Goal: Contribute content: Contribute content

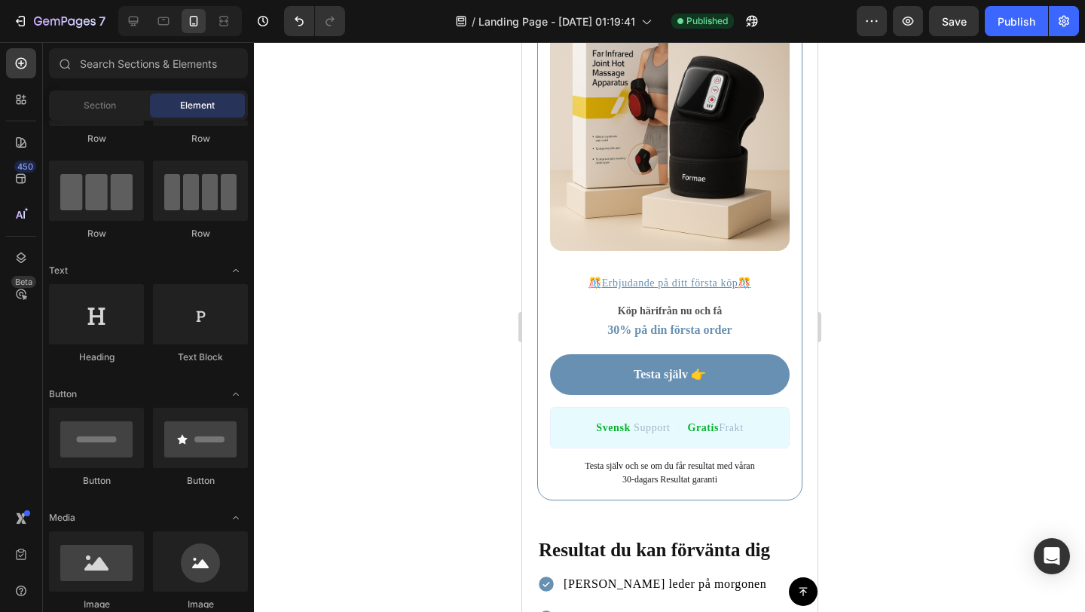
scroll to position [5609, 0]
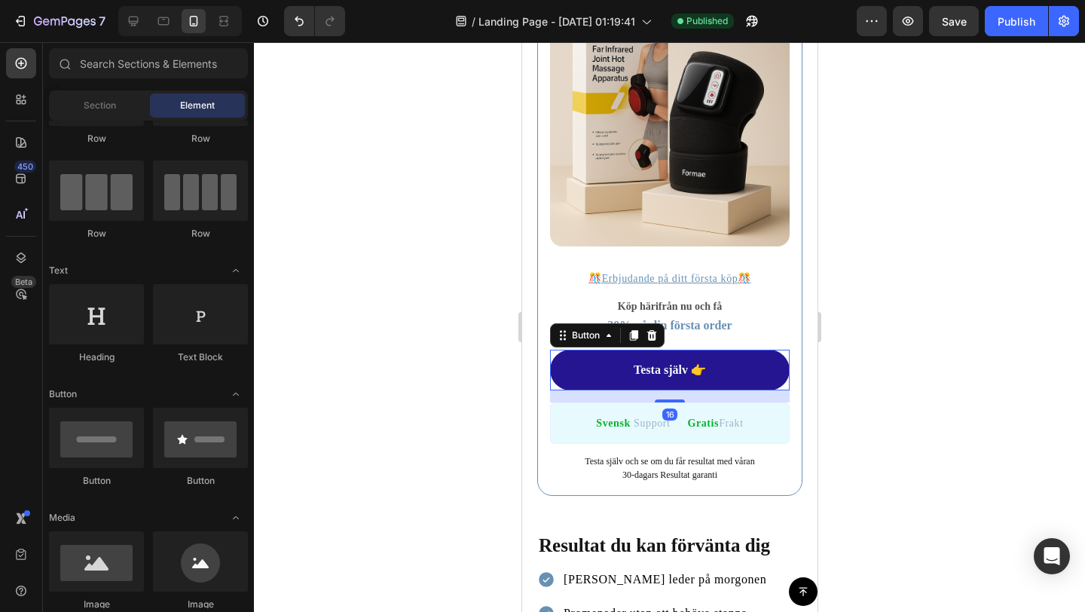
click at [748, 370] on link "Testa själv 👉" at bounding box center [669, 370] width 240 height 41
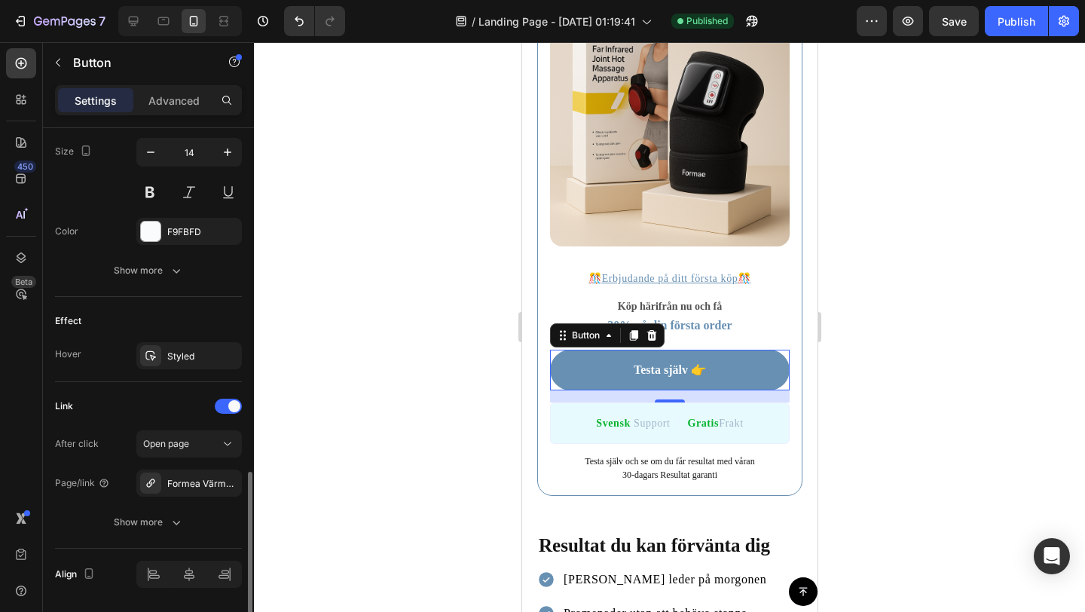
scroll to position [671, 0]
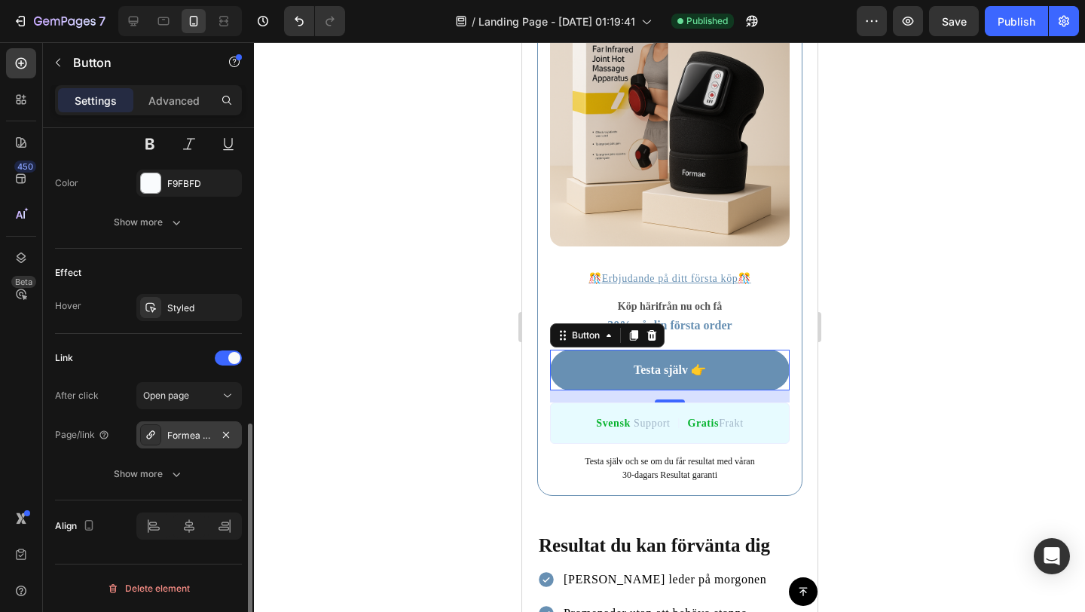
click at [203, 432] on div "Formea VärmeBand™" at bounding box center [189, 436] width 44 height 14
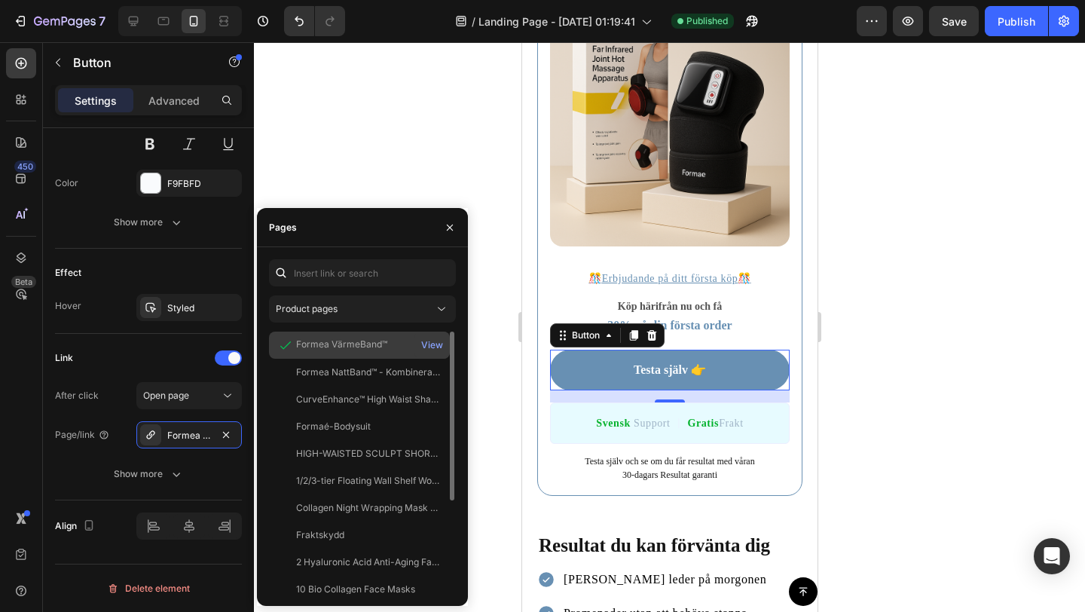
click at [310, 359] on div "Formea VärmeBand™ View" at bounding box center [359, 372] width 181 height 27
click at [422, 340] on div "View" at bounding box center [432, 345] width 22 height 14
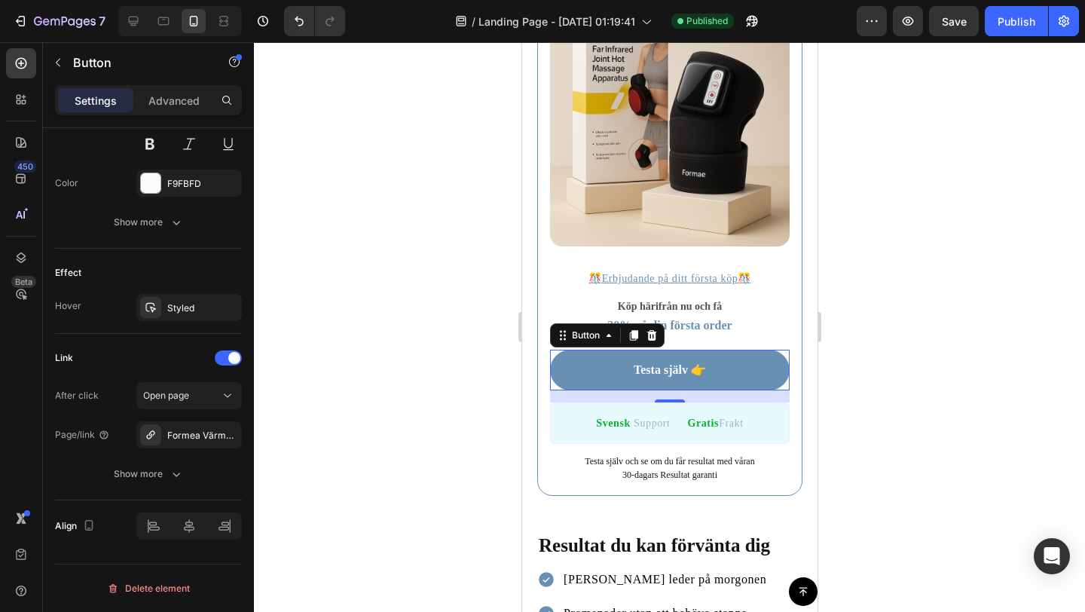
click at [454, 87] on div at bounding box center [669, 326] width 831 height 569
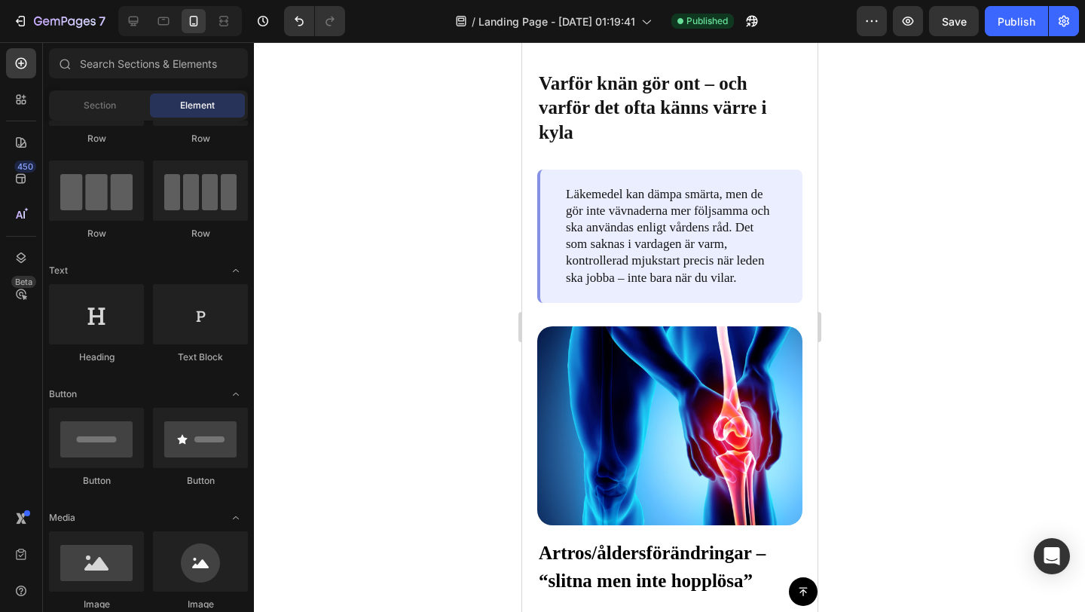
scroll to position [1311, 0]
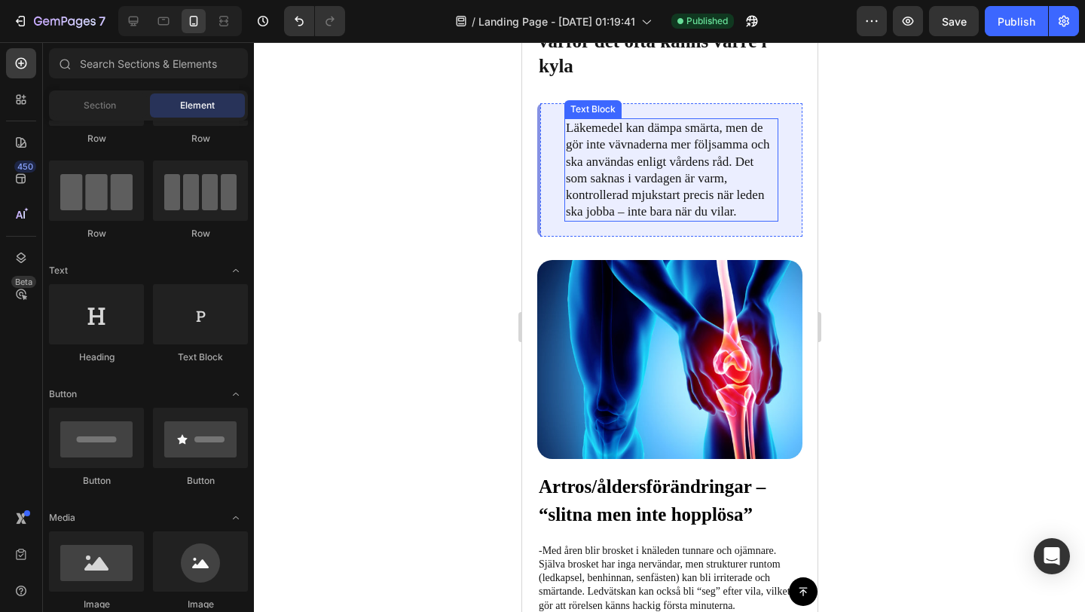
click at [713, 220] on p "Läkemedel kan dämpa smärta, men de gör inte vävnaderna mer följsamma och ska an…" at bounding box center [670, 170] width 211 height 100
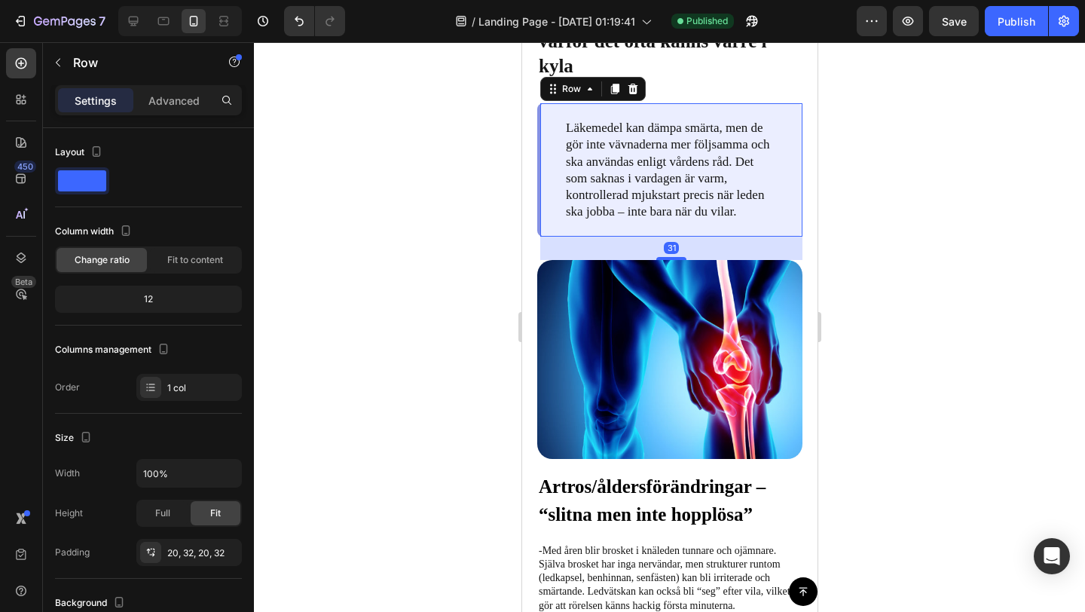
click at [786, 237] on div "Läkemedel kan dämpa smärta, men de gör inte vävnaderna mer följsamma och ska an…" at bounding box center [668, 169] width 265 height 133
click at [618, 95] on icon at bounding box center [614, 89] width 8 height 11
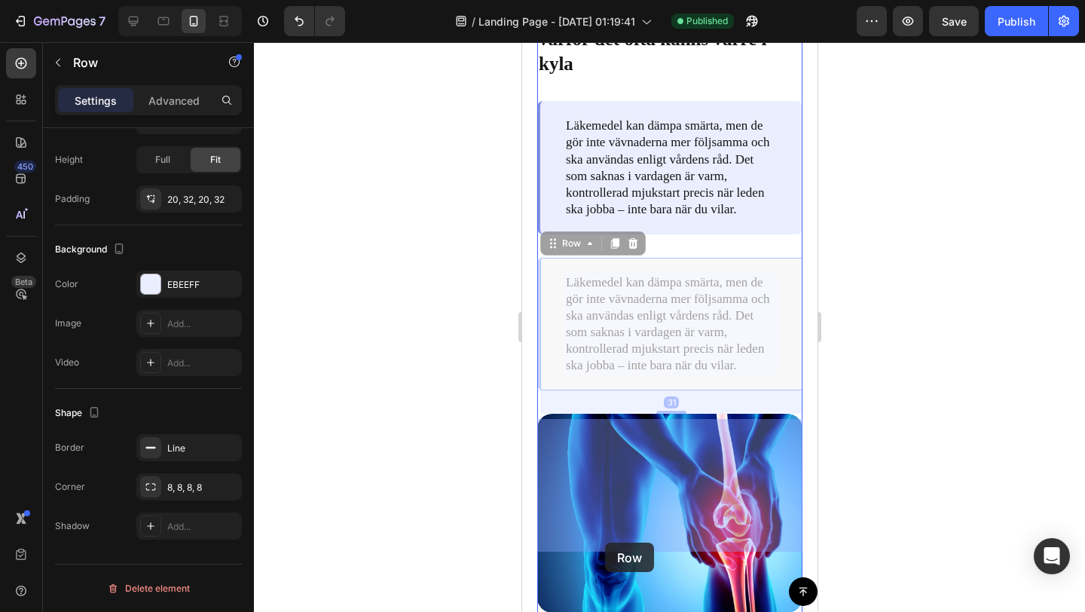
scroll to position [1325, 0]
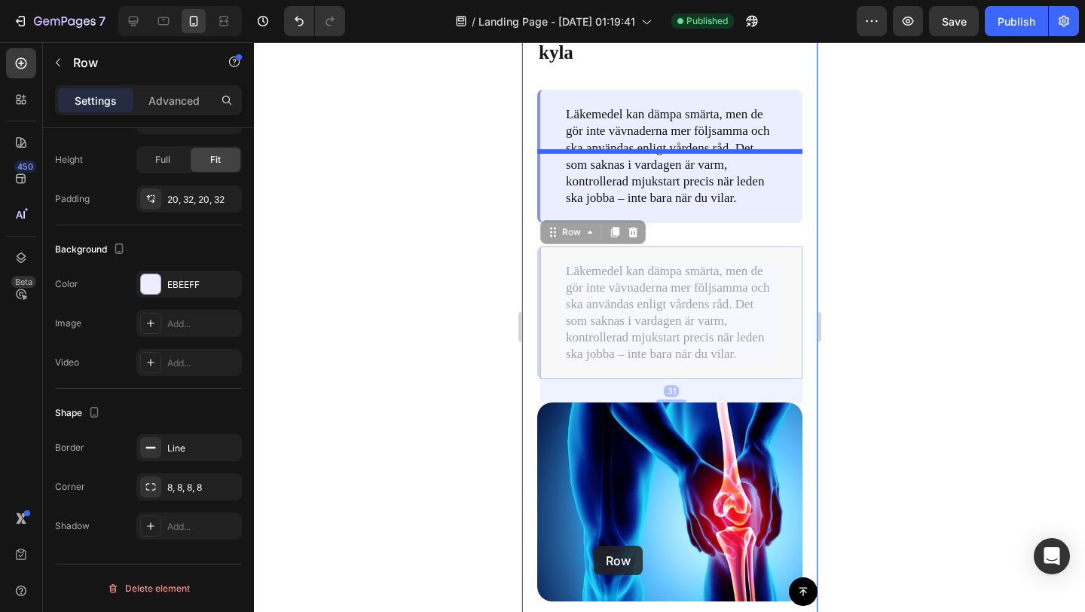
drag, startPoint x: 606, startPoint y: 433, endPoint x: 593, endPoint y: 545, distance: 113.0
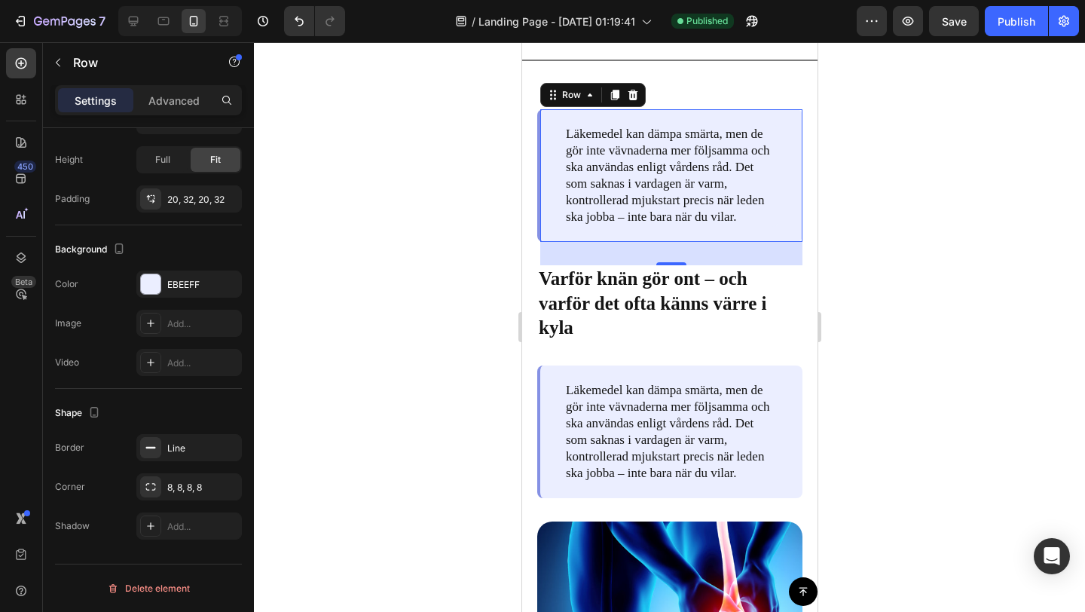
scroll to position [1368, 0]
click at [298, 26] on icon "Undo/Redo" at bounding box center [299, 21] width 15 height 15
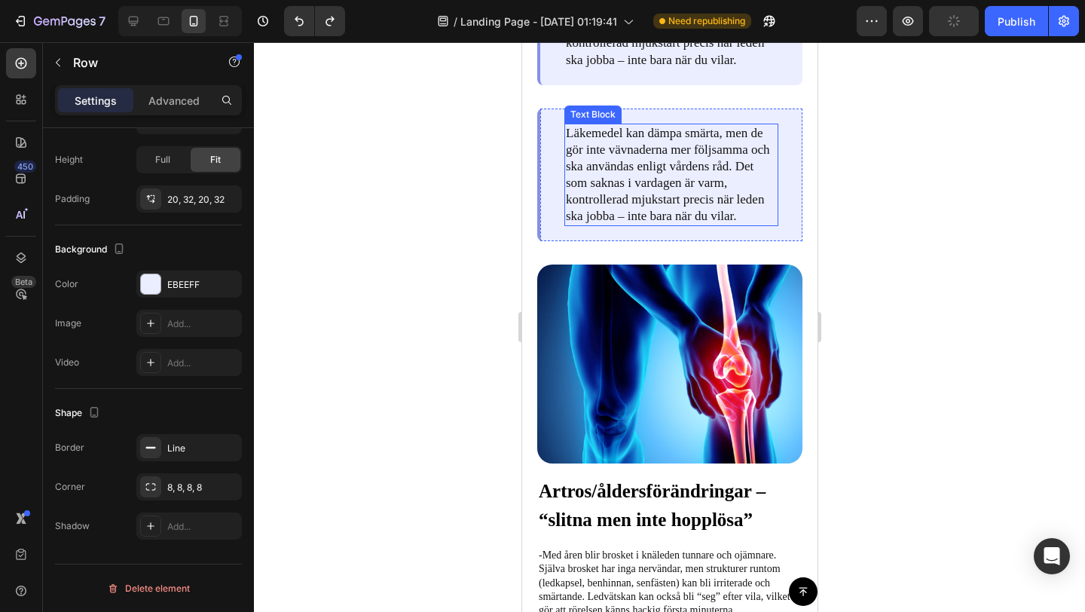
scroll to position [1663, 0]
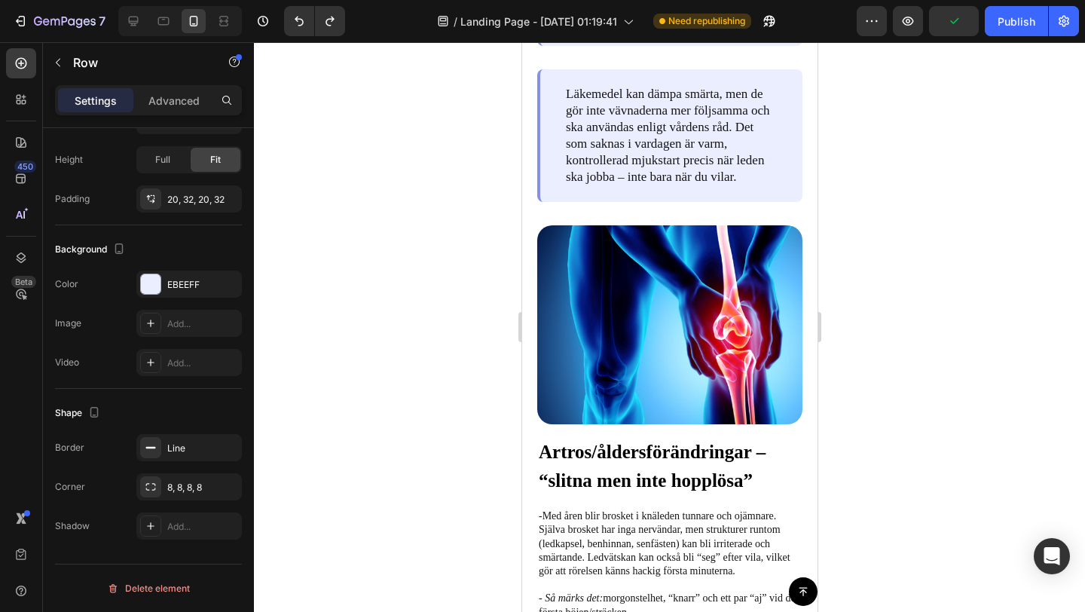
click at [557, 150] on div "Läkemedel kan dämpa smärta, men de gör inte vävnaderna mer följsamma och ska an…" at bounding box center [668, 135] width 265 height 133
click at [595, 157] on p "Läkemedel kan dämpa smärta, men de gör inte vävnaderna mer följsamma och ska an…" at bounding box center [670, 136] width 211 height 100
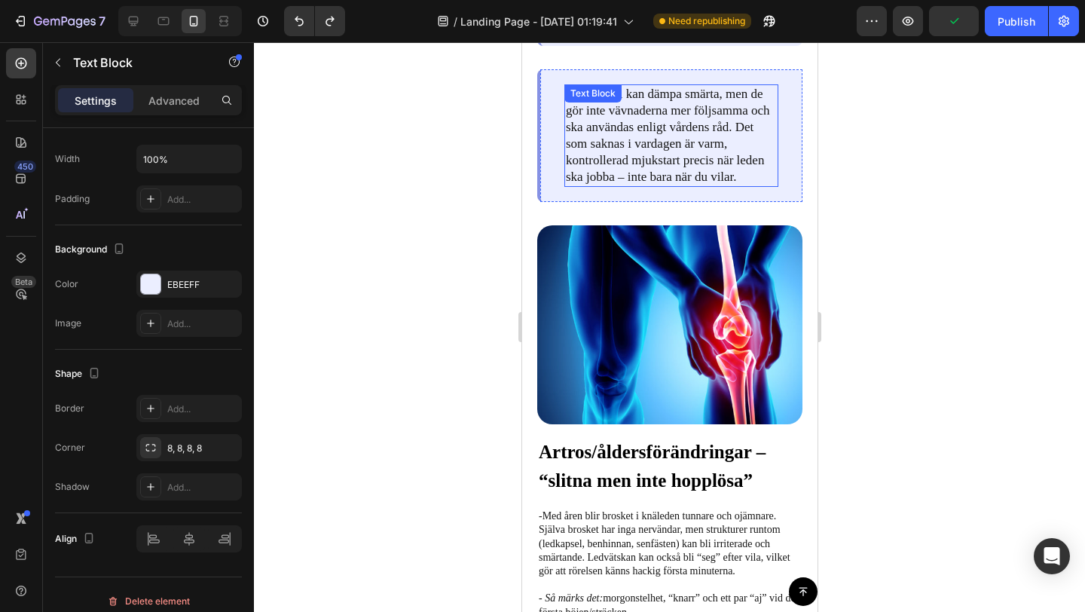
scroll to position [0, 0]
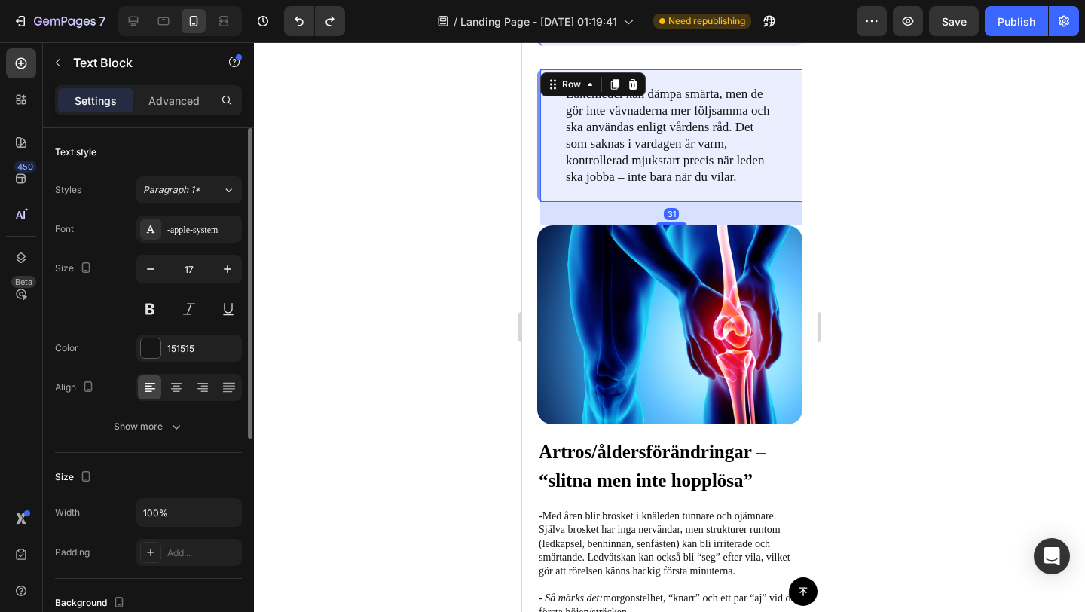
click at [547, 143] on div "Läkemedel kan dämpa smärta, men de gör inte vävnaderna mer följsamma och ska an…" at bounding box center [668, 135] width 265 height 133
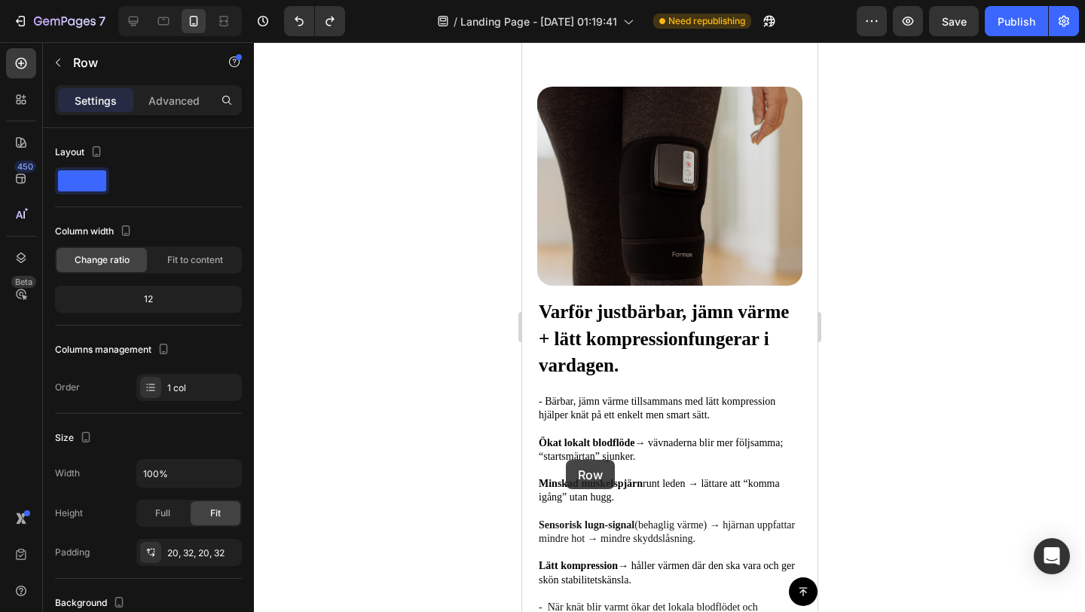
scroll to position [3790, 0]
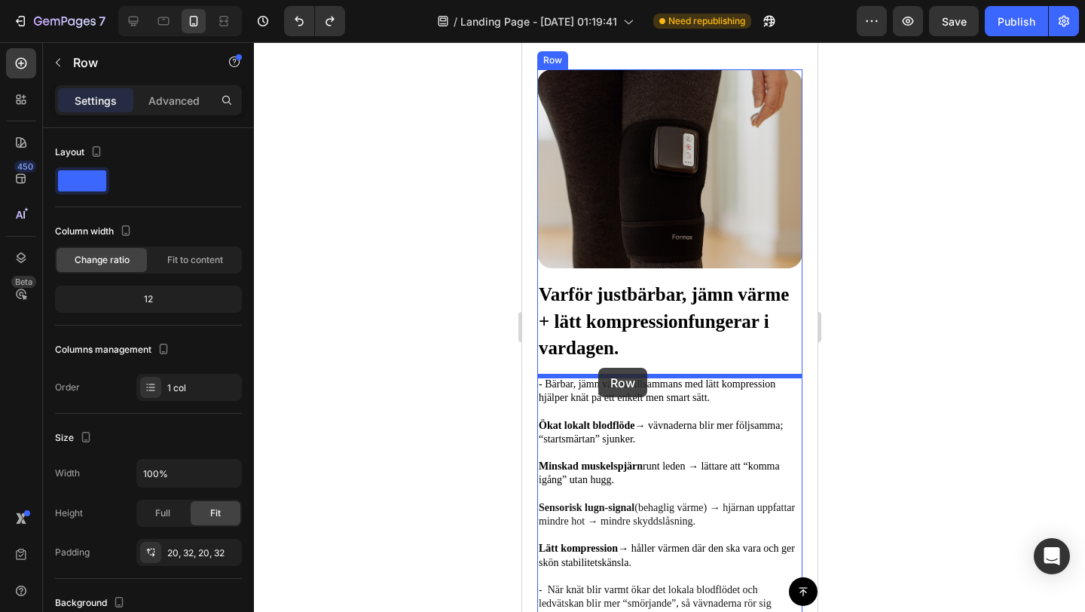
drag, startPoint x: 547, startPoint y: 143, endPoint x: 597, endPoint y: 368, distance: 230.1
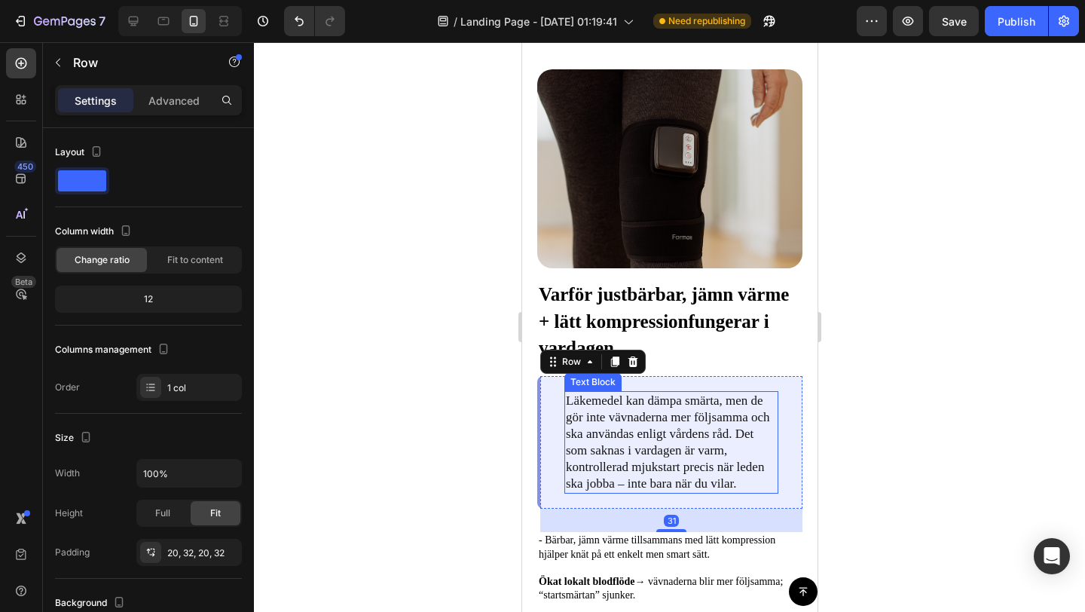
click at [623, 412] on p "Läkemedel kan dämpa smärta, men de gör inte vävnaderna mer följsamma och ska an…" at bounding box center [670, 442] width 211 height 100
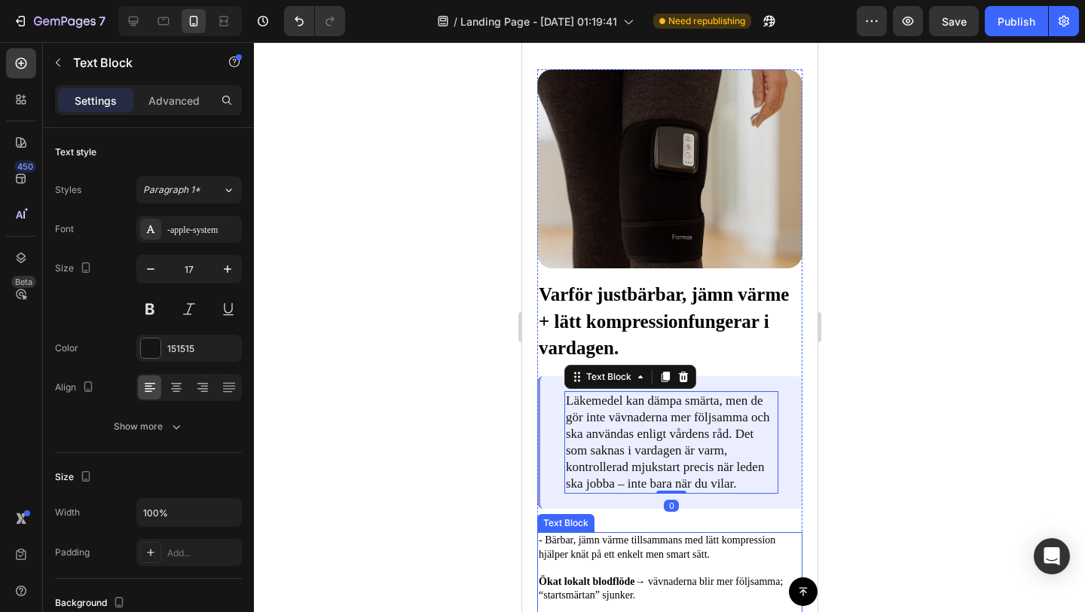
click at [603, 545] on span "- Bärbar, jämn värme tillsammans med lätt kompression hjälper knät på ett enkel…" at bounding box center [656, 546] width 237 height 25
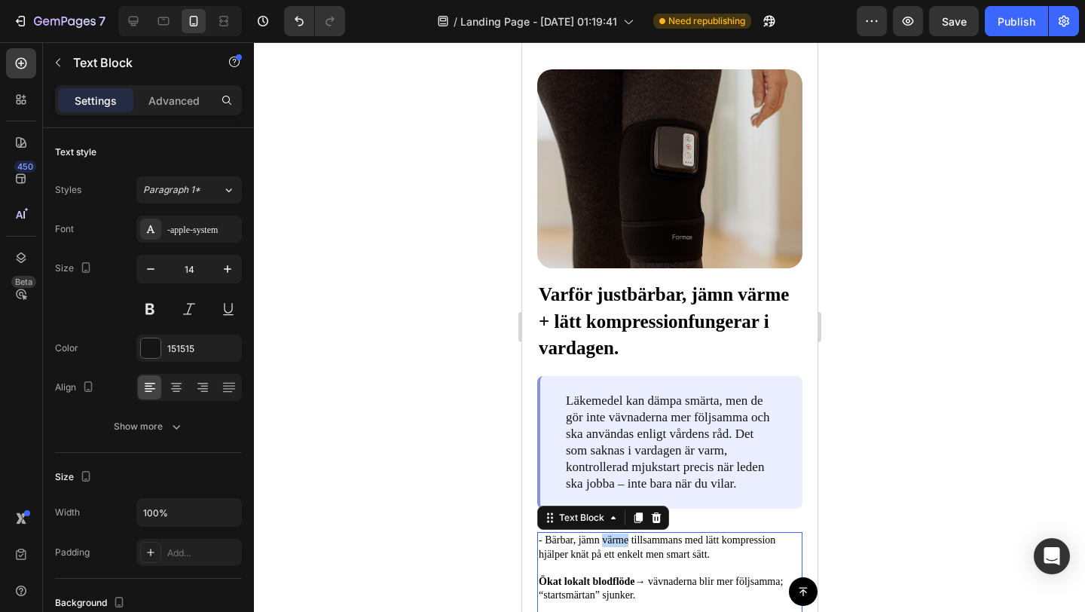
click at [603, 545] on span "- Bärbar, jämn värme tillsammans med lätt kompression hjälper knät på ett enkel…" at bounding box center [656, 546] width 237 height 25
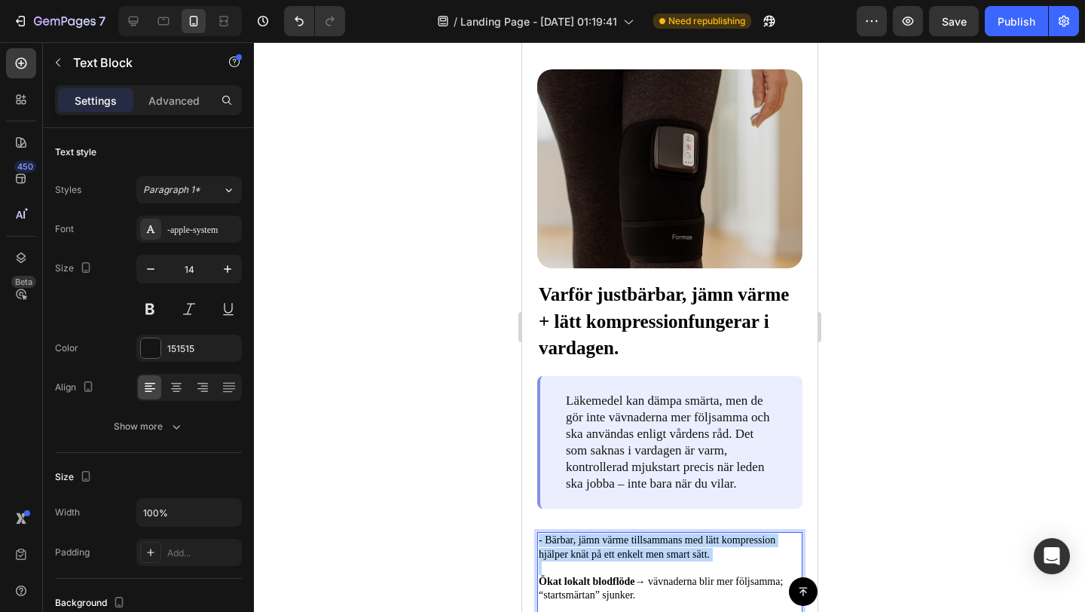
click at [603, 545] on span "- Bärbar, jämn värme tillsammans med lätt kompression hjälper knät på ett enkel…" at bounding box center [656, 546] width 237 height 25
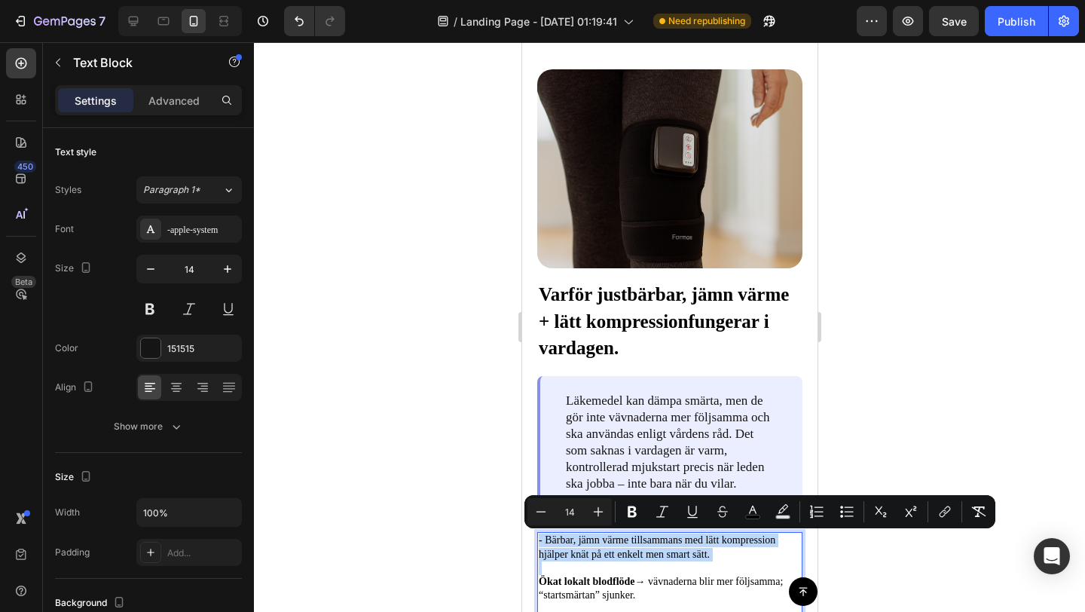
copy span "- Bärbar, jämn värme tillsammans med lätt kompression hjälper knät på ett enkel…"
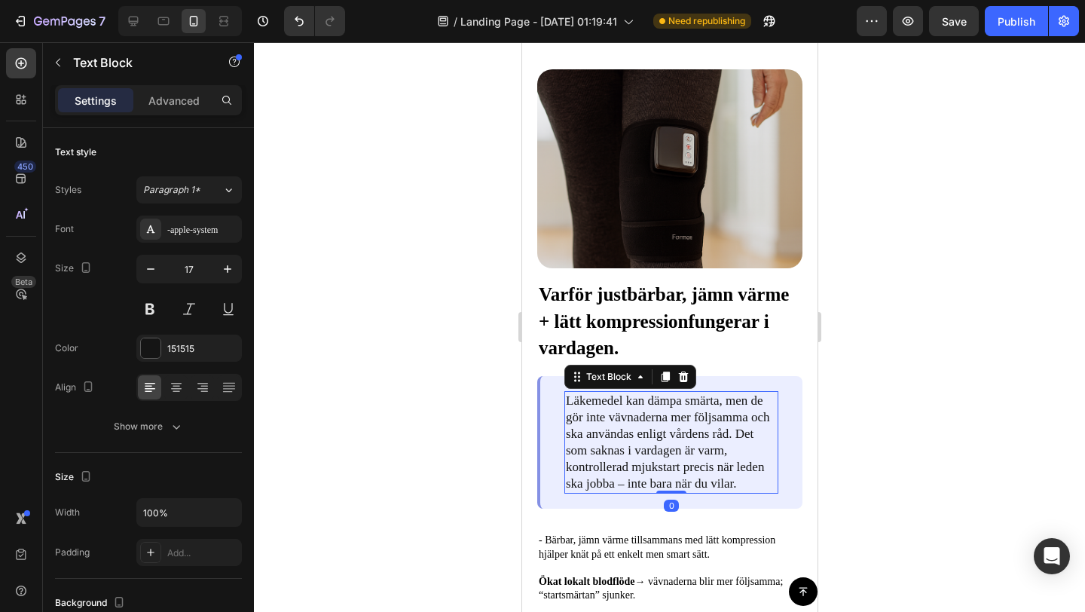
click at [639, 478] on p "Läkemedel kan dämpa smärta, men de gör inte vävnaderna mer följsamma och ska an…" at bounding box center [670, 442] width 211 height 100
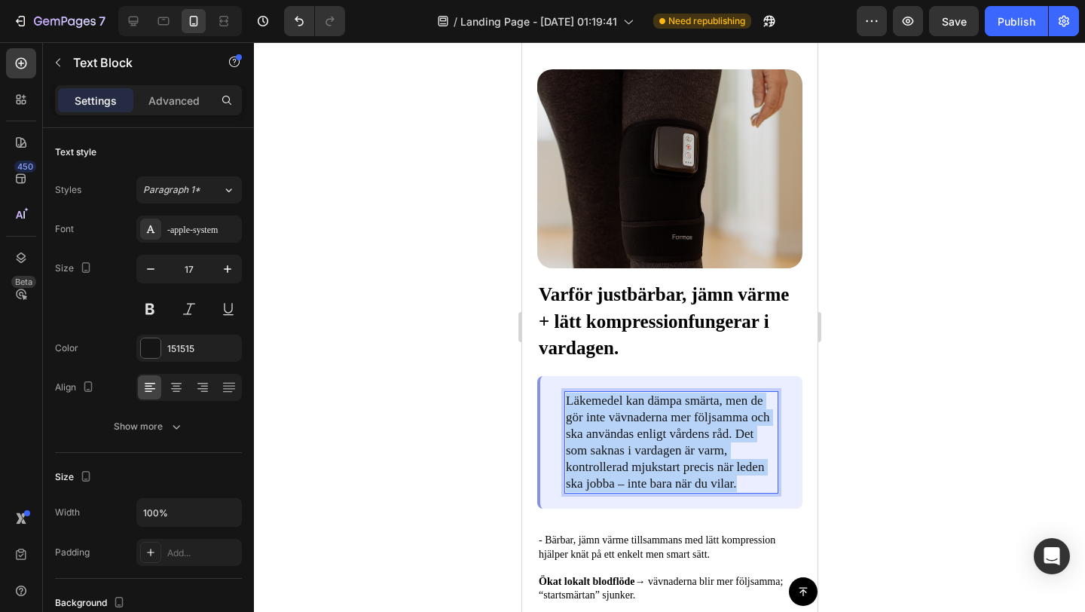
click at [639, 478] on p "Läkemedel kan dämpa smärta, men de gör inte vävnaderna mer följsamma och ska an…" at bounding box center [670, 442] width 211 height 100
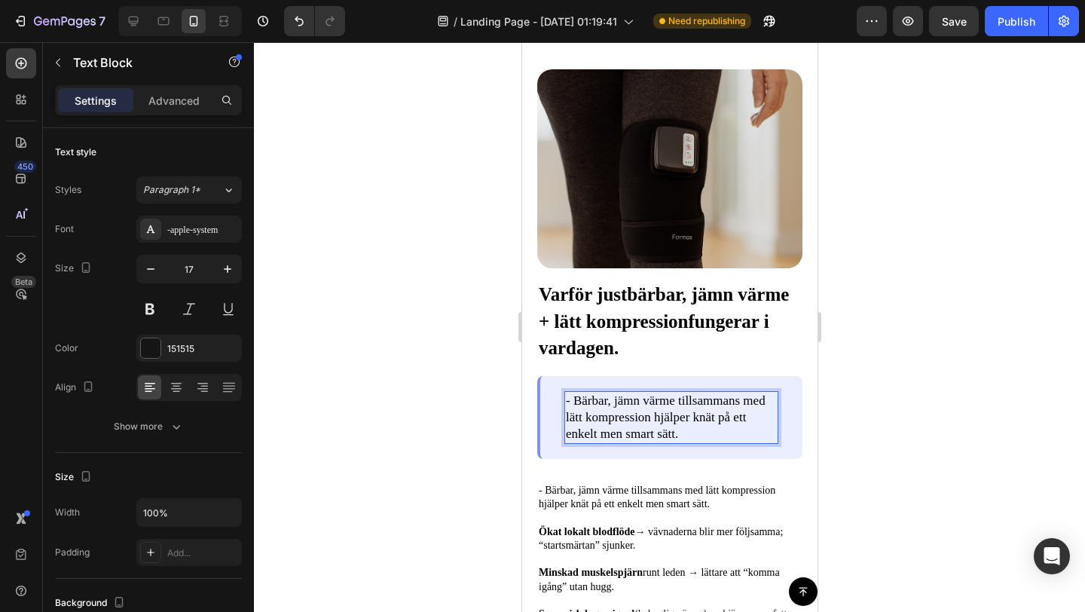
click at [874, 432] on div at bounding box center [669, 326] width 831 height 569
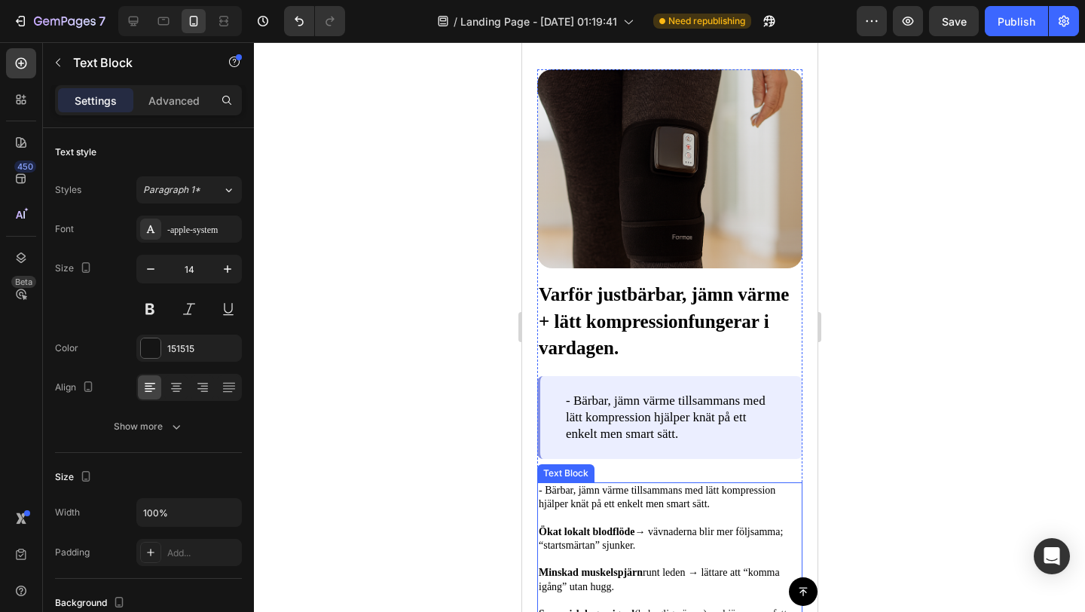
click at [686, 496] on span "- Bärbar, jämn värme tillsammans med lätt kompression hjälper knät på ett enkel…" at bounding box center [656, 496] width 237 height 25
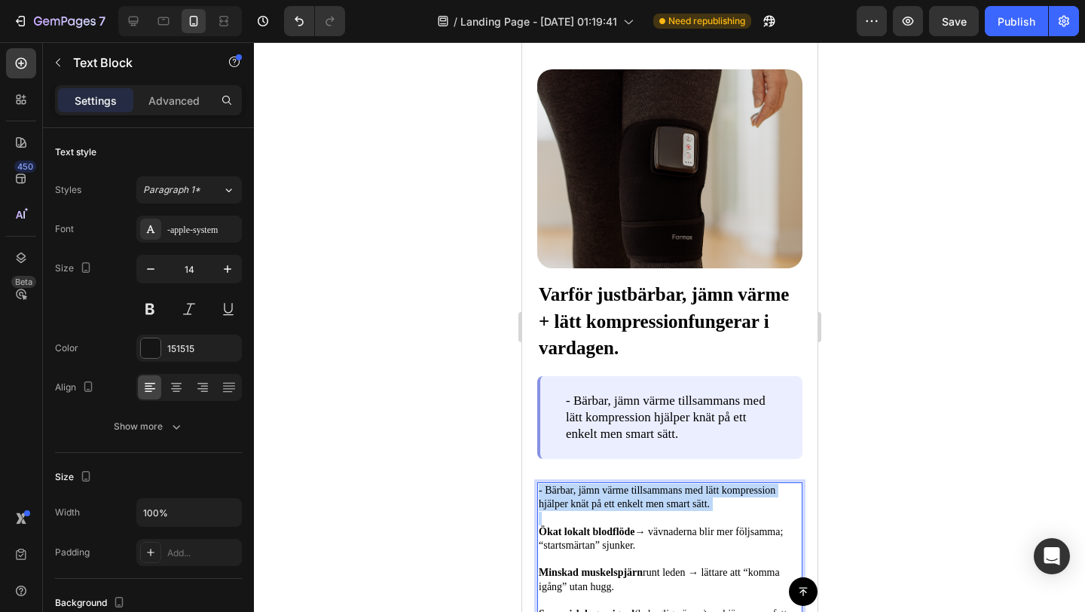
click at [686, 496] on span "- Bärbar, jämn värme tillsammans med lätt kompression hjälper knät på ett enkel…" at bounding box center [656, 496] width 237 height 25
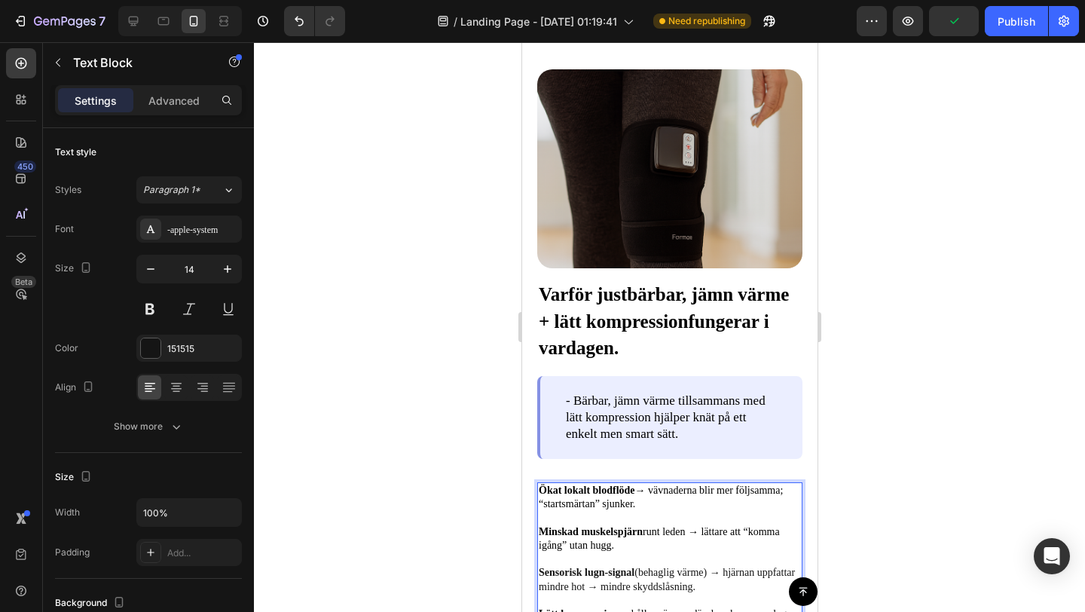
click at [420, 517] on div at bounding box center [669, 326] width 831 height 569
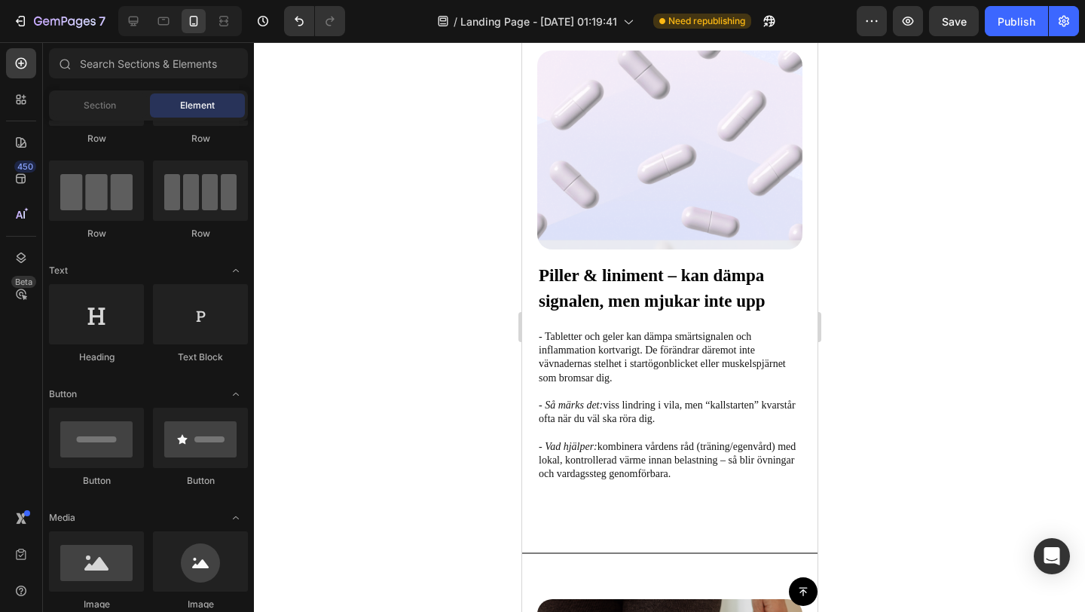
scroll to position [3063, 0]
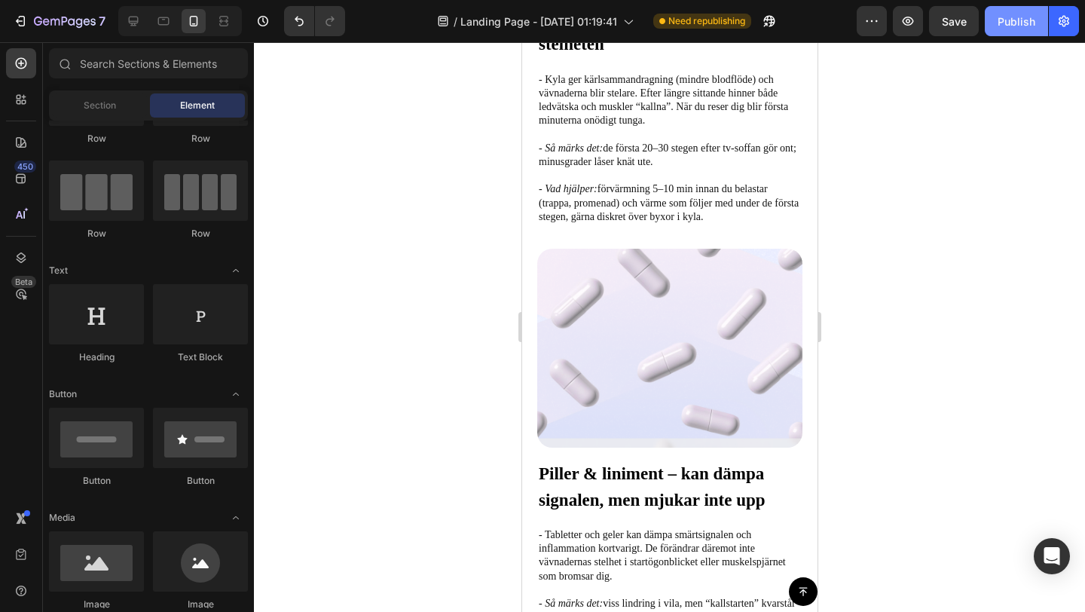
click at [1009, 21] on div "Publish" at bounding box center [1016, 22] width 38 height 16
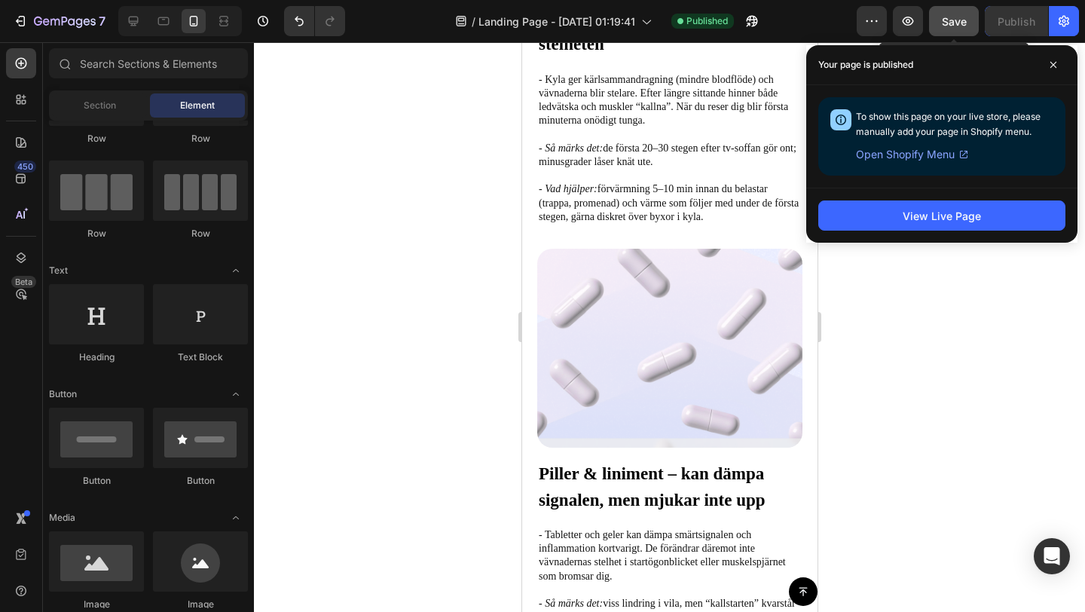
click at [938, 19] on button "Save" at bounding box center [954, 21] width 50 height 30
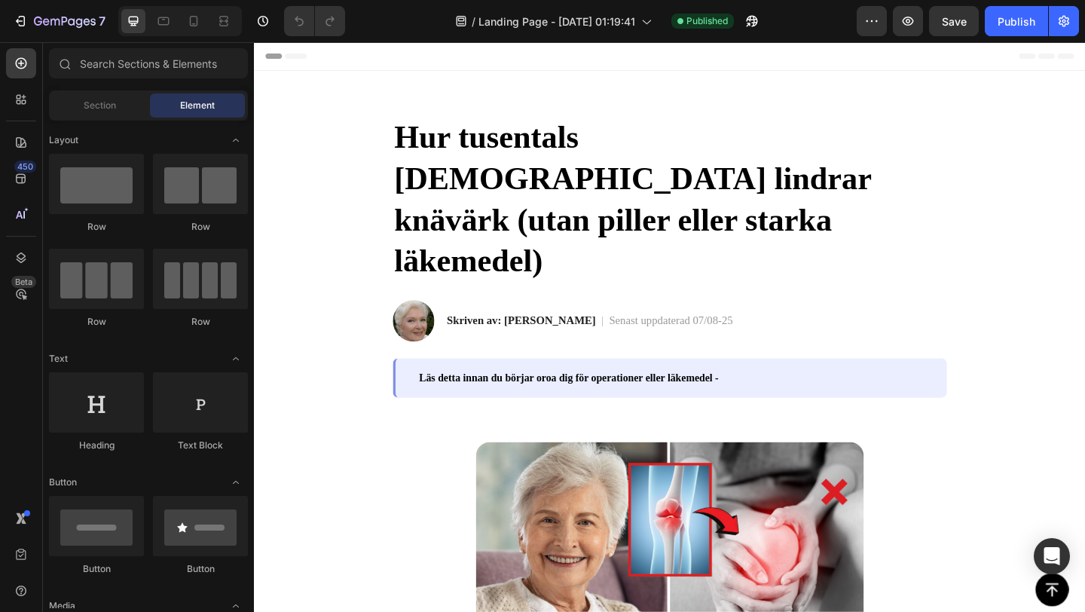
click at [305, 60] on span "Header" at bounding box center [298, 57] width 33 height 15
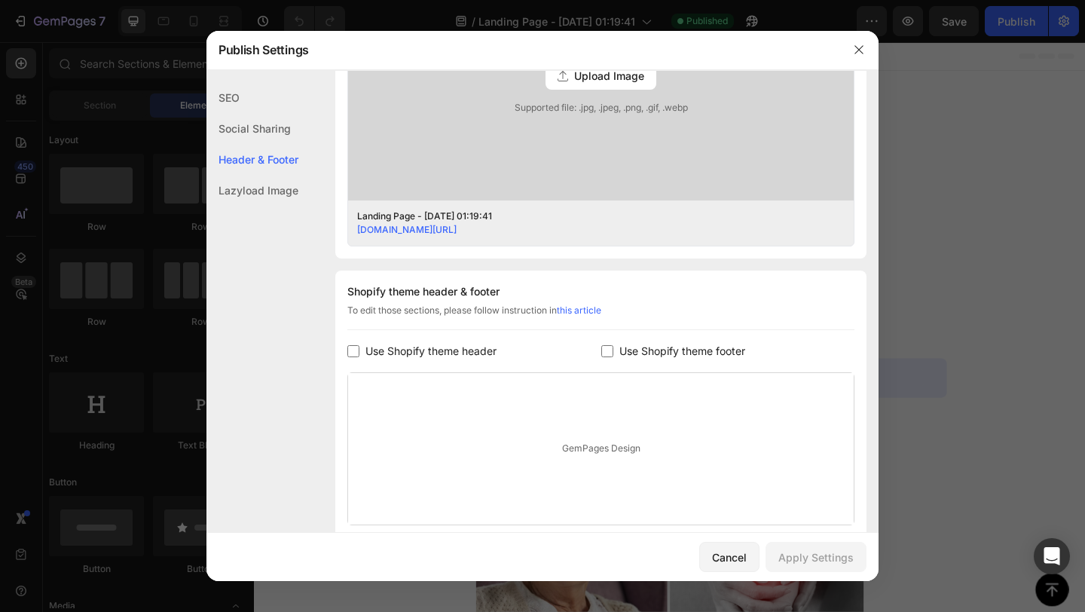
scroll to position [636, 0]
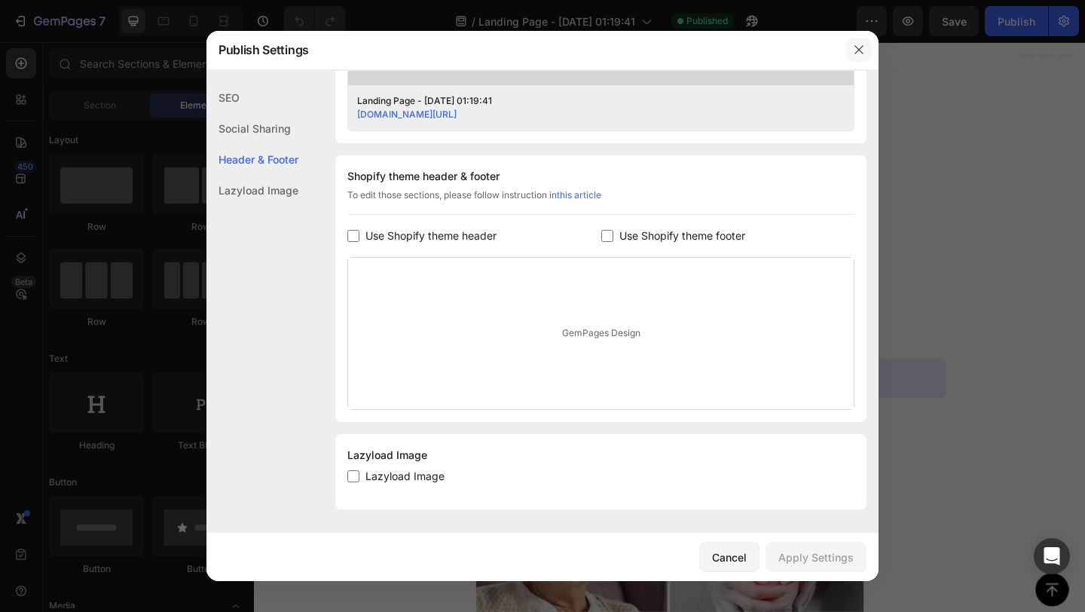
click at [857, 45] on icon "button" at bounding box center [859, 50] width 12 height 12
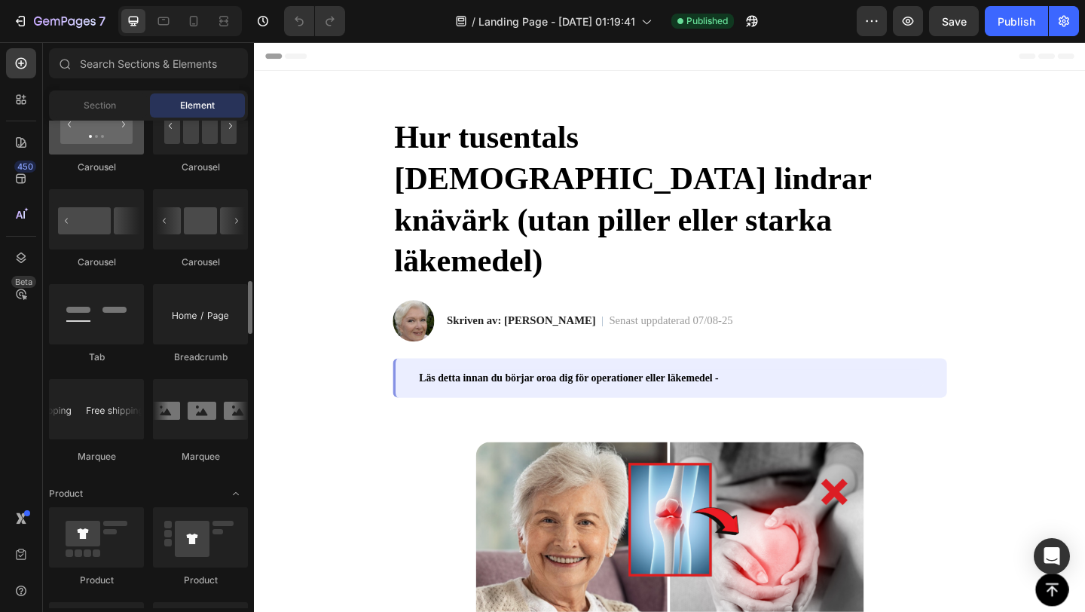
scroll to position [1570, 0]
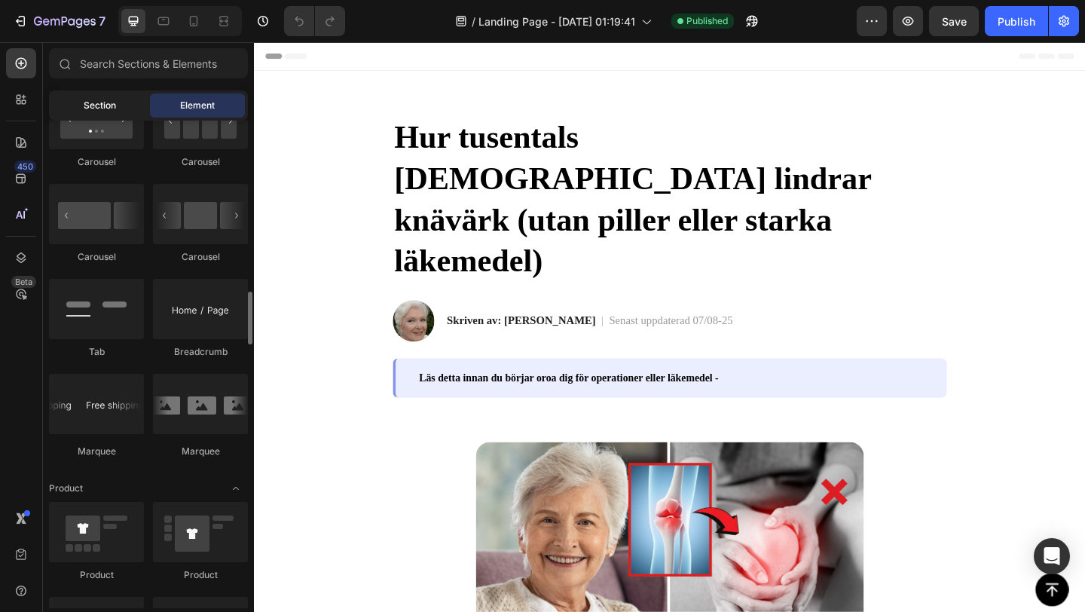
click at [118, 108] on div "Section" at bounding box center [99, 105] width 95 height 24
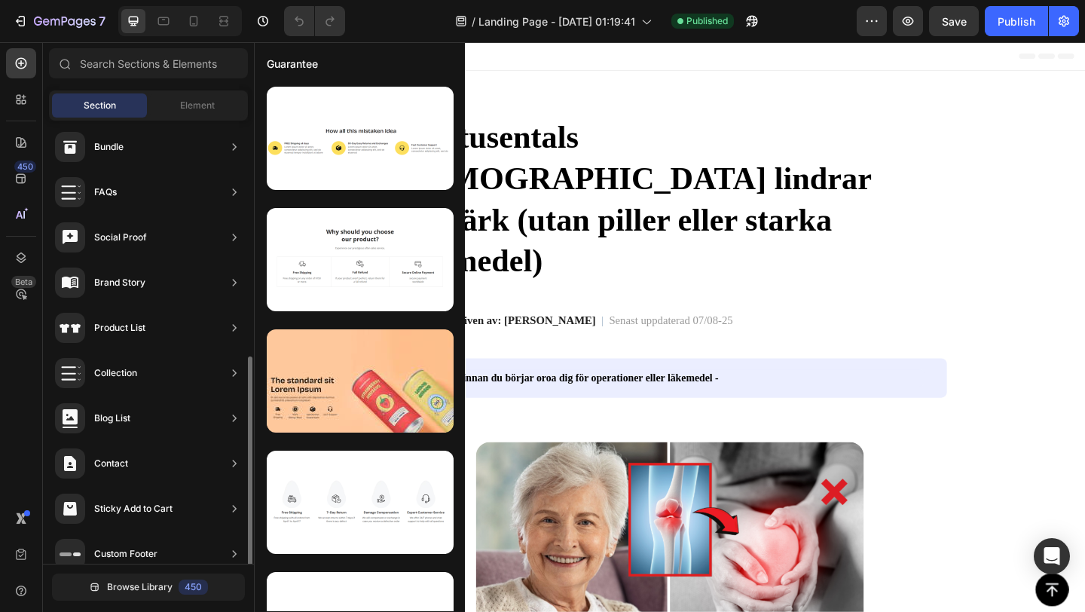
scroll to position [431, 0]
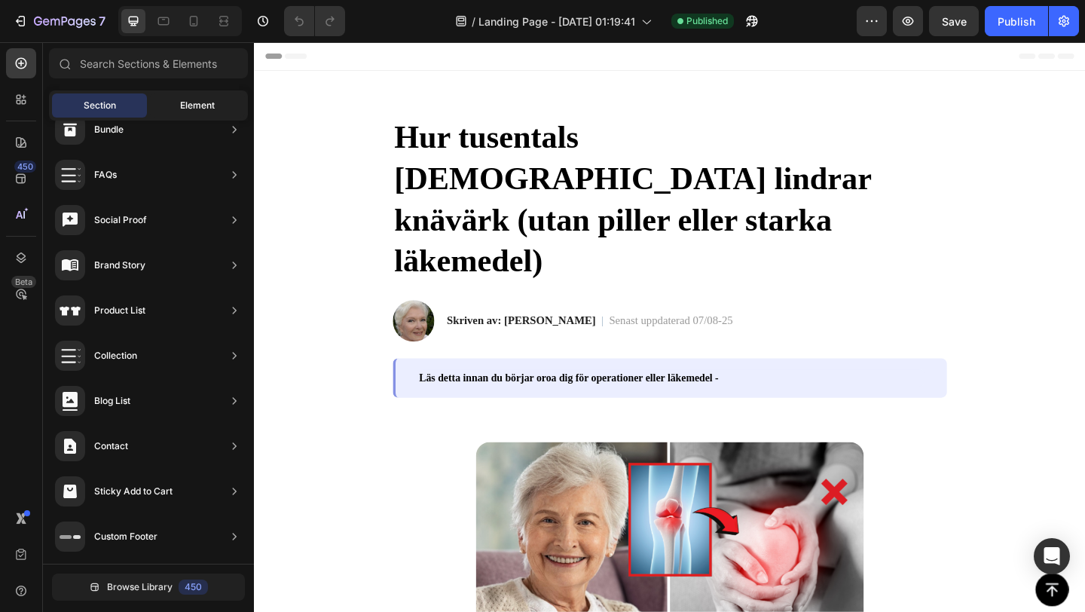
click at [169, 95] on div "Element" at bounding box center [197, 105] width 95 height 24
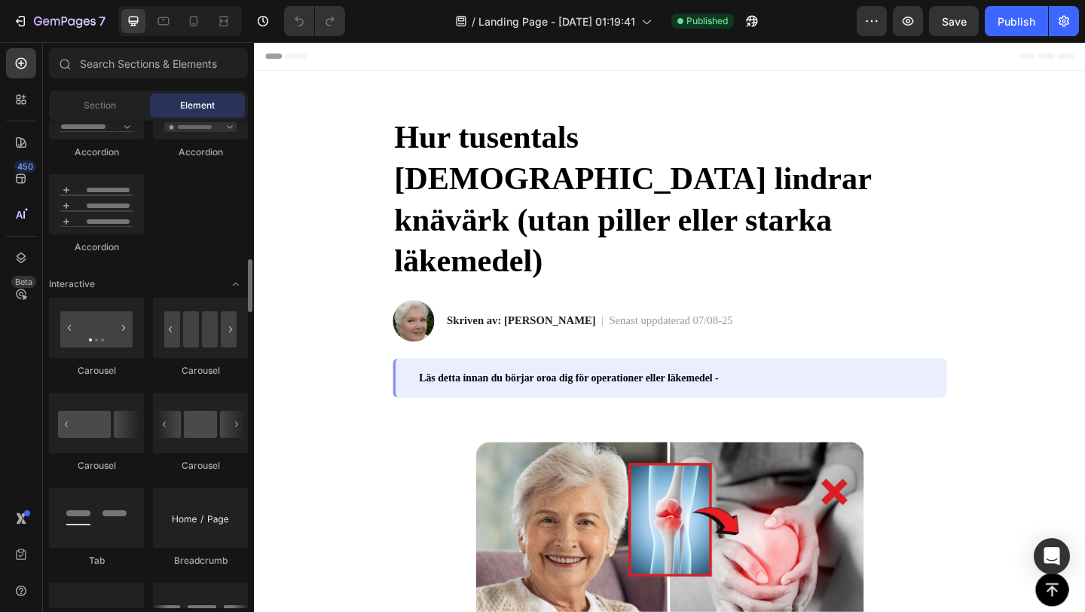
scroll to position [1379, 0]
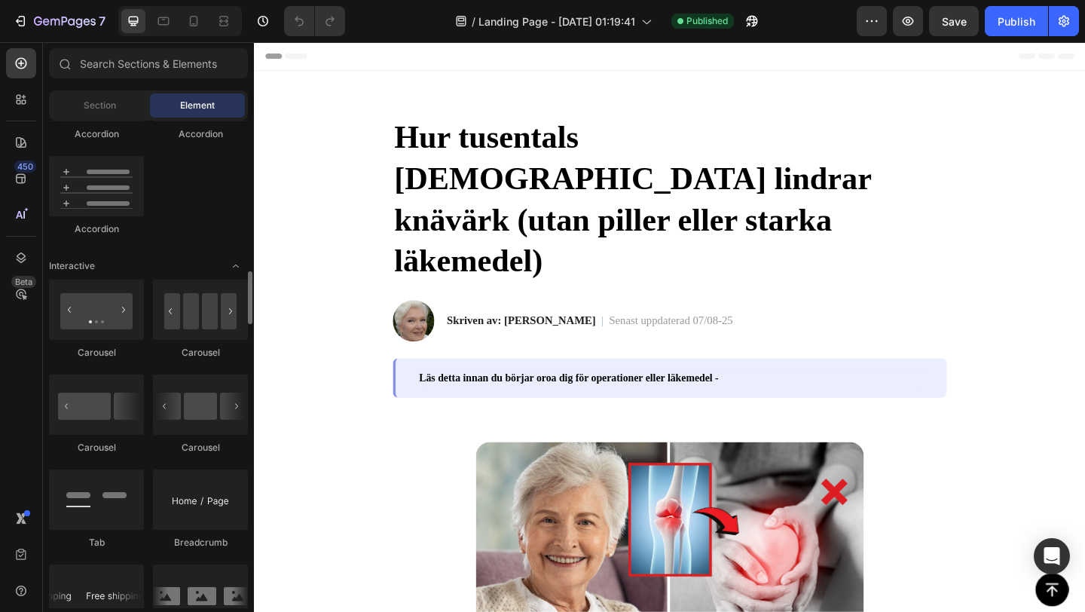
click at [443, 87] on div "Hur tusentals [DEMOGRAPHIC_DATA] lindrar knävärk (utan piller eller starka läke…" at bounding box center [705, 251] width 603 height 356
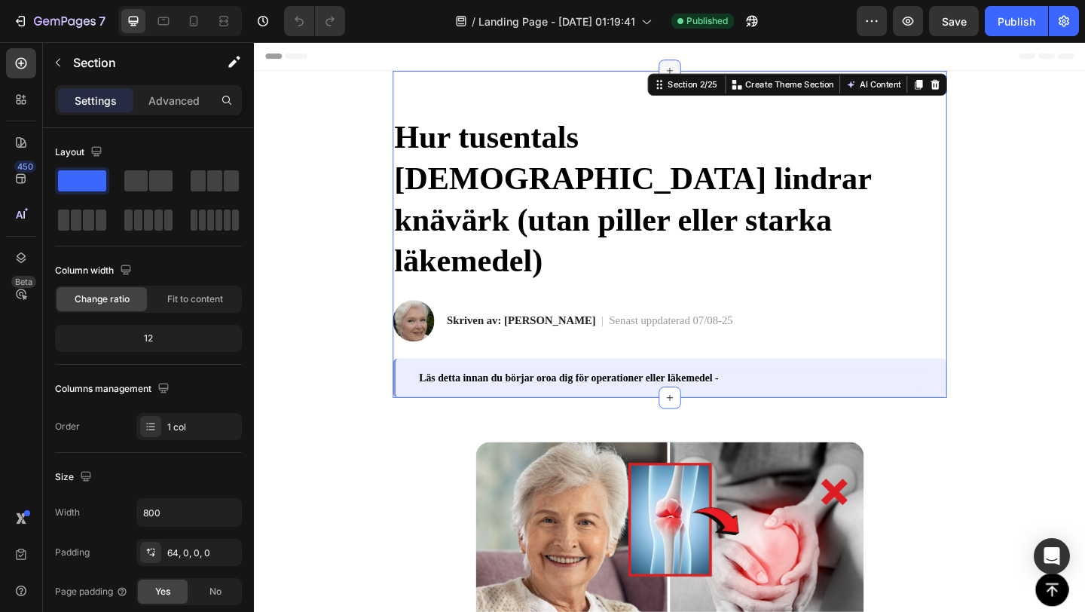
click at [705, 71] on icon at bounding box center [706, 73] width 12 height 12
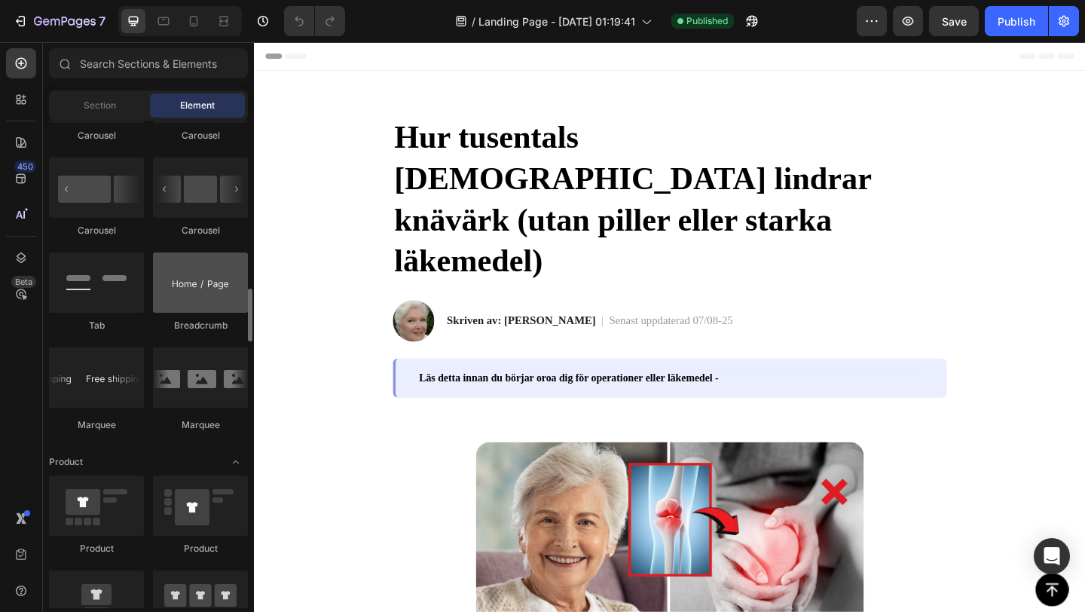
scroll to position [1601, 0]
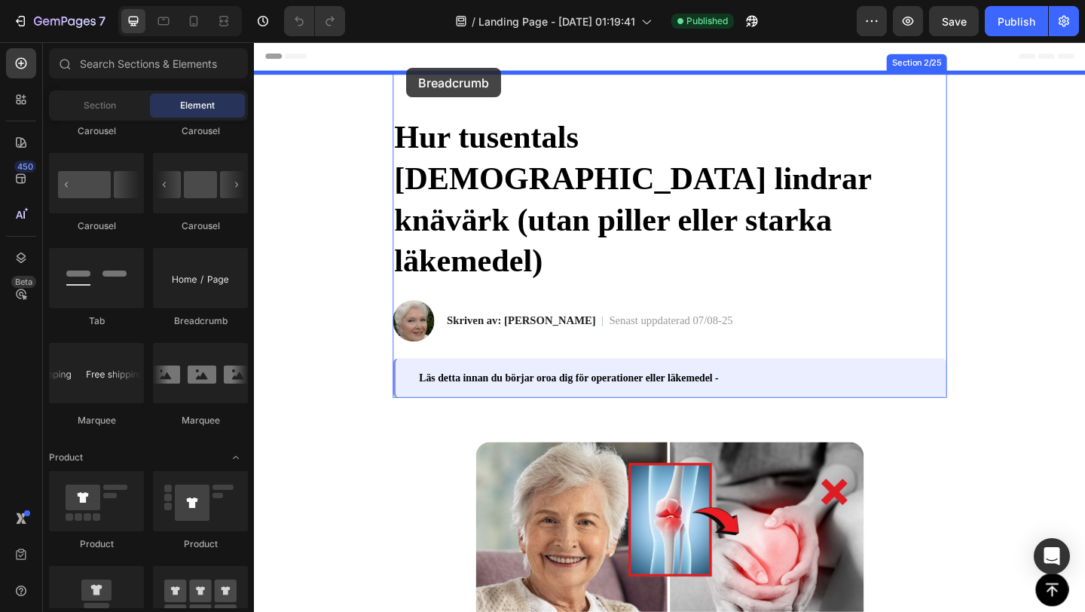
drag, startPoint x: 432, startPoint y: 335, endPoint x: 420, endPoint y: 70, distance: 265.4
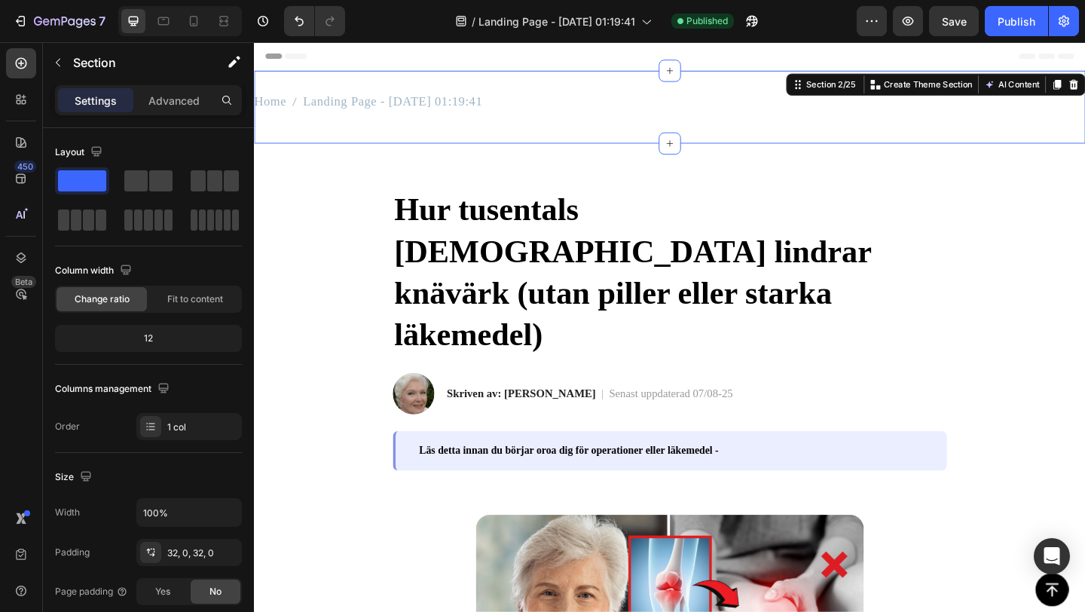
click at [513, 127] on div "Home Landing Page - [DATE] 01:19:41 Breadcrumb" at bounding box center [706, 112] width 904 height 31
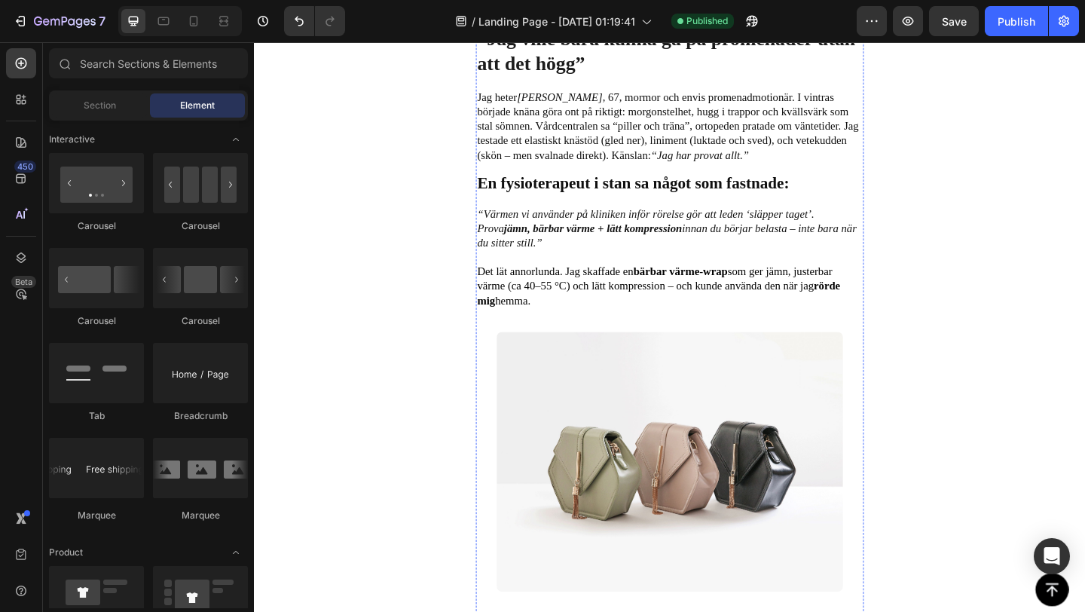
scroll to position [645, 0]
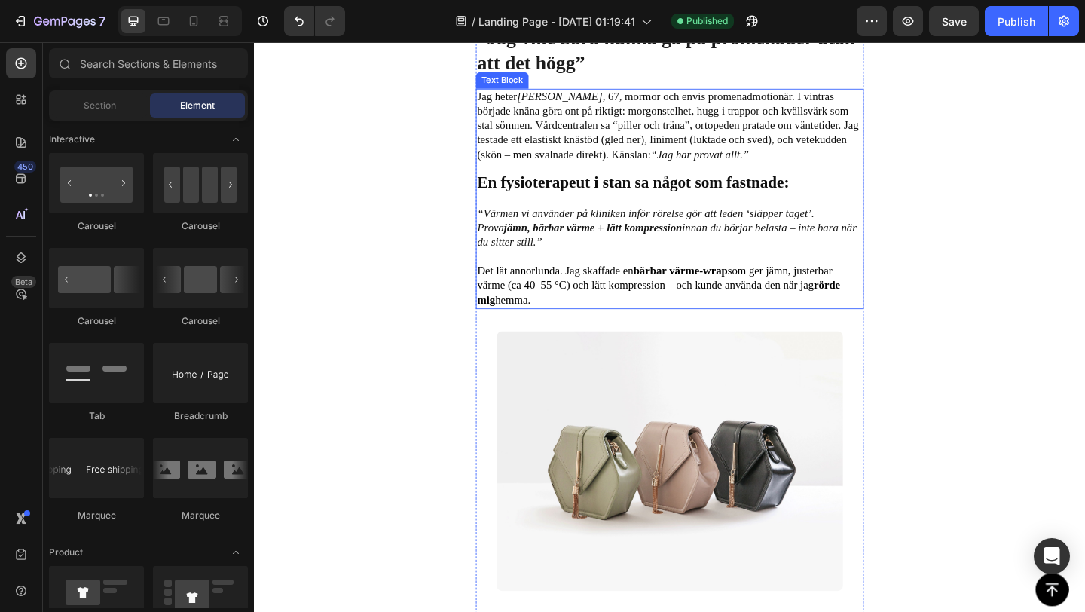
click at [614, 149] on span "Jag heter [PERSON_NAME] , 67, mormor och envis promenadmotionär. I vintras börj…" at bounding box center [703, 132] width 415 height 75
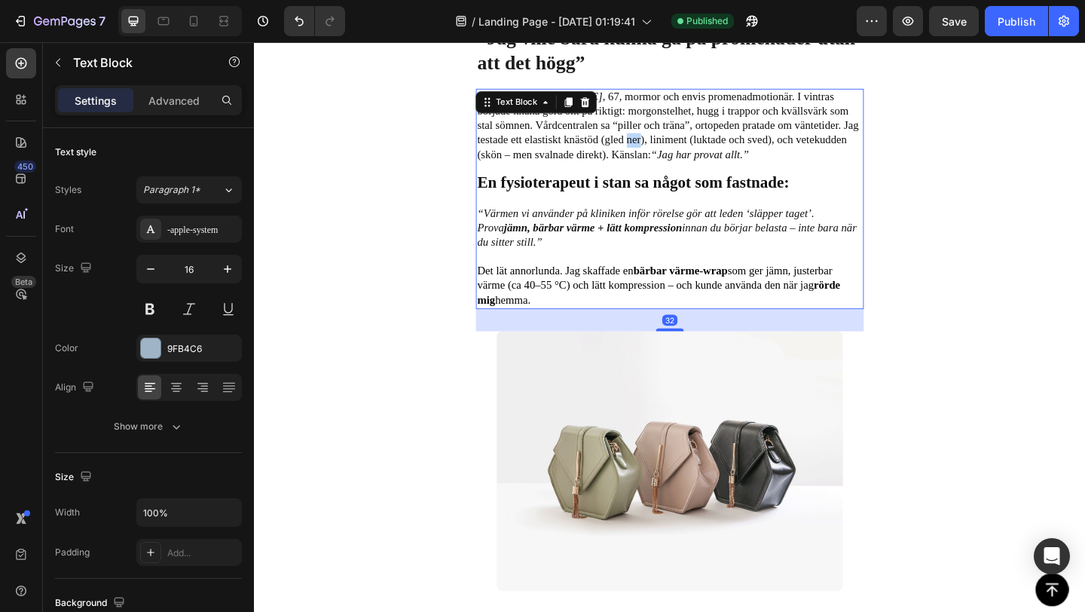
click at [614, 149] on span "Jag heter [PERSON_NAME] , 67, mormor och envis promenadmotionär. I vintras börj…" at bounding box center [703, 132] width 415 height 75
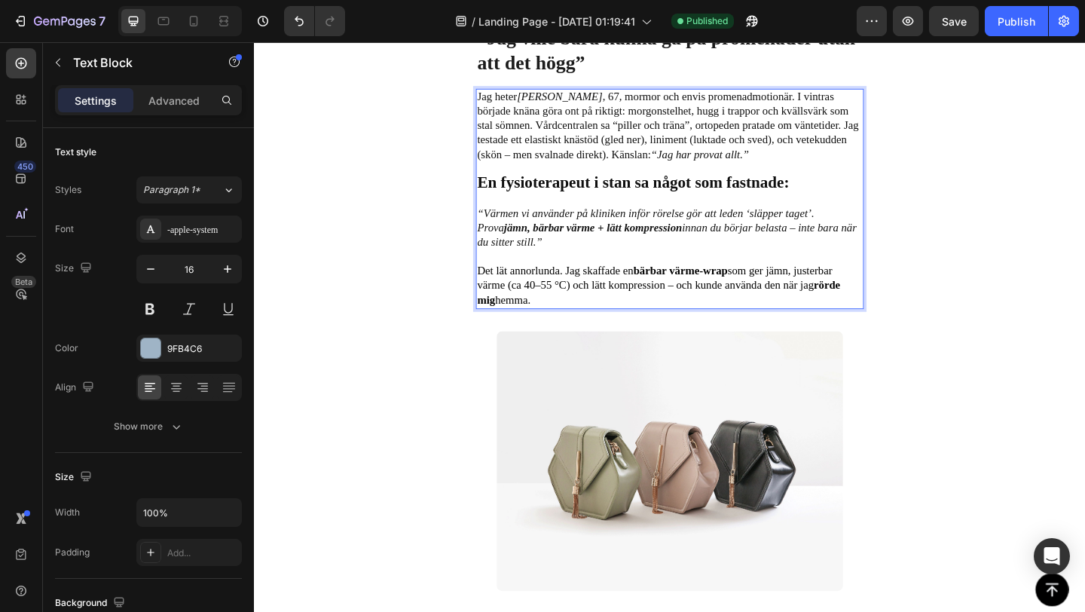
click at [685, 166] on icon "“Jag har provat allt.”" at bounding box center [738, 163] width 107 height 13
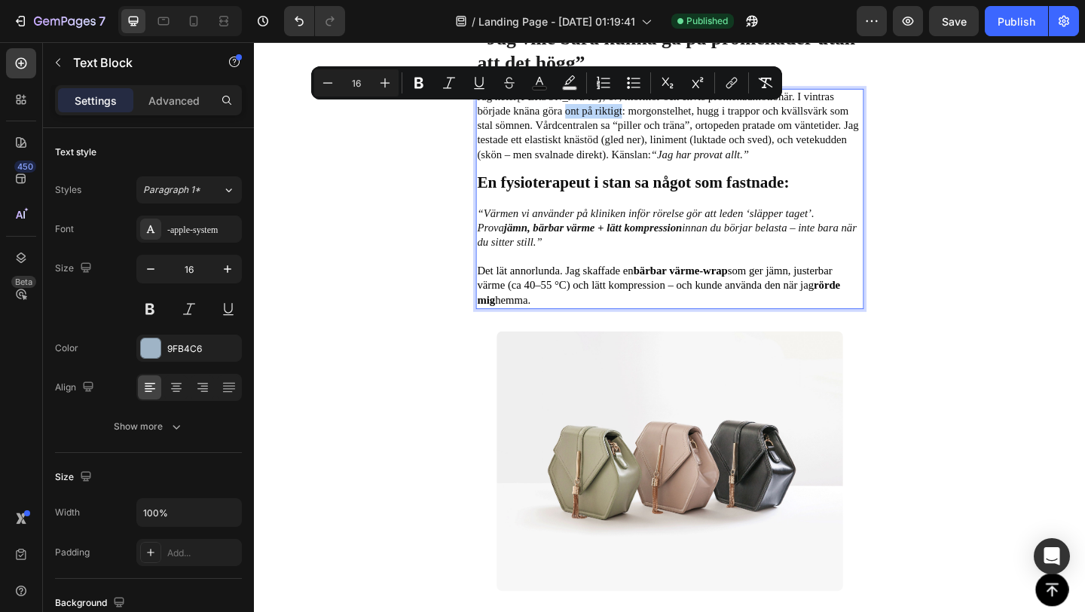
drag, startPoint x: 523, startPoint y: 121, endPoint x: 582, endPoint y: 121, distance: 59.5
click at [582, 121] on span "Jag heter [PERSON_NAME] , 67, mormor och envis promenadmotionär. I vintras börj…" at bounding box center [703, 132] width 415 height 75
click at [417, 81] on icon "Editor contextual toolbar" at bounding box center [418, 82] width 15 height 15
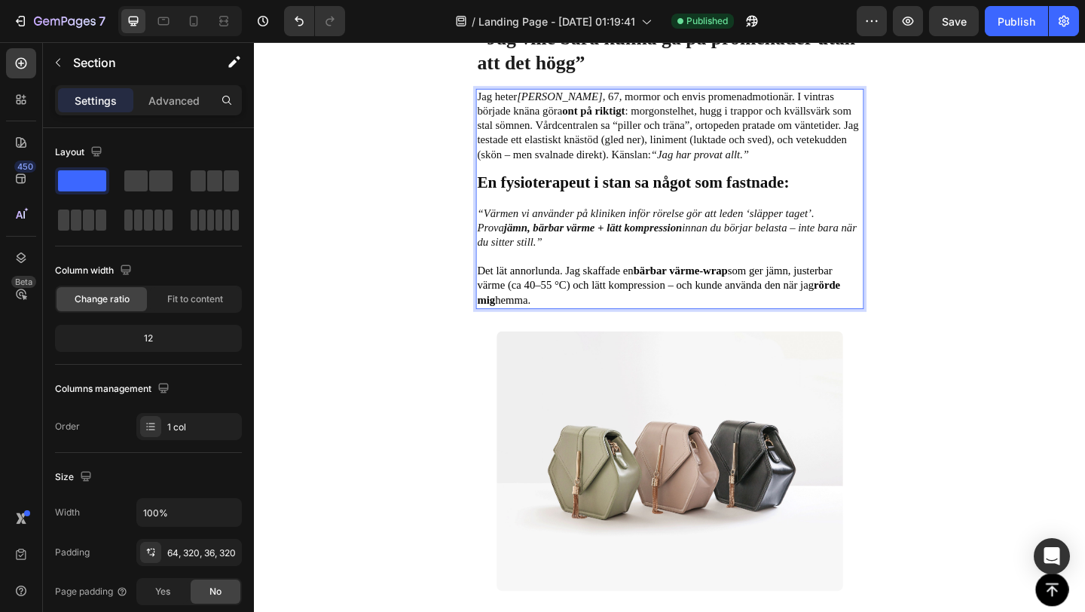
click at [449, 203] on div "Image “Jag ville bara kunna gå på promenader utan att det högg” Text Block Jag …" at bounding box center [706, 292] width 904 height 1196
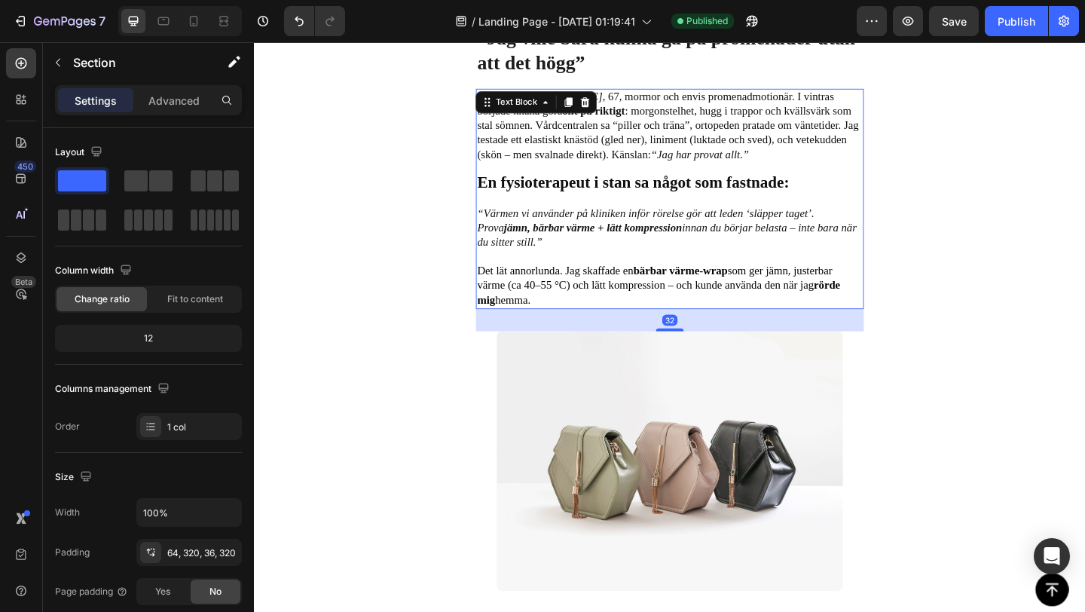
click at [586, 135] on span "Jag heter [PERSON_NAME] , 67, mormor och envis promenadmotionär. I vintras börj…" at bounding box center [703, 132] width 415 height 75
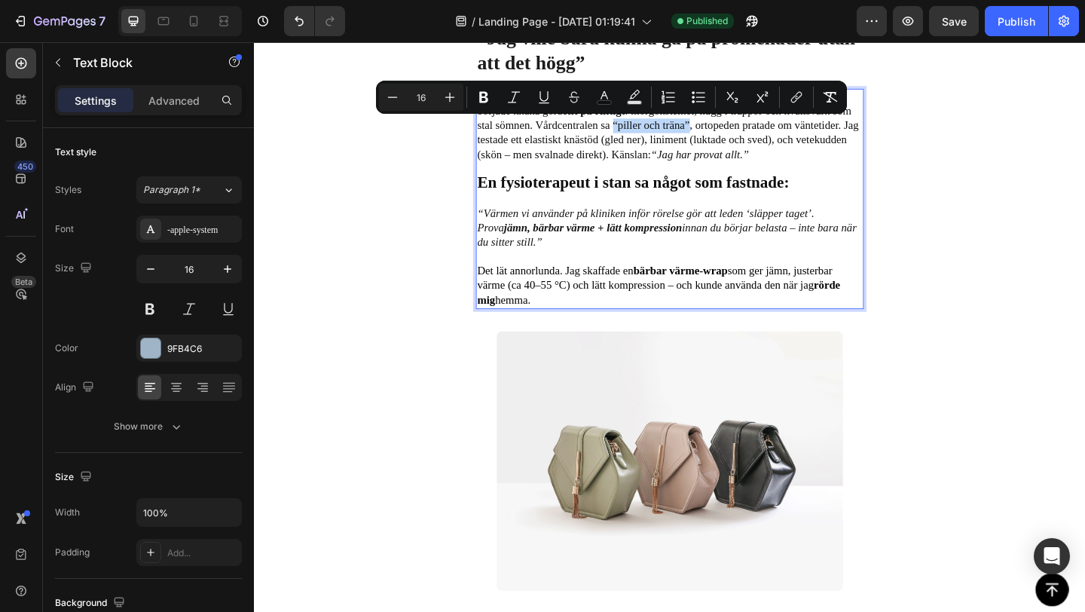
drag, startPoint x: 582, startPoint y: 134, endPoint x: 663, endPoint y: 137, distance: 80.7
click at [663, 137] on span "Jag heter [PERSON_NAME] , 67, mormor och envis promenadmotionär. I vintras börj…" at bounding box center [703, 132] width 415 height 75
click at [486, 101] on icon "Editor contextual toolbar" at bounding box center [483, 97] width 9 height 11
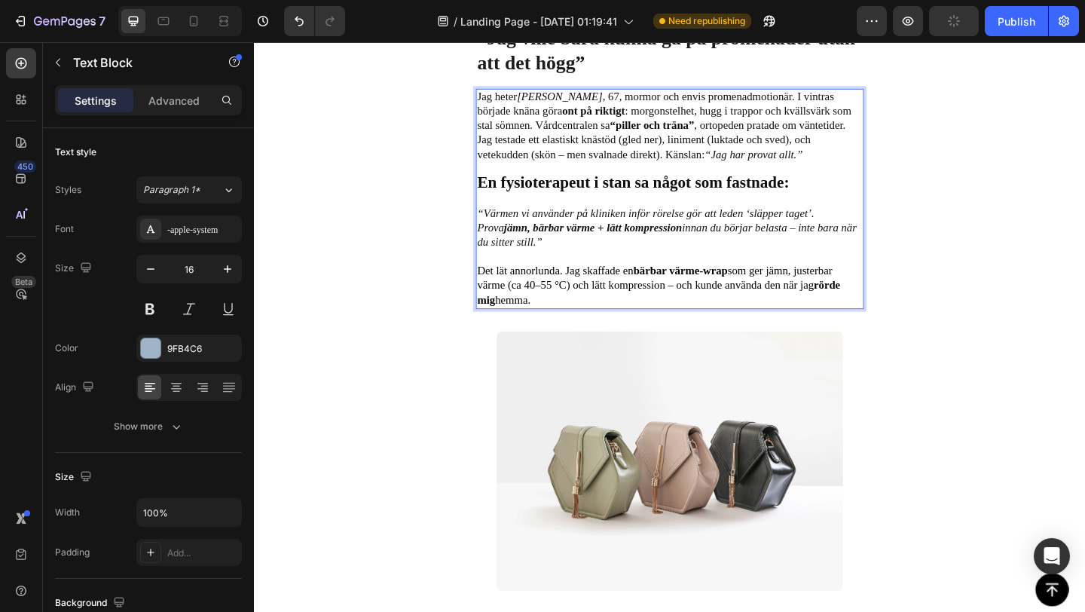
click at [438, 195] on div "Image “Jag ville bara kunna gå på promenader utan att det högg” Text Block Jag …" at bounding box center [706, 292] width 904 height 1196
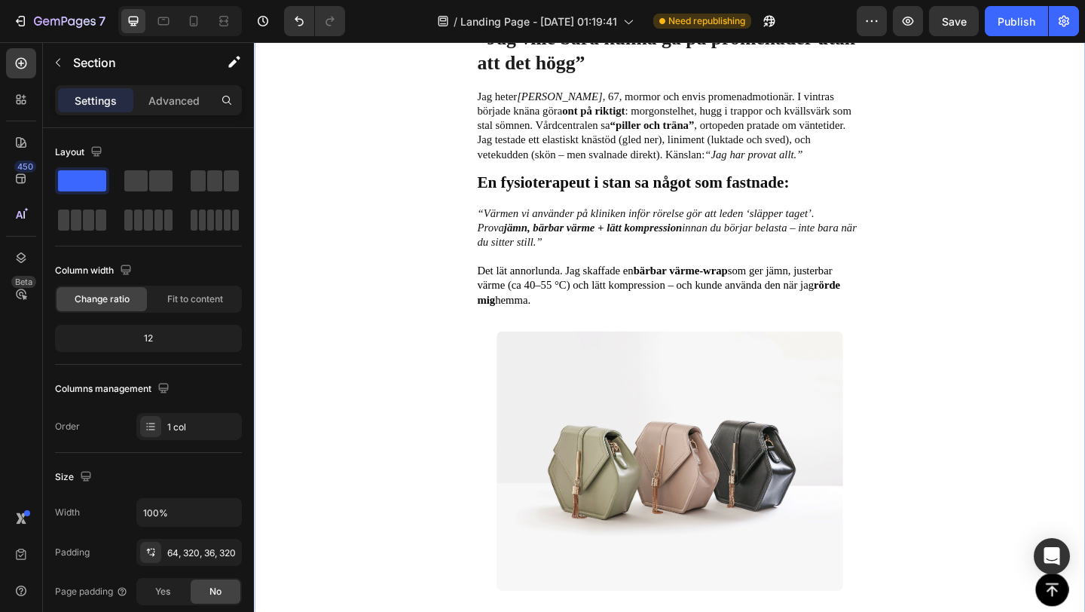
click at [449, 254] on div "Image “Jag ville bara kunna gå på promenader utan att det högg” Text Block Jag …" at bounding box center [706, 292] width 904 height 1196
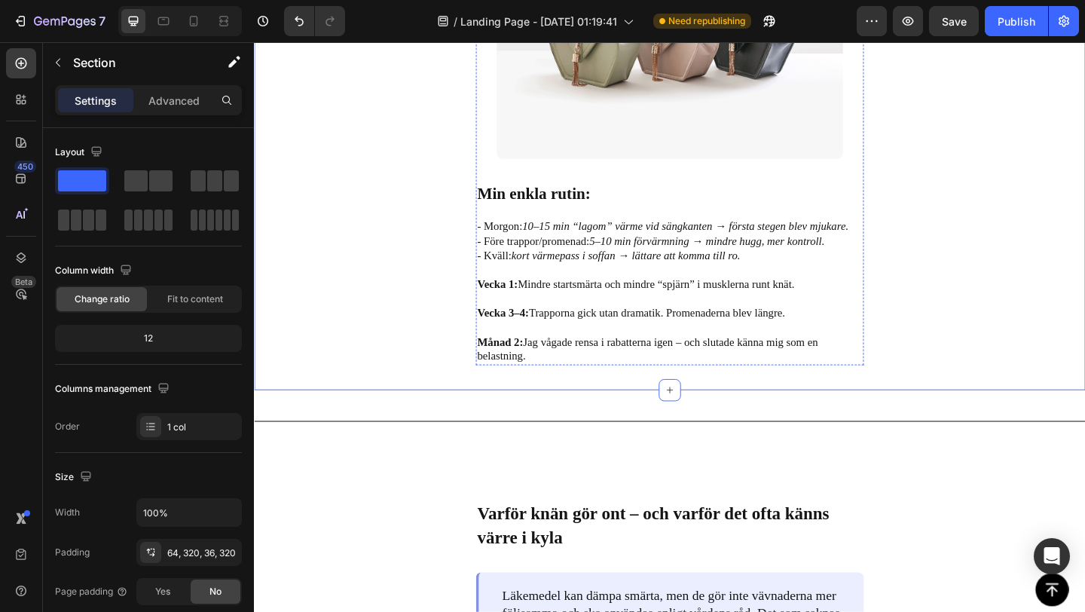
scroll to position [1122, 0]
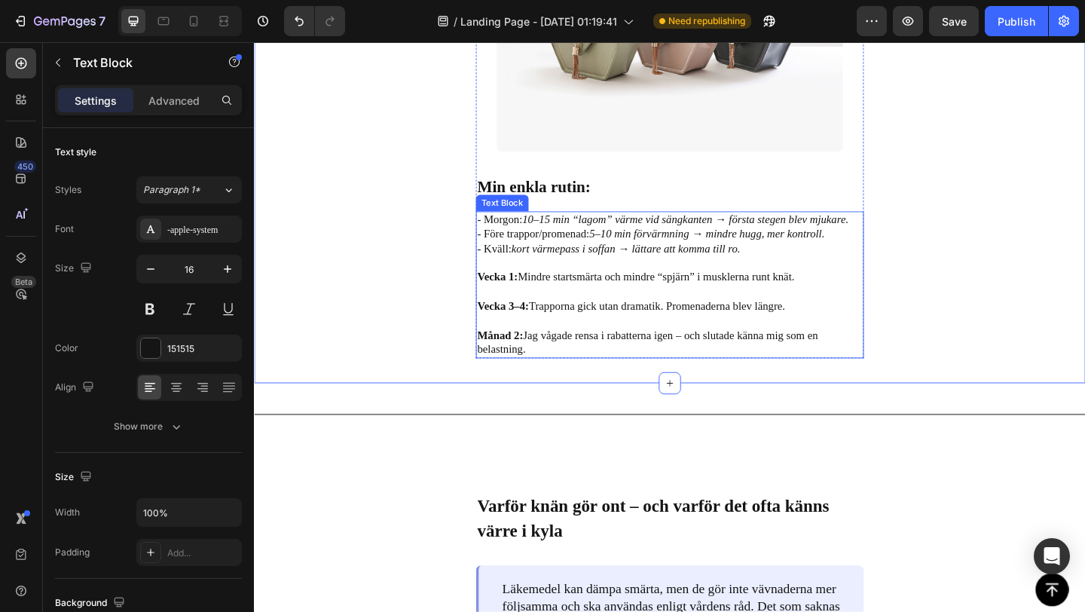
click at [537, 243] on p "- Före trappor/promenad: 5–10 min förvärmning → mindre hugg, mer kontroll." at bounding box center [705, 251] width 419 height 16
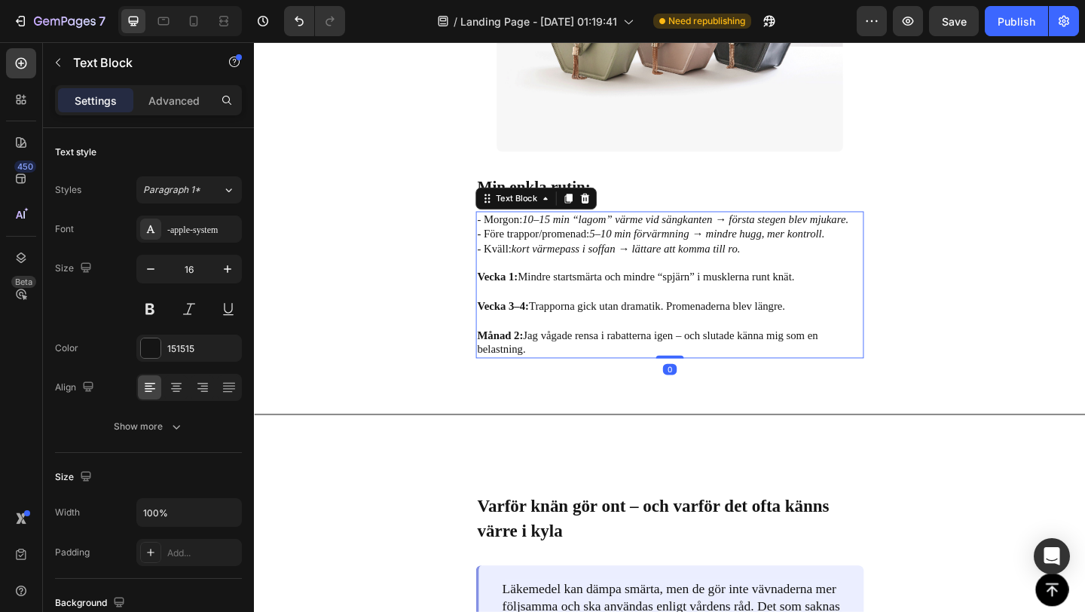
click at [537, 243] on p "- Före trappor/promenad: 5–10 min förvärmning → mindre hugg, mer kontroll." at bounding box center [705, 251] width 419 height 16
click at [520, 240] on p "- Morgon: 10–15 min “lagom” värme vid sängkanten → första stegen blev mjukare." at bounding box center [705, 235] width 419 height 16
click at [520, 238] on p "- Morgon: 10–15 min “lagom” värme vid sängkanten → första stegen blev mjukare." at bounding box center [705, 235] width 419 height 16
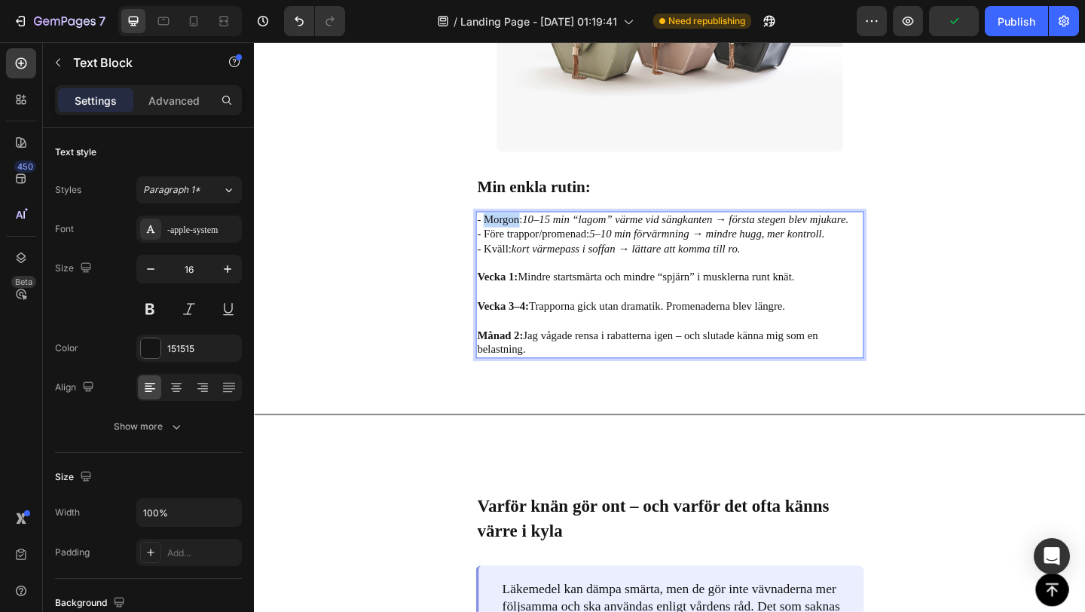
click at [520, 238] on p "- Morgon: 10–15 min “lagom” värme vid sängkanten → första stegen blev mjukare." at bounding box center [705, 235] width 419 height 16
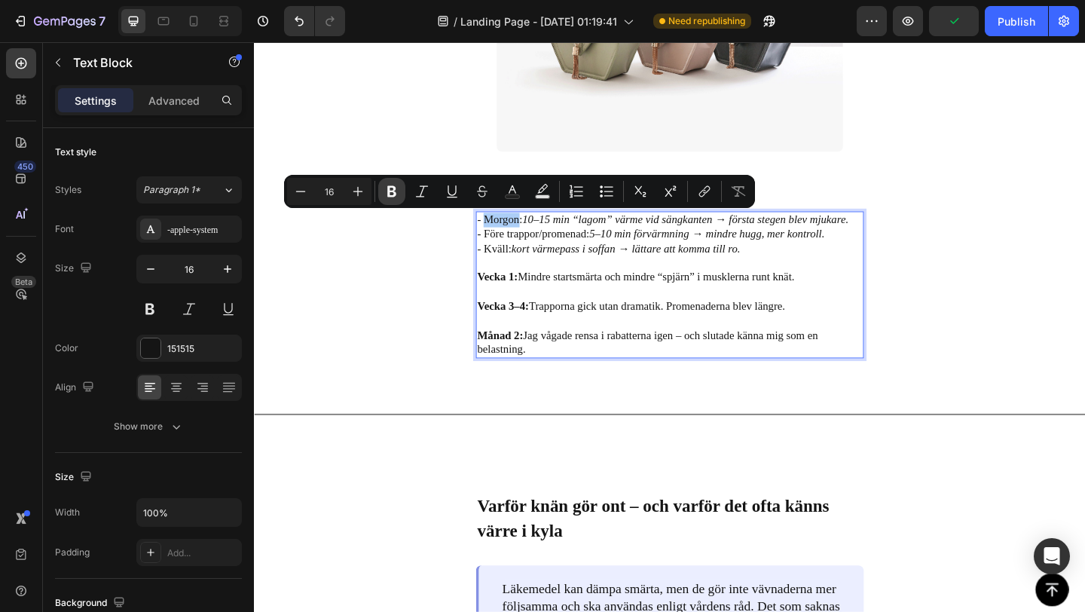
click at [395, 197] on icon "Editor contextual toolbar" at bounding box center [391, 191] width 15 height 15
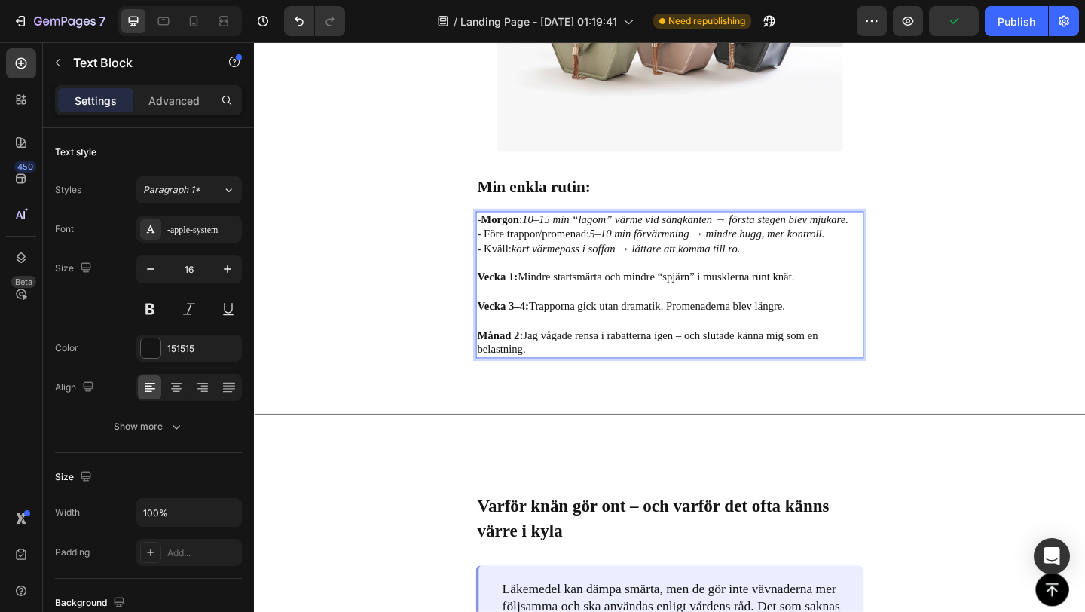
click at [510, 247] on p "- Före trappor/promenad: 5–10 min förvärmning → mindre hugg, mer kontroll." at bounding box center [705, 251] width 419 height 16
click at [565, 256] on p "- Före trappor/promenad: 5–10 min förvärmning → mindre hugg, mer kontroll." at bounding box center [705, 251] width 419 height 16
drag, startPoint x: 615, startPoint y: 252, endPoint x: 499, endPoint y: 257, distance: 116.1
click at [499, 257] on p "- Före trappor/promenad: 5–10 min förvärmning → mindre hugg, mer kontroll." at bounding box center [705, 251] width 419 height 16
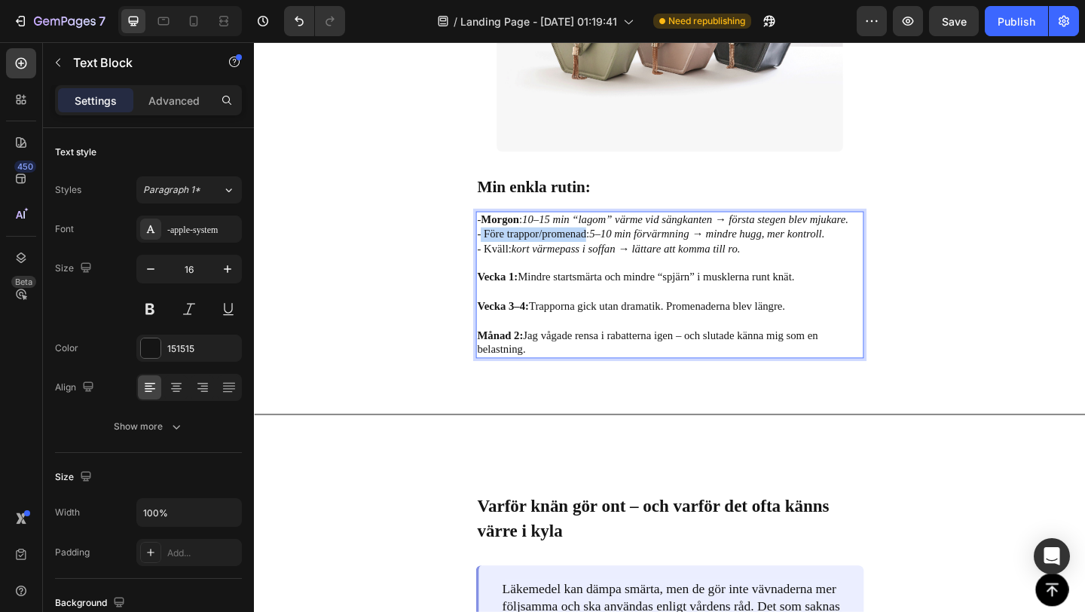
click at [521, 251] on p "- Före trappor/promenad: 5–10 min förvärmning → mindre hugg, mer kontroll." at bounding box center [705, 251] width 419 height 16
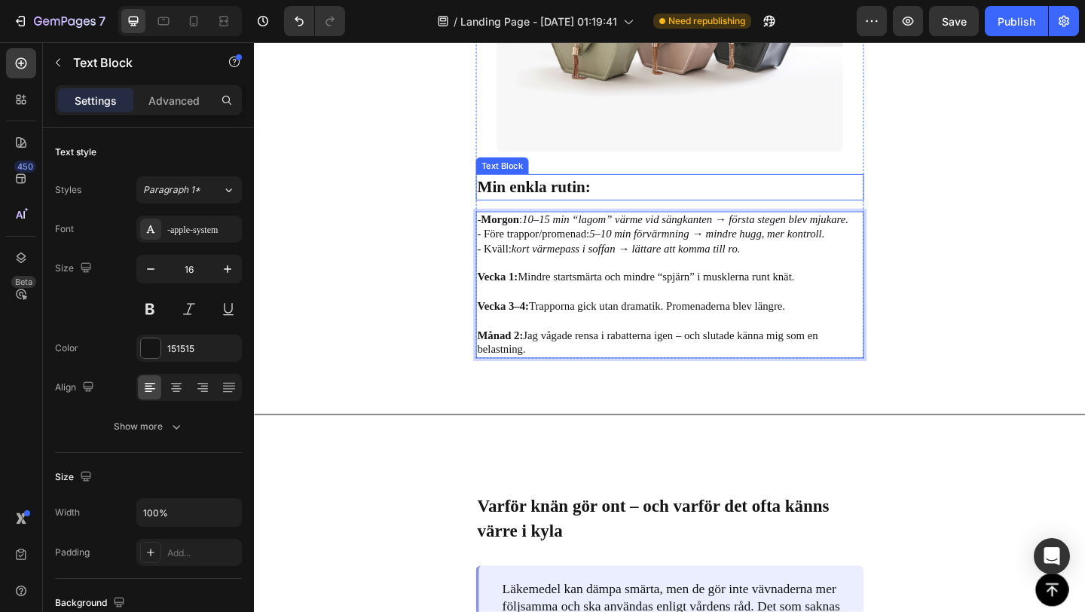
click at [538, 193] on p "Min enkla rutin:" at bounding box center [705, 200] width 419 height 26
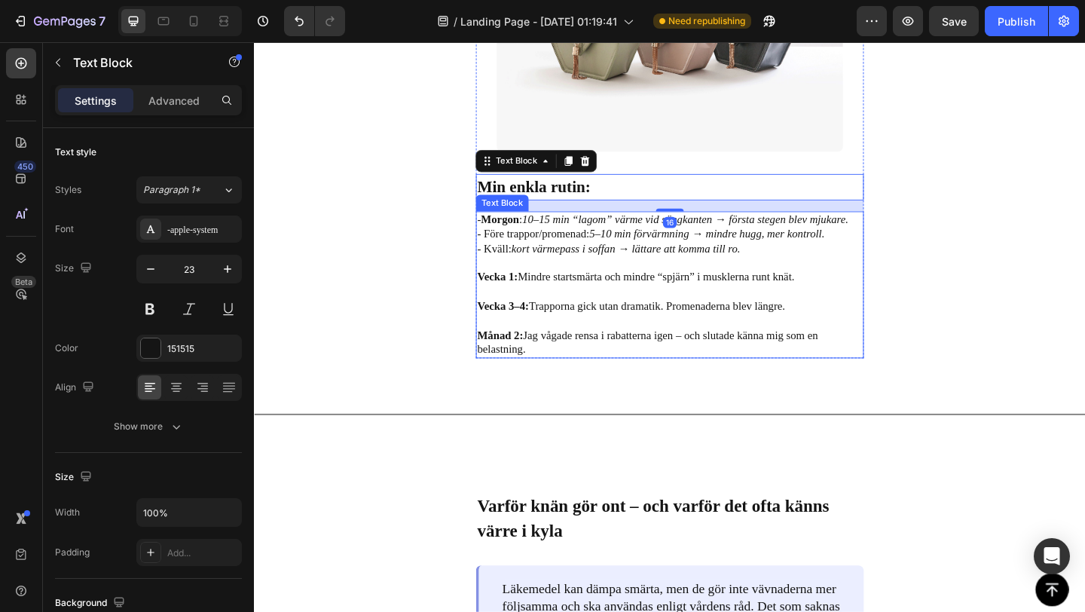
click at [527, 246] on p "- Före trappor/promenad: 5–10 min förvärmning → mindre hugg, mer kontroll." at bounding box center [705, 251] width 419 height 16
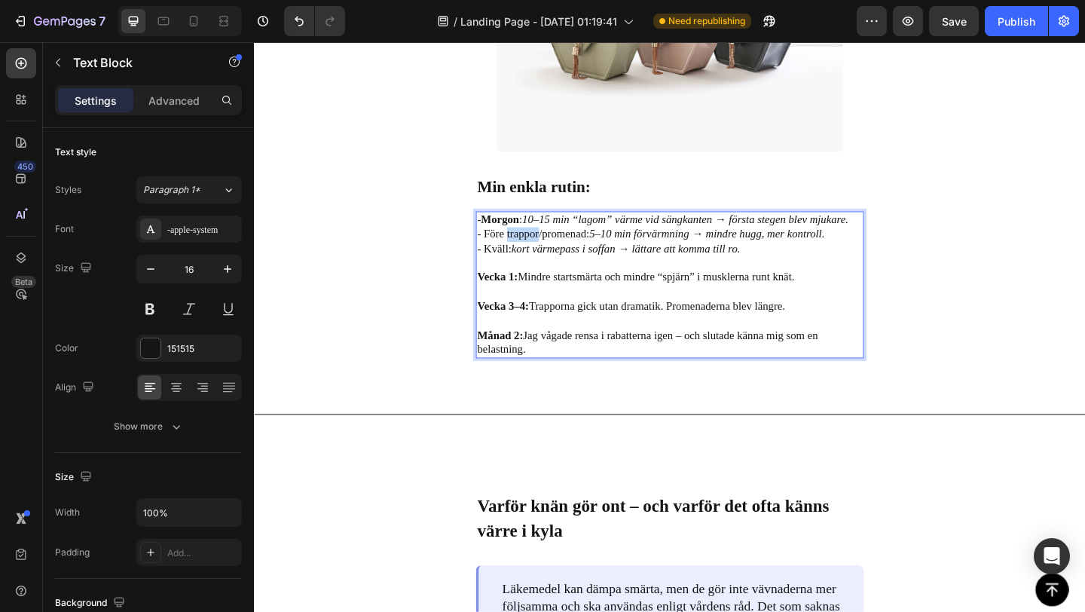
click at [533, 248] on p "- Före trappor/promenad: 5–10 min förvärmning → mindre hugg, mer kontroll." at bounding box center [705, 251] width 419 height 16
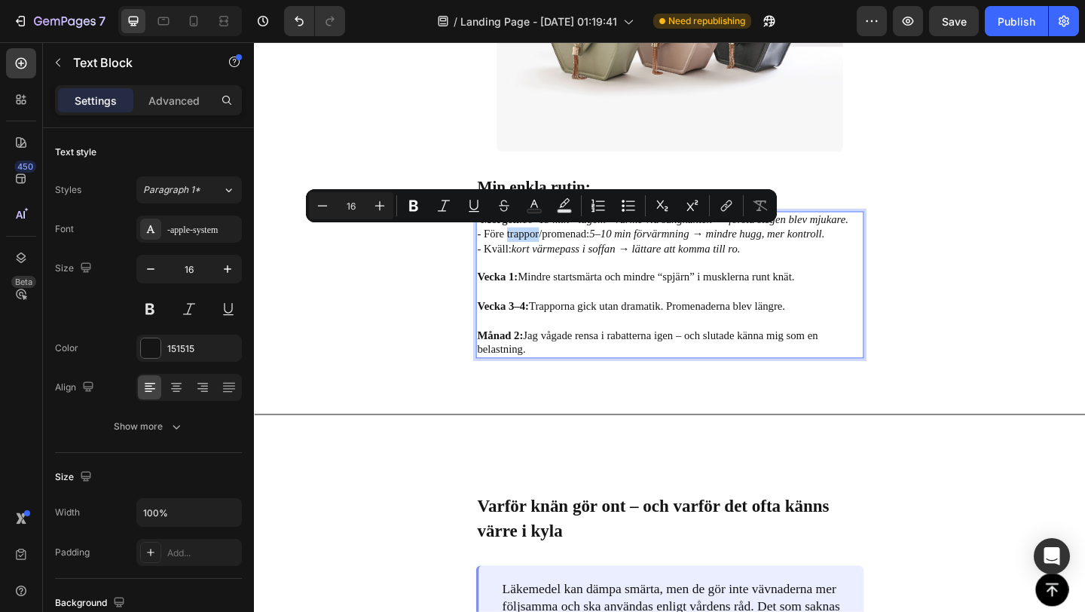
click at [527, 248] on p "- Före trappor/promenad: 5–10 min förvärmning → mindre hugg, mer kontroll." at bounding box center [705, 251] width 419 height 16
click at [511, 248] on p "- Före trappor/promenad: 5–10 min förvärmning → mindre hugg, mer kontroll." at bounding box center [705, 251] width 419 height 16
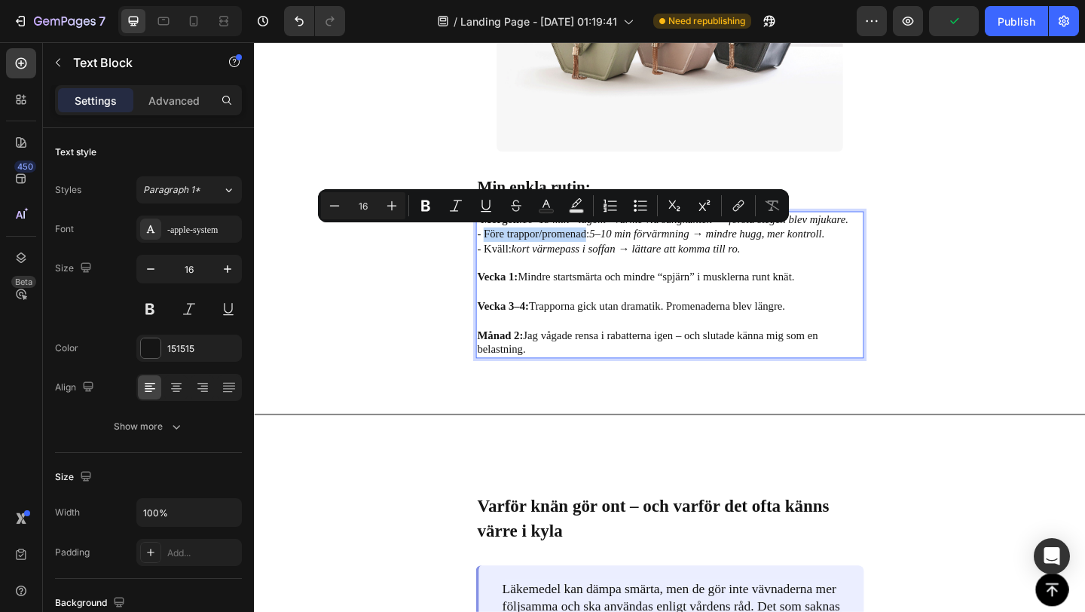
drag, startPoint x: 506, startPoint y: 248, endPoint x: 615, endPoint y: 254, distance: 109.4
click at [615, 254] on p "- Före trappor/promenad: 5–10 min förvärmning → mindre hugg, mer kontroll." at bounding box center [705, 251] width 419 height 16
click at [422, 212] on icon "Editor contextual toolbar" at bounding box center [425, 205] width 15 height 15
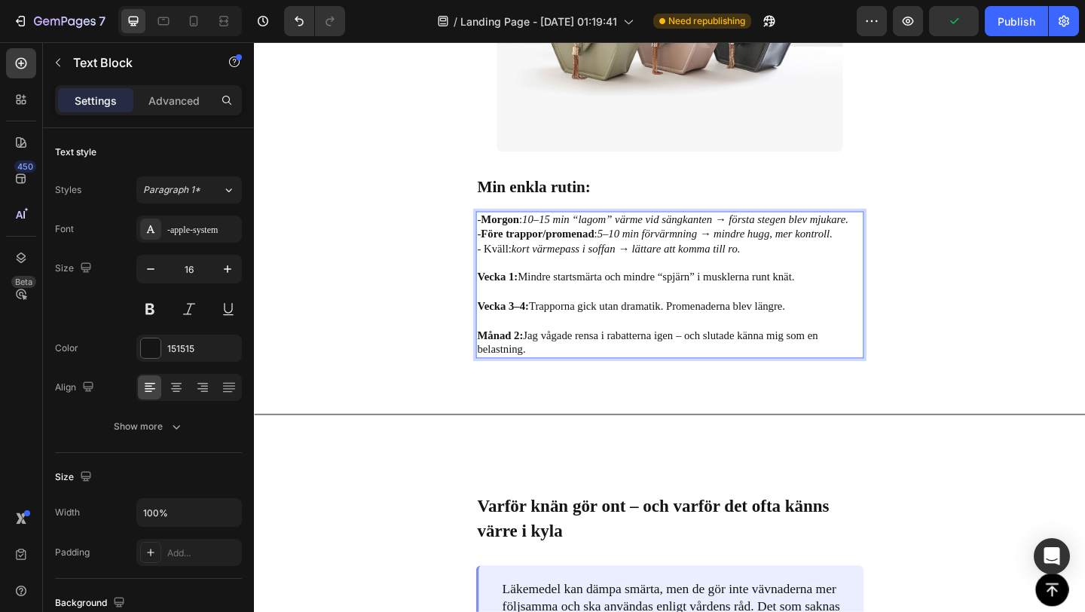
click at [531, 278] on p "Rich Text Editor. Editing area: main" at bounding box center [705, 283] width 419 height 16
drag, startPoint x: 530, startPoint y: 264, endPoint x: 505, endPoint y: 264, distance: 24.9
click at [505, 264] on p "- Kväll: kort värmepass i soffan → lättare att komma till ro." at bounding box center [705, 267] width 419 height 16
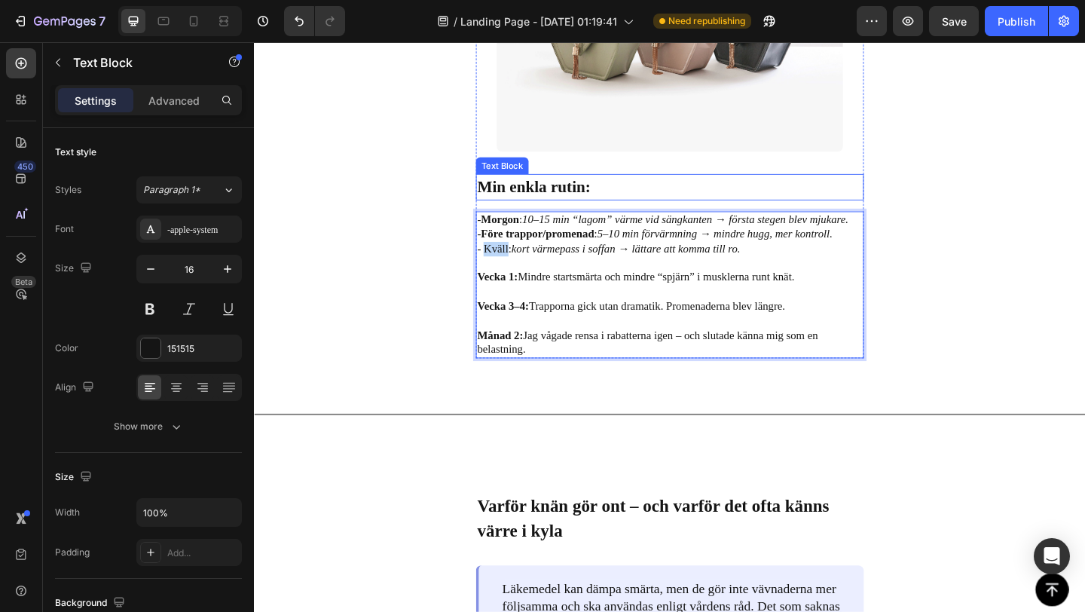
click at [533, 209] on p "Min enkla rutin:" at bounding box center [705, 200] width 419 height 26
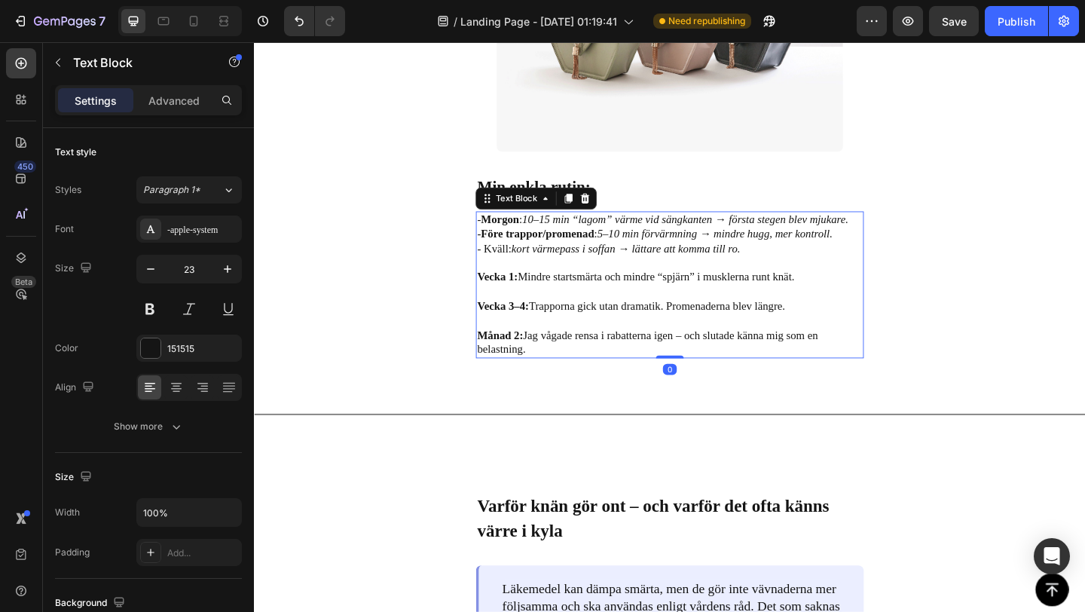
click at [523, 270] on p "- Kväll: kort värmepass i soffan → lättare att komma till ro." at bounding box center [705, 267] width 419 height 16
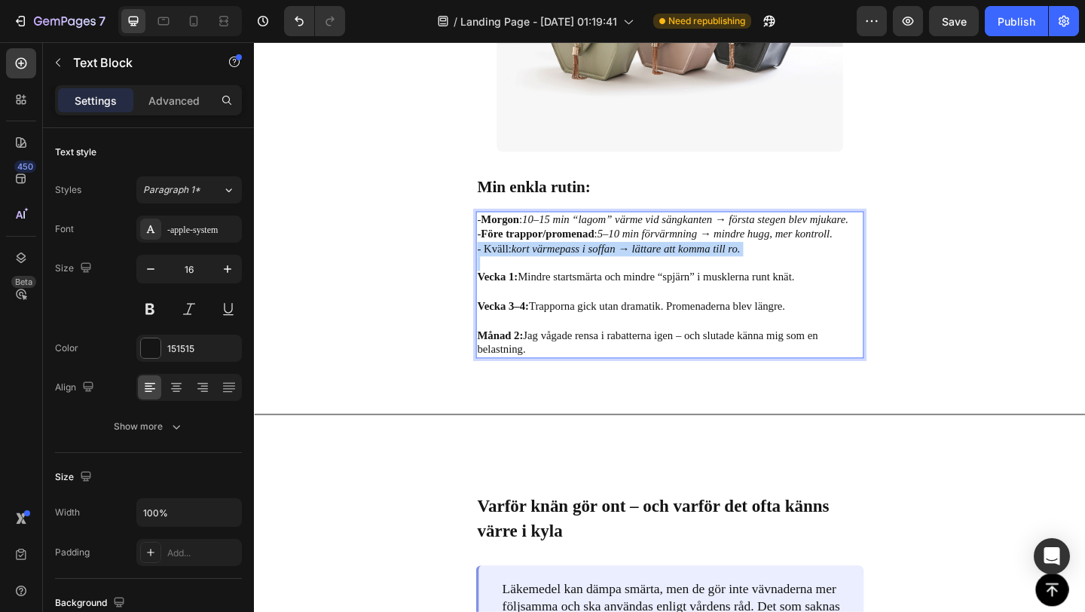
click at [523, 270] on p "- Kväll: kort värmepass i soffan → lättare att komma till ro." at bounding box center [705, 267] width 419 height 16
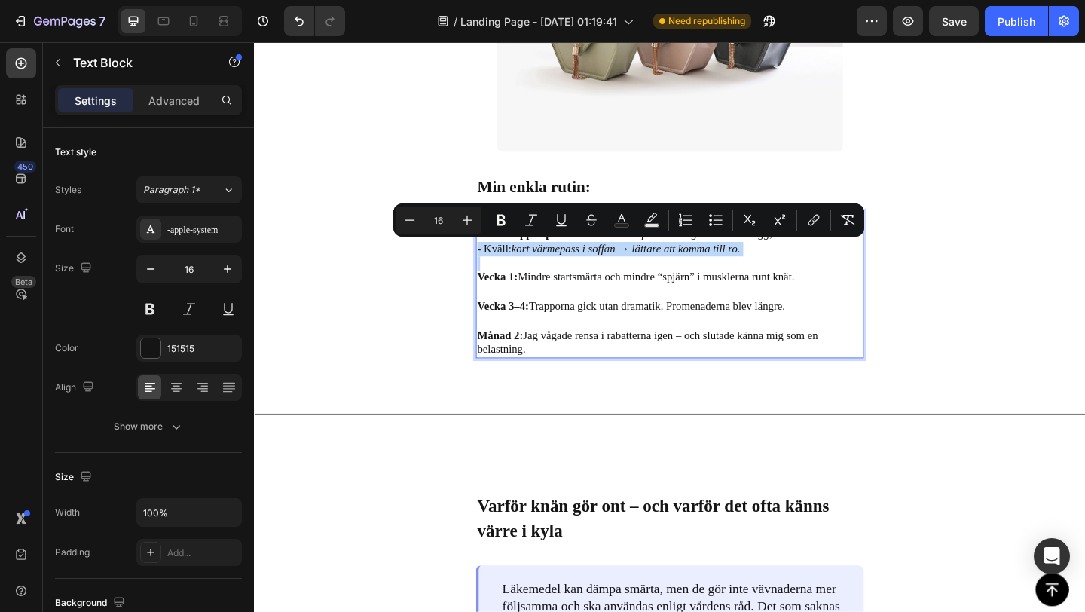
click at [541, 264] on icon "kort värmepass i soffan → lättare att komma till ro." at bounding box center [657, 266] width 249 height 13
click at [550, 279] on p "Rich Text Editor. Editing area: main" at bounding box center [705, 283] width 419 height 16
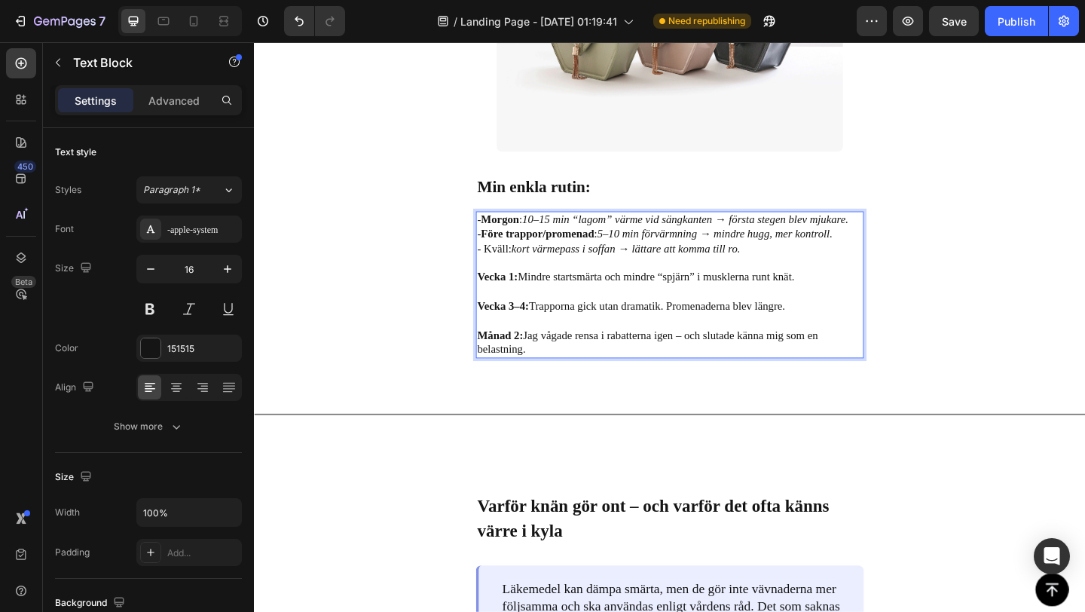
click at [550, 291] on p "Vecka 1: Mindre startsmärta och mindre “spjärn” i musklerna runt knät." at bounding box center [705, 298] width 419 height 16
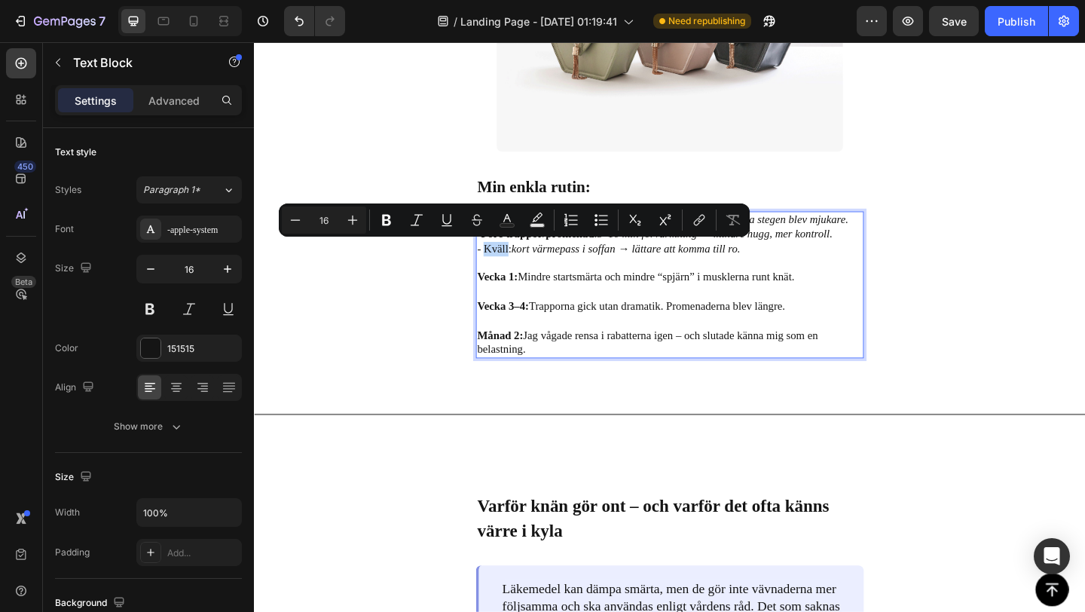
drag, startPoint x: 530, startPoint y: 264, endPoint x: 505, endPoint y: 264, distance: 24.9
click at [505, 264] on p "- Kväll: kort värmepass i soffan → lättare att komma till ro." at bounding box center [705, 267] width 419 height 16
click at [388, 227] on button "Bold" at bounding box center [386, 219] width 27 height 27
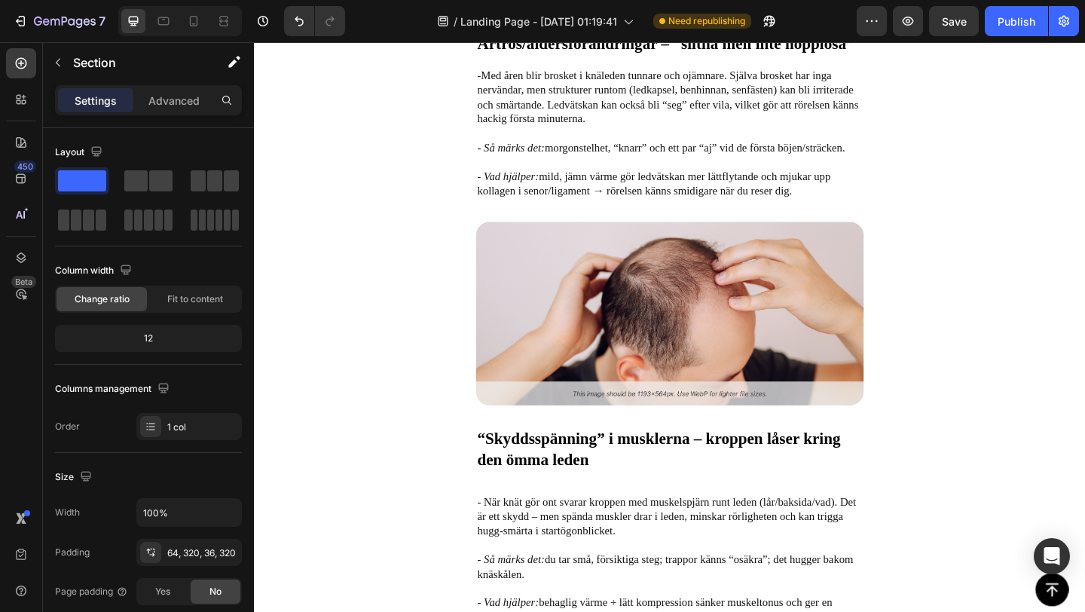
scroll to position [1860, 0]
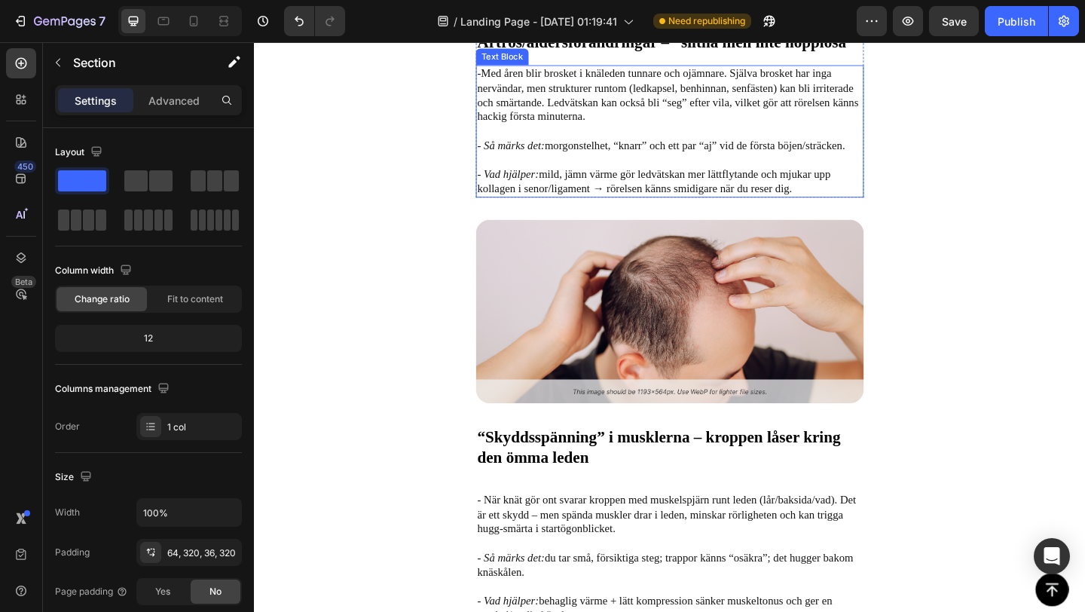
click at [569, 131] on p "- Med åren blir brosket i knäleden tunnare och ojämnare. Själva brosket har ing…" at bounding box center [705, 100] width 419 height 63
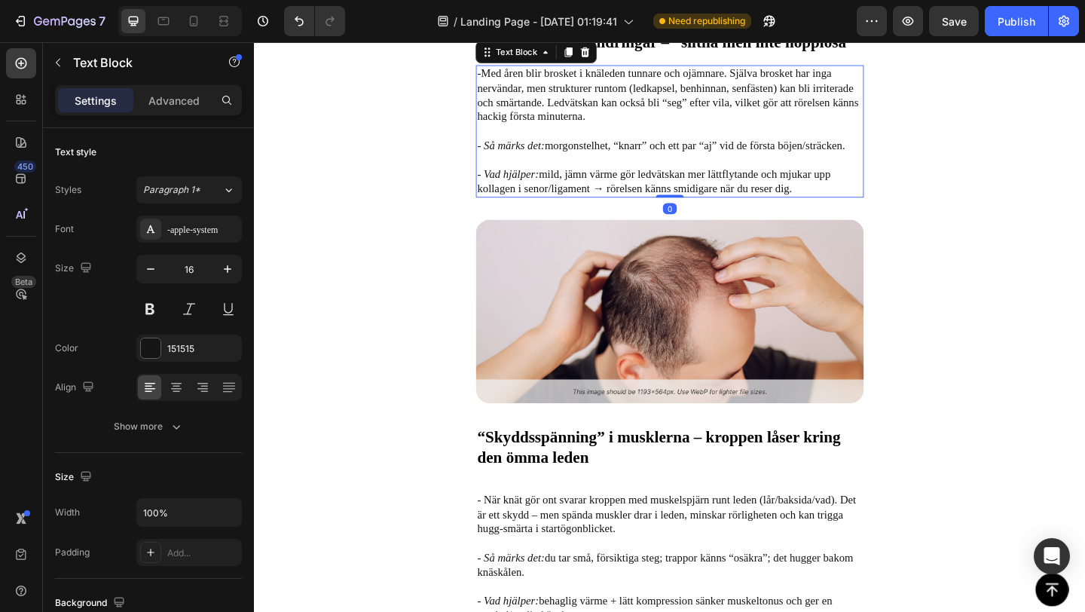
click at [676, 131] on p "- Med åren blir brosket i knäleden tunnare och ojämnare. Själva brosket har ing…" at bounding box center [705, 100] width 419 height 63
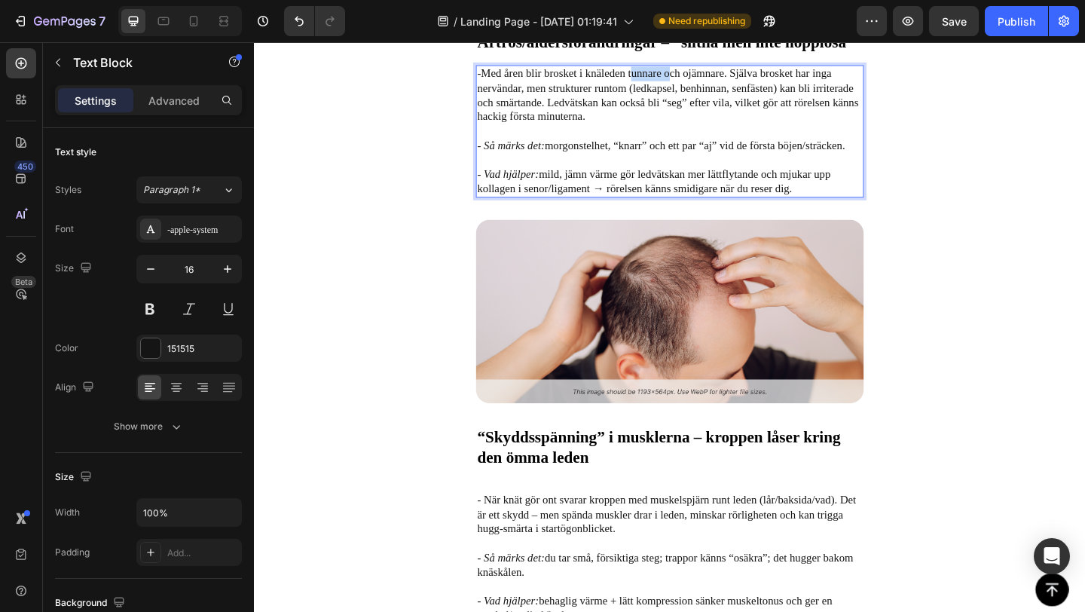
drag, startPoint x: 665, startPoint y: 276, endPoint x: 706, endPoint y: 277, distance: 40.7
click at [706, 131] on p "- Med åren blir brosket i knäleden tunnare och ojämnare. Själva brosket har ing…" at bounding box center [705, 100] width 419 height 63
click at [657, 131] on p "- Med åren blir brosket i knäleden tunnare och ojämnare. Själva brosket har ing…" at bounding box center [705, 100] width 419 height 63
drag, startPoint x: 663, startPoint y: 276, endPoint x: 698, endPoint y: 277, distance: 35.4
click at [698, 131] on p "- Med åren blir brosket i knäleden tunnare och ojämnare. Själva brosket har ing…" at bounding box center [705, 100] width 419 height 63
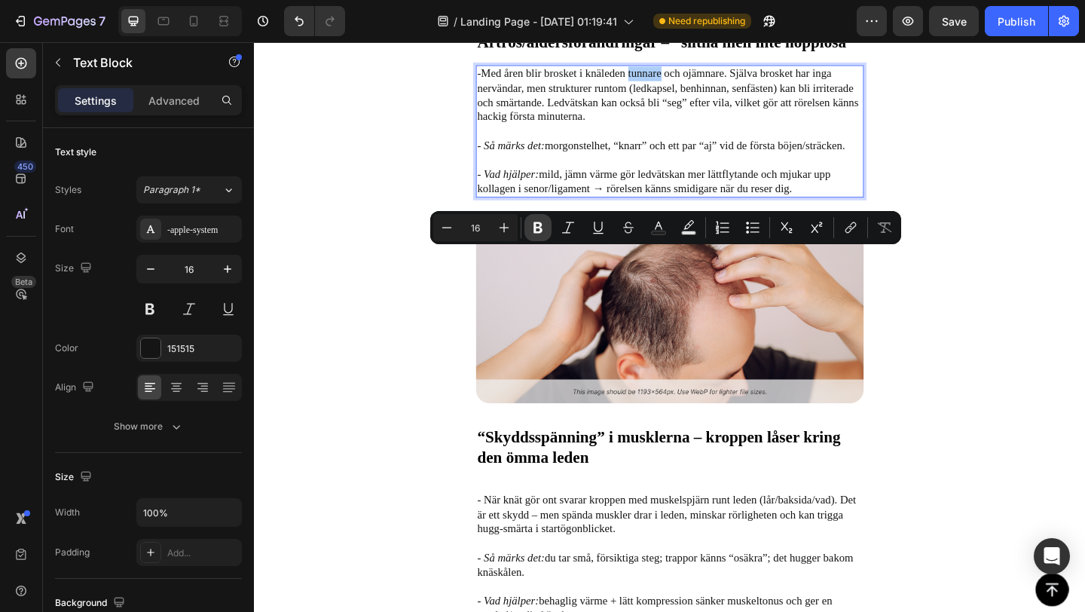
click at [537, 230] on icon "Editor contextual toolbar" at bounding box center [537, 227] width 15 height 15
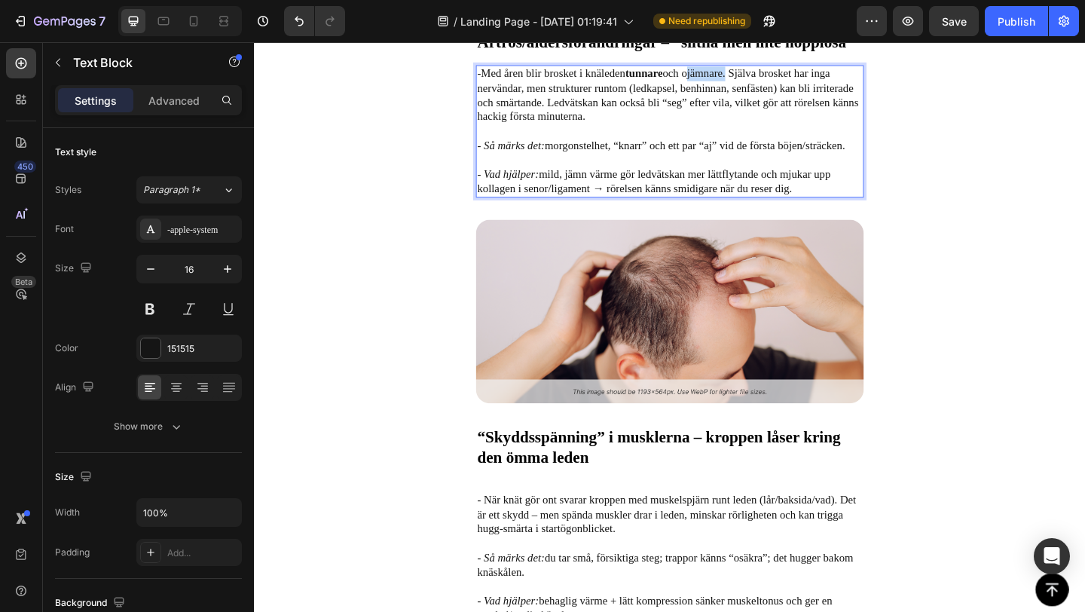
drag, startPoint x: 728, startPoint y: 276, endPoint x: 769, endPoint y: 279, distance: 41.5
click at [769, 131] on p "- Med åren blir brosket i knäleden tunnare och ojämnare. Själva brosket har ing…" at bounding box center [705, 100] width 419 height 63
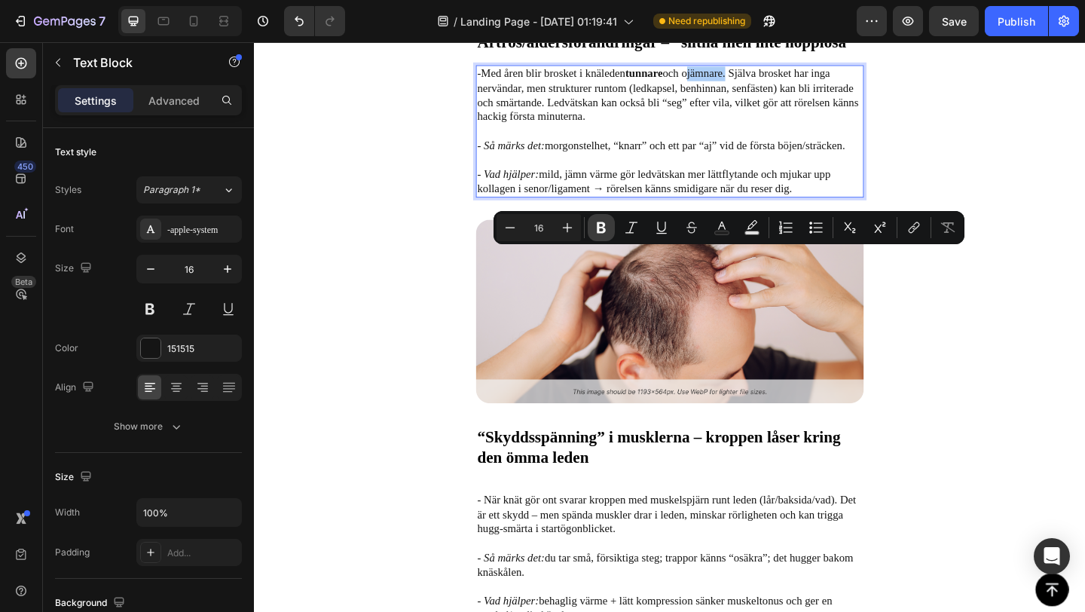
click at [604, 226] on icon "Editor contextual toolbar" at bounding box center [601, 227] width 15 height 15
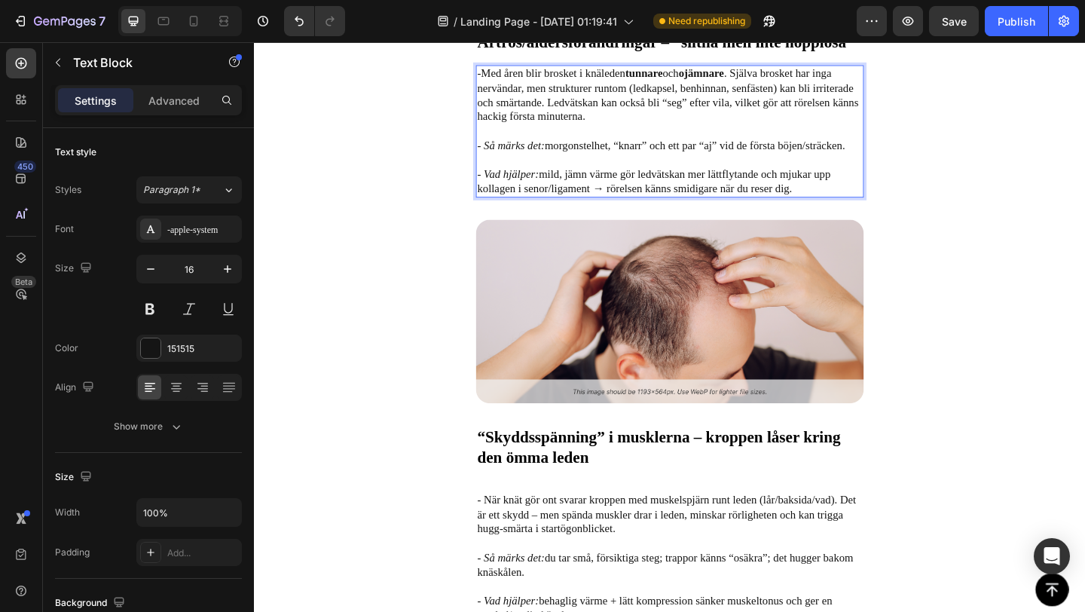
click at [627, 163] on p "- Så märks det: morgonstelhet, “knarr” och ett par “aj” vid de första böjen/str…" at bounding box center [705, 147] width 419 height 32
drag, startPoint x: 862, startPoint y: 294, endPoint x: 905, endPoint y: 294, distance: 42.9
click at [905, 131] on p "- Med åren blir brosket i knäleden tunnare och ojämnare . Själva brosket har in…" at bounding box center [705, 100] width 419 height 63
click at [749, 131] on p "- Med åren blir brosket i knäleden tunnare och ojämnare . Själva brosket har in…" at bounding box center [705, 100] width 419 height 63
drag, startPoint x: 567, startPoint y: 308, endPoint x: 520, endPoint y: 308, distance: 46.7
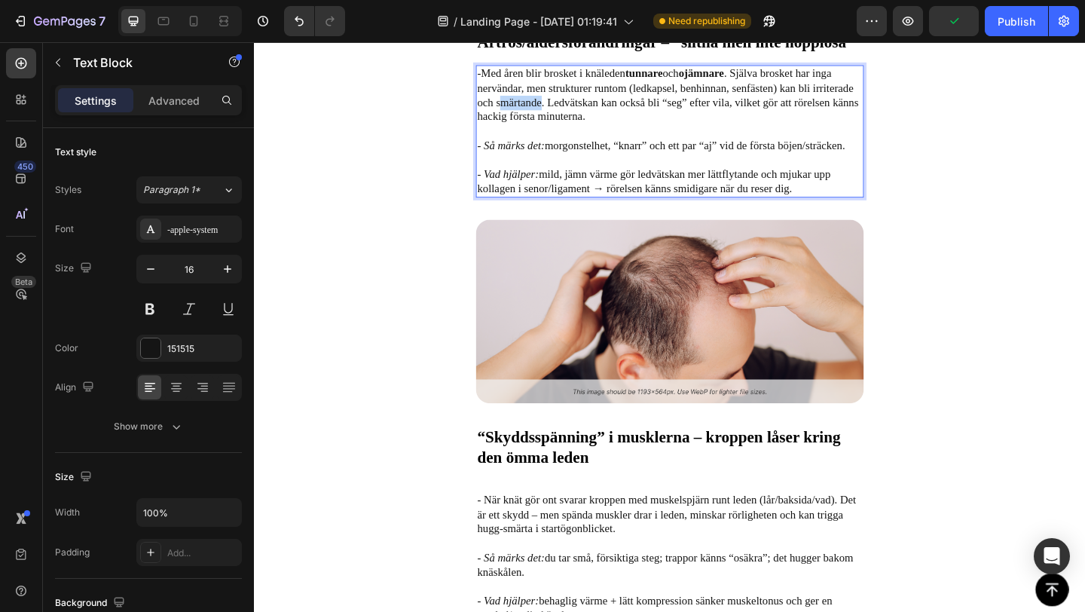
click at [520, 131] on p "- Med åren blir brosket i knäleden tunnare och ojämnare . Själva brosket har in…" at bounding box center [705, 100] width 419 height 63
click at [541, 131] on p "- Med åren blir brosket i knäleden tunnare och ojämnare . Själva brosket har in…" at bounding box center [705, 100] width 419 height 63
click at [542, 51] on span "Artros/åldersförändringar – “slitna men inte hopplösa”" at bounding box center [701, 41] width 410 height 19
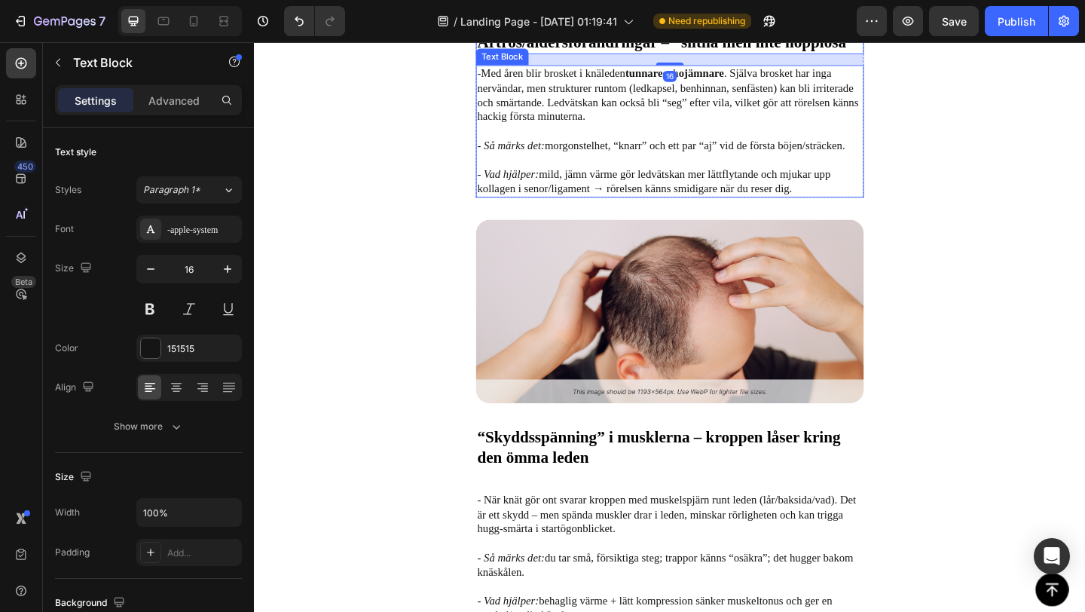
click at [537, 131] on p "- Med åren blir brosket i knäleden tunnare och ojämnare . Själva brosket har in…" at bounding box center [705, 100] width 419 height 63
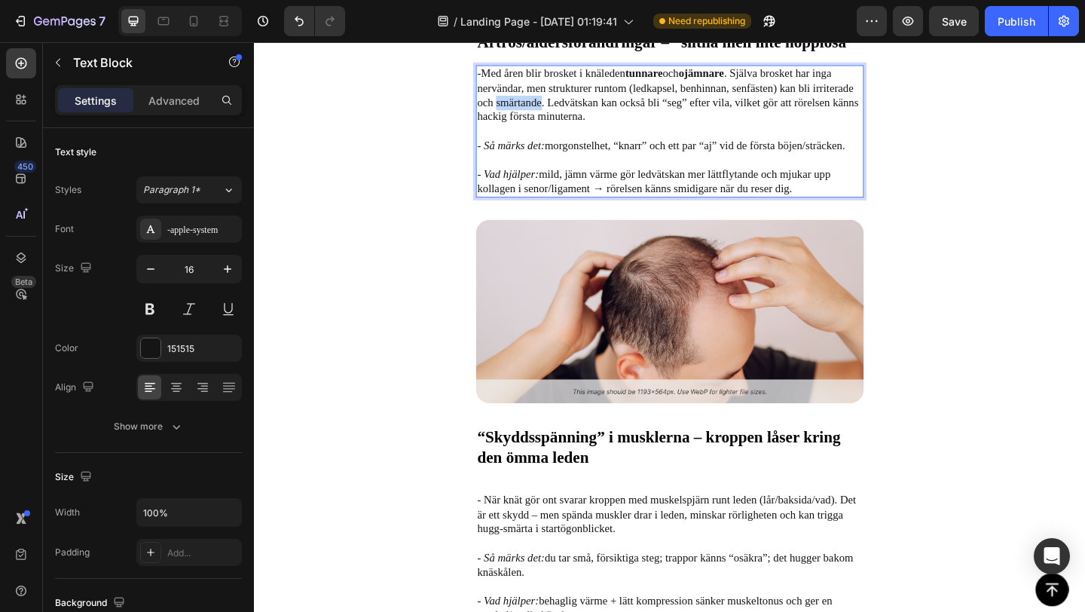
click at [538, 131] on p "- Med åren blir brosket i knäleden tunnare och ojämnare . Själva brosket har in…" at bounding box center [705, 100] width 419 height 63
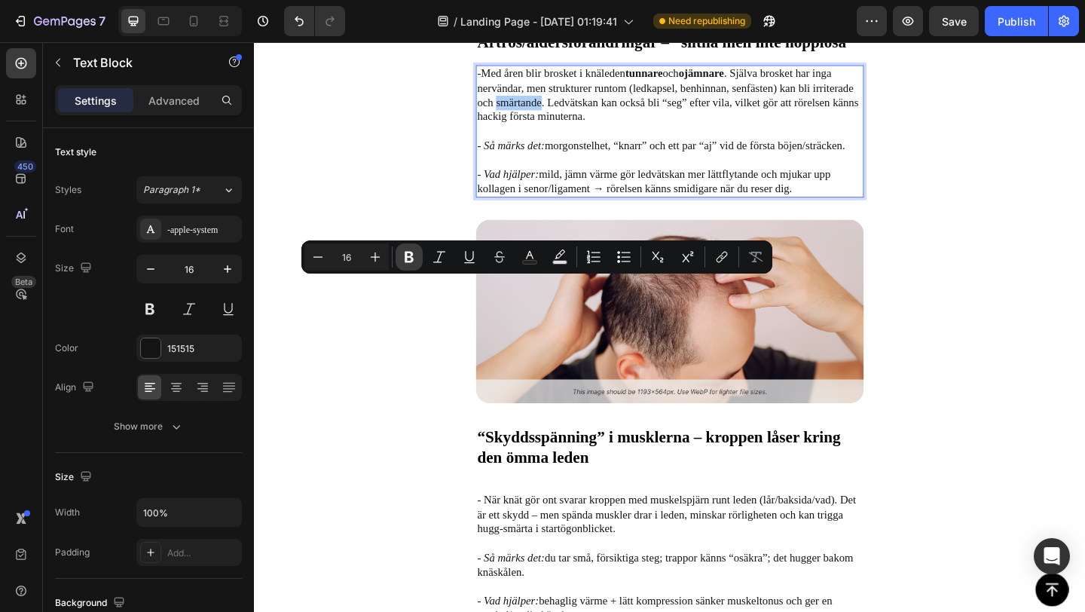
click at [413, 260] on icon "Editor contextual toolbar" at bounding box center [408, 257] width 9 height 11
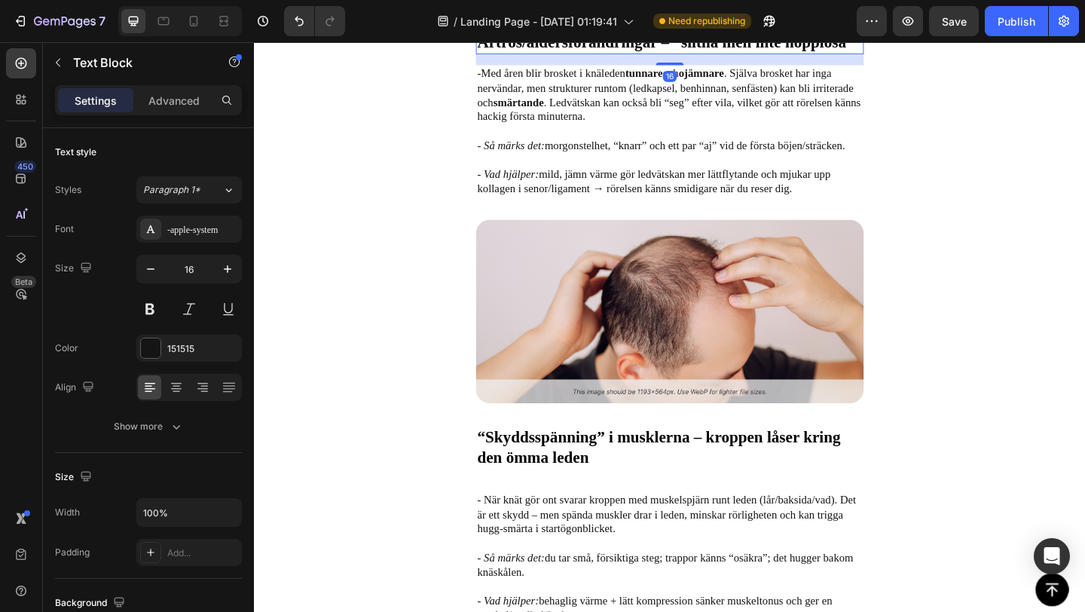
click at [578, 51] on span "Artros/åldersförändringar – “slitna men inte hopplösa”" at bounding box center [701, 41] width 410 height 19
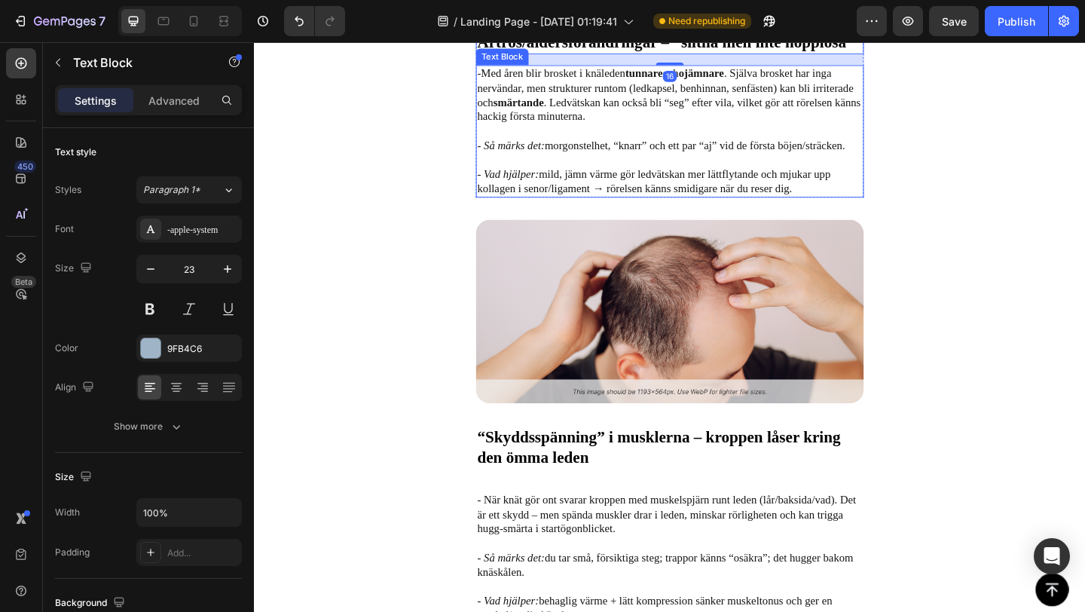
click at [719, 131] on p "- Med åren blir brosket i knäleden tunnare och ojämnare . Själva brosket har in…" at bounding box center [705, 100] width 419 height 63
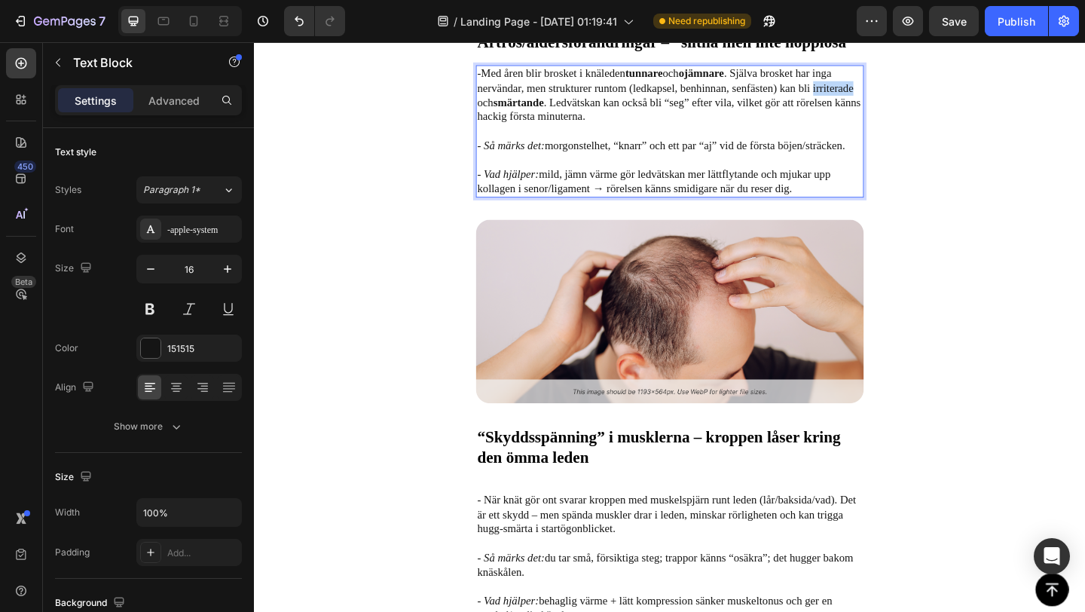
click at [877, 131] on p "- Med åren blir brosket i knäleden tunnare och ojämnare . Själva brosket har in…" at bounding box center [705, 100] width 419 height 63
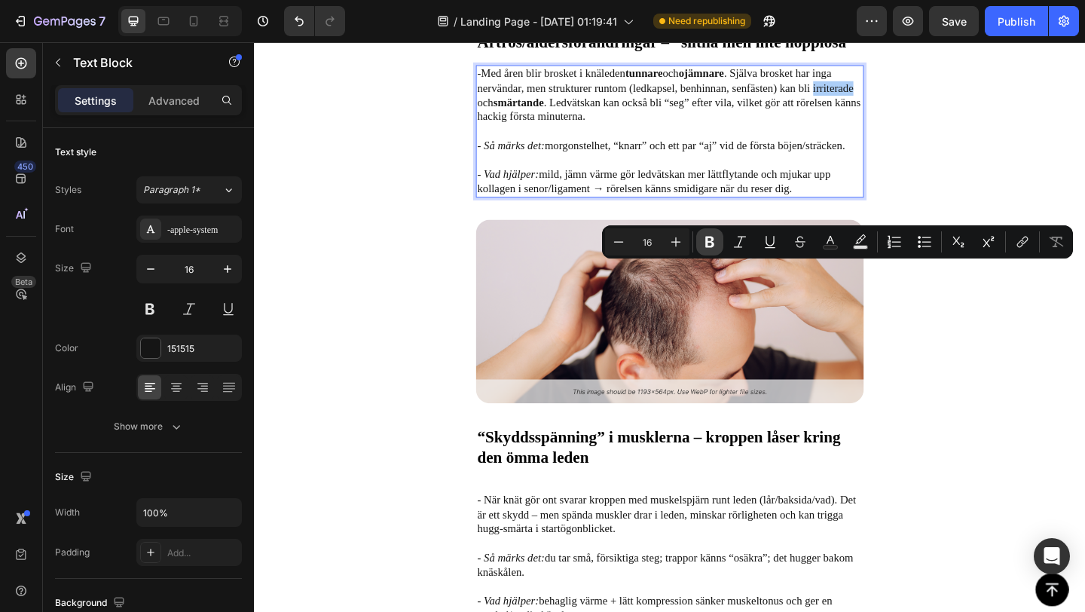
click at [709, 240] on icon "Editor contextual toolbar" at bounding box center [709, 241] width 15 height 15
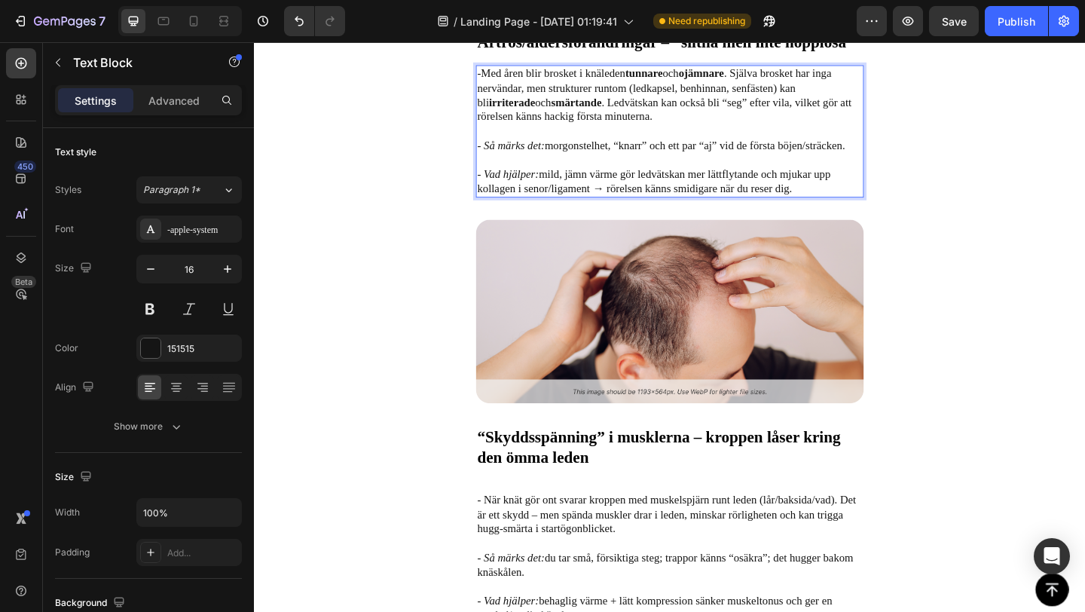
click at [648, 131] on p "- Med åren blir brosket i knäleden tunnare och ojämnare . Själva brosket har in…" at bounding box center [705, 100] width 419 height 63
click at [523, 160] on icon "- Så märks det:" at bounding box center [532, 154] width 73 height 13
click at [550, 179] on p "Rich Text Editor. Editing area: main" at bounding box center [705, 171] width 419 height 16
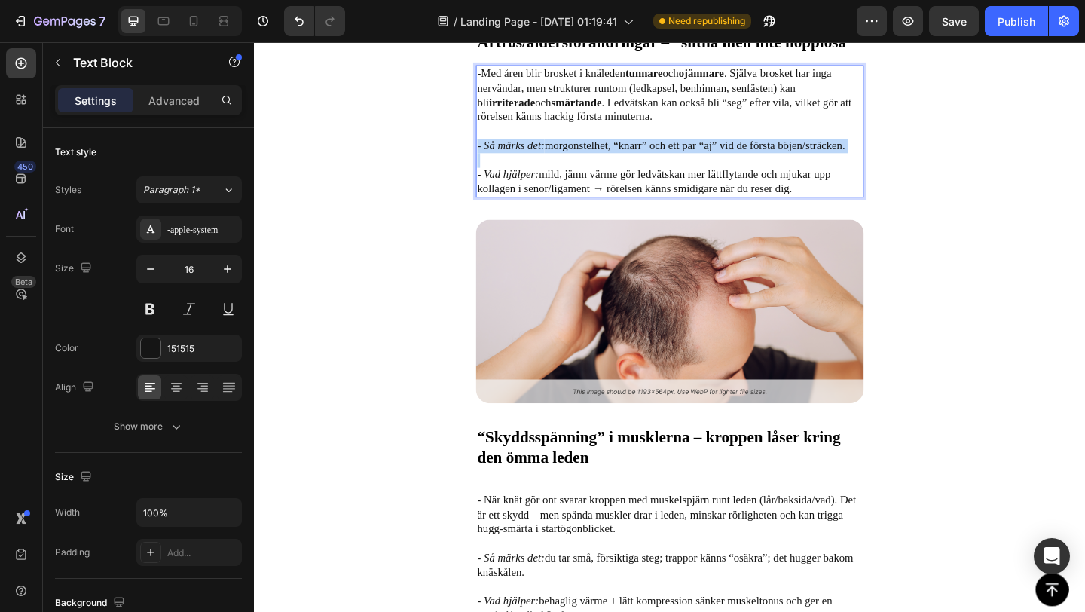
click at [557, 179] on p "Rich Text Editor. Editing area: main" at bounding box center [705, 171] width 419 height 16
drag, startPoint x: 566, startPoint y: 355, endPoint x: 505, endPoint y: 355, distance: 61.8
click at [505, 160] on icon "- Så märks det:" at bounding box center [532, 154] width 73 height 13
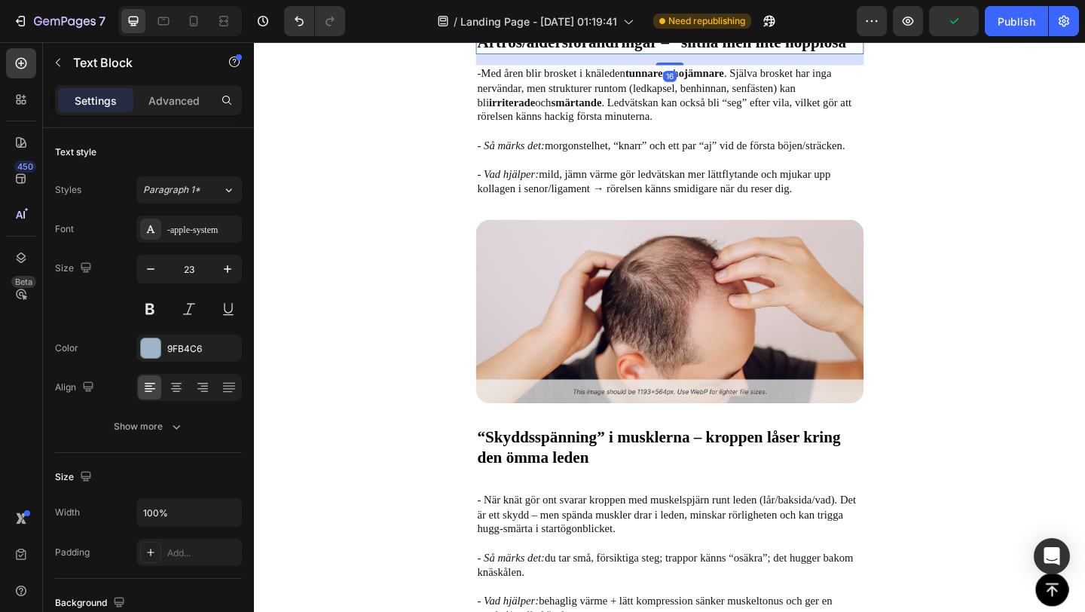
click at [545, 51] on span "Artros/åldersförändringar – “slitna men inte hopplösa”" at bounding box center [701, 41] width 410 height 19
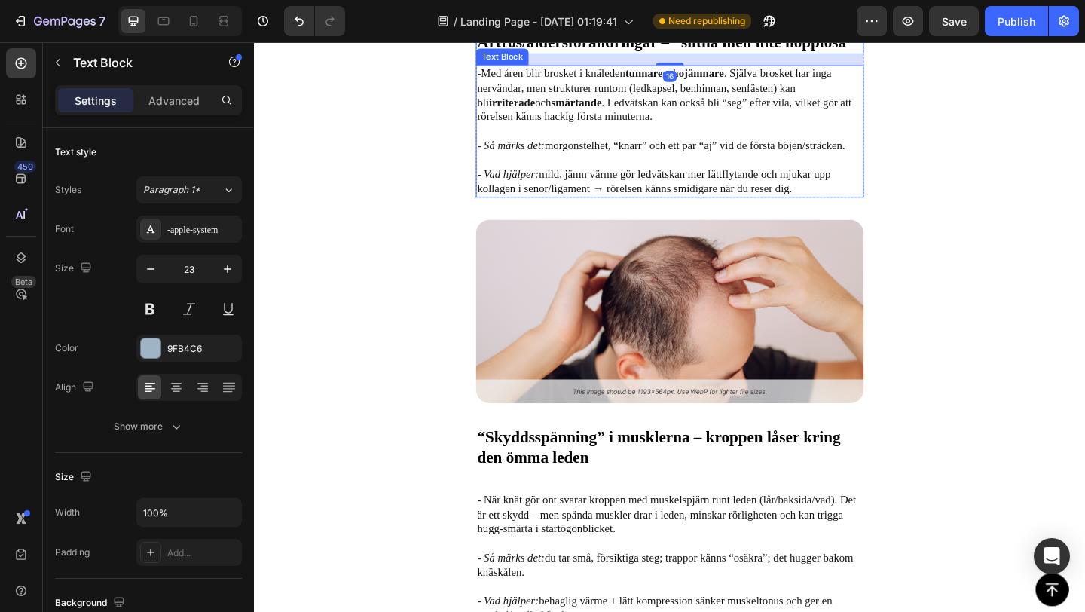
click at [539, 160] on icon "- Så märks det:" at bounding box center [532, 154] width 73 height 13
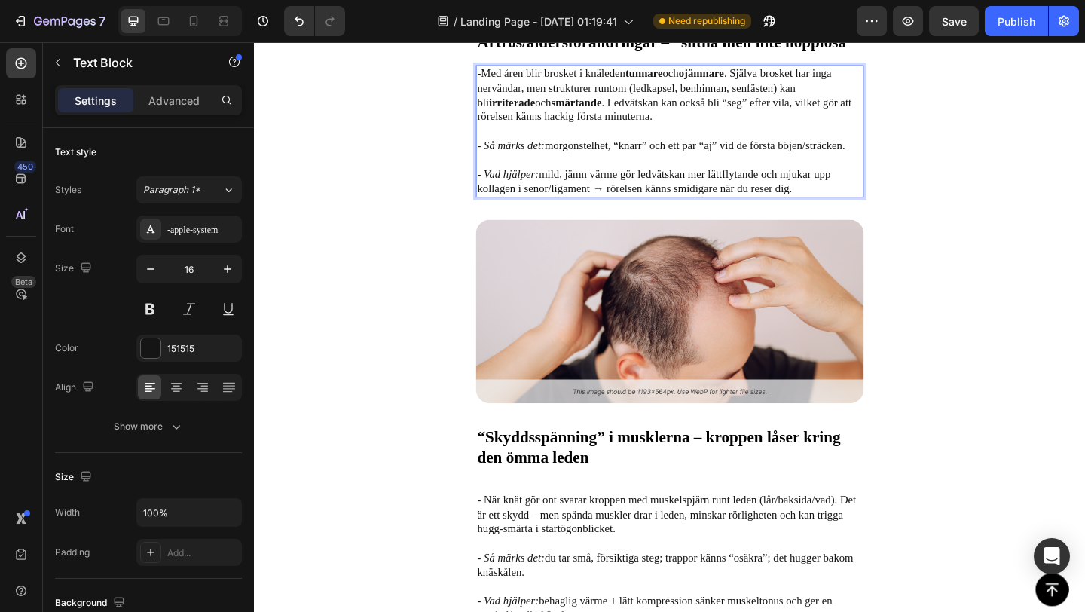
click at [540, 160] on icon "- Så märks det:" at bounding box center [532, 154] width 73 height 13
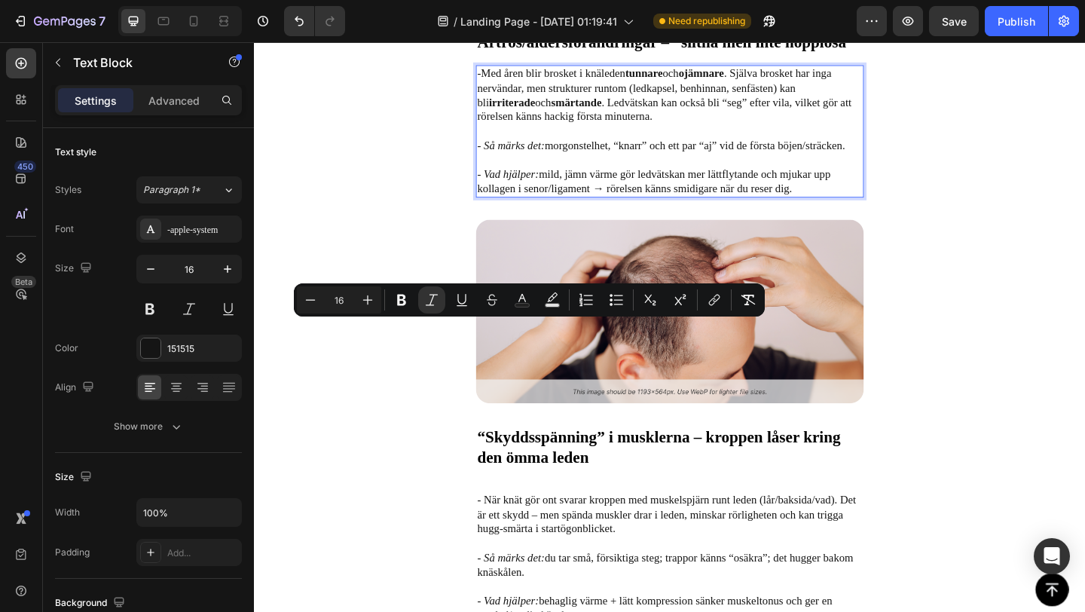
click at [552, 160] on icon "- Så märks det:" at bounding box center [532, 154] width 73 height 13
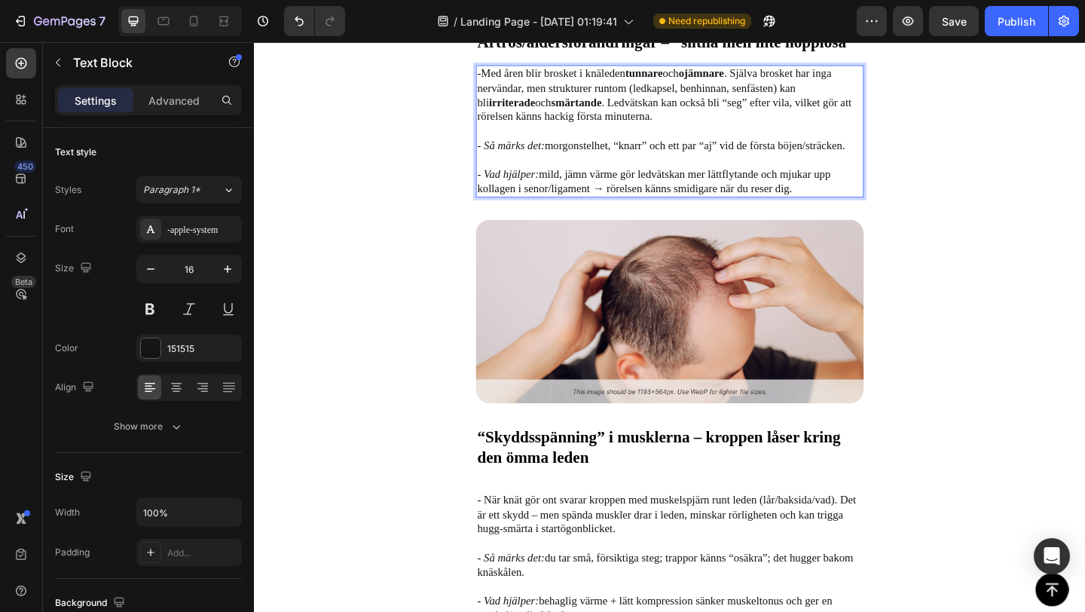
click at [568, 163] on p "- Så märks det: morgonstelhet, “knarr” och ett par “aj” vid de första böjen/str…" at bounding box center [705, 147] width 419 height 32
drag, startPoint x: 566, startPoint y: 356, endPoint x: 505, endPoint y: 353, distance: 60.4
click at [505, 160] on icon "- Så märks det:" at bounding box center [532, 154] width 73 height 13
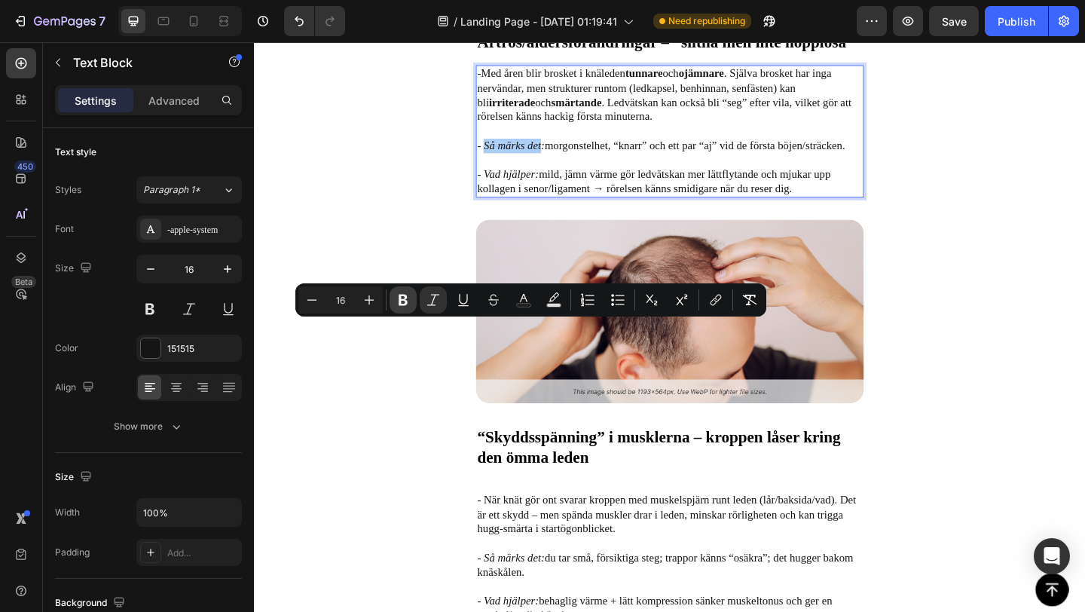
click at [402, 302] on icon "Editor contextual toolbar" at bounding box center [402, 299] width 15 height 15
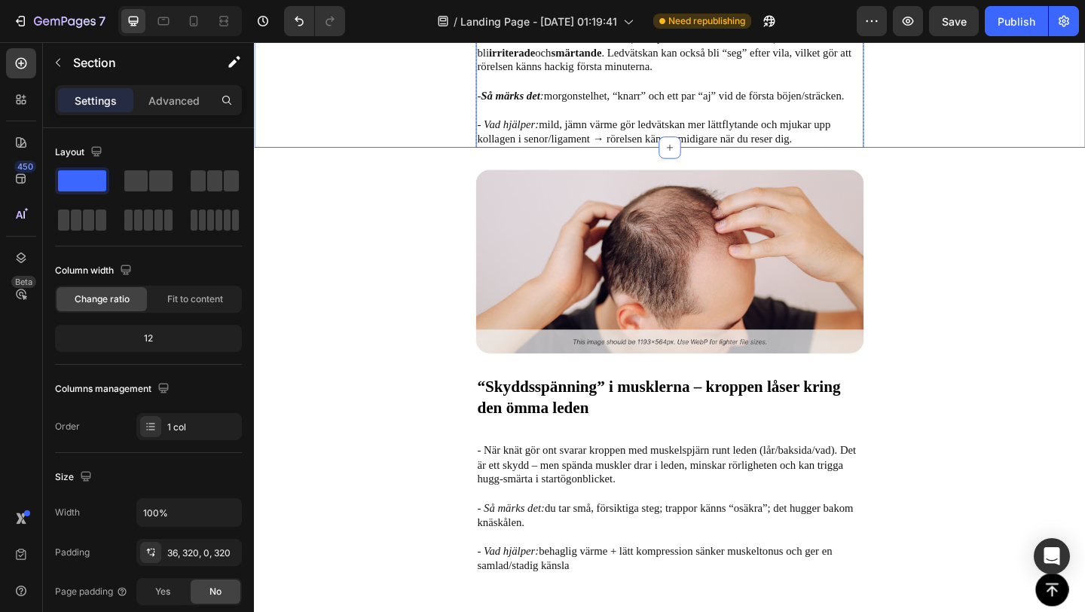
scroll to position [1921, 0]
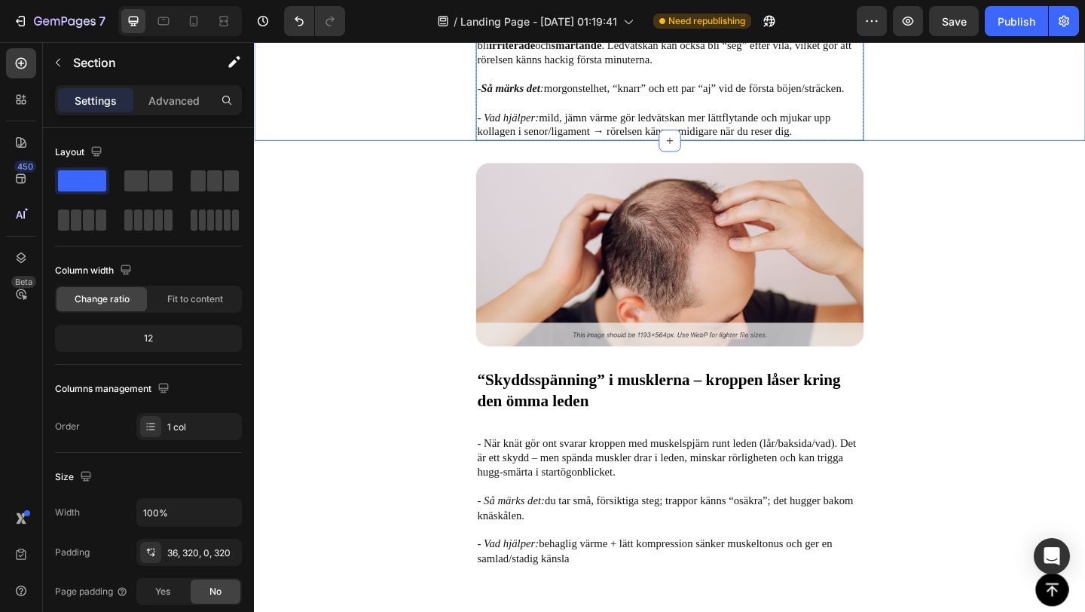
click at [539, 130] on icon "- Vad hjälper:" at bounding box center [529, 124] width 67 height 13
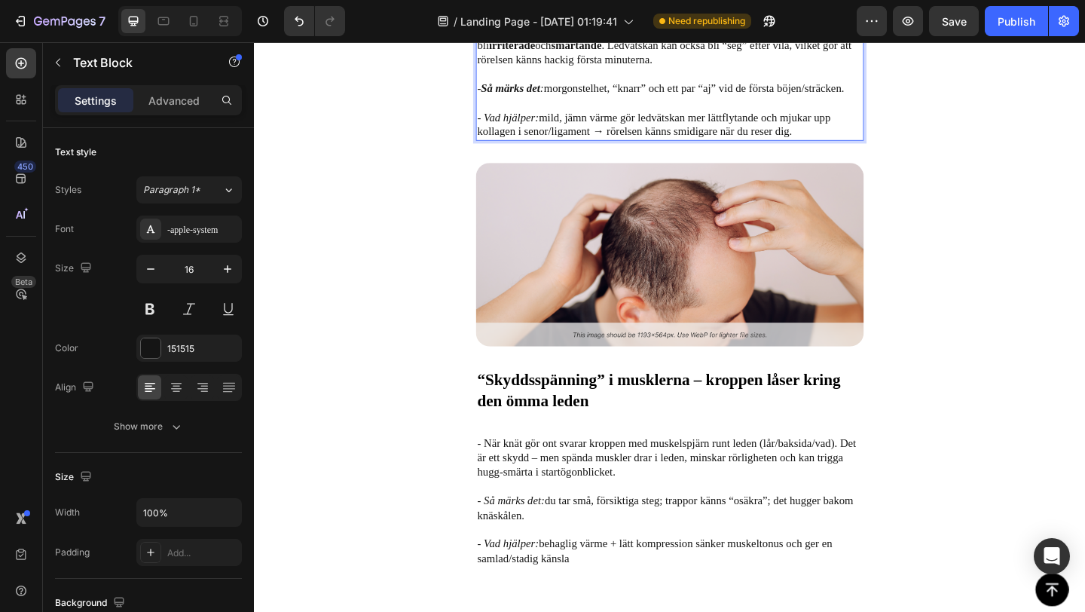
click at [553, 130] on icon "- Vad hjälper:" at bounding box center [529, 124] width 67 height 13
drag, startPoint x: 562, startPoint y: 325, endPoint x: 506, endPoint y: 325, distance: 55.7
click at [506, 130] on icon "- Vad hjälper:" at bounding box center [529, 124] width 67 height 13
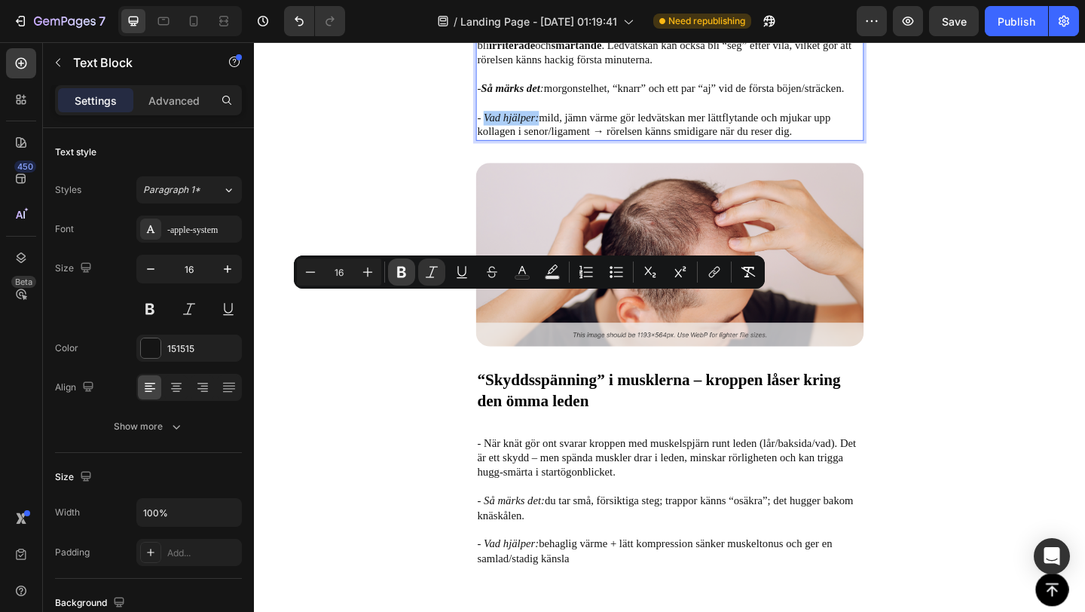
click at [398, 279] on button "Bold" at bounding box center [401, 271] width 27 height 27
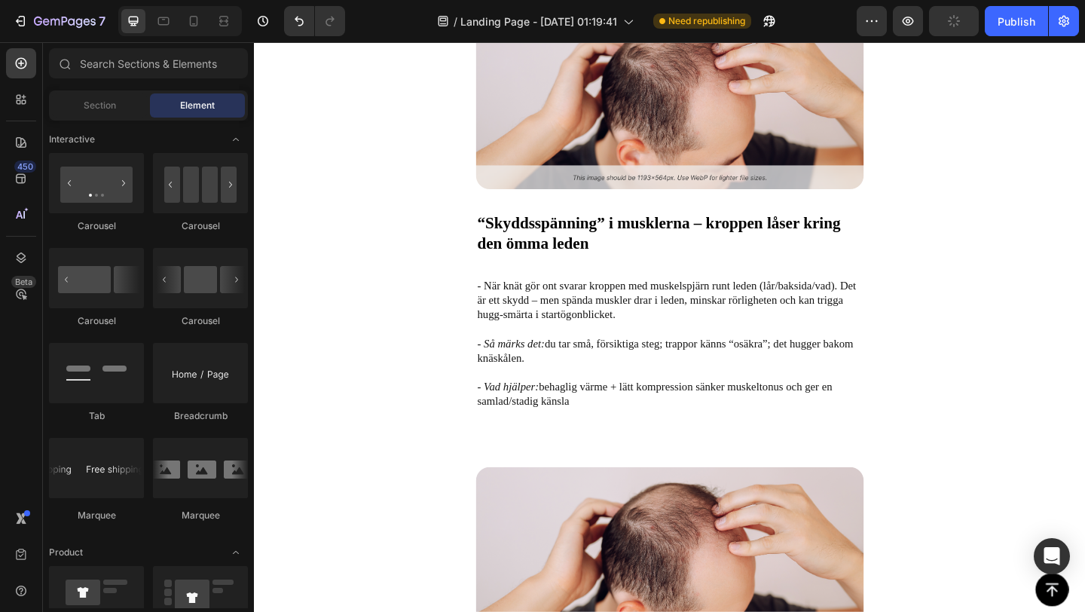
scroll to position [2296, 0]
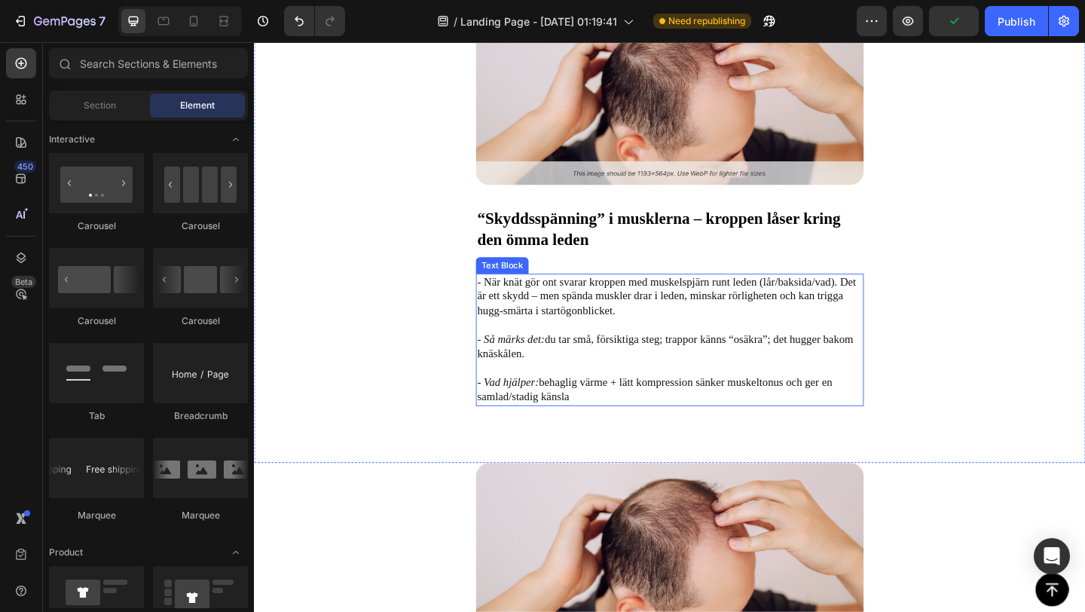
click at [688, 310] on p "- När knät gör ont svarar kroppen med muskelspjärn runt leden (lår/baksida/vad)…" at bounding box center [705, 326] width 419 height 63
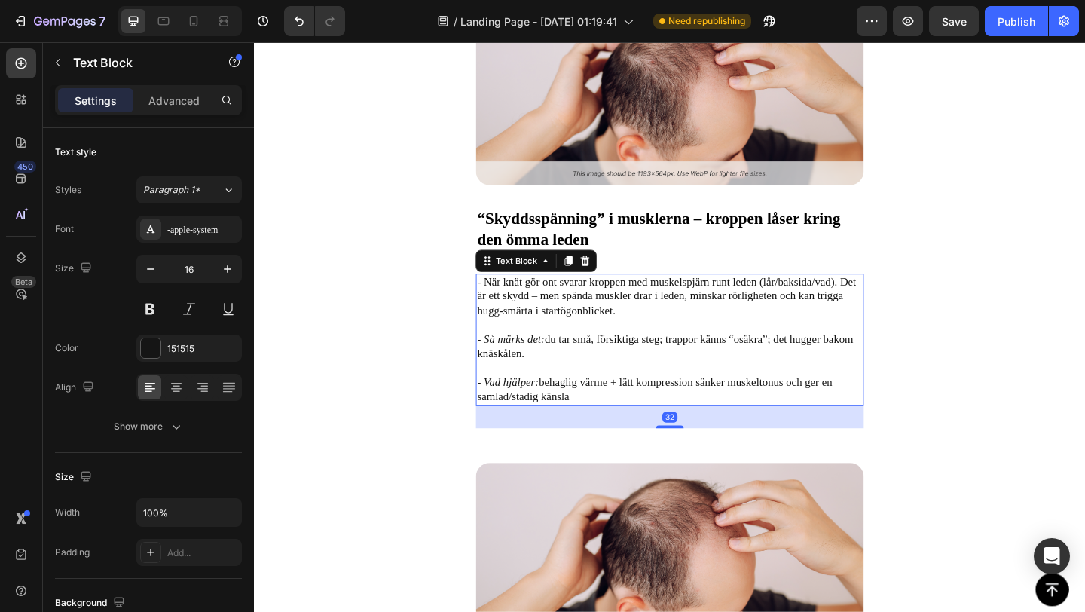
click at [679, 306] on p "- När knät gör ont svarar kroppen med muskelspjärn runt leden (lår/baksida/vad)…" at bounding box center [705, 326] width 419 height 63
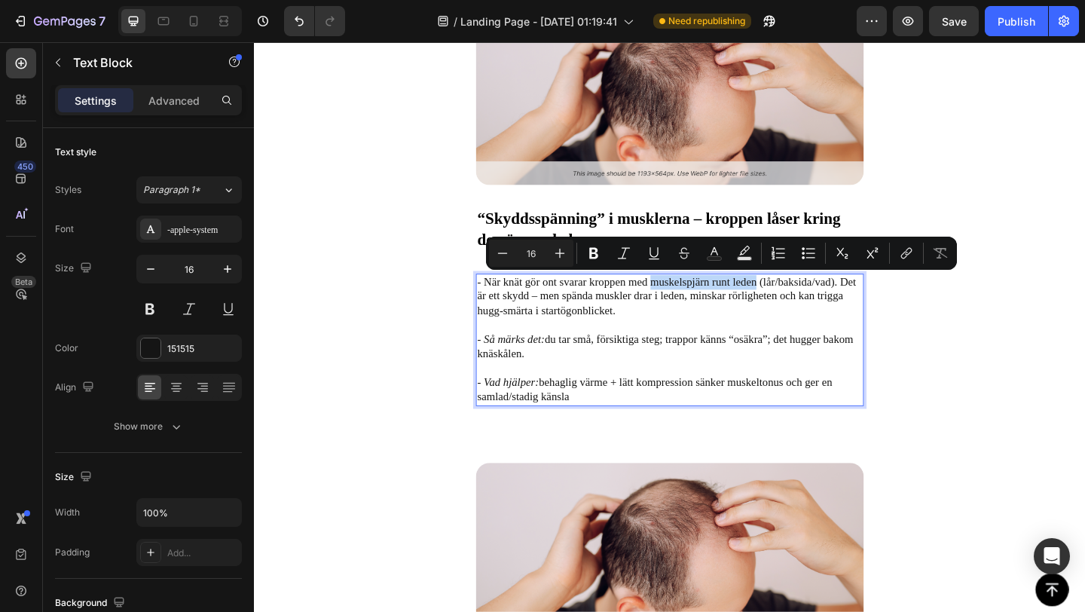
drag, startPoint x: 688, startPoint y: 301, endPoint x: 798, endPoint y: 303, distance: 110.7
click at [798, 303] on p "- När knät gör ont svarar kroppen med muskelspjärn runt leden (lår/baksida/vad)…" at bounding box center [705, 326] width 419 height 63
click at [600, 249] on icon "Editor contextual toolbar" at bounding box center [593, 253] width 15 height 15
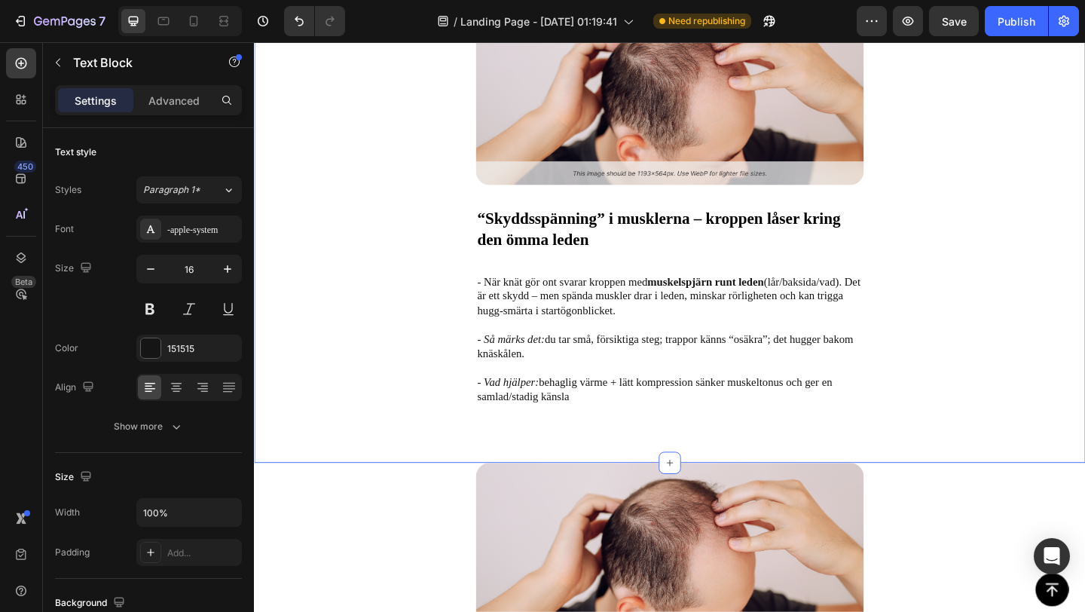
click at [437, 356] on div "Image “Skyddsspänning” i musklerna – kroppen låser kring den ömma leden Text Bl…" at bounding box center [706, 249] width 904 height 502
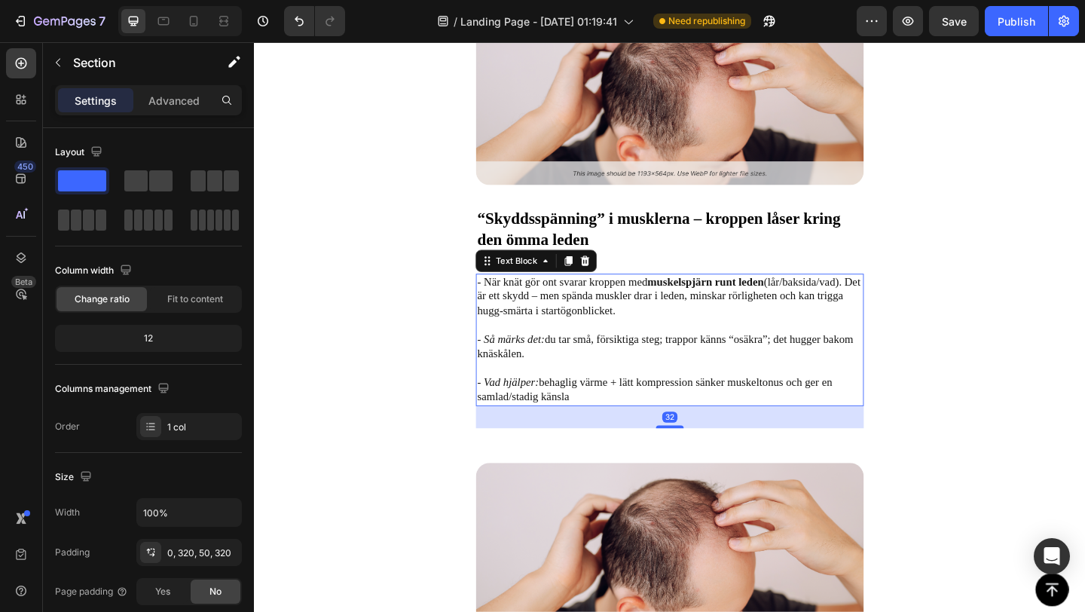
click at [560, 322] on p "- När knät gör ont svarar kroppen med muskelspjärn runt leden (lår/baksida/vad)…" at bounding box center [705, 326] width 419 height 63
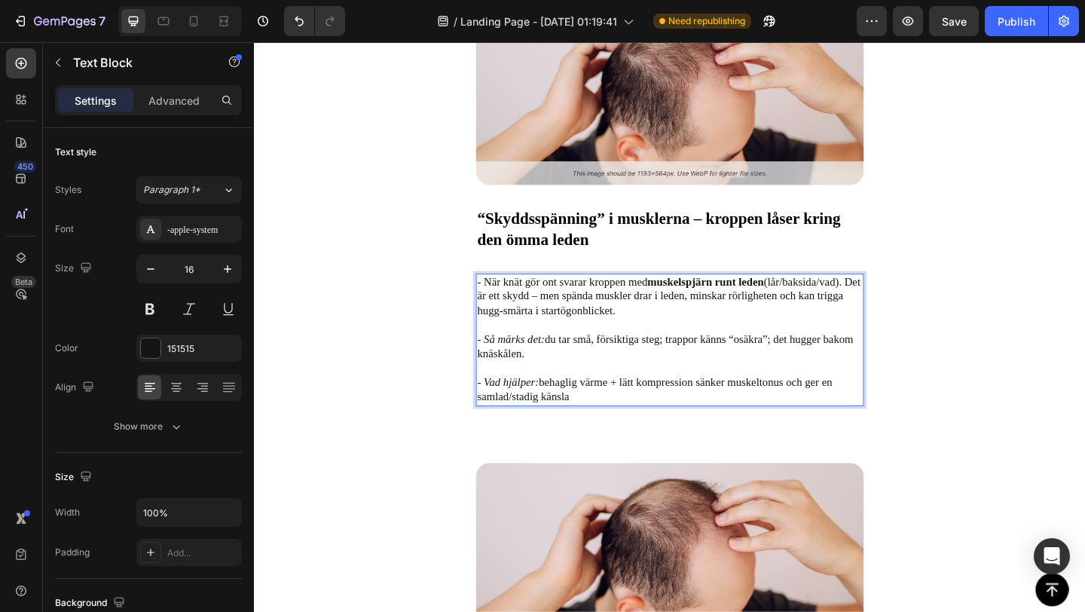
click at [548, 319] on p "- När knät gör ont svarar kroppen med muskelspjärn runt leden (lår/baksida/vad)…" at bounding box center [705, 326] width 419 height 63
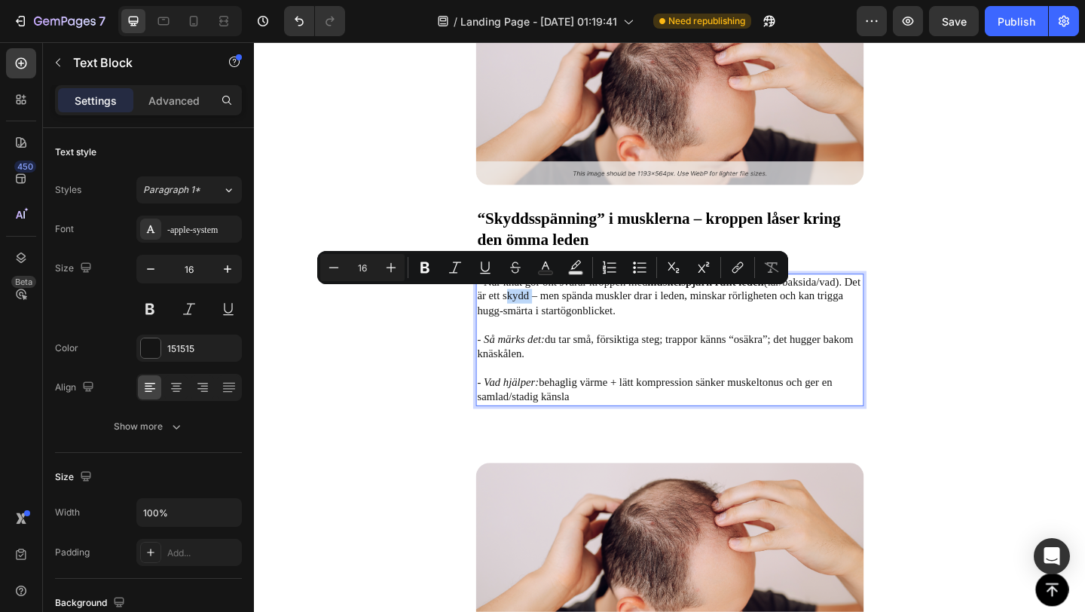
drag, startPoint x: 546, startPoint y: 319, endPoint x: 573, endPoint y: 320, distance: 27.2
click at [573, 320] on p "- När knät gör ont svarar kroppen med muskelspjärn runt leden (lår/baksida/vad)…" at bounding box center [705, 326] width 419 height 63
click at [430, 273] on icon "Editor contextual toolbar" at bounding box center [424, 267] width 15 height 15
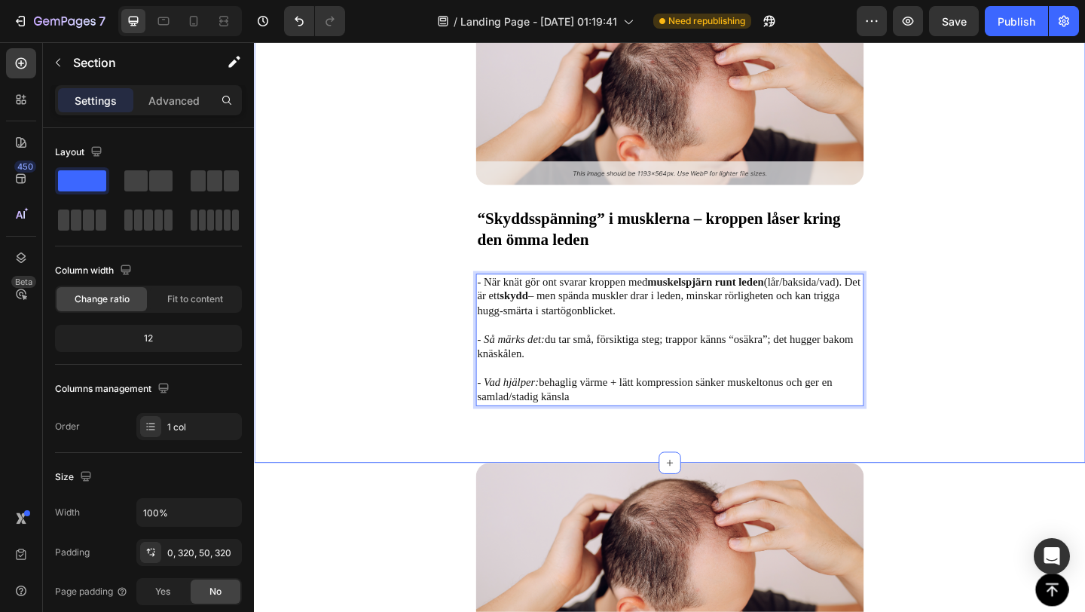
click at [448, 374] on div "Image “Skyddsspänning” i musklerna – kroppen låser kring den ömma leden Text Bl…" at bounding box center [706, 249] width 904 height 502
click at [527, 334] on p "- När knät gör ont svarar kroppen med muskelspjärn runt leden (lår/baksida/vad)…" at bounding box center [705, 326] width 419 height 63
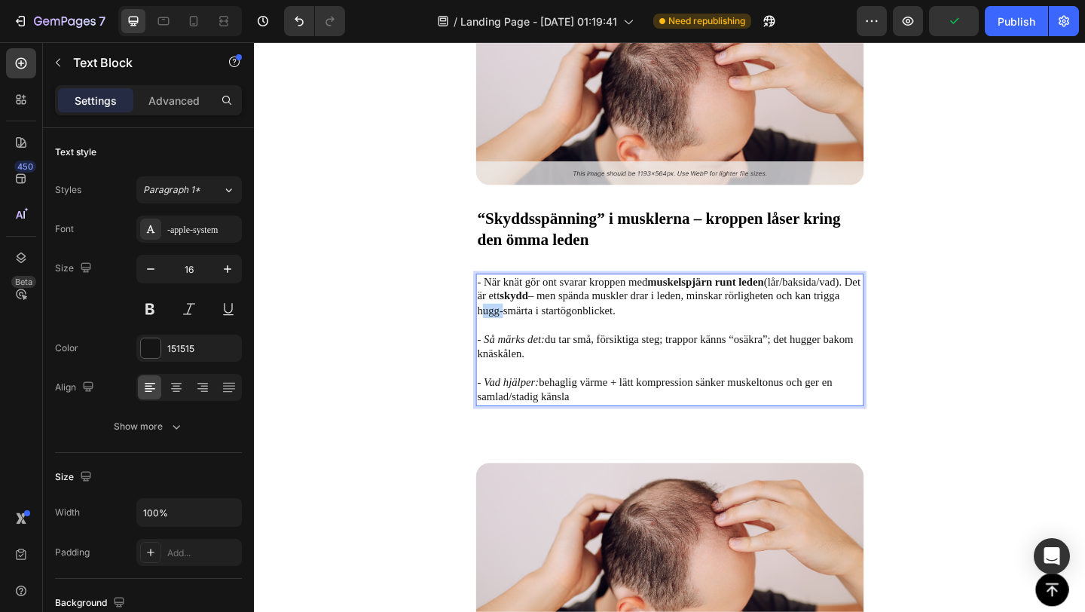
click at [529, 334] on p "- När knät gör ont svarar kroppen med muskelspjärn runt leden (lår/baksida/vad)…" at bounding box center [705, 326] width 419 height 63
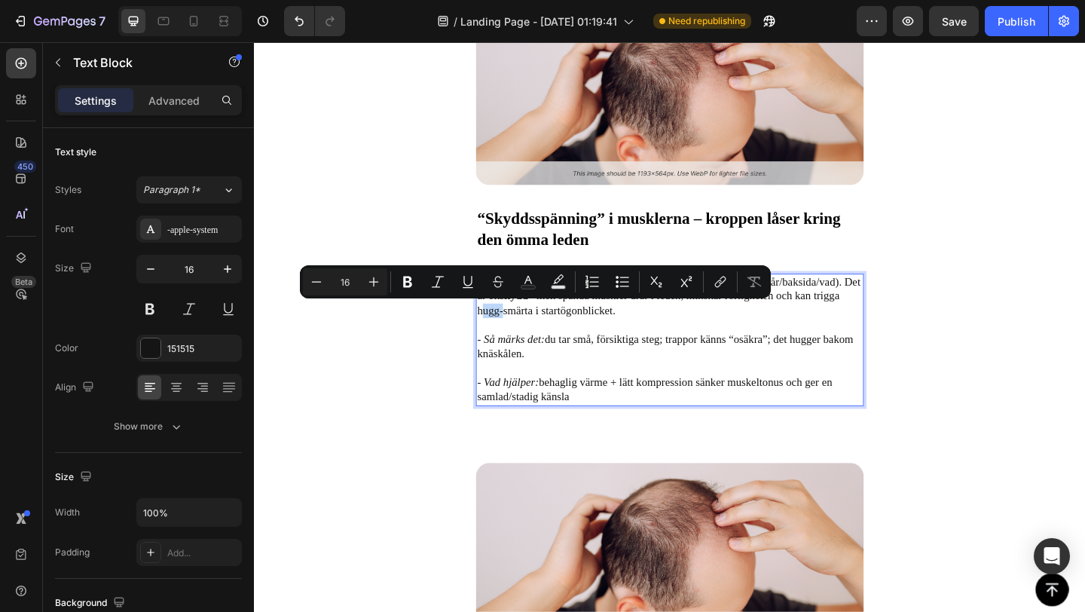
click at [530, 334] on p "- När knät gör ont svarar kroppen med muskelspjärn runt leden (lår/baksida/vad)…" at bounding box center [705, 326] width 419 height 63
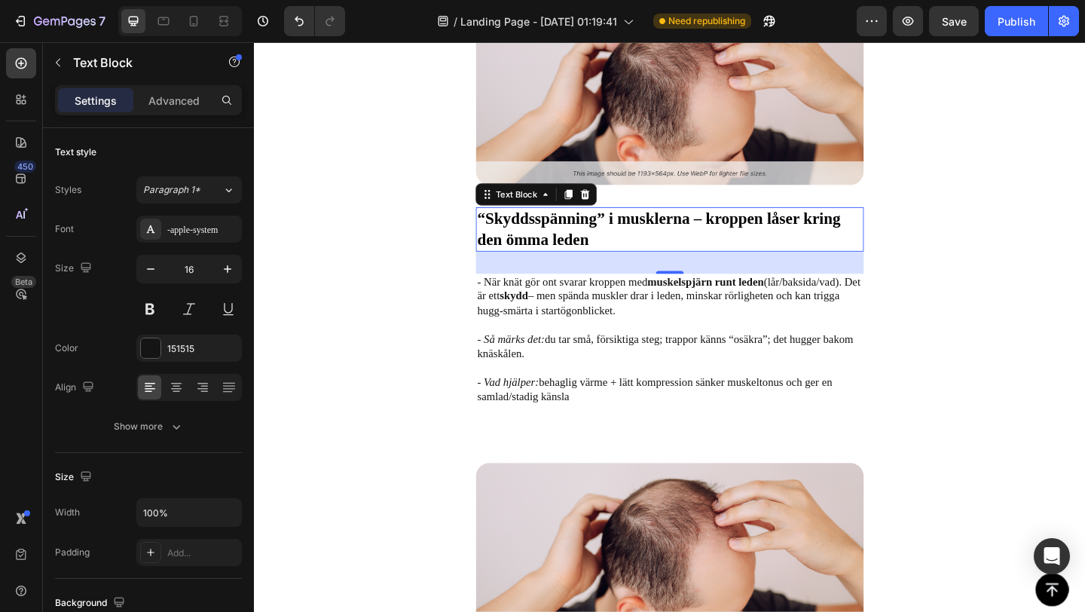
click at [523, 252] on span "“Skyddsspänning” i musklerna – kroppen låser kring den ömma leden" at bounding box center [693, 244] width 395 height 41
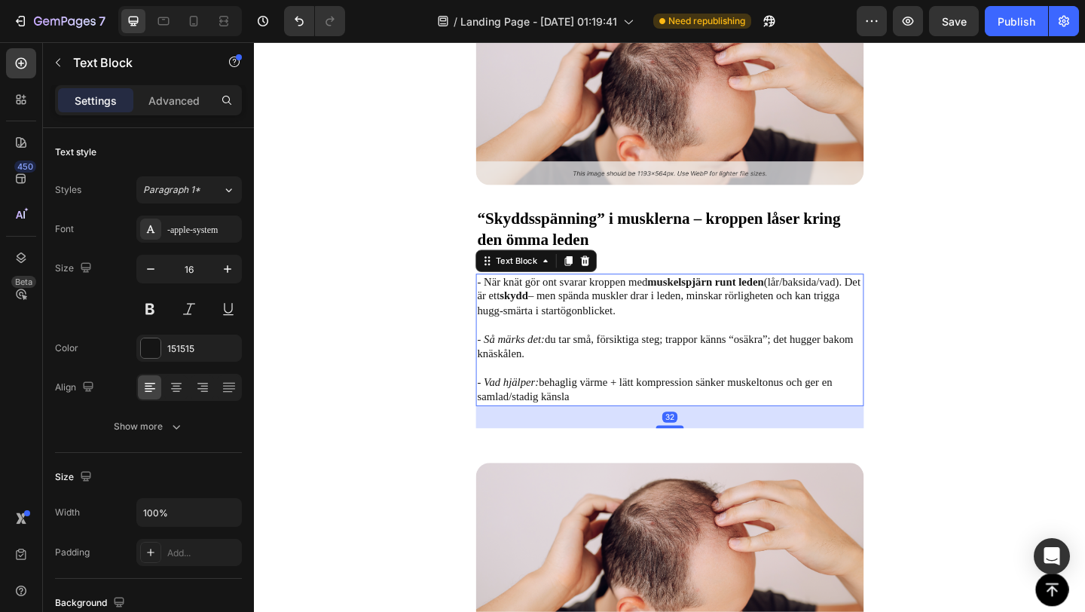
click at [539, 327] on p "- När knät gör ont svarar kroppen med muskelspjärn runt leden (lår/baksida/vad)…" at bounding box center [705, 326] width 419 height 63
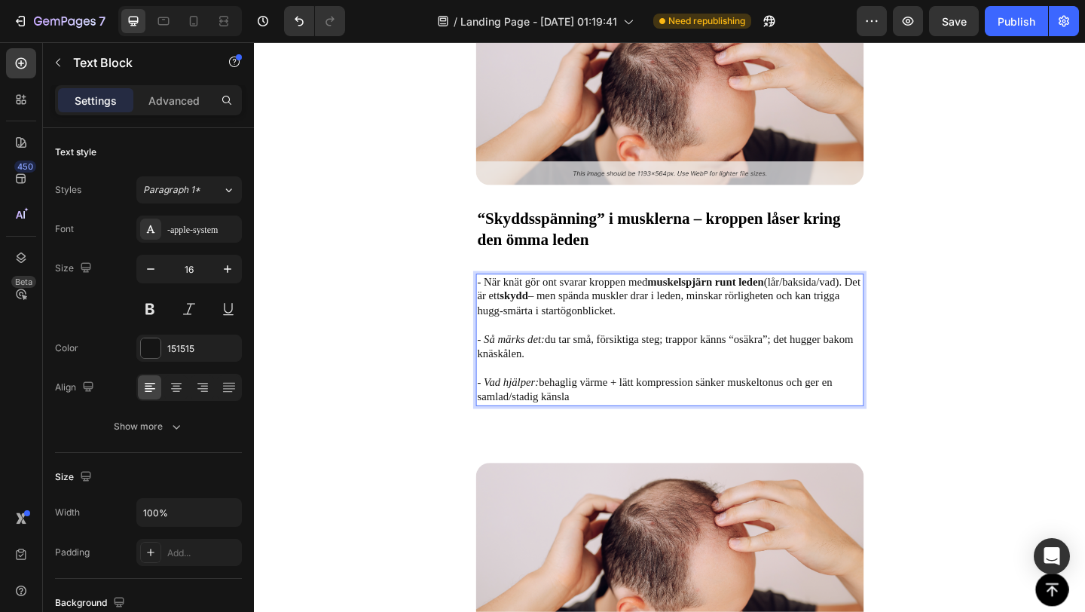
click at [533, 333] on p "- När knät gör ont svarar kroppen med muskelspjärn runt leden (lår/baksida/vad)…" at bounding box center [705, 326] width 419 height 63
drag, startPoint x: 529, startPoint y: 333, endPoint x: 585, endPoint y: 337, distance: 55.9
click at [585, 337] on p "- När knät gör ont svarar kroppen med muskelspjärn runt leden (lår/baksida/vad)…" at bounding box center [705, 326] width 419 height 63
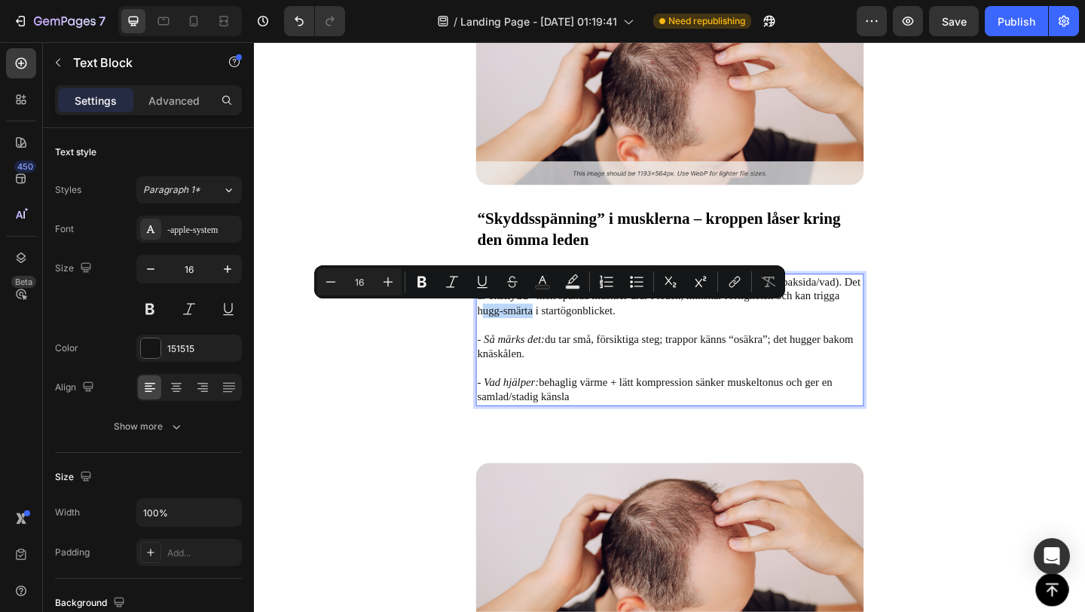
click at [560, 342] on p "- När knät gör ont svarar kroppen med muskelspjärn runt leden (lår/baksida/vad)…" at bounding box center [705, 326] width 419 height 63
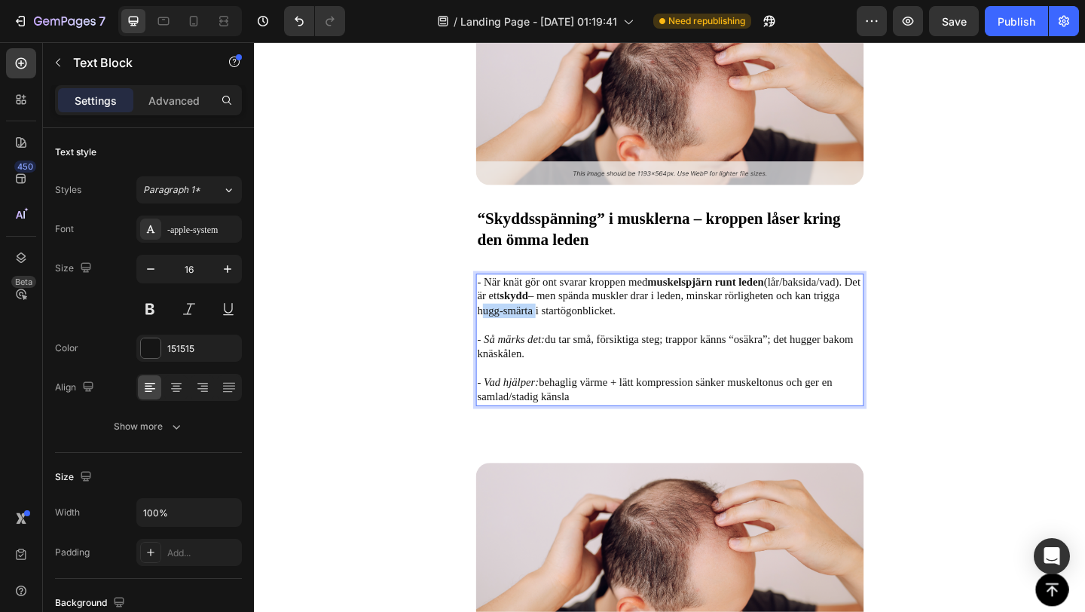
drag, startPoint x: 588, startPoint y: 333, endPoint x: 530, endPoint y: 333, distance: 58.0
click at [530, 333] on p "- När knät gör ont svarar kroppen med muskelspjärn runt leden (lår/baksida/vad)…" at bounding box center [705, 326] width 419 height 63
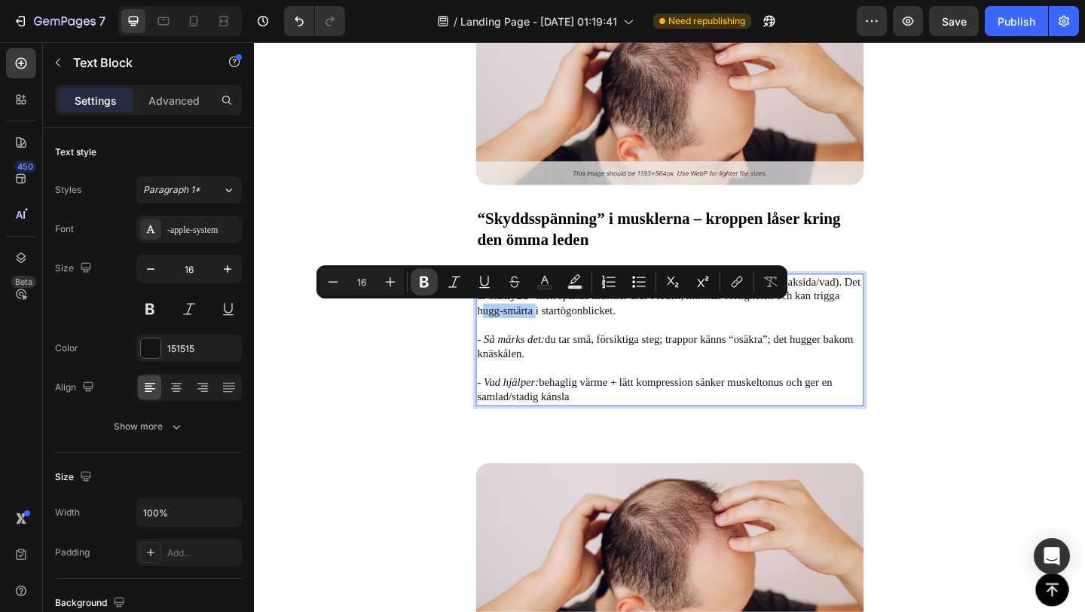
click at [430, 282] on icon "Editor contextual toolbar" at bounding box center [424, 281] width 15 height 15
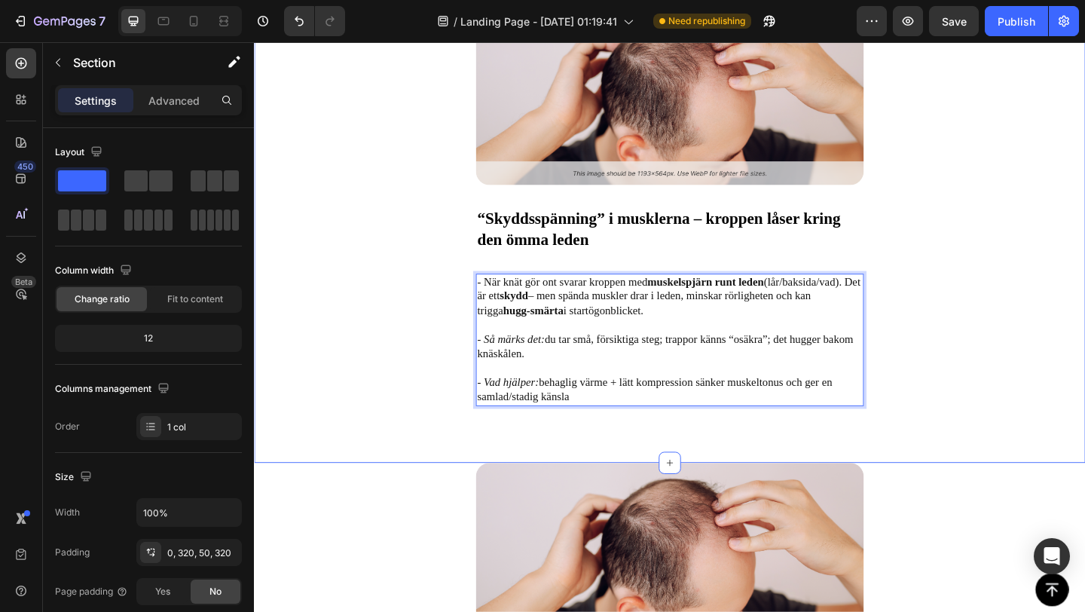
click at [447, 390] on div "Image “Skyddsspänning” i musklerna – kroppen låser kring den ömma leden Text Bl…" at bounding box center [706, 249] width 904 height 502
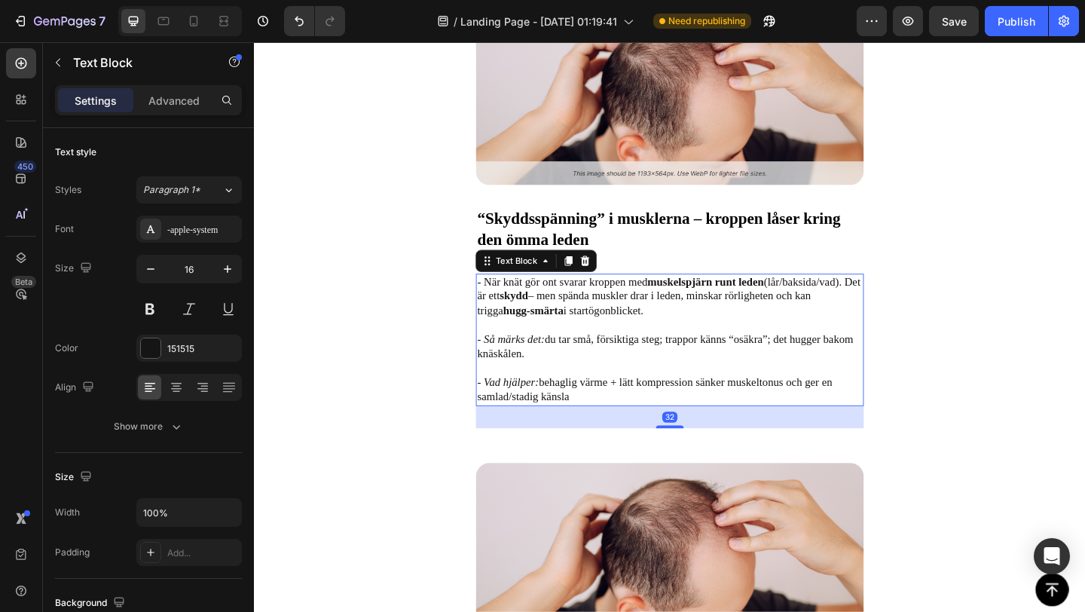
click at [536, 368] on icon "- Så märks det:" at bounding box center [532, 365] width 73 height 13
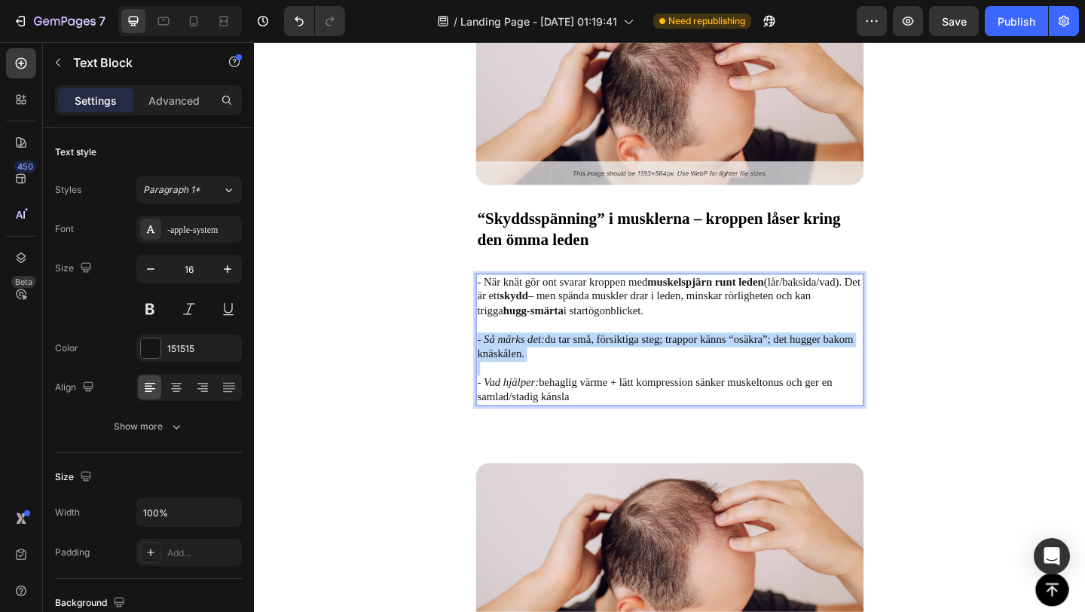
click at [536, 368] on icon "- Så märks det:" at bounding box center [532, 365] width 73 height 13
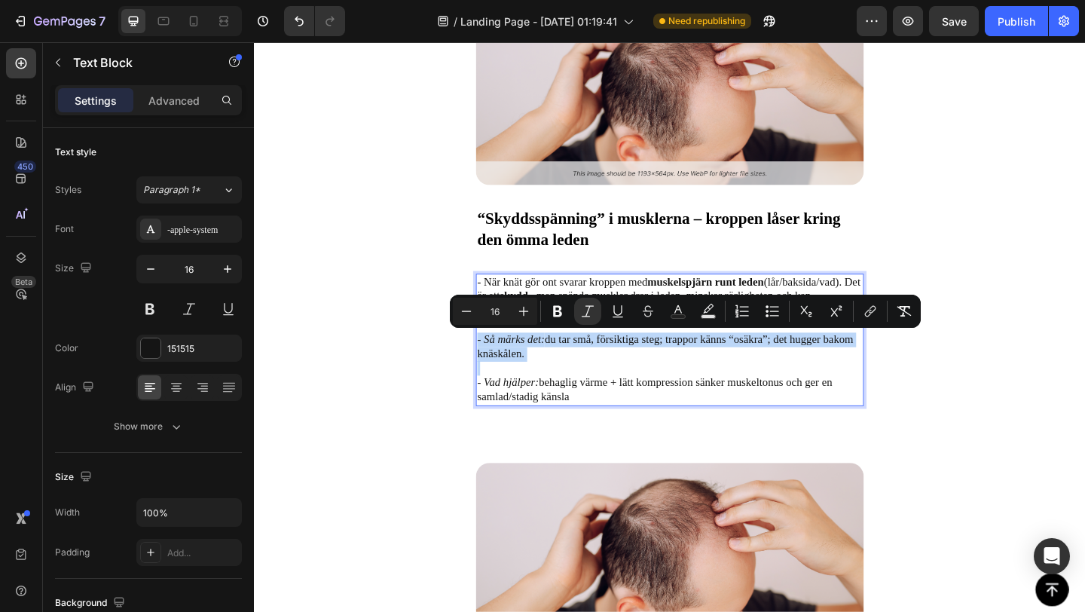
click at [571, 378] on p "- Så märks det: du tar små, försiktiga steg; trappor känns “osäkra”; det hugger…" at bounding box center [705, 374] width 419 height 32
click at [571, 373] on p "- Så märks det: du tar små, försiktiga steg; trappor känns “osäkra”; det hugger…" at bounding box center [705, 374] width 419 height 32
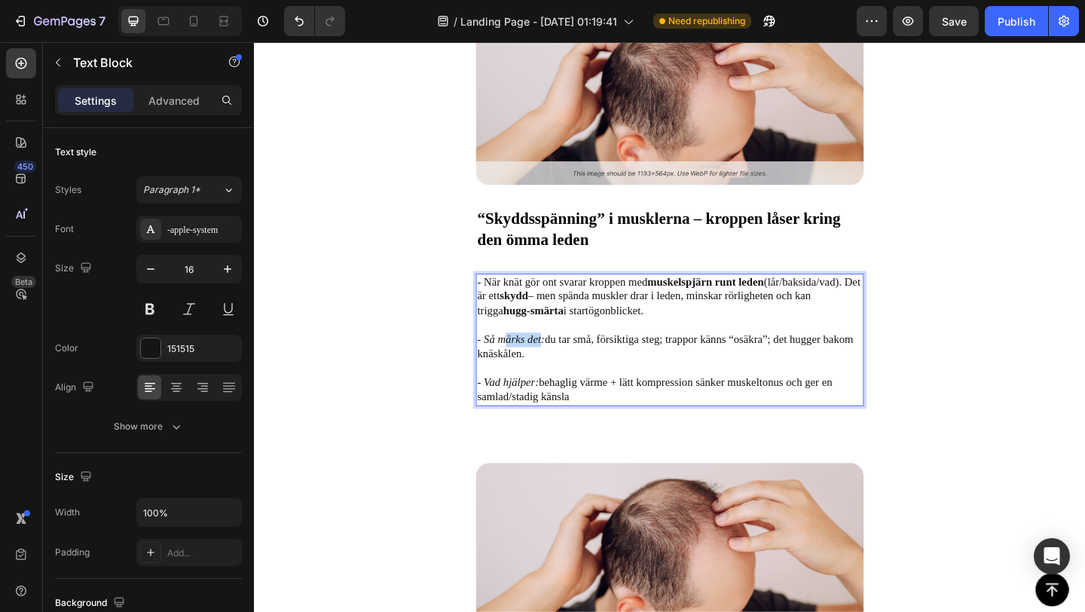
drag, startPoint x: 565, startPoint y: 365, endPoint x: 525, endPoint y: 365, distance: 39.9
click at [525, 365] on icon "- Så märks det:" at bounding box center [532, 365] width 73 height 13
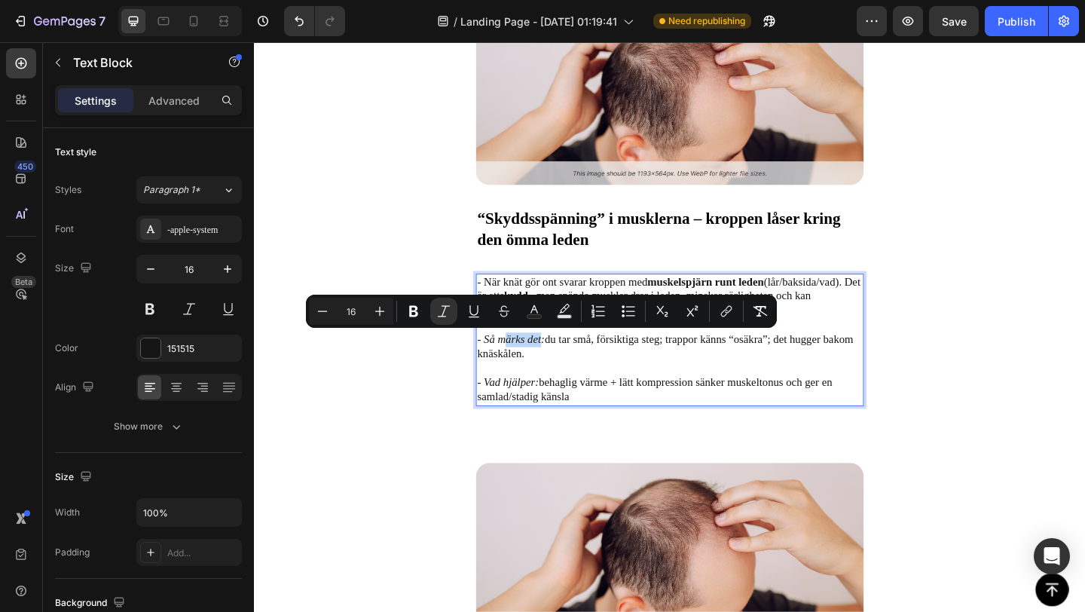
click at [533, 367] on icon "- Så märks det:" at bounding box center [532, 365] width 73 height 13
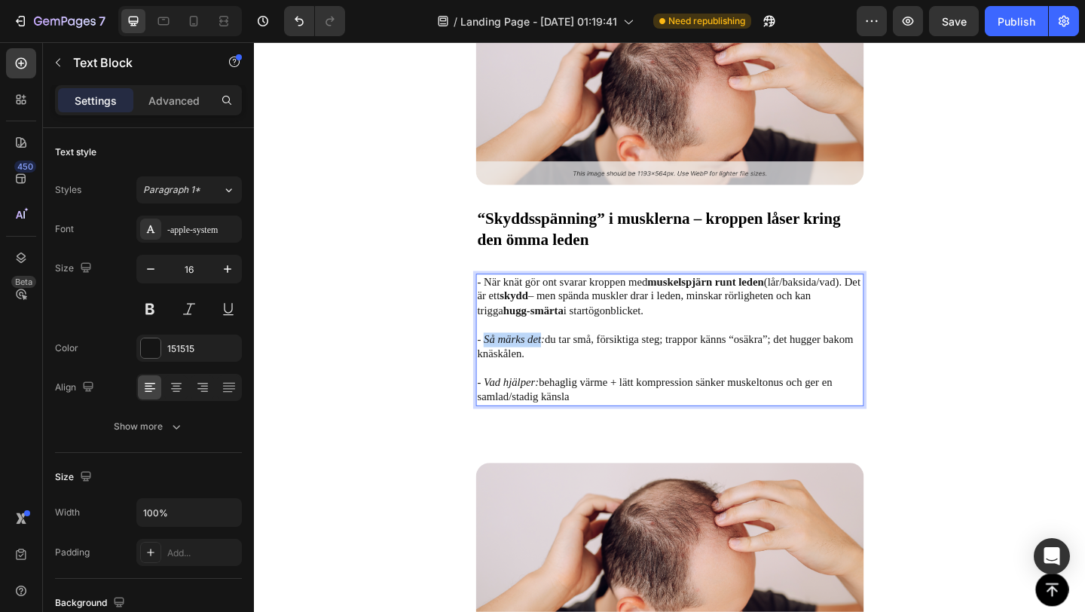
drag, startPoint x: 565, startPoint y: 367, endPoint x: 505, endPoint y: 368, distance: 60.3
click at [505, 368] on icon "- Så märks det:" at bounding box center [532, 365] width 73 height 13
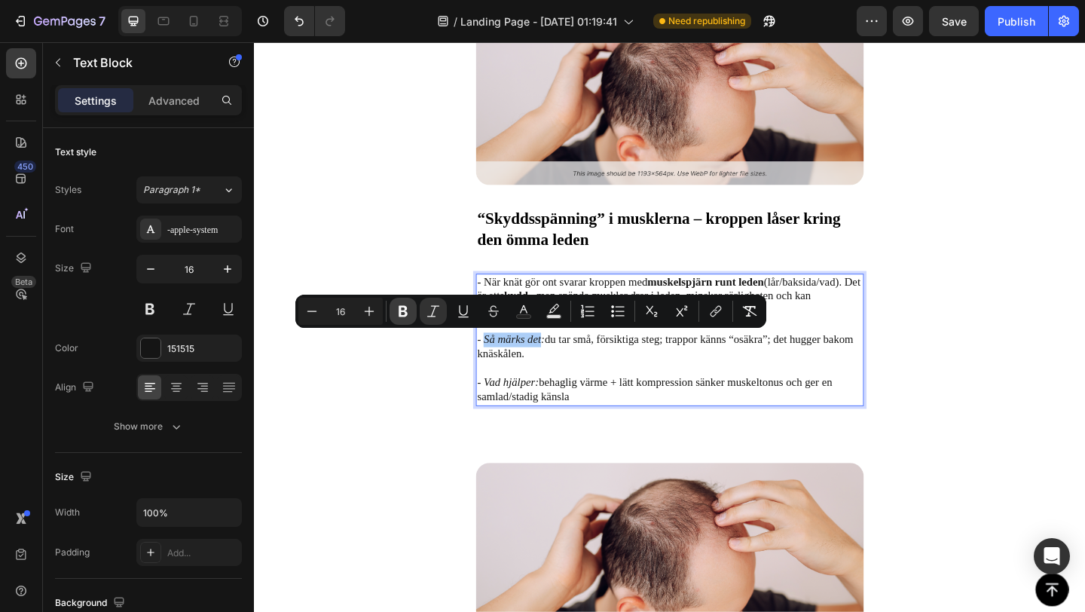
click at [408, 316] on icon "Editor contextual toolbar" at bounding box center [402, 311] width 15 height 15
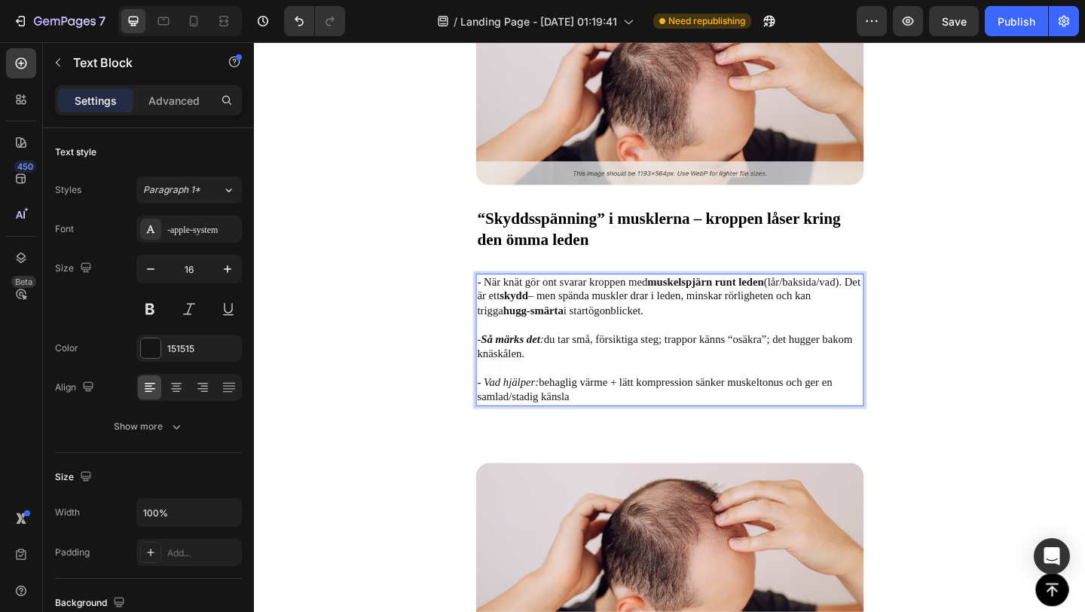
click at [541, 405] on icon "- Vad hjälper:" at bounding box center [529, 411] width 67 height 13
drag, startPoint x: 559, startPoint y: 415, endPoint x: 507, endPoint y: 414, distance: 52.0
click at [507, 414] on icon "- Vad hjälper:" at bounding box center [529, 411] width 67 height 13
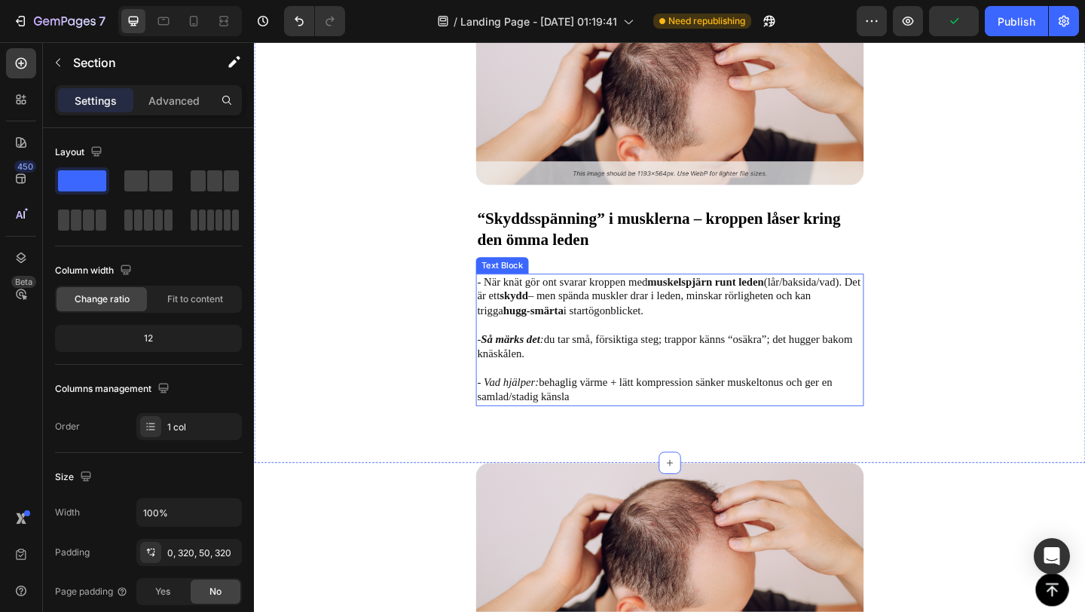
click at [549, 404] on p "- Vad hjälper: behaglig värme + lätt kompression sänker muskeltonus och ger en …" at bounding box center [705, 412] width 419 height 47
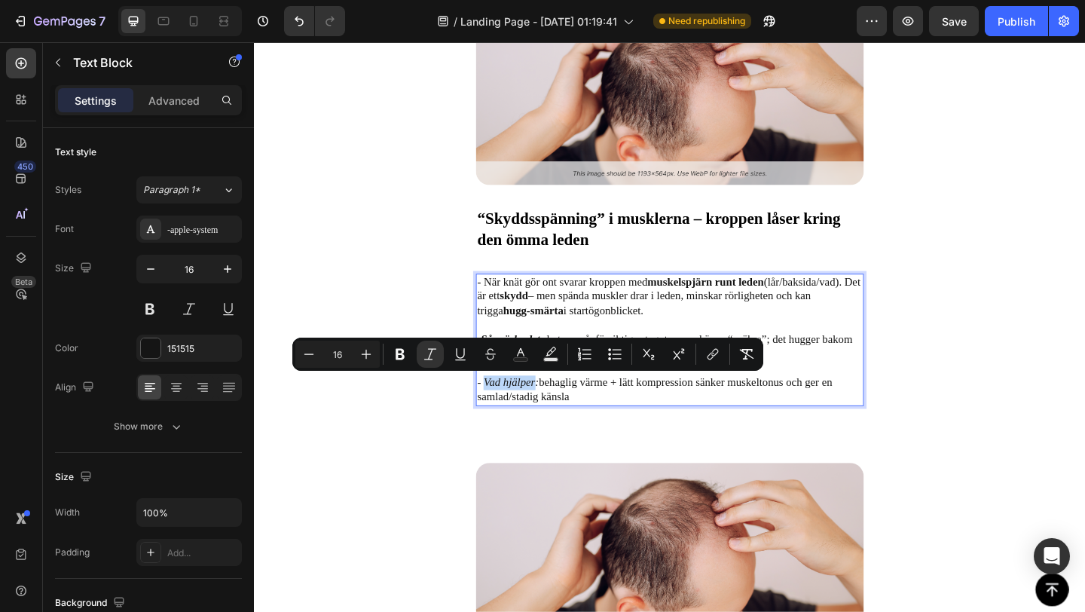
drag, startPoint x: 560, startPoint y: 414, endPoint x: 506, endPoint y: 414, distance: 53.5
click at [506, 414] on icon "- Vad hjälper:" at bounding box center [529, 411] width 67 height 13
click at [398, 359] on icon "Editor contextual toolbar" at bounding box center [399, 354] width 9 height 11
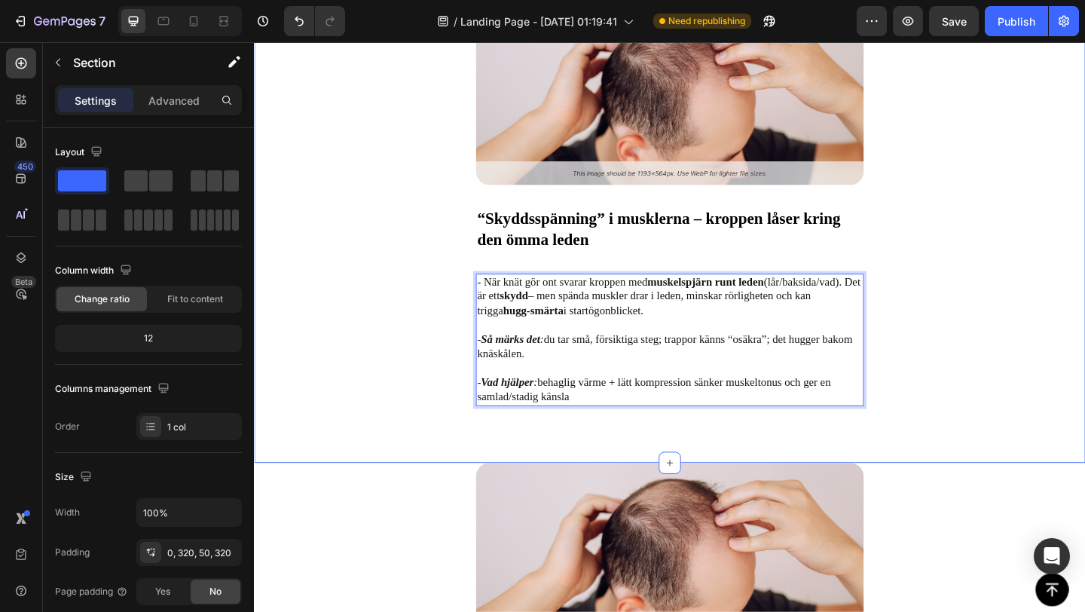
click at [422, 313] on div "Image “Skyddsspänning” i musklerna – kroppen låser kring den ömma leden Text Bl…" at bounding box center [706, 249] width 904 height 502
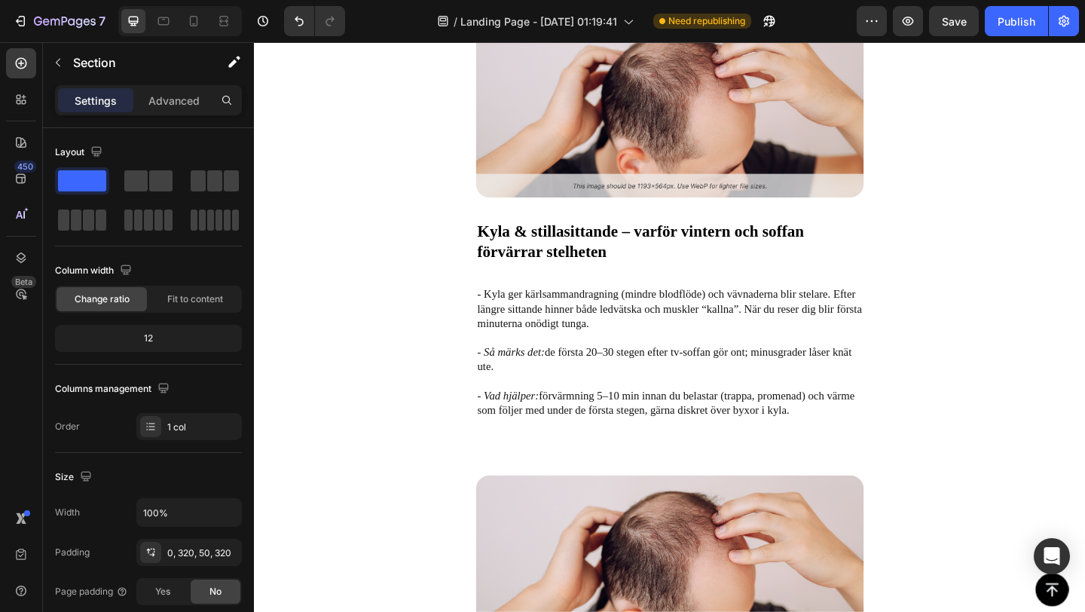
scroll to position [2794, 0]
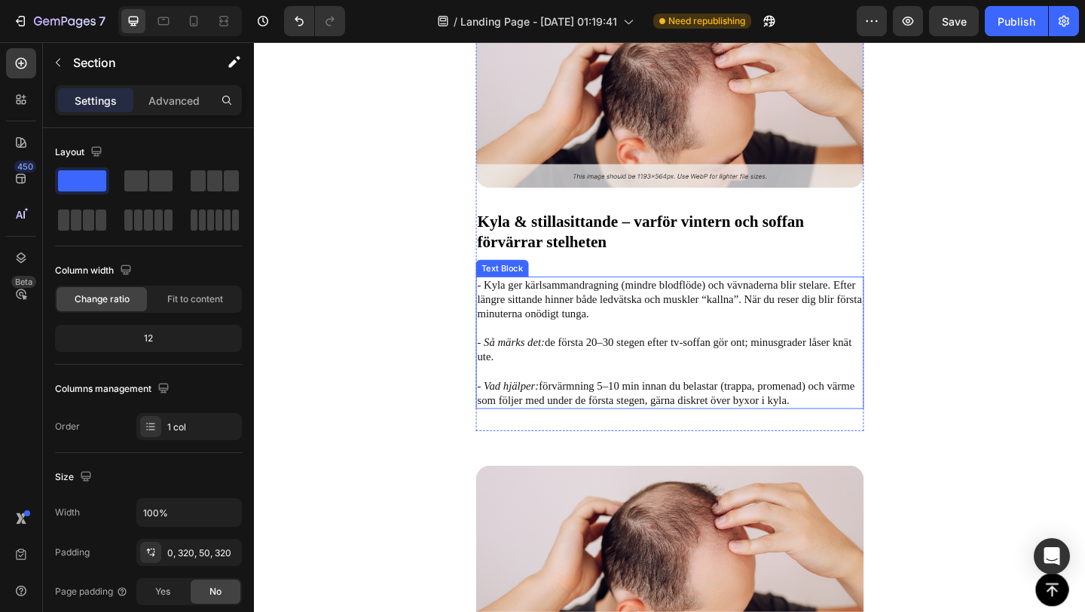
click at [552, 310] on p "- Kyla ger kärlsammandragning (mindre blodflöde) och vävnaderna blir stelare. E…" at bounding box center [705, 329] width 419 height 63
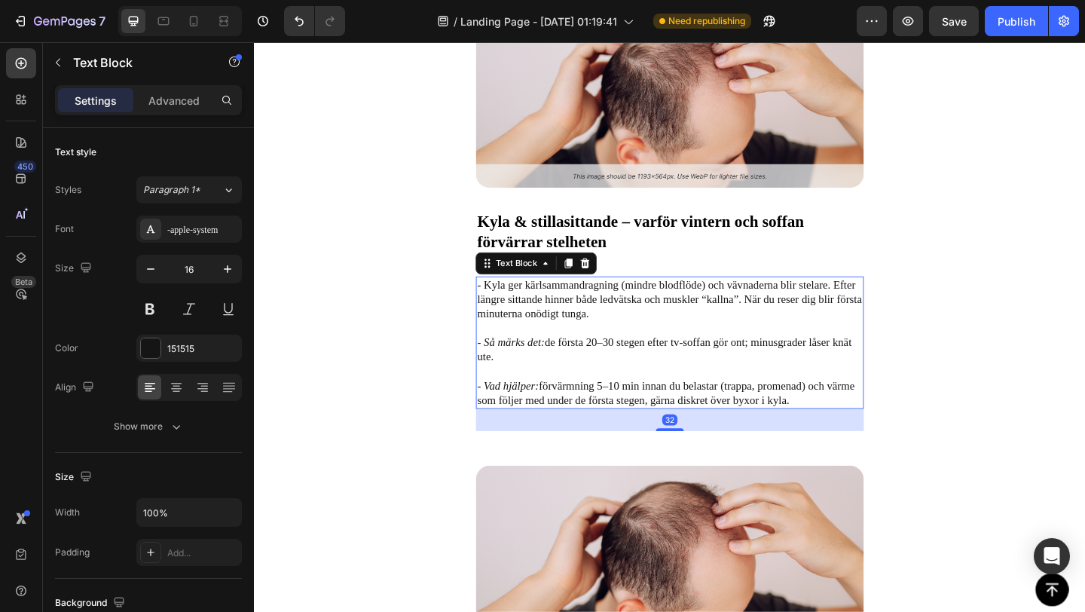
click at [552, 310] on p "- Kyla ger kärlsammandragning (mindre blodflöde) och vävnaderna blir stelare. E…" at bounding box center [705, 329] width 419 height 63
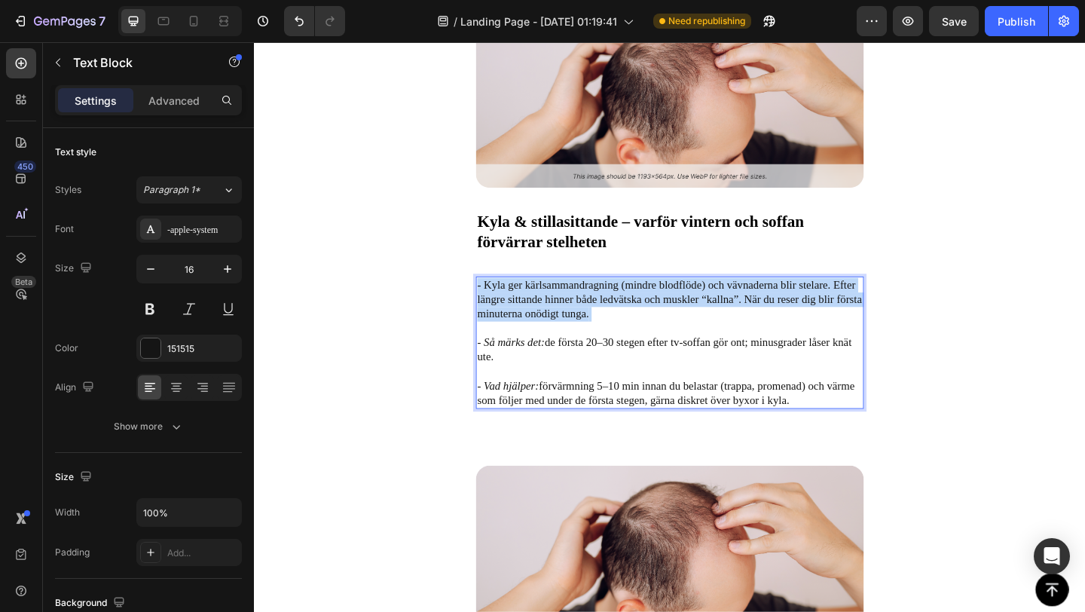
click at [552, 310] on p "- Kyla ger kärlsammandragning (mindre blodflöde) och vävnaderna blir stelare. E…" at bounding box center [705, 329] width 419 height 63
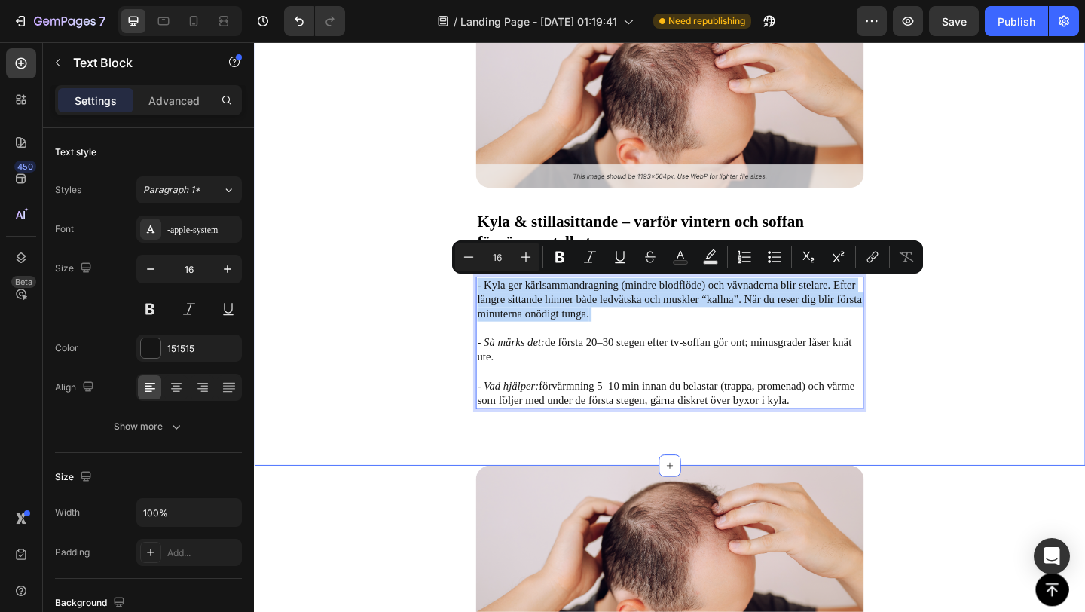
click at [454, 335] on div "Image Kyla & stillasittande – varför vintern och soffan förvärrar stelheten Tex…" at bounding box center [706, 253] width 904 height 502
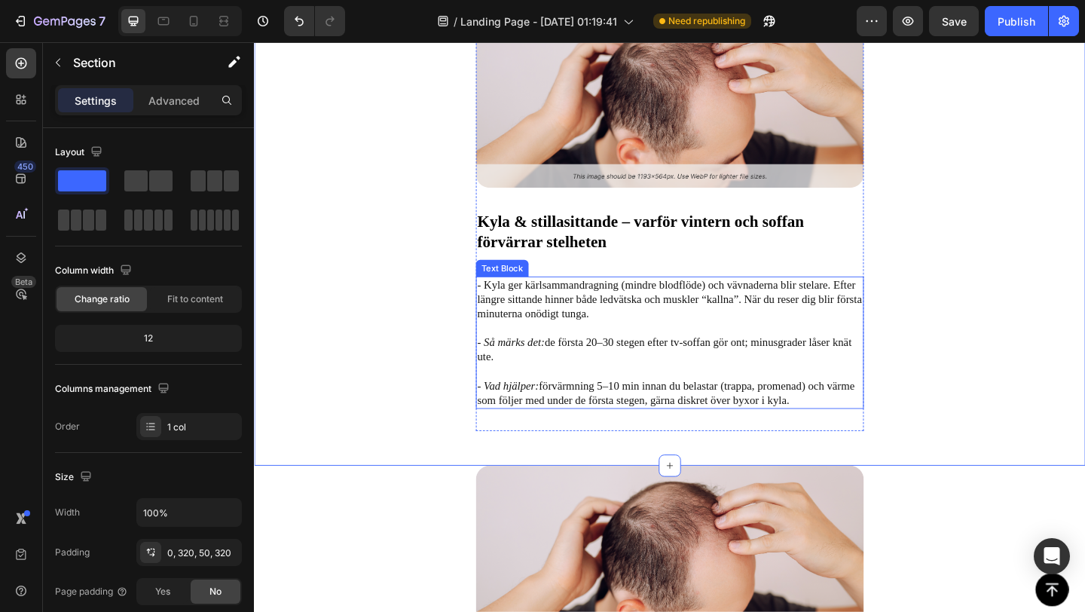
click at [575, 310] on p "- Kyla ger kärlsammandragning (mindre blodflöde) och vävnaderna blir stelare. E…" at bounding box center [705, 329] width 419 height 63
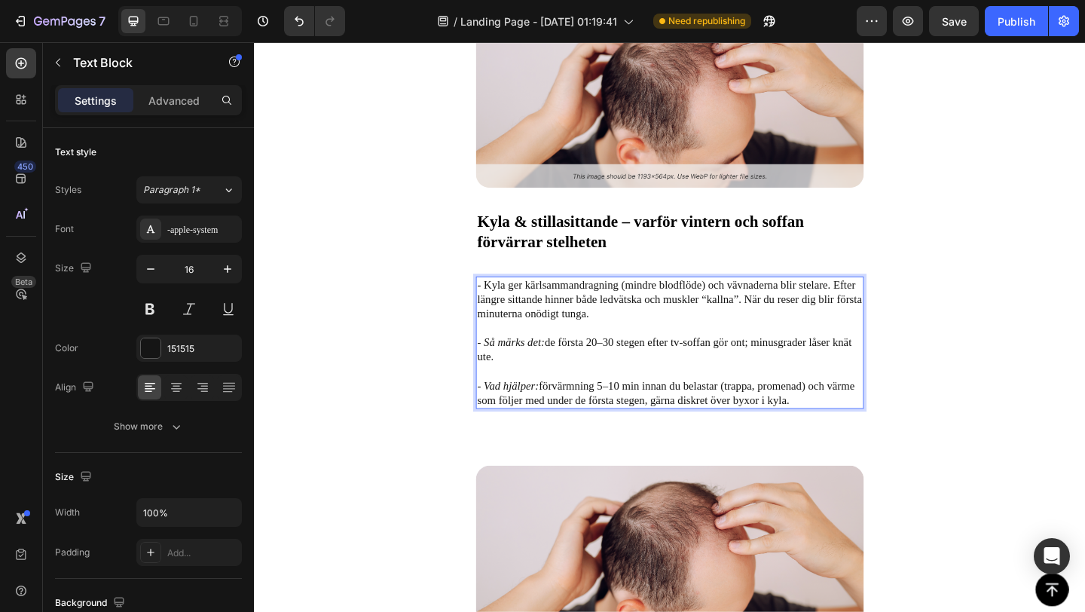
click at [578, 310] on p "- Kyla ger kärlsammandragning (mindre blodflöde) och vävnaderna blir stelare. E…" at bounding box center [705, 329] width 419 height 63
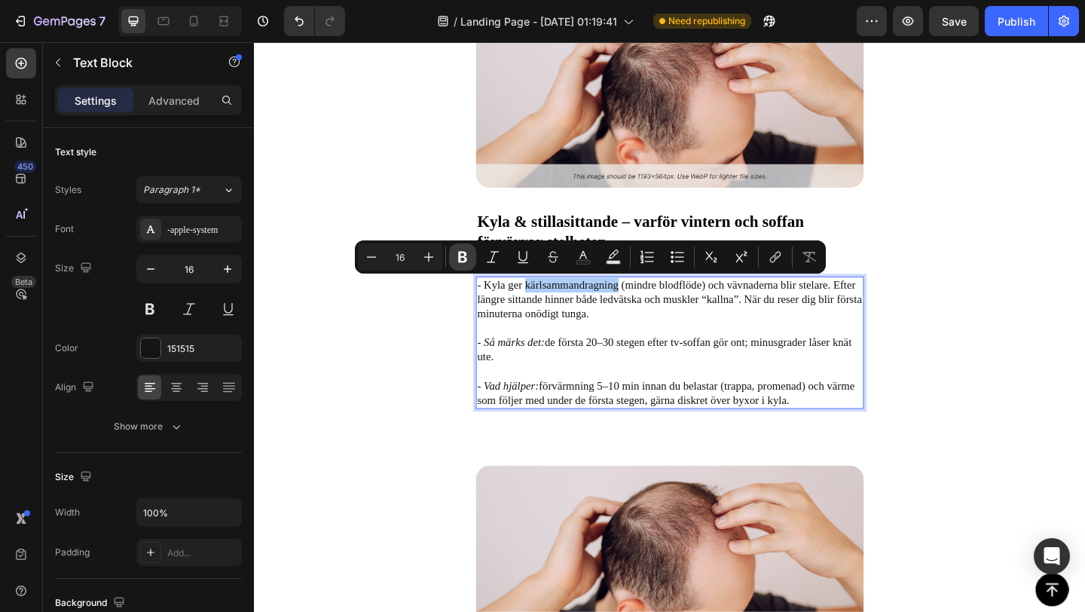
click at [465, 256] on icon "Editor contextual toolbar" at bounding box center [462, 256] width 15 height 15
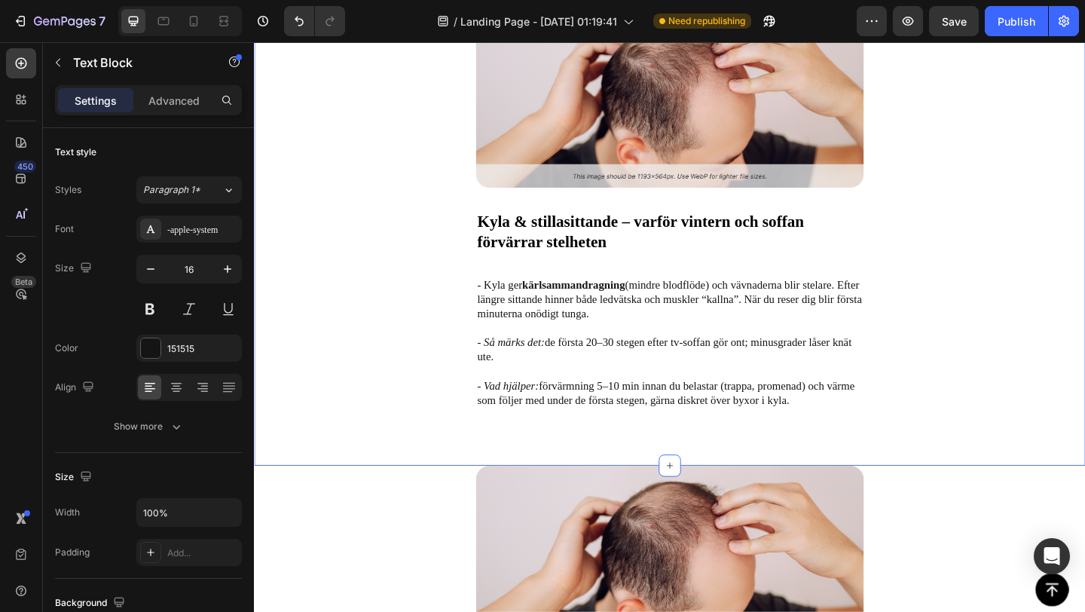
click at [470, 356] on div "Image Kyla & stillasittande – varför vintern och soffan förvärrar stelheten Tex…" at bounding box center [706, 253] width 904 height 502
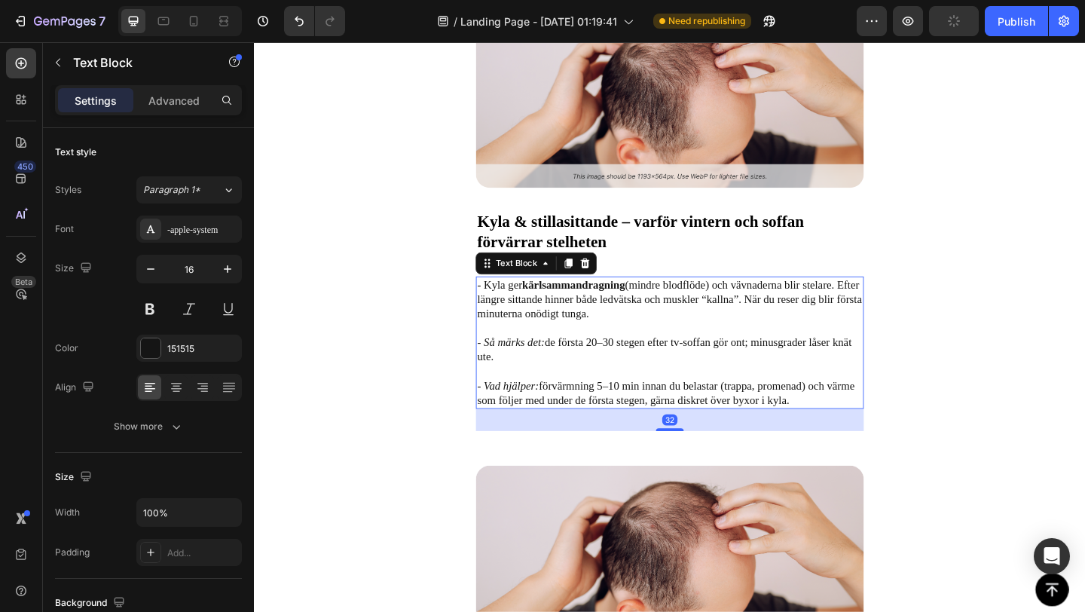
click at [804, 309] on p "- Kyla ger kärlsammandragning (mindre blodflöde) och vävnaderna blir stelare. E…" at bounding box center [705, 329] width 419 height 63
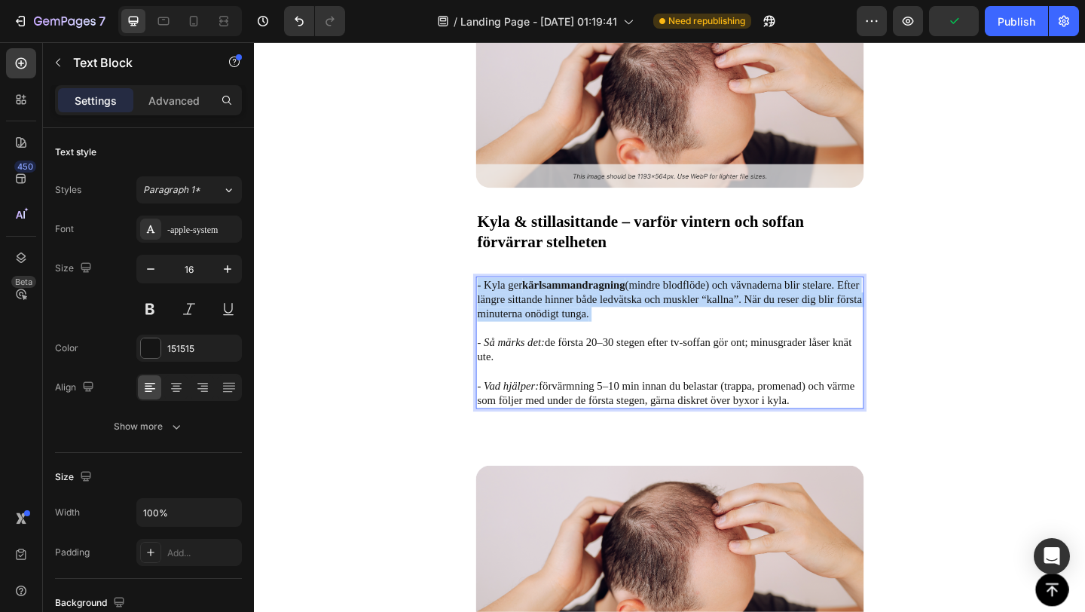
click at [804, 309] on p "- Kyla ger kärlsammandragning (mindre blodflöde) och vävnaderna blir stelare. E…" at bounding box center [705, 329] width 419 height 63
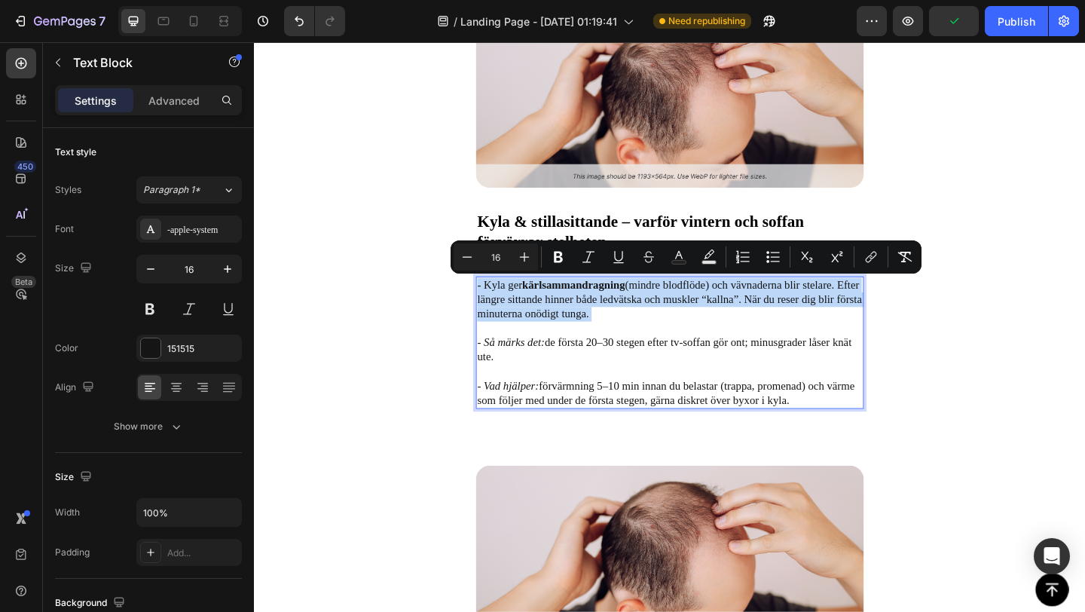
click at [843, 316] on p "- Kyla ger kärlsammandragning (mindre blodflöde) och vävnaderna blir stelare. E…" at bounding box center [705, 329] width 419 height 63
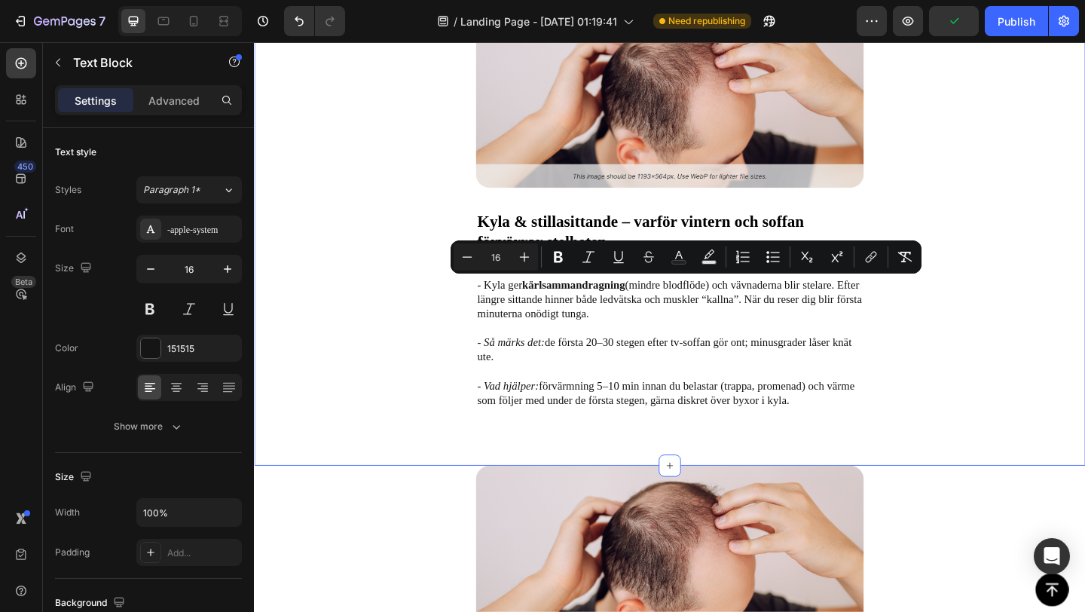
click at [950, 321] on div "Image Kyla & stillasittande – varför vintern och soffan förvärrar stelheten Tex…" at bounding box center [706, 253] width 904 height 502
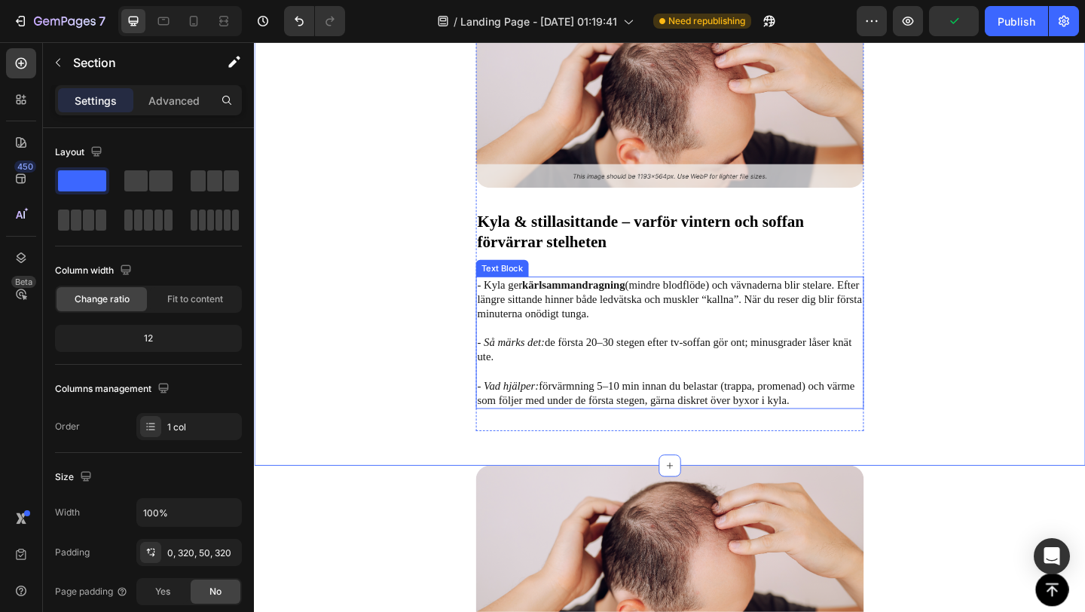
click at [894, 310] on p "- Kyla ger kärlsammandragning (mindre blodflöde) och vävnaderna blir stelare. E…" at bounding box center [705, 329] width 419 height 63
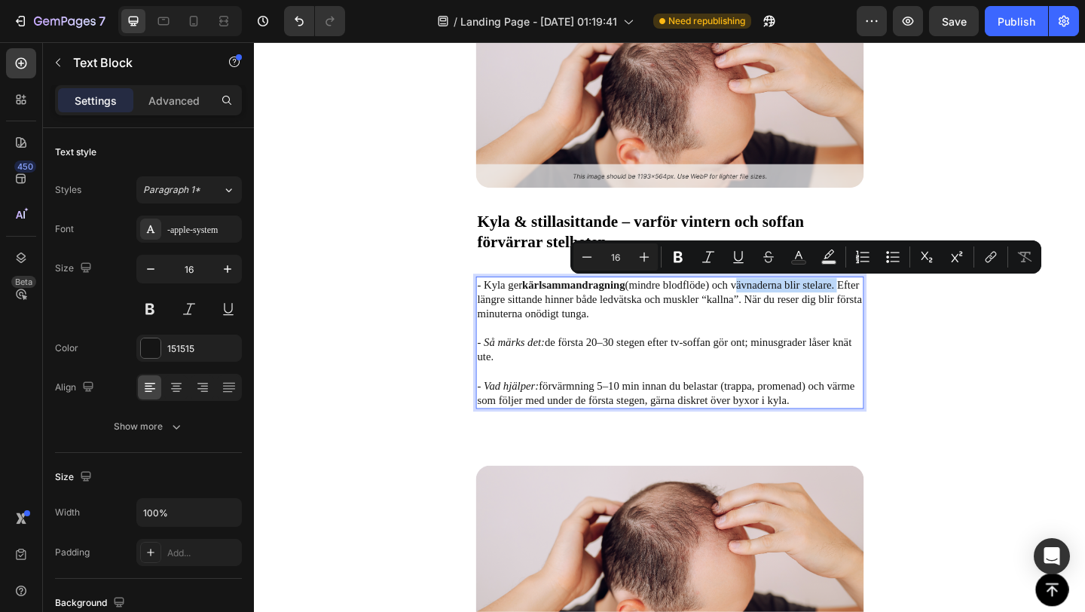
drag, startPoint x: 893, startPoint y: 308, endPoint x: 779, endPoint y: 309, distance: 113.7
click at [779, 309] on p "- Kyla ger kärlsammandragning (mindre blodflöde) och vävnaderna blir stelare. E…" at bounding box center [705, 329] width 419 height 63
click at [678, 255] on icon "Editor contextual toolbar" at bounding box center [677, 257] width 9 height 11
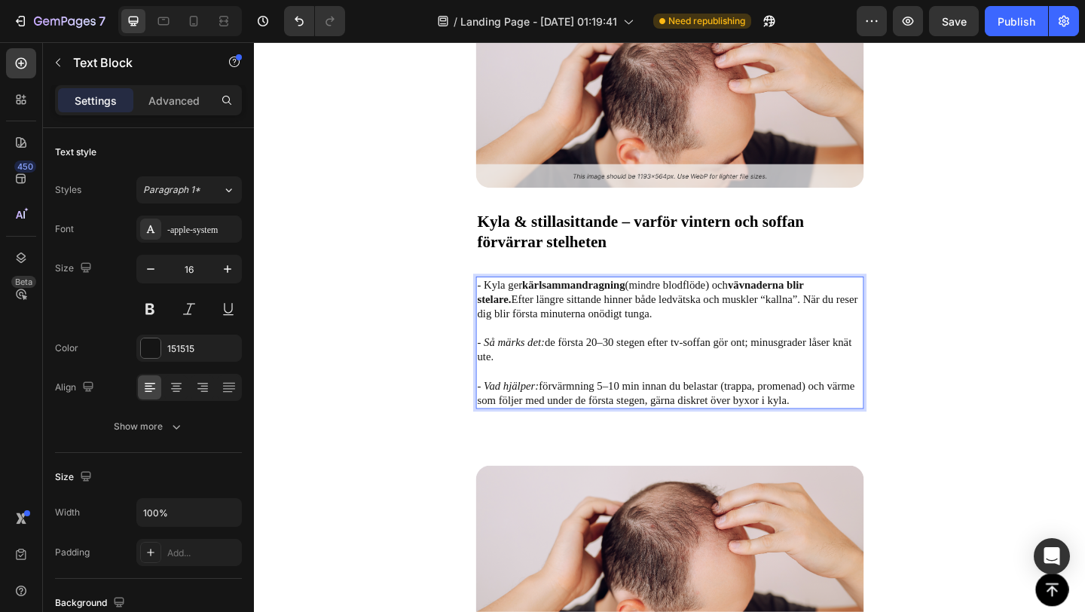
click at [525, 372] on icon "- Så märks det:" at bounding box center [532, 368] width 73 height 13
click at [565, 366] on icon "- Så märks det:" at bounding box center [532, 368] width 73 height 13
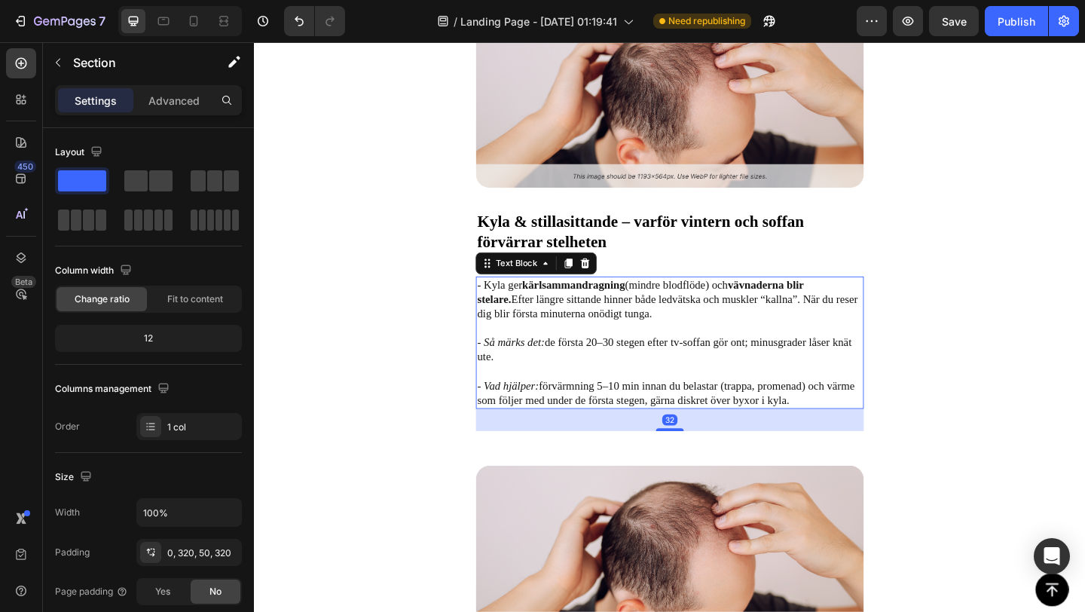
click at [530, 374] on icon "- Så märks det:" at bounding box center [532, 368] width 73 height 13
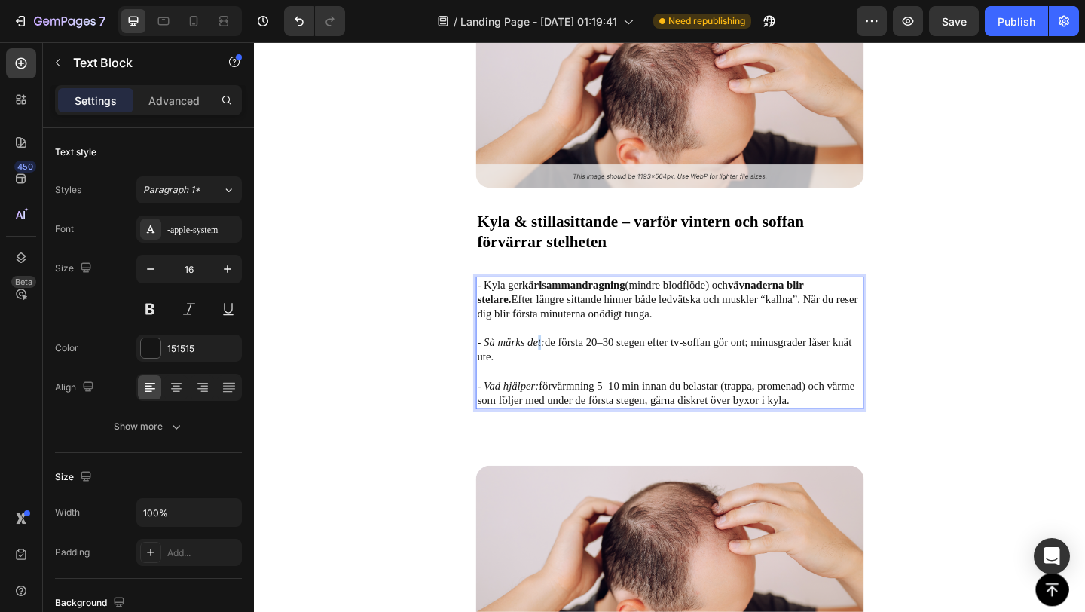
click at [561, 369] on icon "- Så märks det:" at bounding box center [532, 368] width 73 height 13
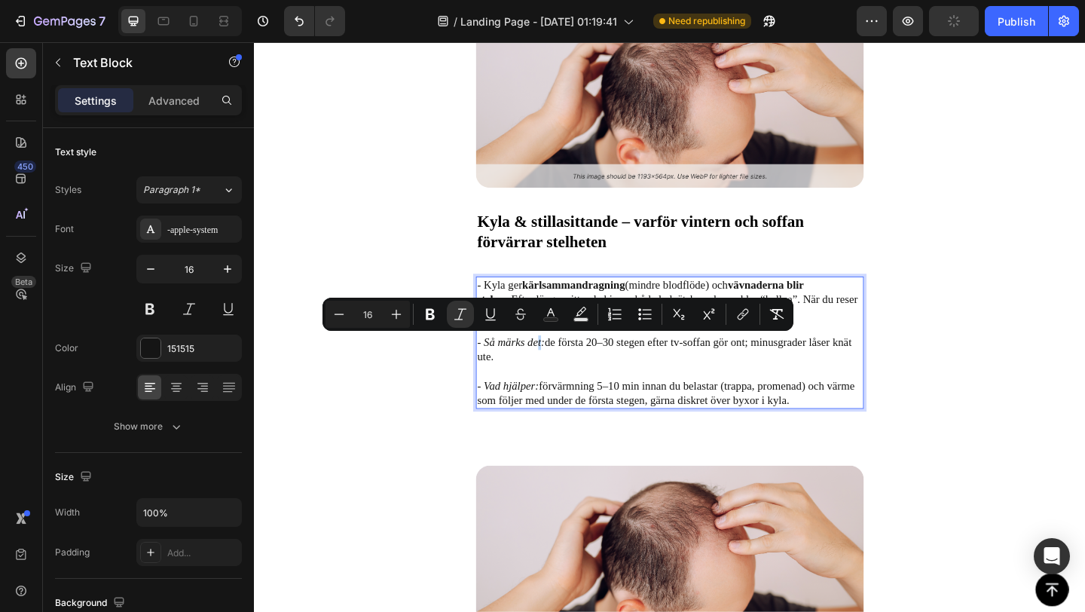
click at [563, 369] on icon "- Så märks det:" at bounding box center [532, 368] width 73 height 13
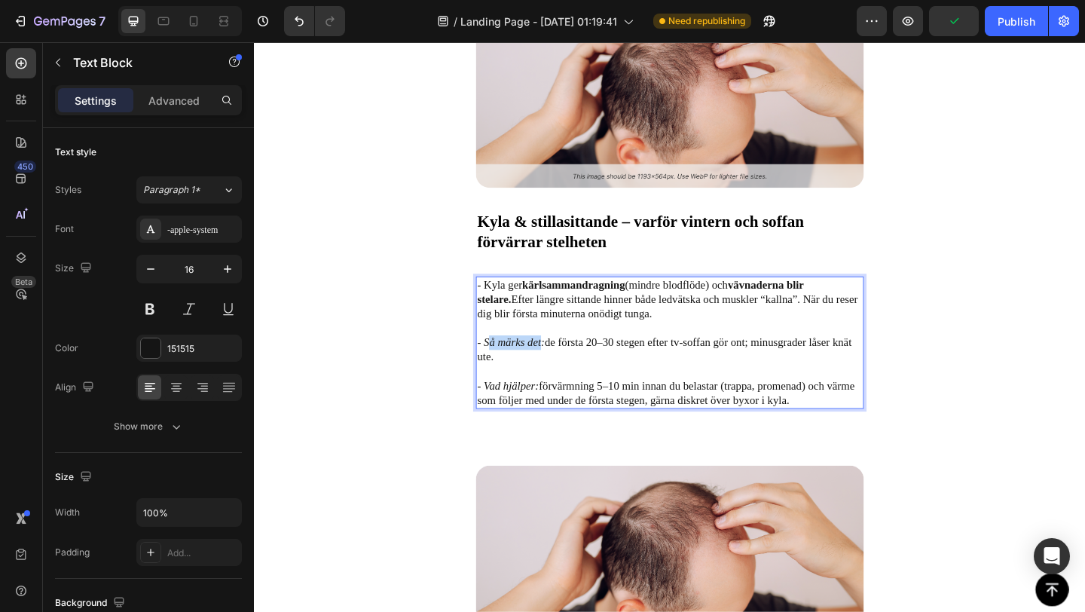
drag, startPoint x: 564, startPoint y: 369, endPoint x: 507, endPoint y: 368, distance: 57.3
click at [507, 368] on icon "- Så märks det:" at bounding box center [532, 368] width 73 height 13
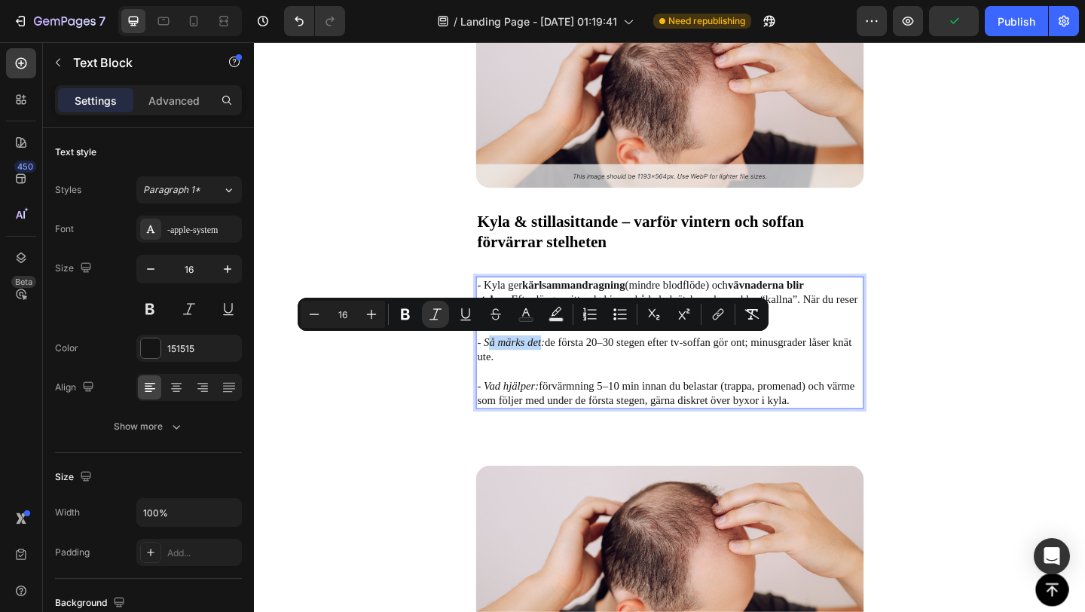
click at [507, 368] on icon "- Så märks det:" at bounding box center [532, 368] width 73 height 13
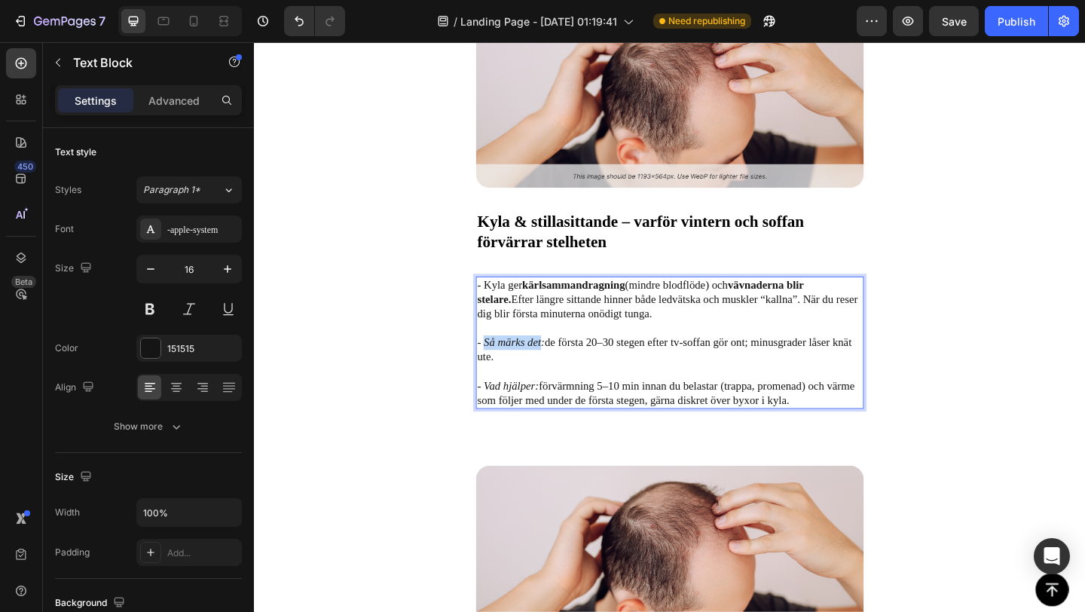
drag, startPoint x: 505, startPoint y: 368, endPoint x: 564, endPoint y: 372, distance: 58.9
click at [564, 372] on icon "- Så märks det:" at bounding box center [532, 368] width 73 height 13
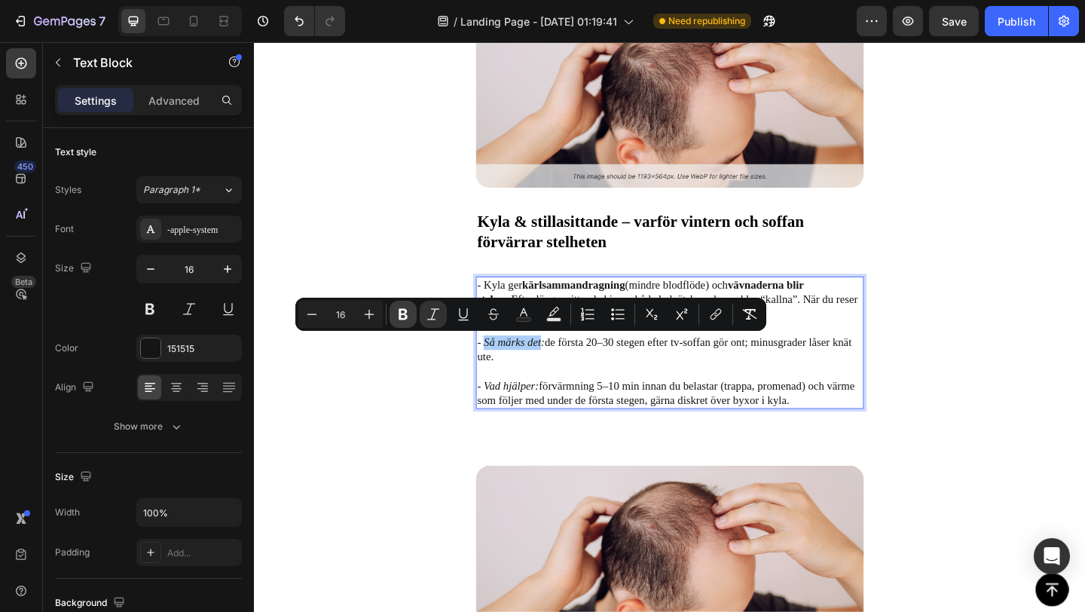
click at [413, 318] on button "Bold" at bounding box center [402, 314] width 27 height 27
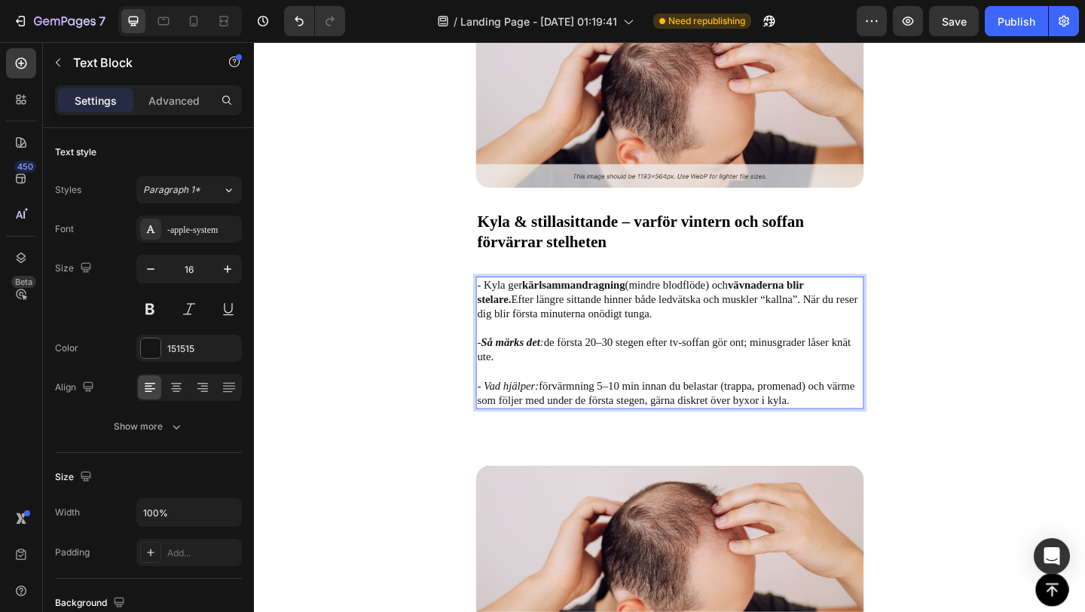
click at [554, 420] on icon "- Vad hjälper:" at bounding box center [529, 415] width 67 height 13
click at [533, 525] on img at bounding box center [706, 602] width 422 height 200
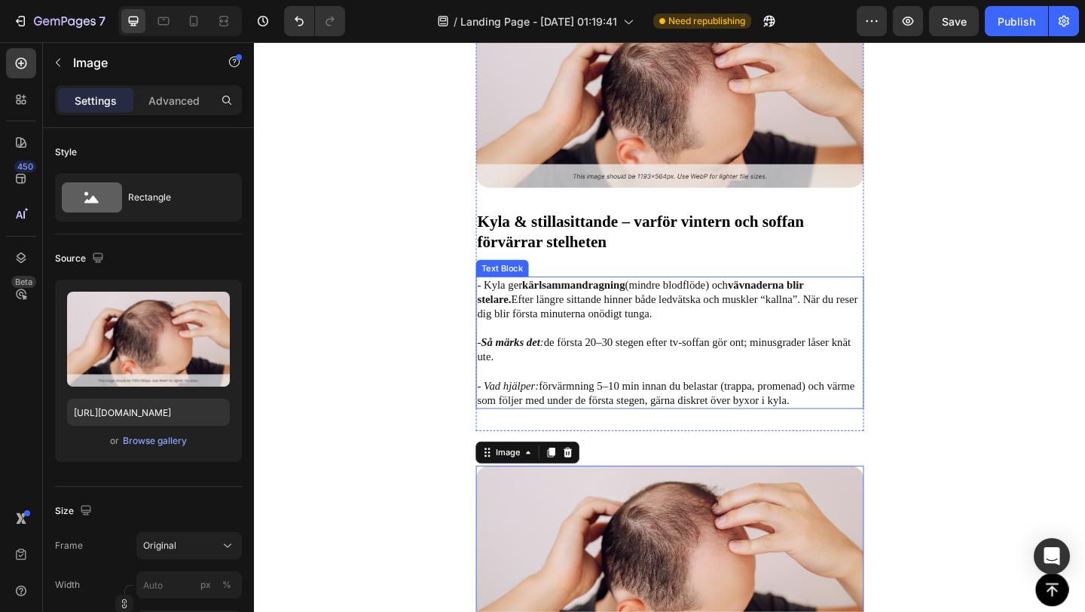
click at [531, 406] on p "- Så märks det : de första 20–30 stegen efter tv-soffan gör ont; minusgrader lå…" at bounding box center [705, 384] width 419 height 47
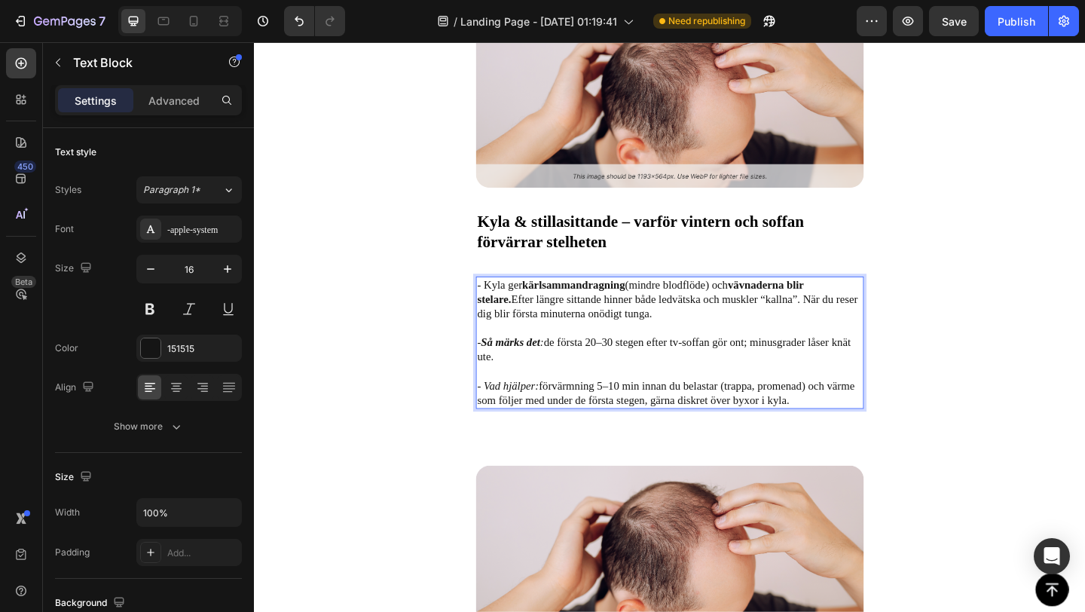
click at [508, 414] on icon "- Vad hjälper:" at bounding box center [529, 415] width 67 height 13
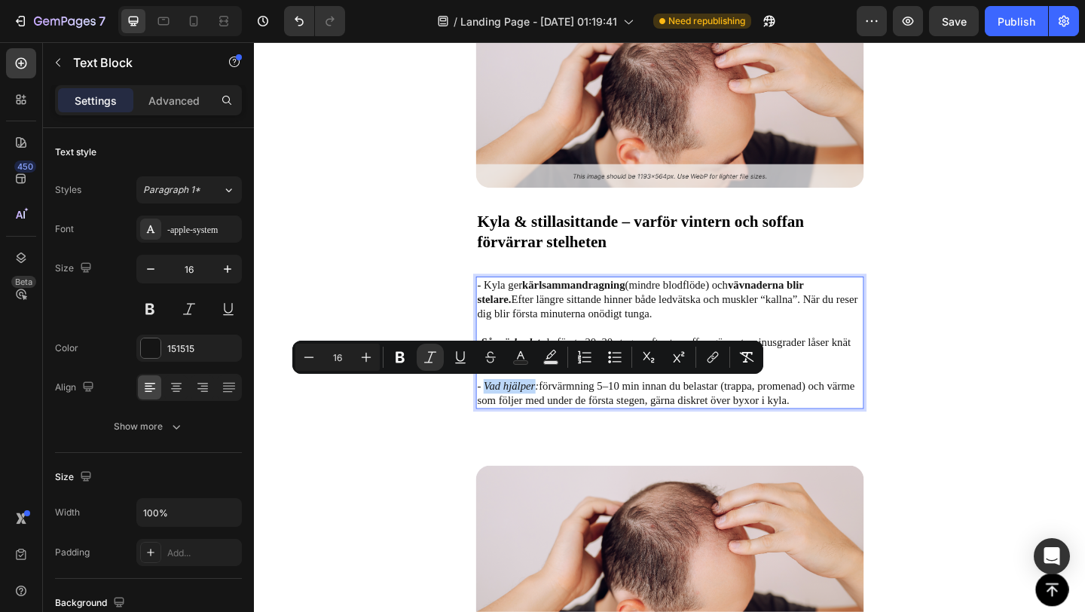
drag, startPoint x: 505, startPoint y: 414, endPoint x: 559, endPoint y: 417, distance: 54.4
click at [559, 417] on icon "- Vad hjälper:" at bounding box center [529, 415] width 67 height 13
click at [397, 357] on icon "Editor contextual toolbar" at bounding box center [399, 357] width 9 height 11
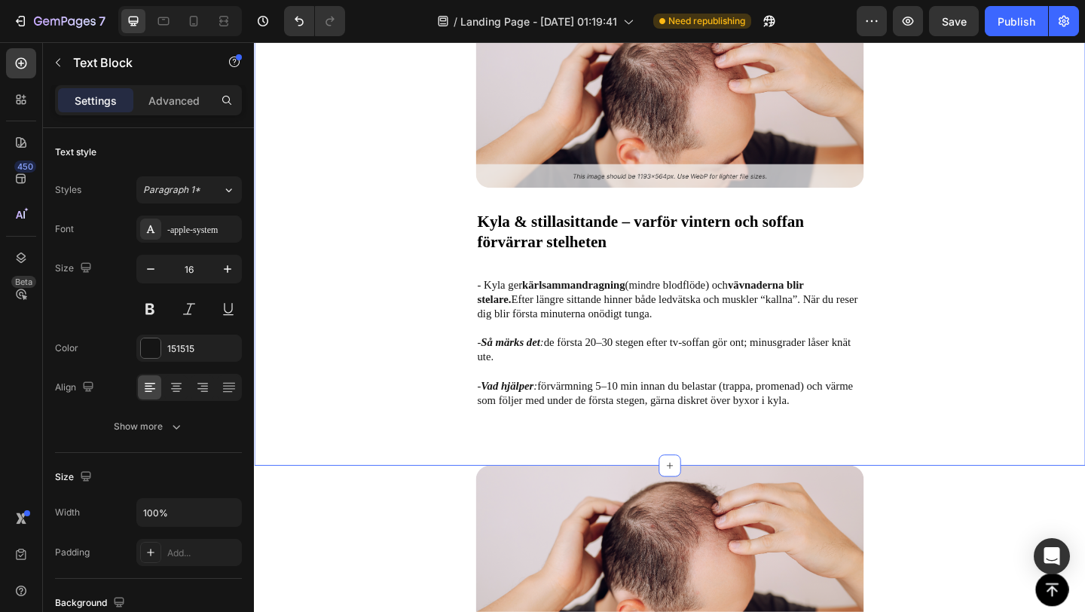
click at [410, 329] on div "Image Kyla & stillasittande – varför vintern och soffan förvärrar stelheten Tex…" at bounding box center [706, 253] width 904 height 502
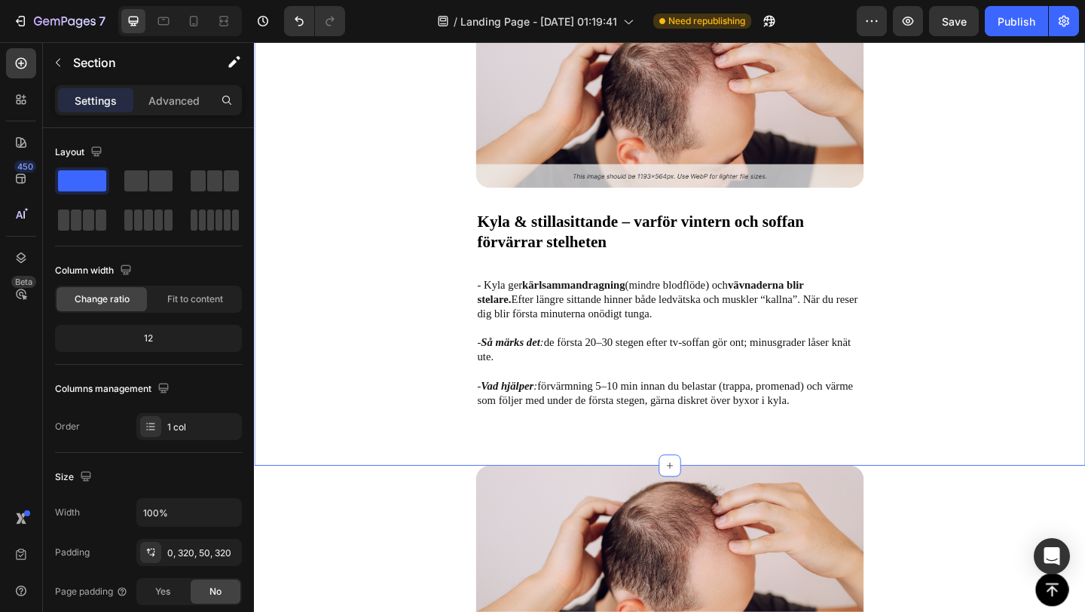
click at [410, 329] on div "Image Kyla & stillasittande – varför vintern och soffan förvärrar stelheten Tex…" at bounding box center [706, 253] width 904 height 502
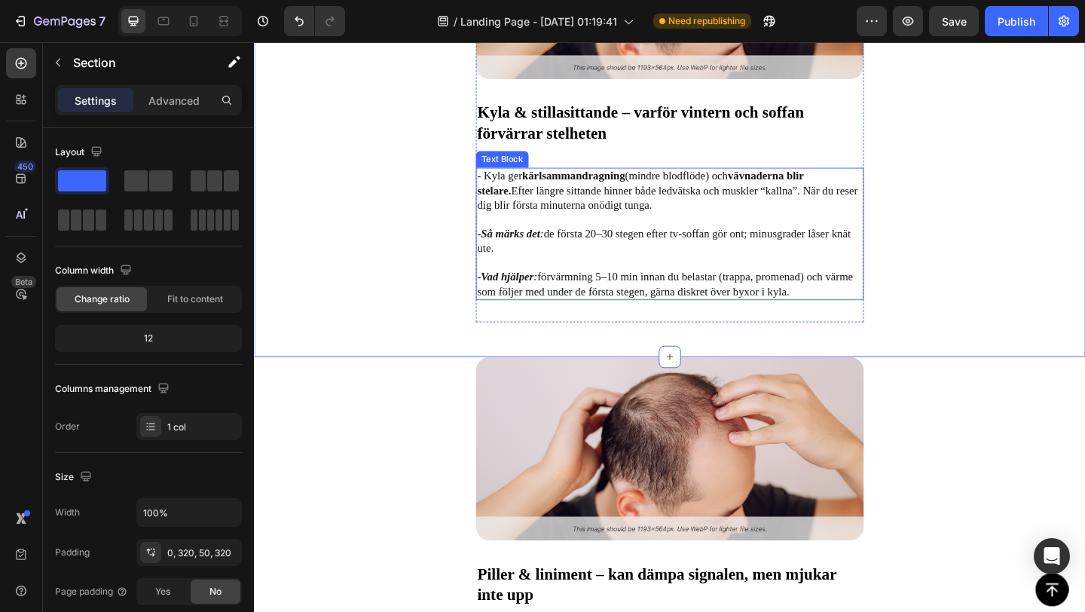
scroll to position [2913, 0]
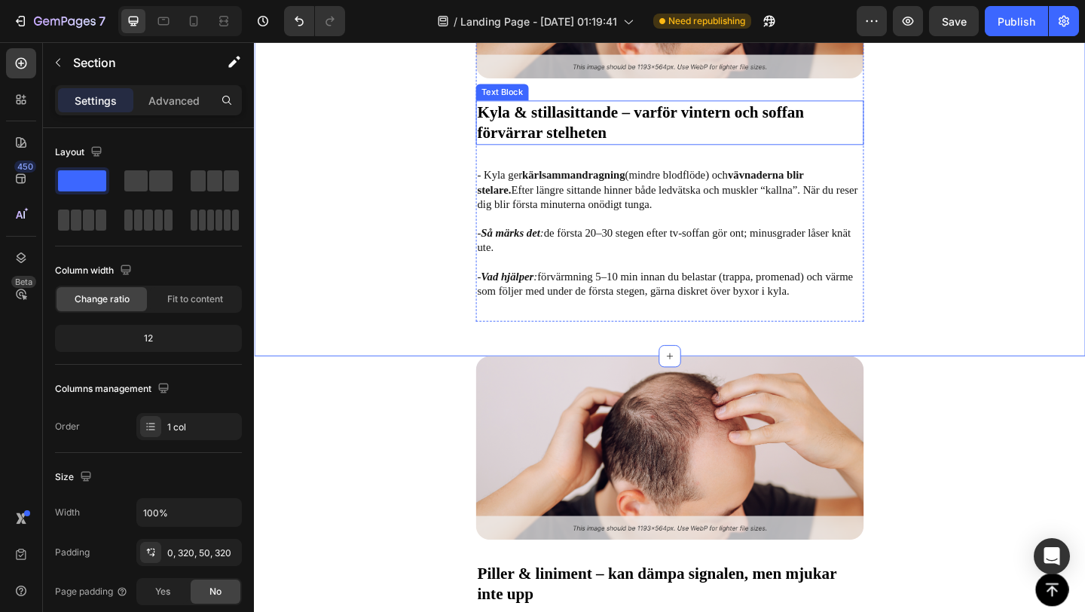
click at [571, 136] on span "Kyla & stillasittande – varför vintern och soffan förvärrar stelheten" at bounding box center [674, 128] width 356 height 41
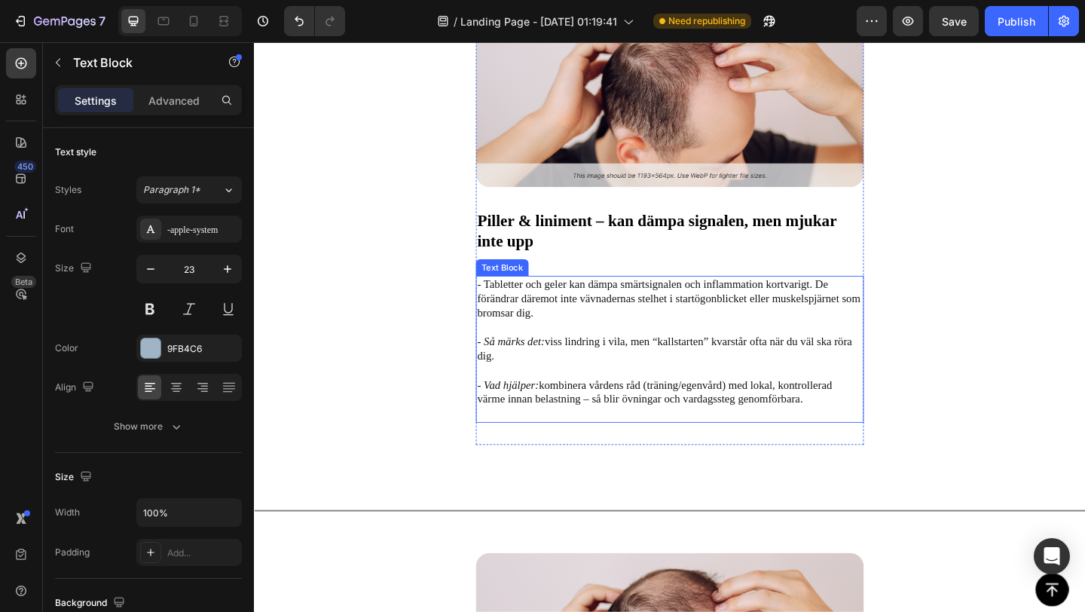
scroll to position [3308, 0]
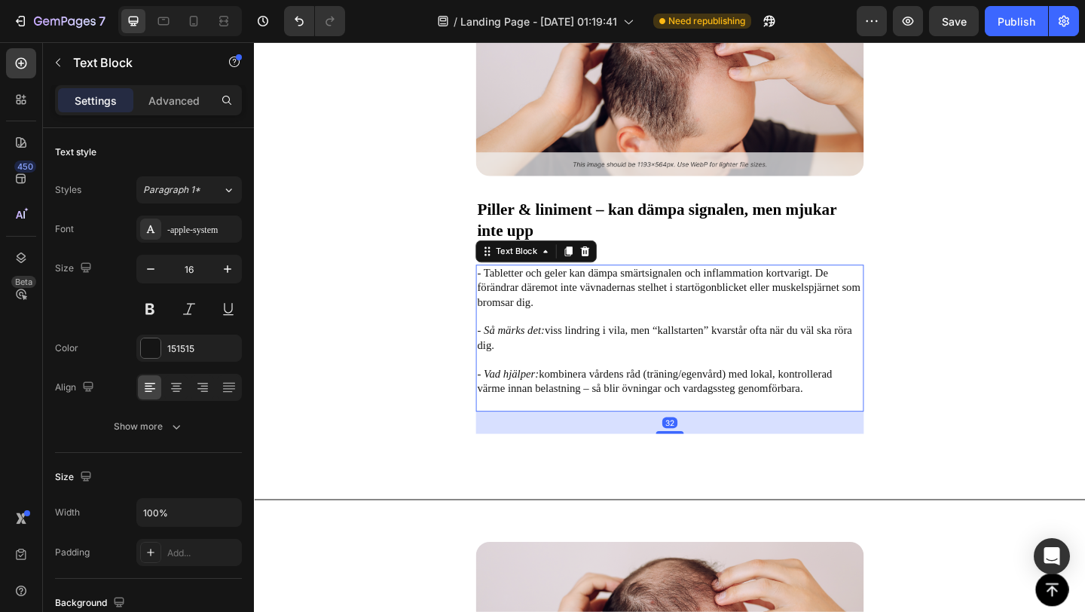
click at [523, 365] on p "- Så märks det: viss lindring i vila, men “kallstarten” kvarstår ofta när du vä…" at bounding box center [705, 371] width 419 height 47
click at [539, 353] on icon "- Så märks det:" at bounding box center [532, 355] width 73 height 13
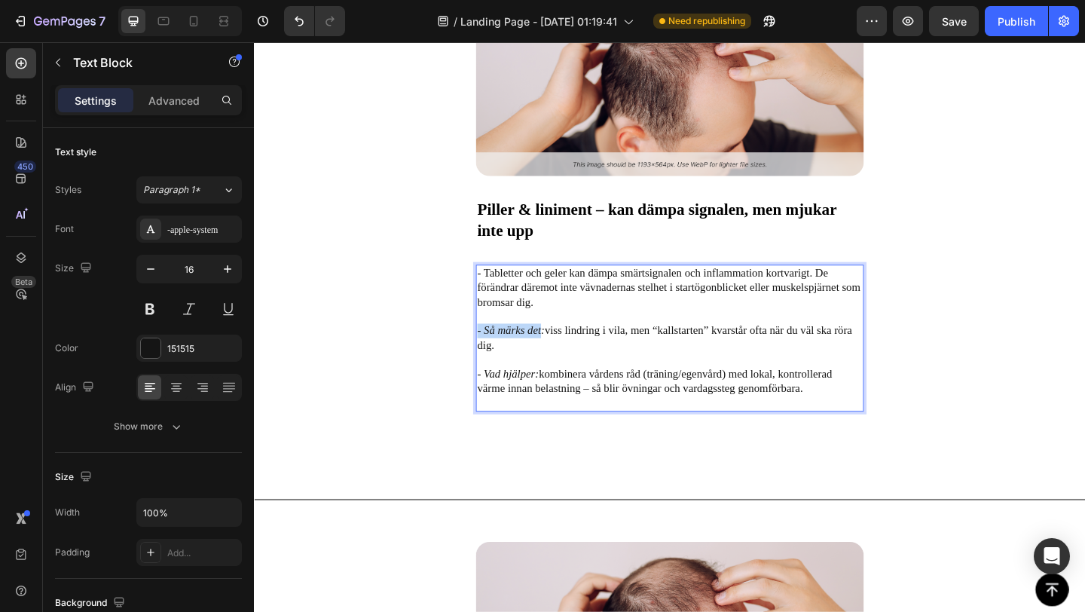
drag, startPoint x: 566, startPoint y: 356, endPoint x: 497, endPoint y: 356, distance: 69.3
click at [497, 356] on icon "- Så märks det:" at bounding box center [532, 355] width 73 height 13
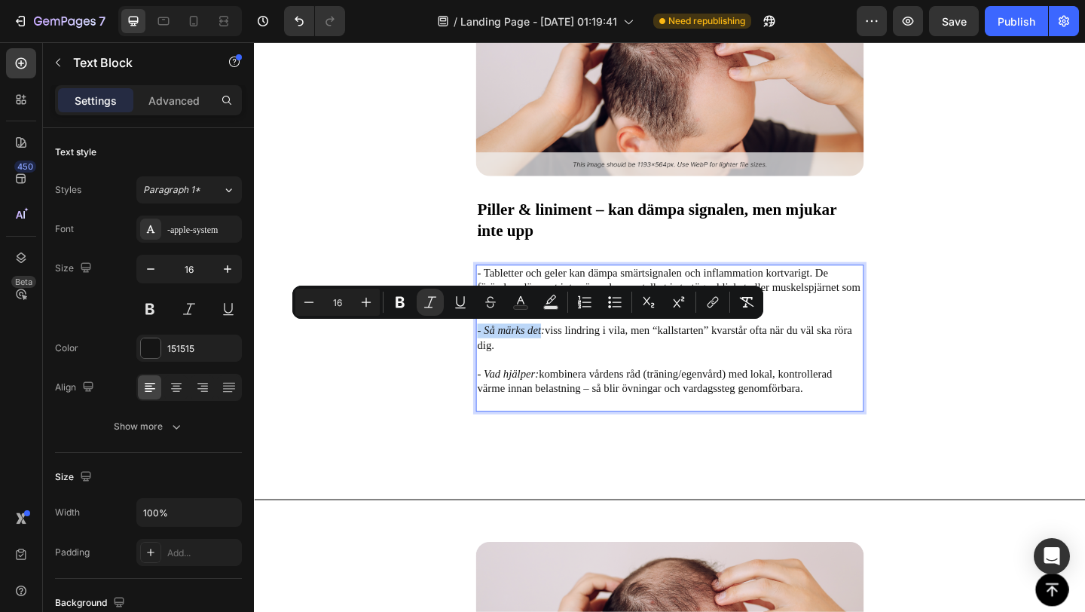
click at [497, 356] on icon "- Så märks det:" at bounding box center [532, 355] width 73 height 13
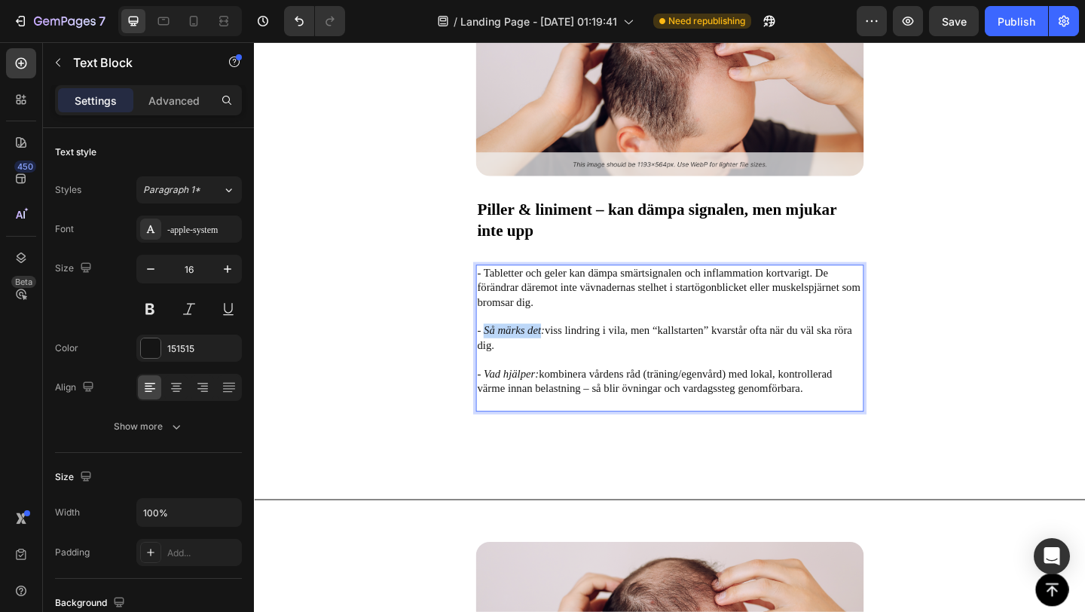
drag, startPoint x: 567, startPoint y: 359, endPoint x: 505, endPoint y: 358, distance: 61.8
click at [505, 358] on icon "- Så märks det:" at bounding box center [532, 355] width 73 height 13
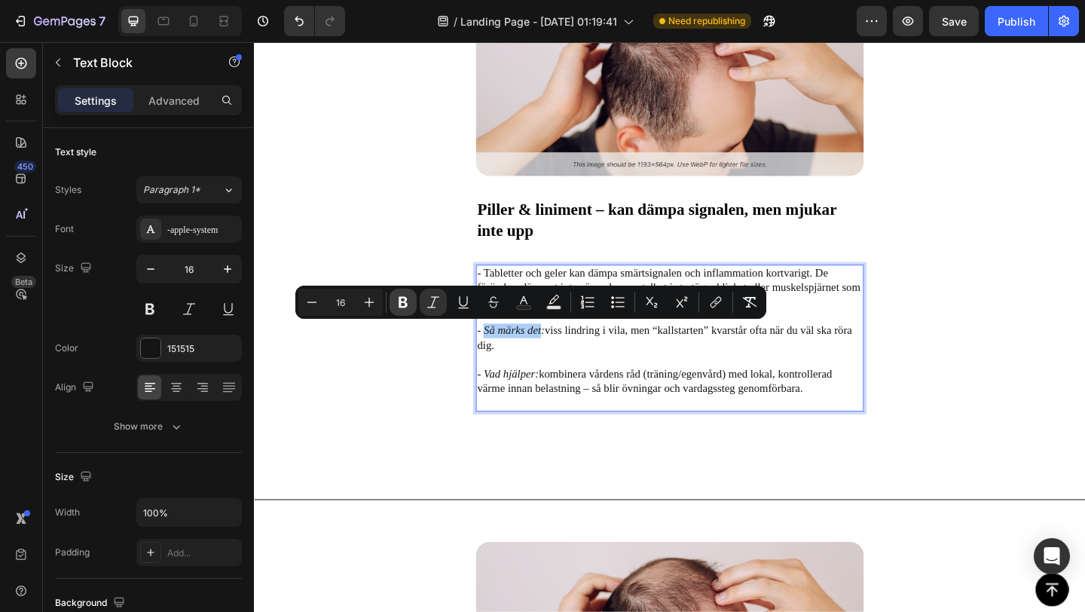
click at [406, 298] on icon "Editor contextual toolbar" at bounding box center [402, 302] width 9 height 11
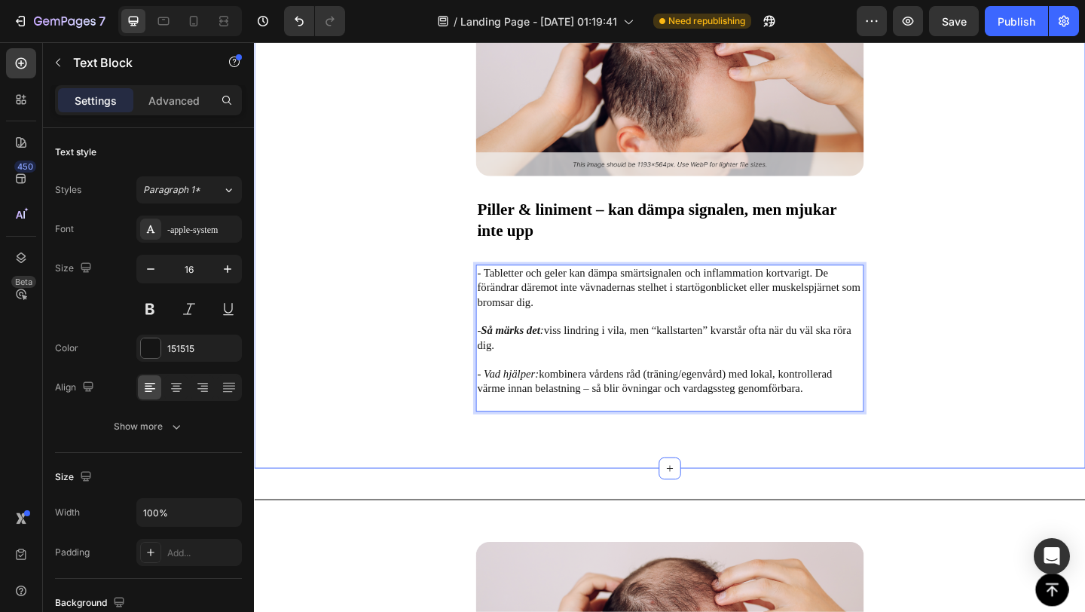
click at [459, 410] on div "Image Piller & liniment – kan dämpa signalen, men mjukar inte upp Text Block - …" at bounding box center [706, 246] width 904 height 517
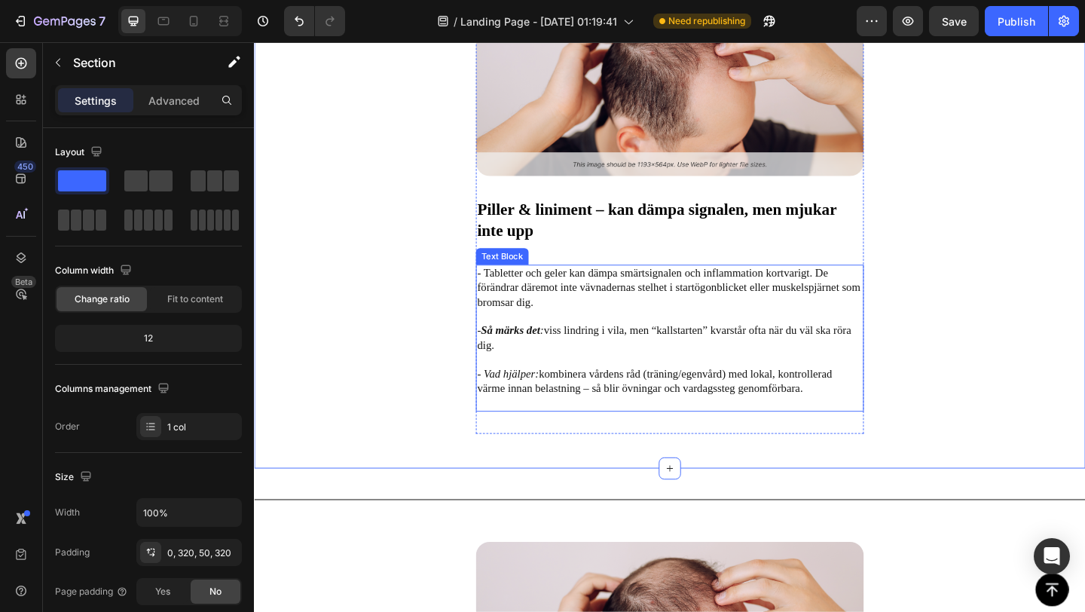
click at [538, 404] on icon "- Vad hjälper:" at bounding box center [529, 402] width 67 height 13
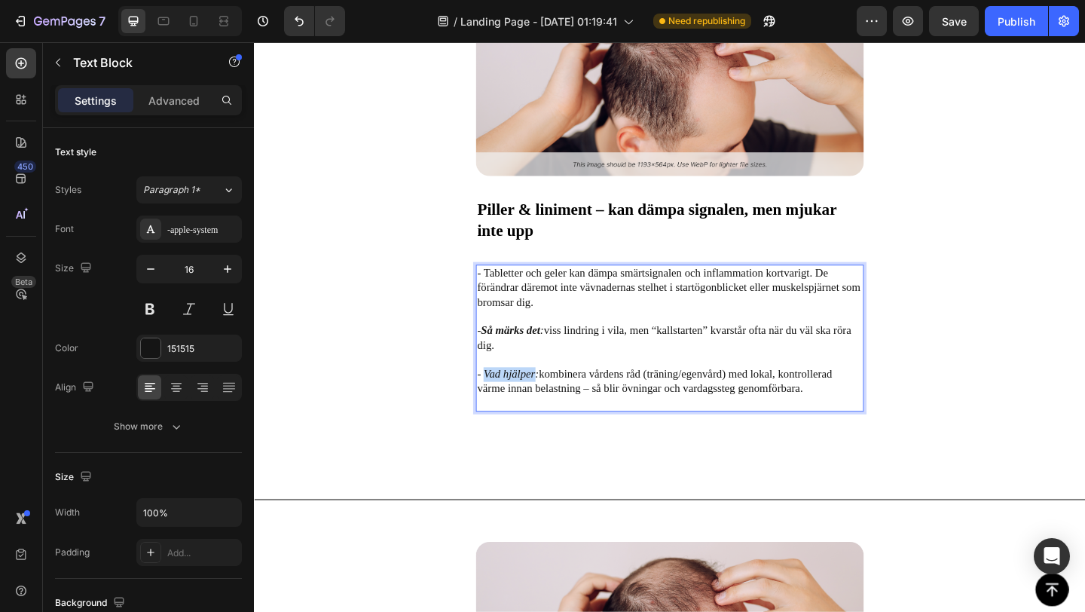
drag, startPoint x: 558, startPoint y: 405, endPoint x: 505, endPoint y: 404, distance: 53.5
click at [505, 404] on icon "- Vad hjälper:" at bounding box center [529, 402] width 67 height 13
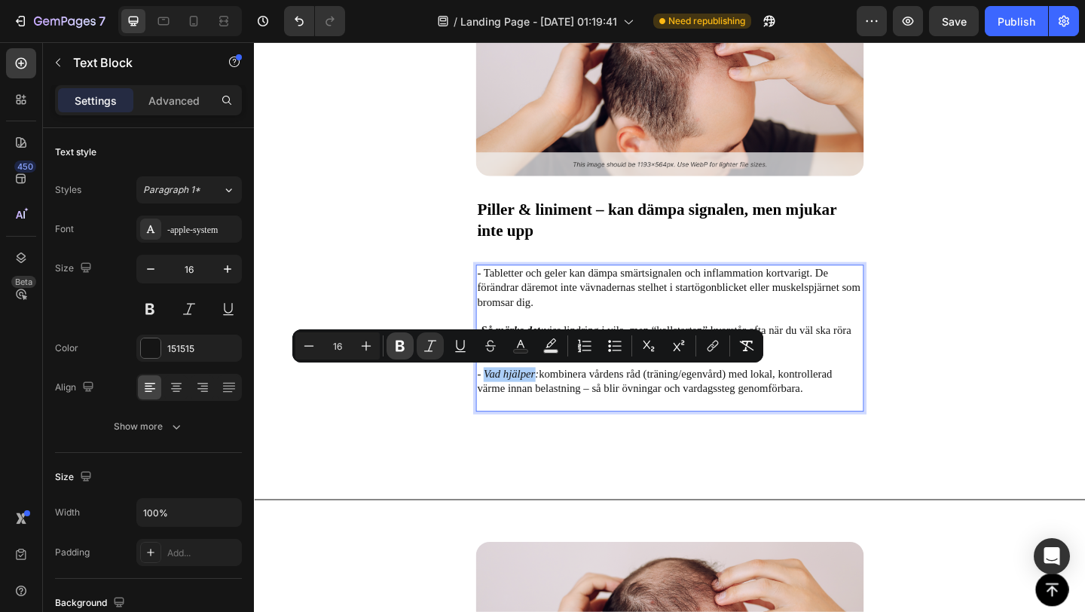
click at [401, 346] on icon "Editor contextual toolbar" at bounding box center [399, 345] width 15 height 15
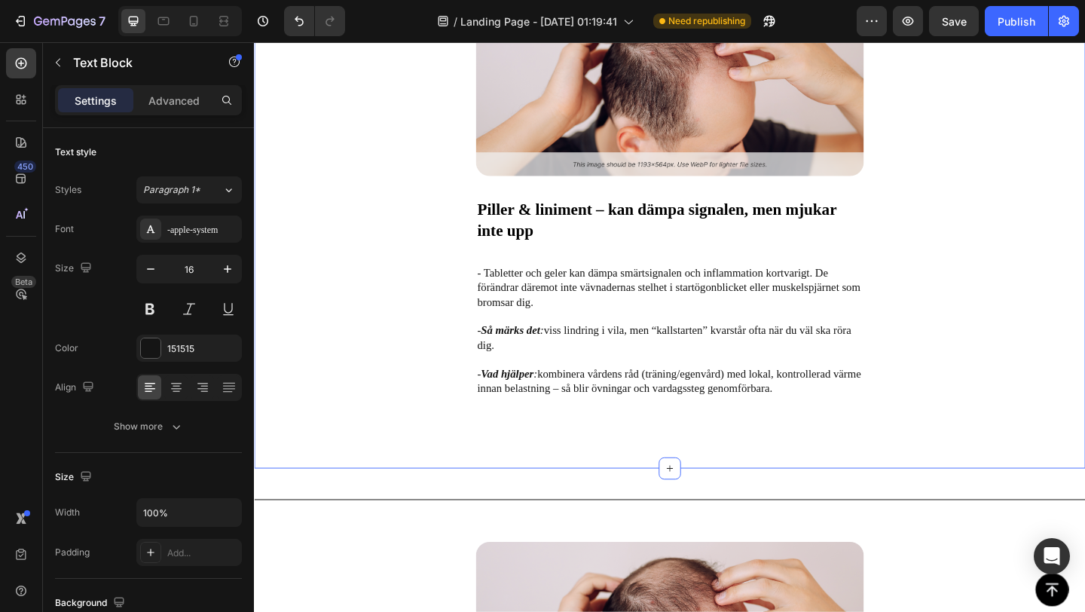
click at [436, 319] on div "Image Piller & liniment – kan dämpa signalen, men mjukar inte upp Text Block - …" at bounding box center [706, 246] width 904 height 517
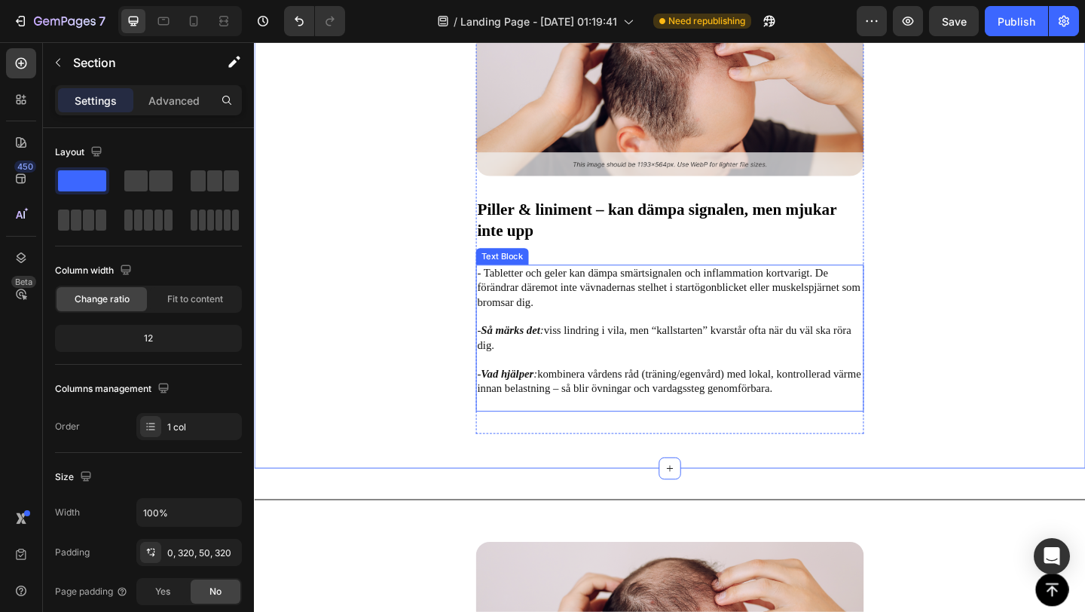
click at [639, 290] on p "- Tabletter och geler kan dämpa smärtsignalen och inflammation kortvarigt. De f…" at bounding box center [705, 316] width 419 height 63
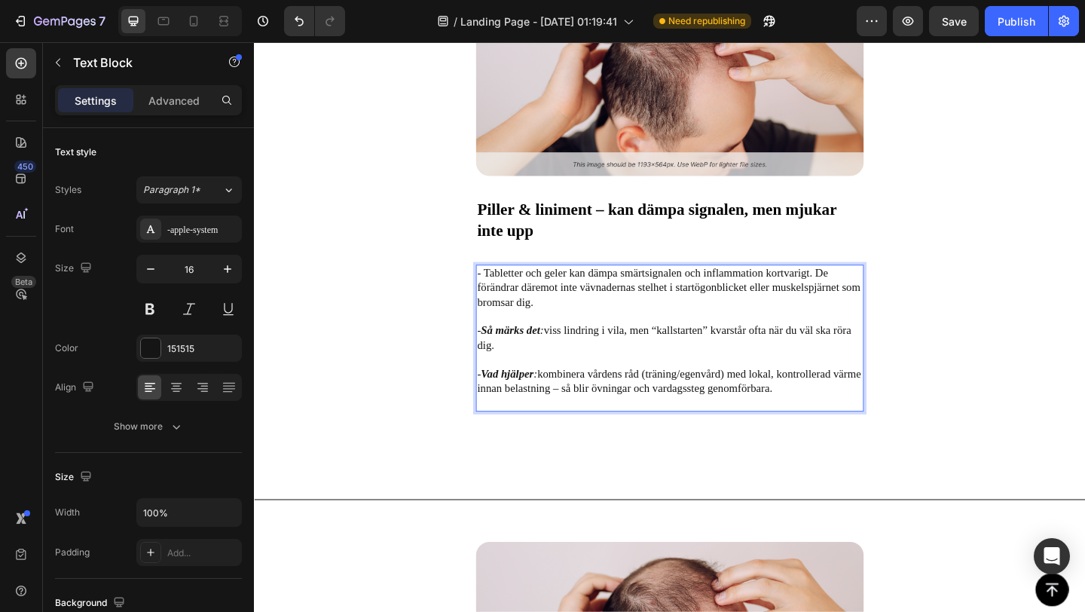
click at [618, 292] on p "- Tabletter och geler kan dämpa smärtsignalen och inflammation kortvarigt. De f…" at bounding box center [705, 316] width 419 height 63
drag, startPoint x: 618, startPoint y: 292, endPoint x: 716, endPoint y: 298, distance: 97.4
click at [716, 298] on p "- Tabletter och geler kan dämpa smärtsignalen och inflammation kortvarigt. De f…" at bounding box center [705, 316] width 419 height 63
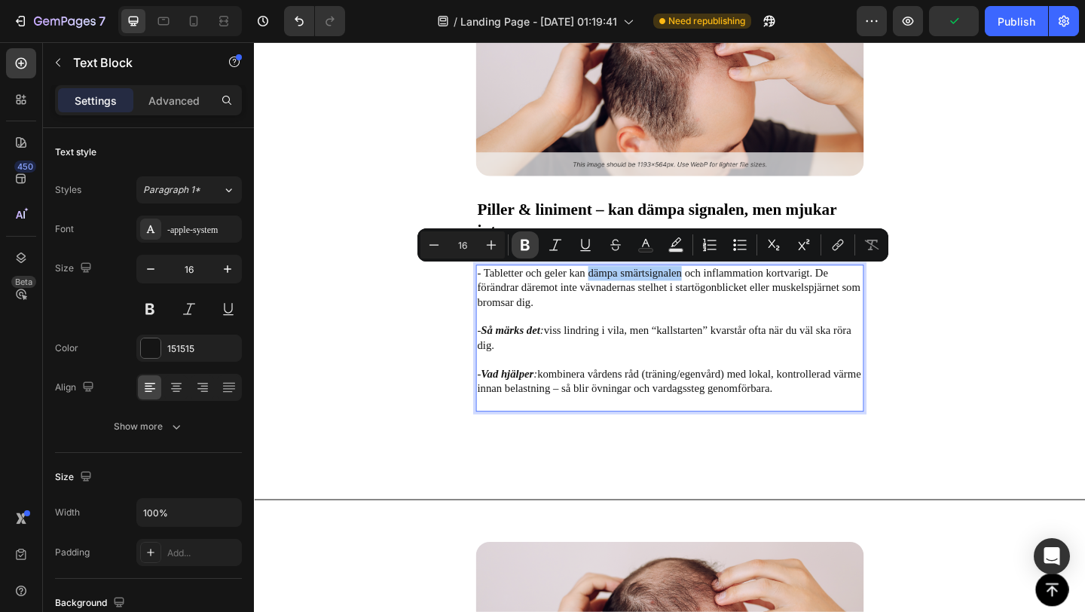
click at [529, 246] on icon "Editor contextual toolbar" at bounding box center [524, 245] width 9 height 11
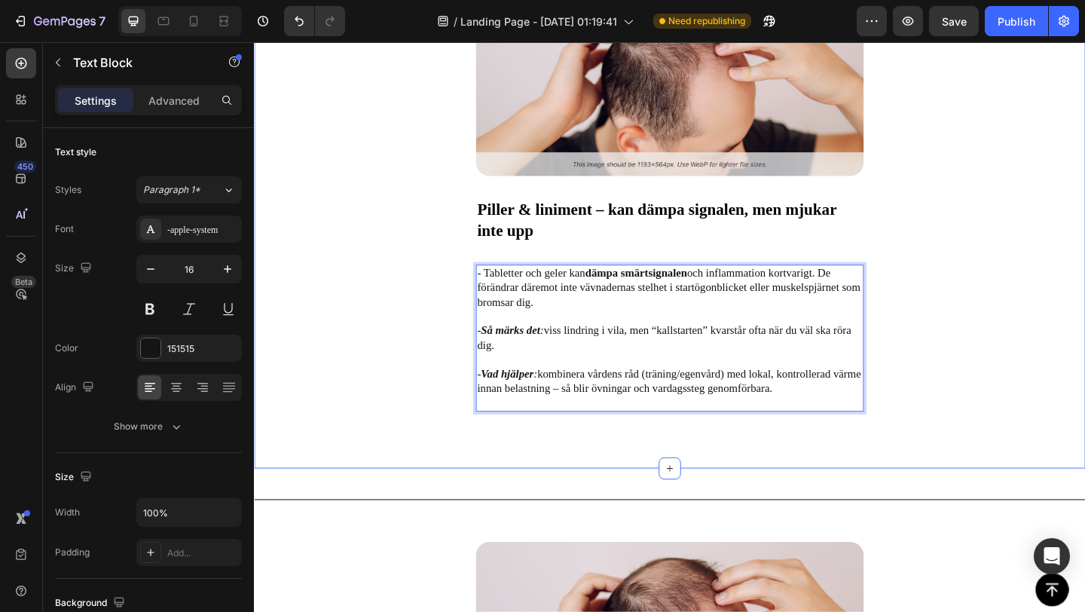
click at [419, 338] on div "Image Piller & liniment – kan dämpa signalen, men mjukar inte upp Text Block - …" at bounding box center [706, 246] width 904 height 517
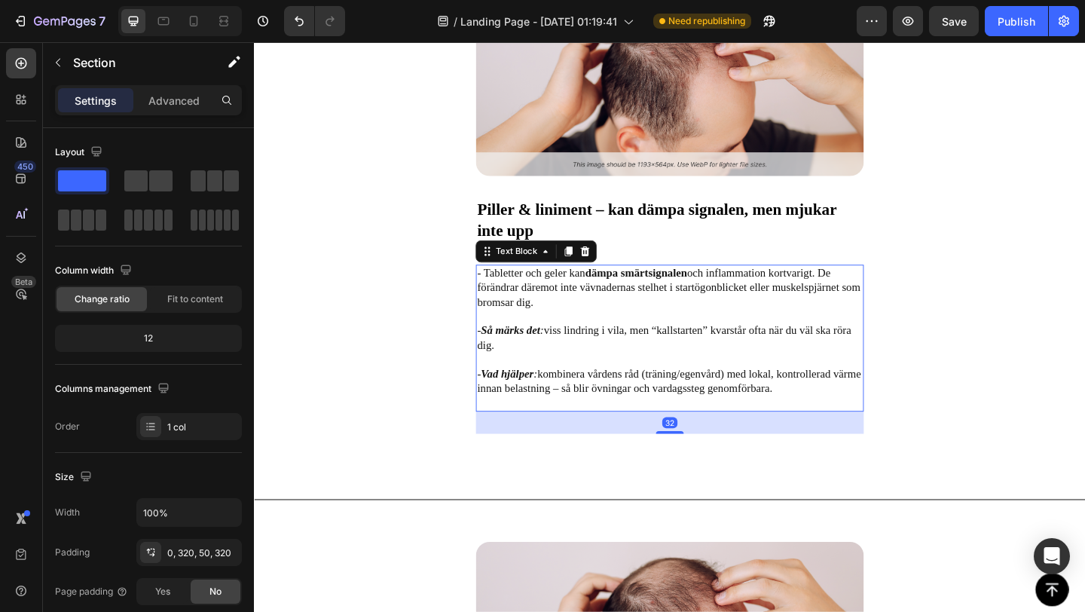
click at [499, 312] on p "- Tabletter och geler kan dämpa smärtsignalen och inflammation kortvarigt. De f…" at bounding box center [705, 316] width 419 height 63
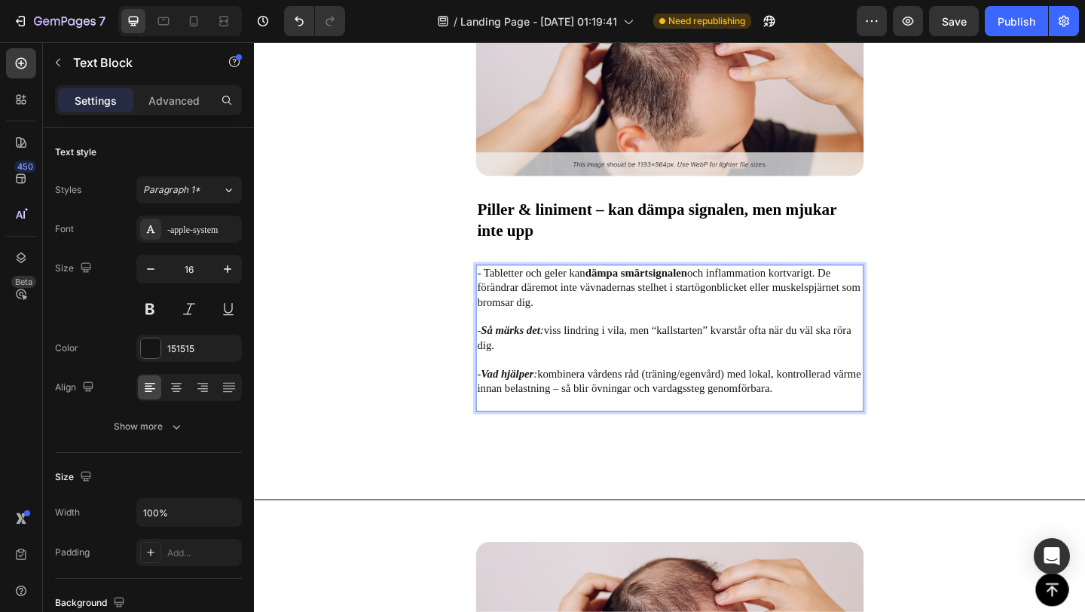
click at [499, 311] on p "- Tabletter och geler kan dämpa smärtsignalen och inflammation kortvarigt. De f…" at bounding box center [705, 316] width 419 height 63
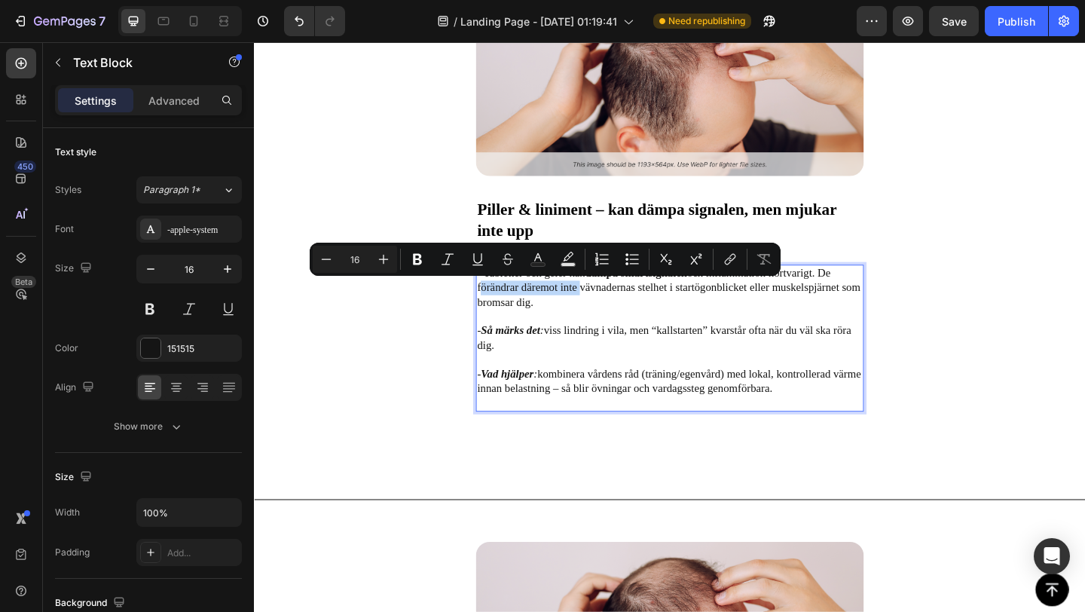
drag, startPoint x: 496, startPoint y: 310, endPoint x: 604, endPoint y: 312, distance: 107.7
click at [604, 312] on p "- Tabletter och geler kan dämpa smärtsignalen och inflammation kortvarigt. De f…" at bounding box center [705, 316] width 419 height 63
click at [421, 265] on icon "Editor contextual toolbar" at bounding box center [417, 259] width 15 height 15
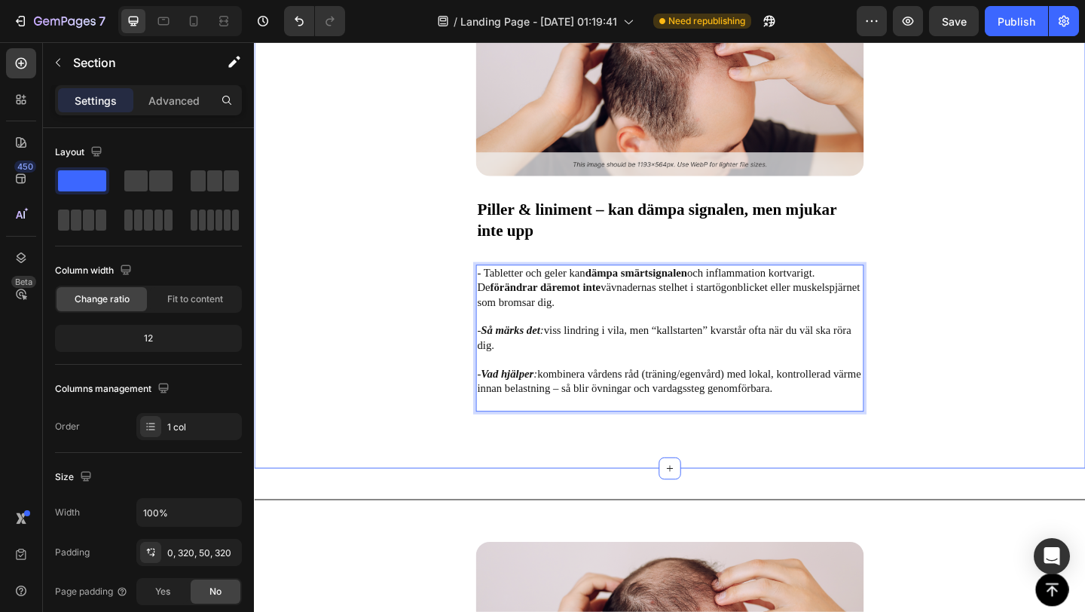
click at [435, 388] on div "Image Piller & liniment – kan dämpa signalen, men mjukar inte upp Text Block - …" at bounding box center [706, 246] width 904 height 517
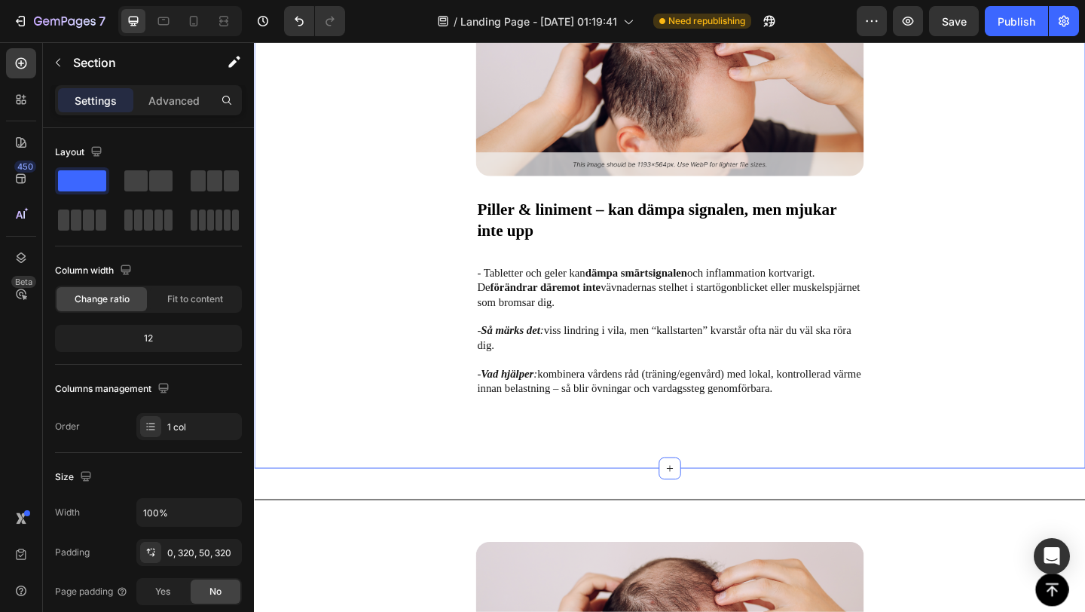
click at [942, 377] on div "Image Piller & liniment – kan dämpa signalen, men mjukar inte upp Text Block - …" at bounding box center [706, 246] width 904 height 517
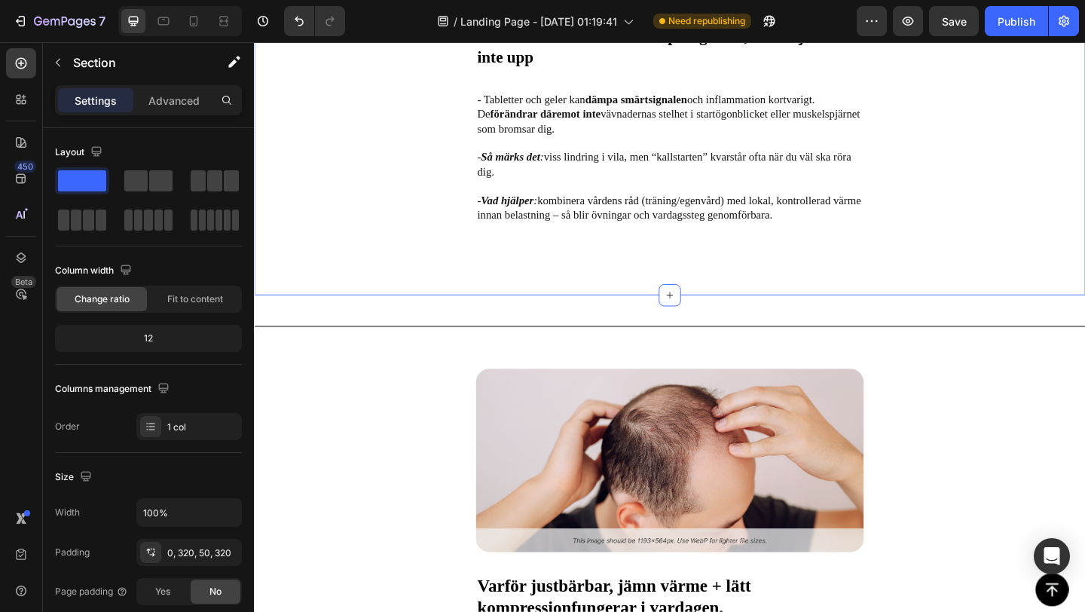
scroll to position [3497, 0]
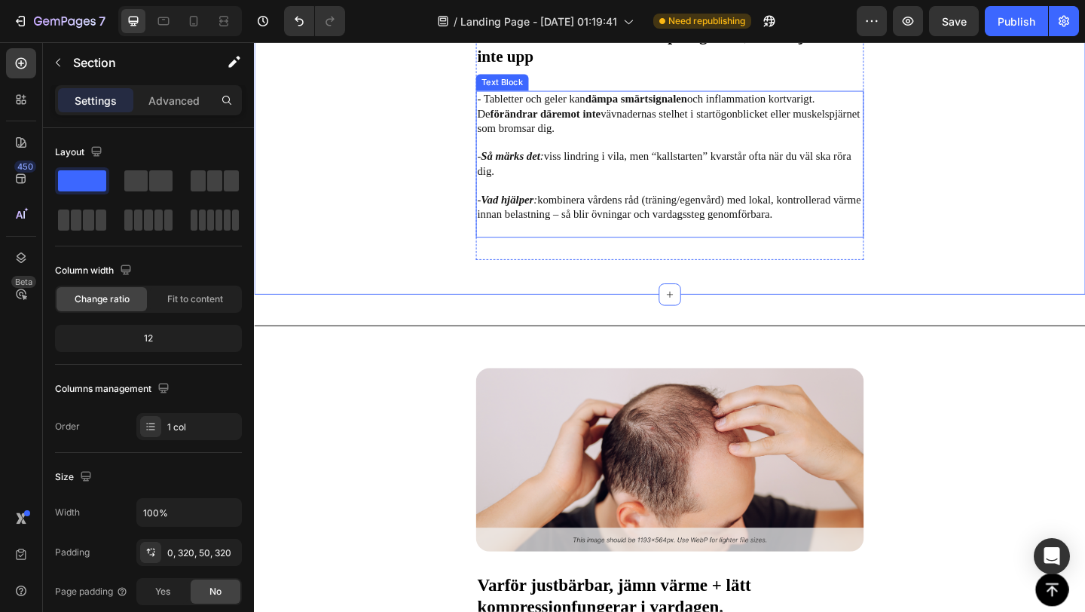
click at [548, 167] on strong "Så märks det" at bounding box center [532, 166] width 64 height 13
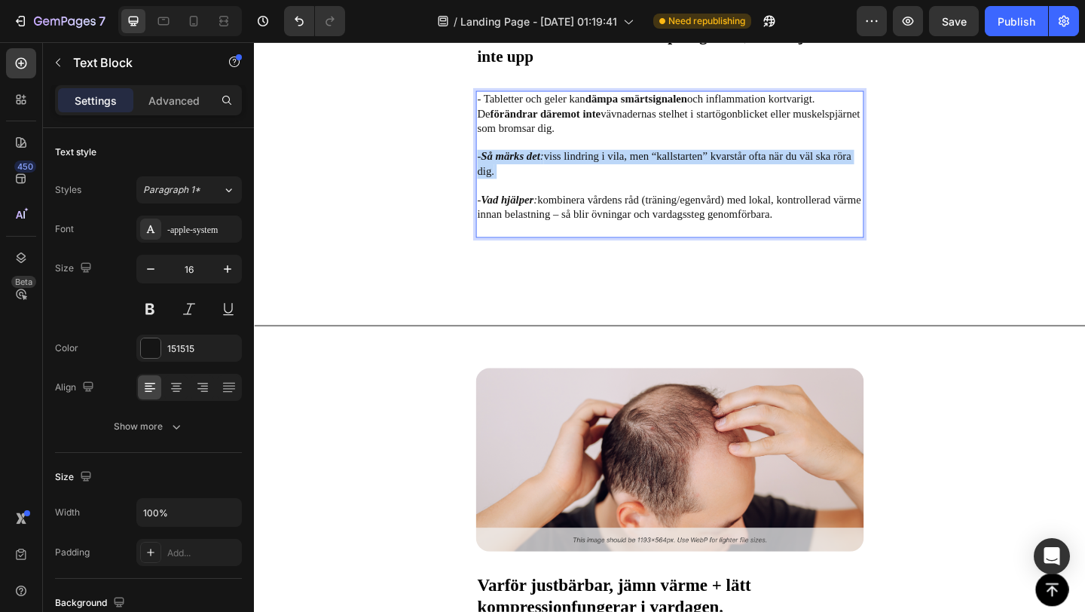
click at [548, 167] on strong "Så märks det" at bounding box center [532, 166] width 64 height 13
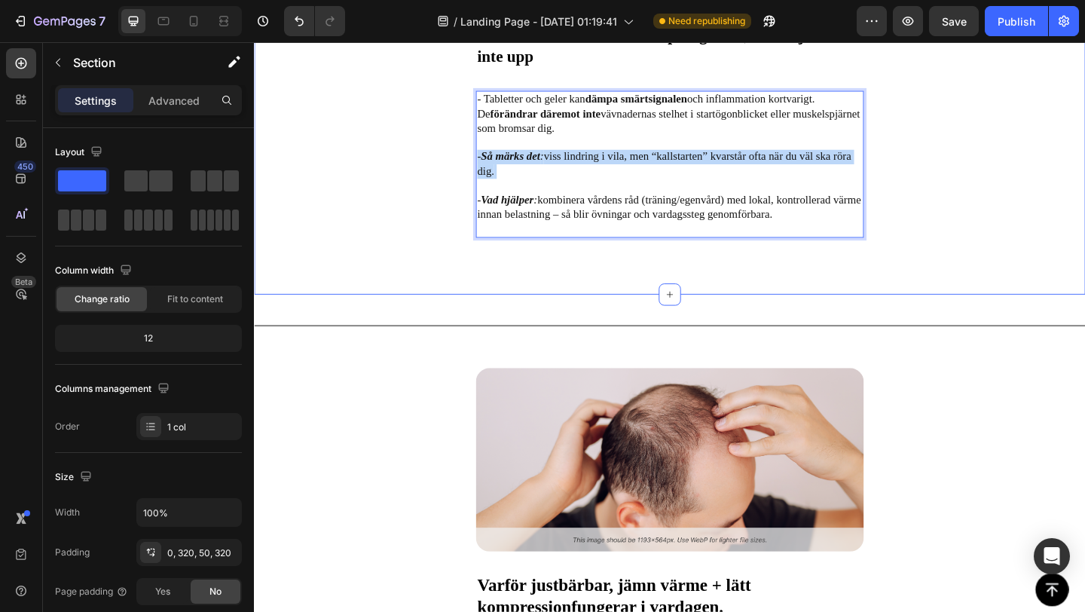
click at [461, 299] on div "Image Piller & liniment – kan dämpa signalen, men mjukar inte upp Text Block - …" at bounding box center [706, 57] width 904 height 517
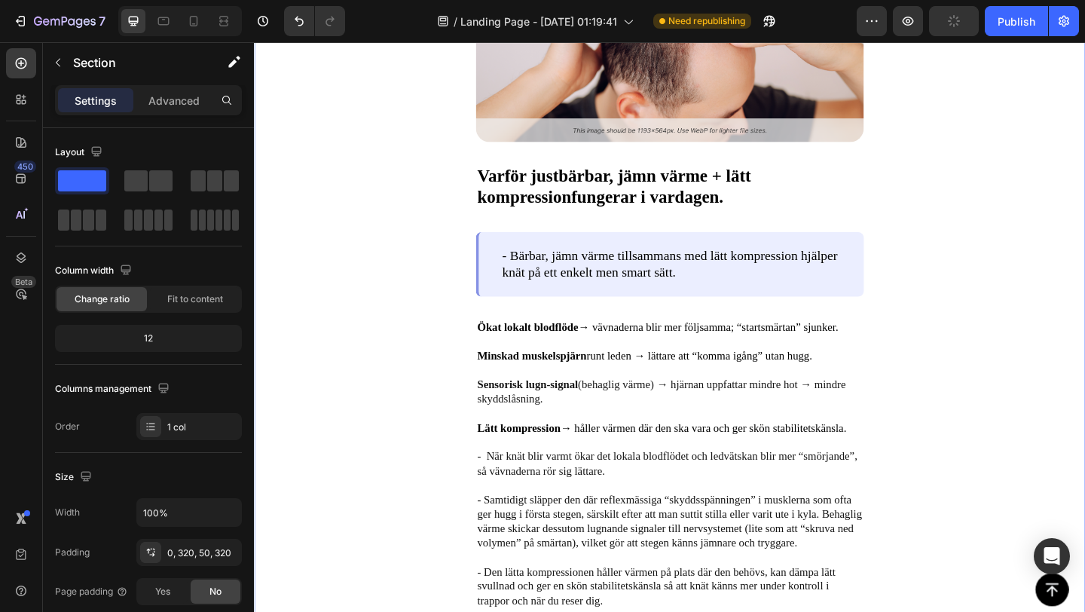
scroll to position [3945, 0]
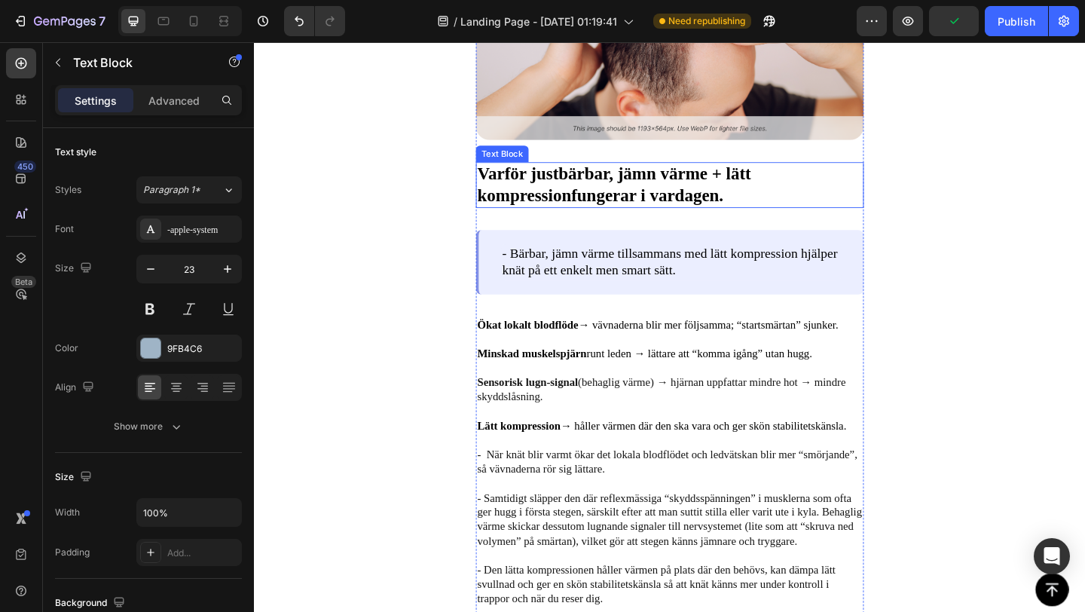
click at [595, 191] on strong "bärbar, jämn värme + lätt kompression" at bounding box center [645, 197] width 298 height 44
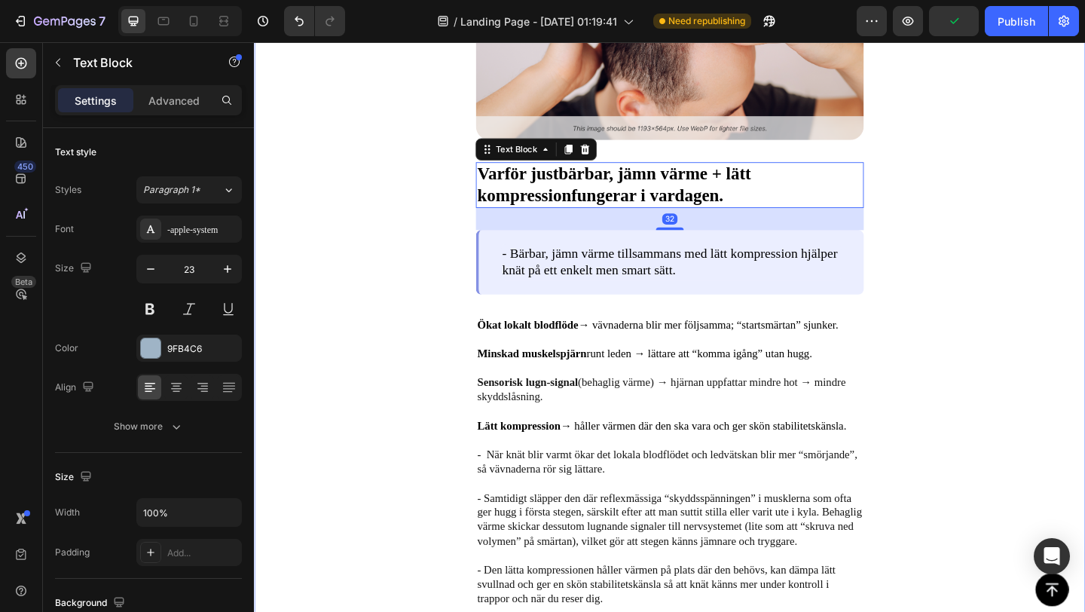
click at [414, 303] on div "Image Varför just bärbar, jämn värme + lätt kompression fungerar i vardagen. Te…" at bounding box center [706, 342] width 904 height 786
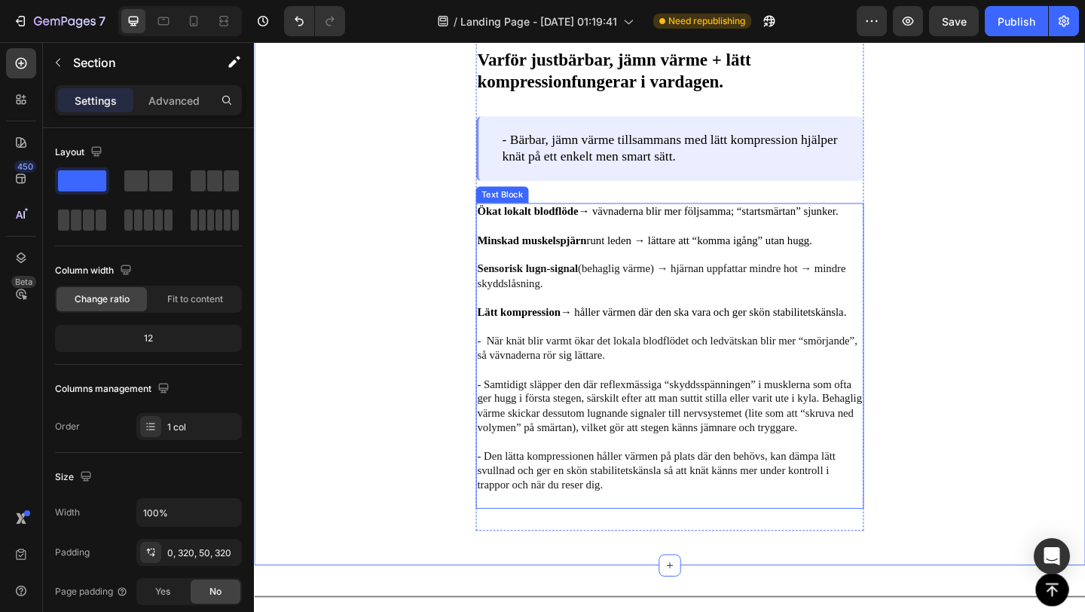
scroll to position [4108, 0]
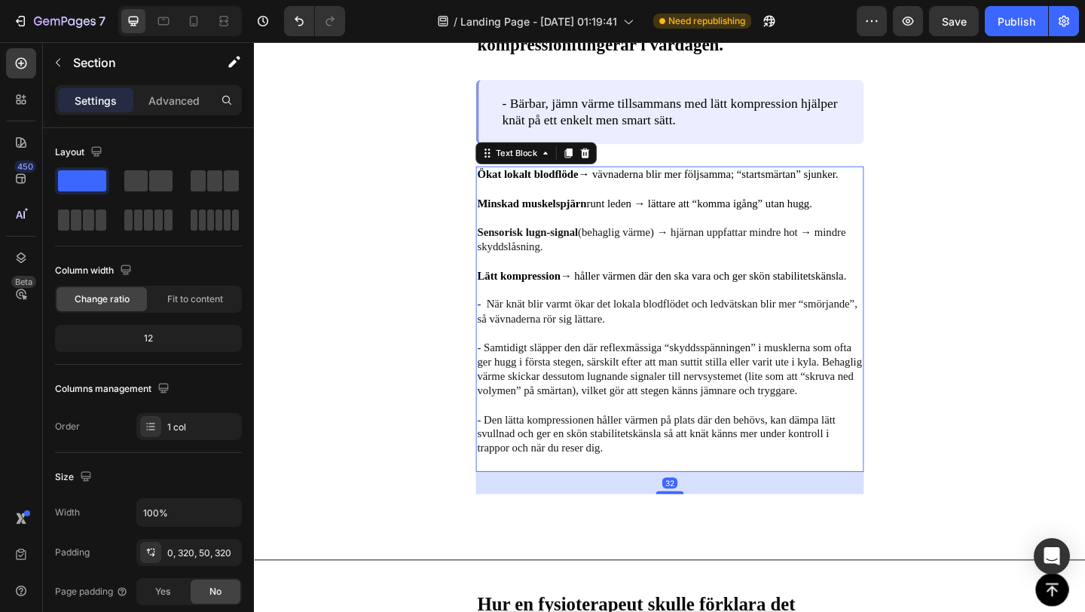
click at [557, 343] on p "- När knät blir varmt ökar det lokala blodflödet och ledvätskan blir mer “smörj…" at bounding box center [705, 335] width 419 height 32
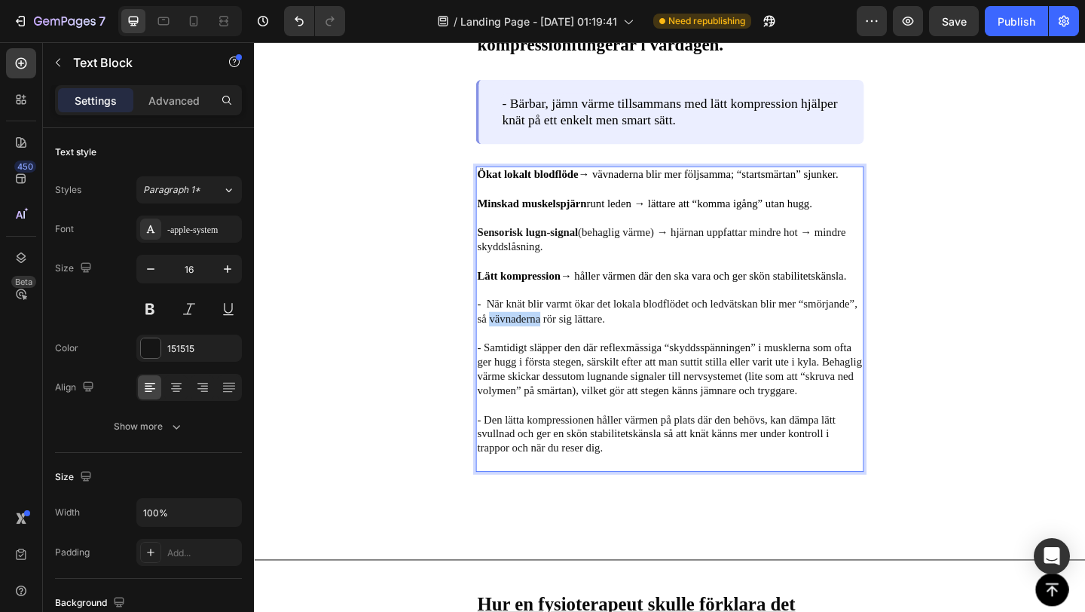
click at [557, 343] on p "- När knät blir varmt ökar det lokala blodflödet och ledvätskan blir mer “smörj…" at bounding box center [705, 335] width 419 height 32
click at [600, 342] on p "- När knät blir varmt ökar det lokala blodflödet och ledvätskan blir mer “smörj…" at bounding box center [705, 335] width 419 height 32
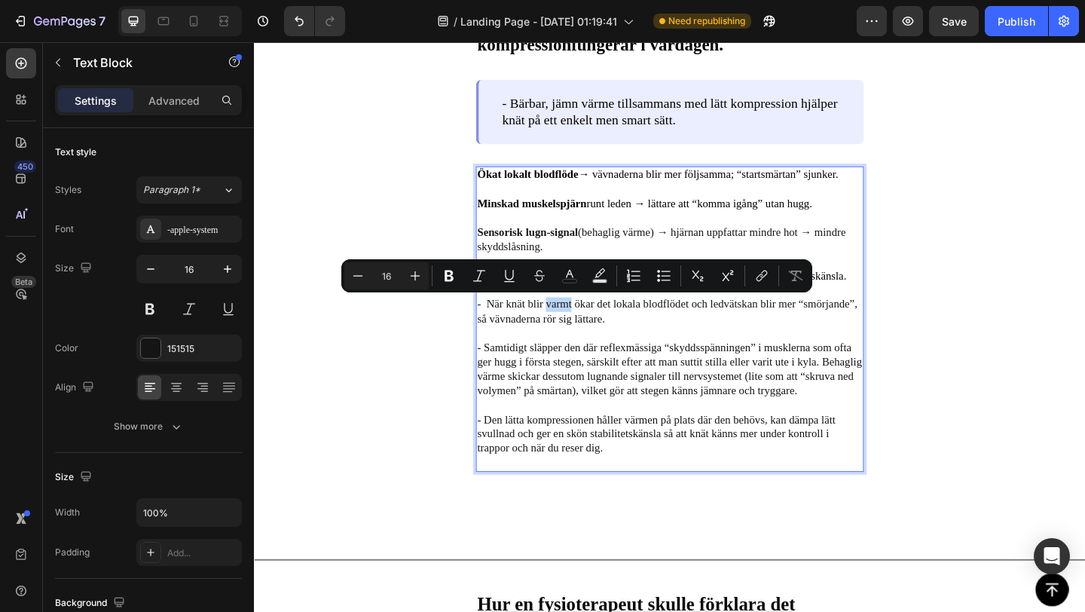
drag, startPoint x: 571, startPoint y: 325, endPoint x: 599, endPoint y: 328, distance: 28.0
click at [599, 328] on p "- När knät blir varmt ökar det lokala blodflödet och ledvätskan blir mer “smörj…" at bounding box center [705, 335] width 419 height 32
click at [449, 279] on icon "Editor contextual toolbar" at bounding box center [448, 275] width 9 height 11
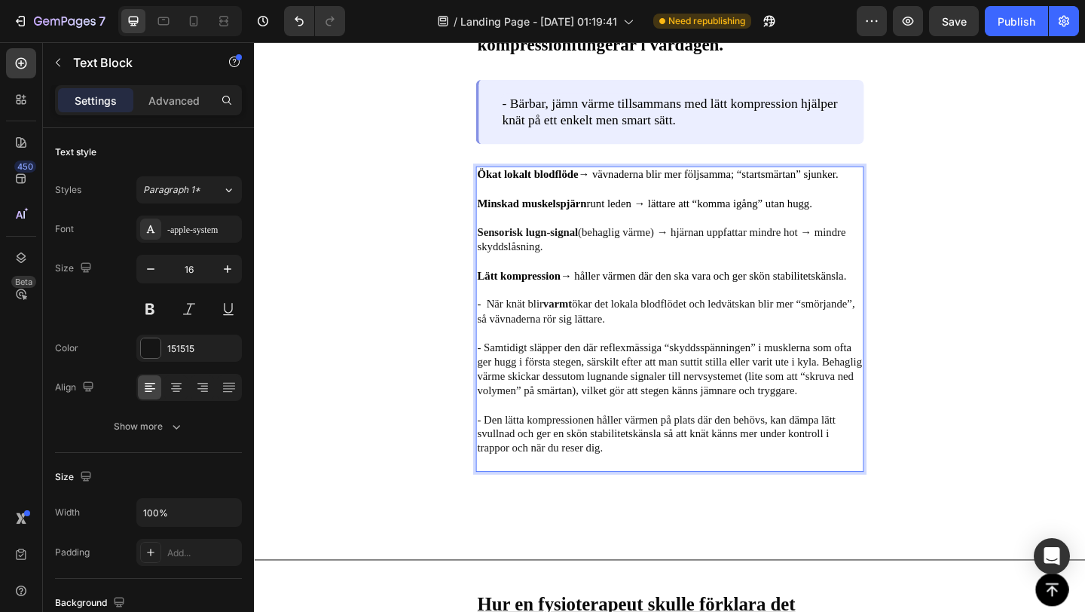
click at [643, 333] on p "- När knät blir varmt ökar det lokala blodflödet och ledvätskan blir mer “smörj…" at bounding box center [705, 335] width 419 height 32
drag, startPoint x: 648, startPoint y: 328, endPoint x: 729, endPoint y: 329, distance: 81.4
click at [729, 329] on p "- När knät blir varmt ökar det lokala blodflödet och ledvätskan blir mer “smörj…" at bounding box center [705, 335] width 419 height 32
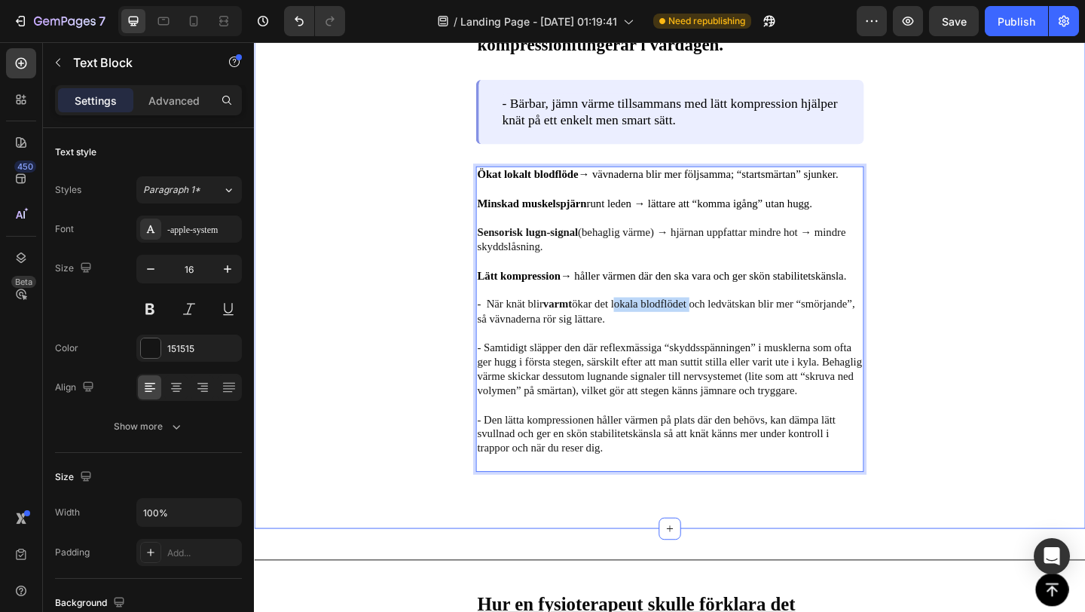
click at [567, 566] on div "Image Varför just bärbar, jämn värme + lätt kompression fungerar i vardagen. Te…" at bounding box center [706, 178] width 904 height 786
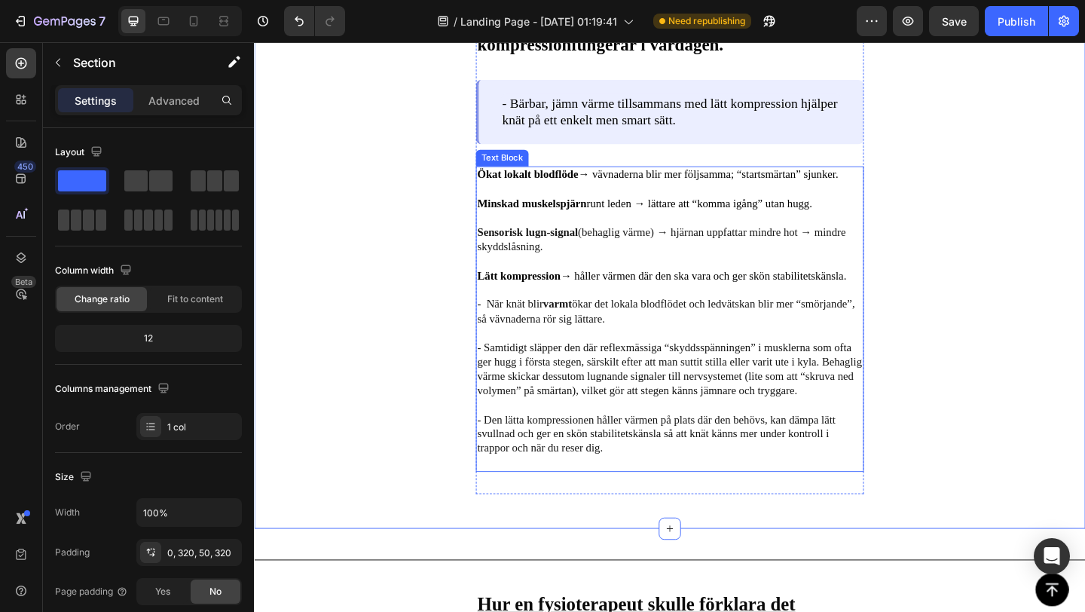
click at [664, 328] on p "- När knät blir varmt ökar det lokala blodflödet och ledvätskan blir mer “smörj…" at bounding box center [705, 335] width 419 height 32
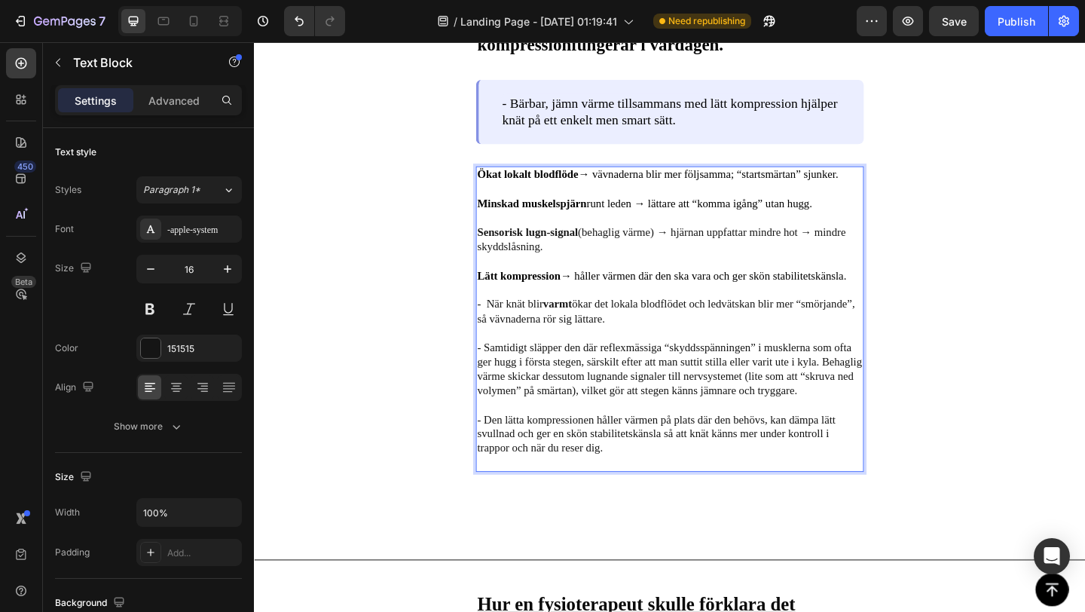
click at [661, 327] on p "- När knät blir varmt ökar det lokala blodflödet och ledvätskan blir mer “smörj…" at bounding box center [705, 335] width 419 height 32
drag, startPoint x: 649, startPoint y: 326, endPoint x: 683, endPoint y: 327, distance: 33.9
click at [683, 327] on p "- När knät blir varmt ökar det lokala blodflödet och ledvätskan blir mer “smörj…" at bounding box center [705, 335] width 419 height 32
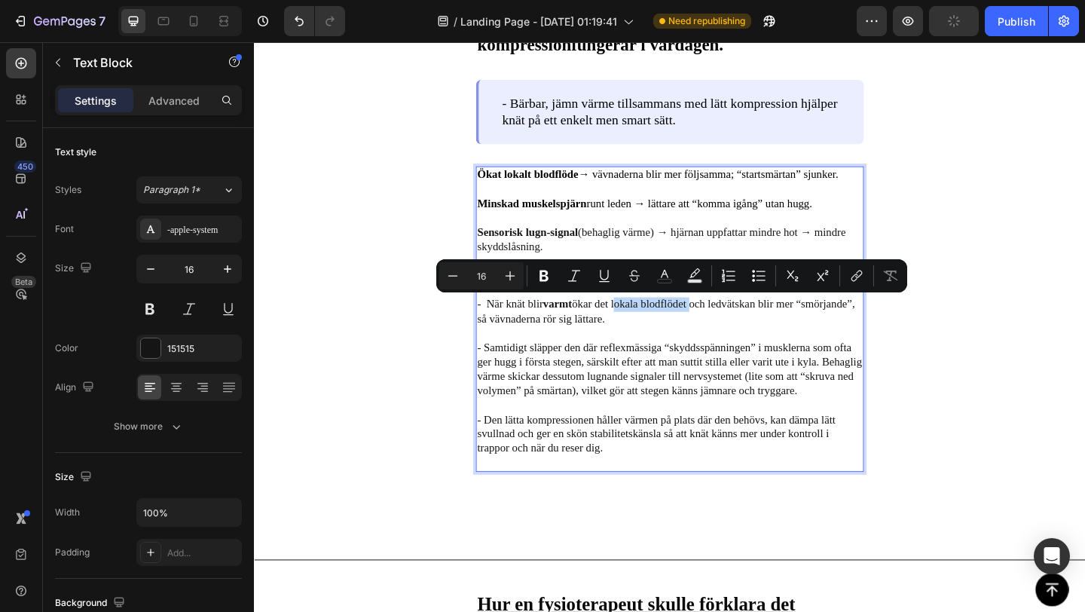
drag, startPoint x: 728, startPoint y: 329, endPoint x: 648, endPoint y: 328, distance: 80.6
click at [648, 328] on p "- När knät blir varmt ökar det lokala blodflödet och ledvätskan blir mer “smörj…" at bounding box center [705, 335] width 419 height 32
click at [546, 276] on icon "Editor contextual toolbar" at bounding box center [543, 275] width 9 height 11
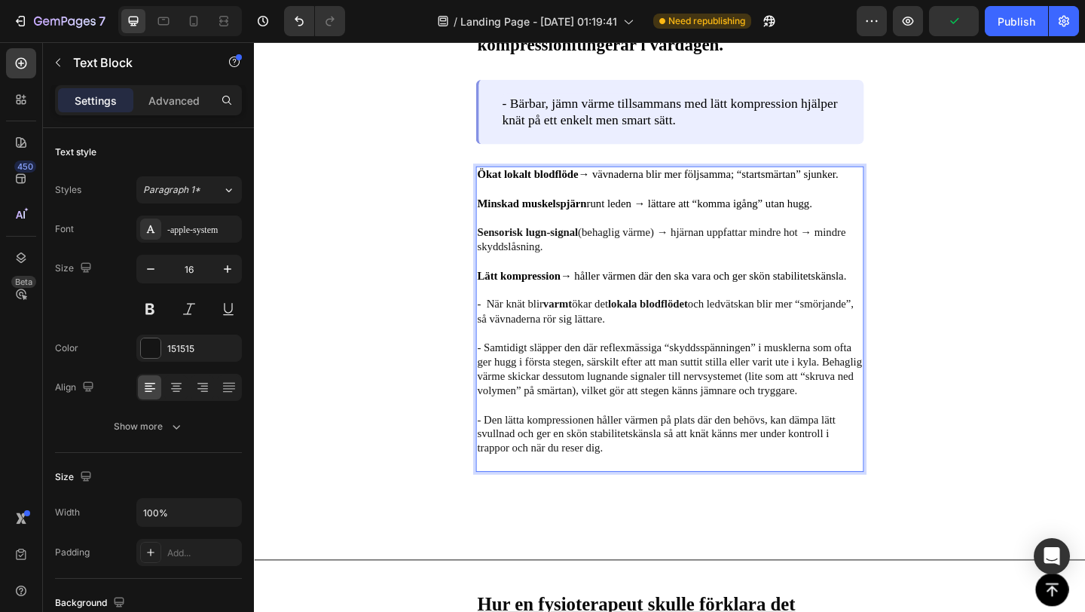
click at [628, 374] on p "- Samtidigt släpper den där reflexmässiga “skyddsspänningen” i musklerna som of…" at bounding box center [705, 398] width 419 height 63
drag, startPoint x: 636, startPoint y: 343, endPoint x: 697, endPoint y: 347, distance: 61.9
click at [697, 347] on p "- När knät blir varmt ökar det lokala blodflödet och ledvätskan blir mer “smörj…" at bounding box center [705, 335] width 419 height 32
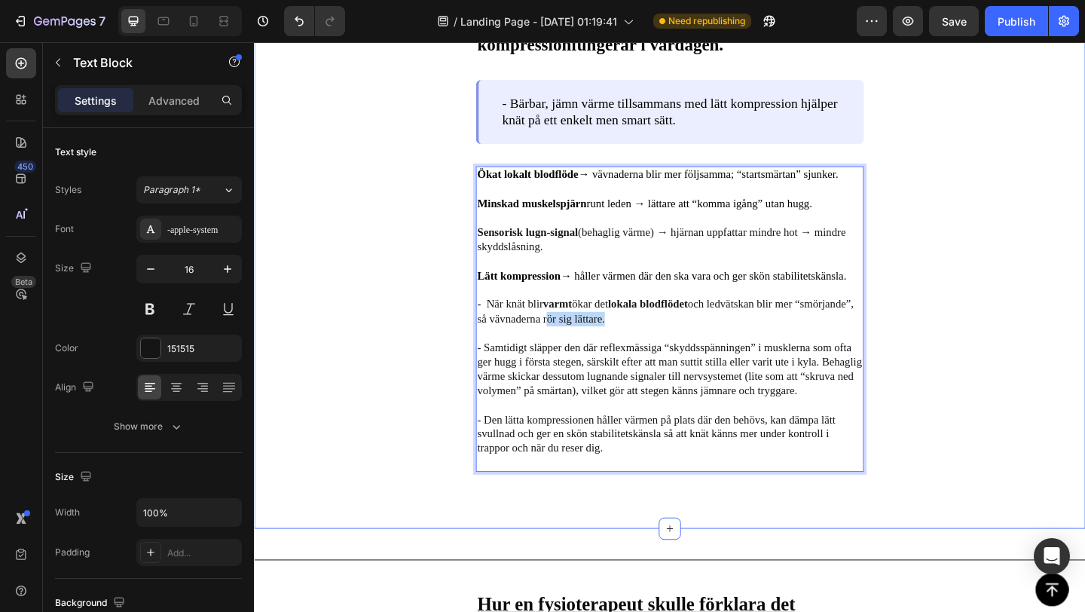
click at [459, 563] on div "Image Varför just bärbar, jämn värme + lätt kompression fungerar i vardagen. Te…" at bounding box center [706, 178] width 904 height 786
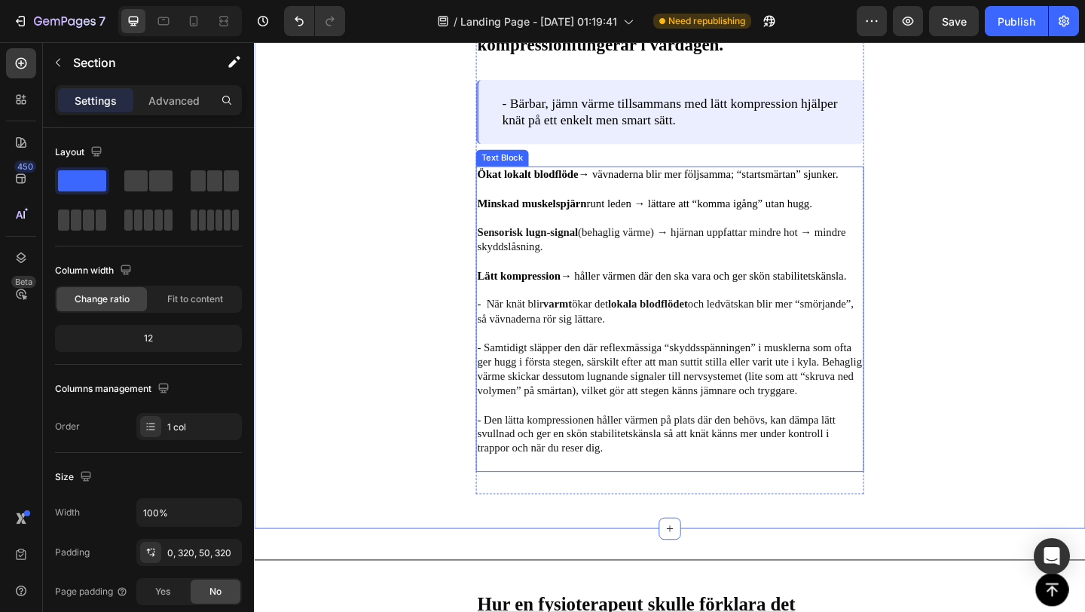
click at [649, 345] on p "- När knät blir varmt ökar det lokala blodflödet och ledvätskan blir mer “smörj…" at bounding box center [705, 335] width 419 height 32
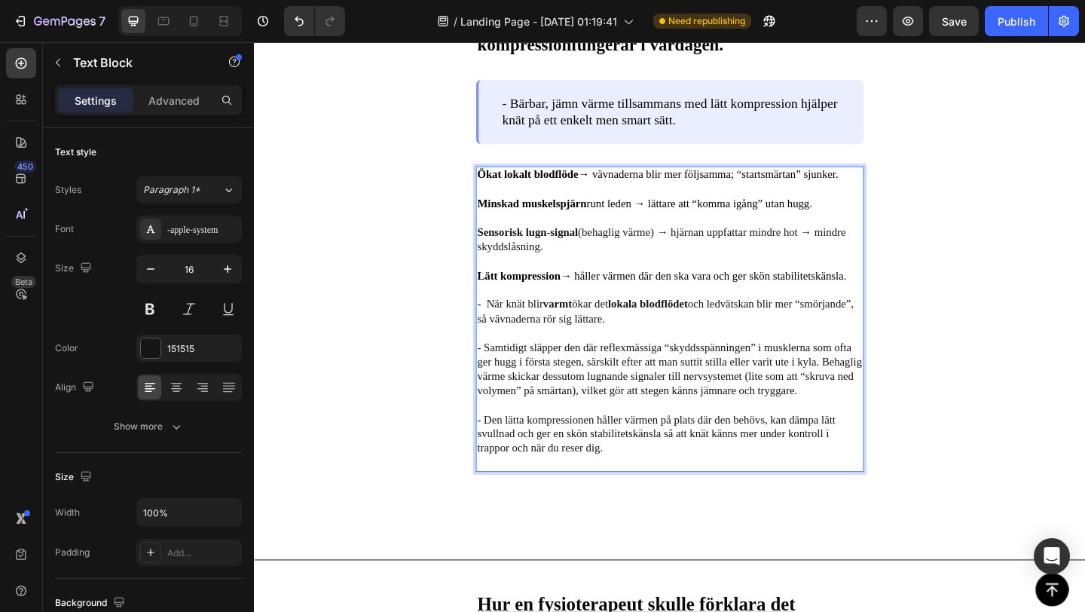
click at [637, 343] on p "- När knät blir varmt ökar det lokala blodflödet och ledvätskan blir mer “smörj…" at bounding box center [705, 335] width 419 height 32
drag, startPoint x: 636, startPoint y: 343, endPoint x: 697, endPoint y: 346, distance: 61.8
click at [697, 346] on p "- När knät blir varmt ökar det lokala blodflödet och ledvätskan blir mer “smörj…" at bounding box center [705, 335] width 419 height 32
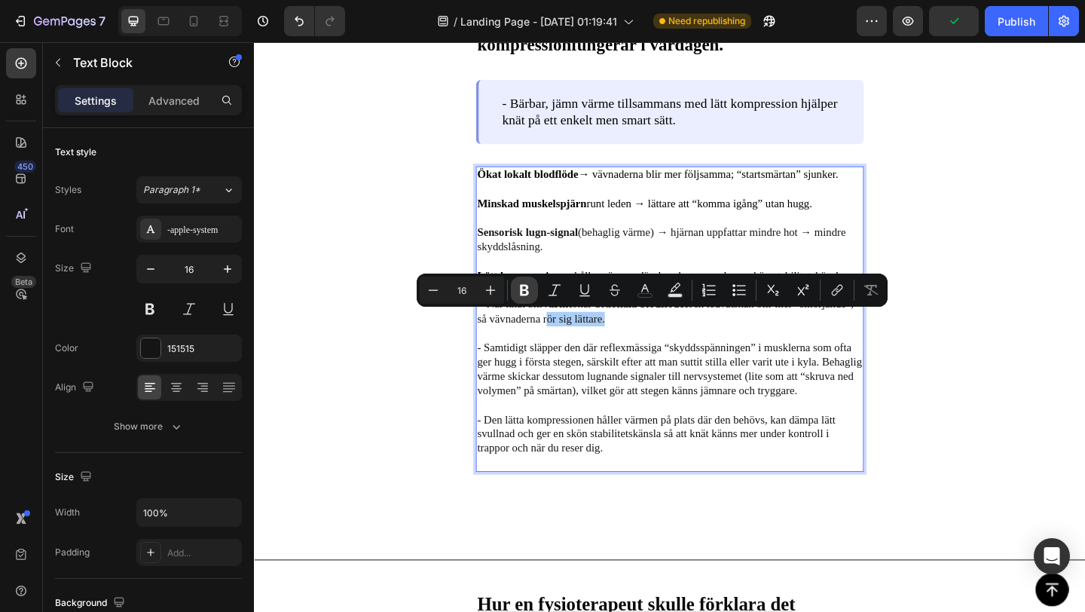
click at [530, 294] on icon "Editor contextual toolbar" at bounding box center [524, 289] width 15 height 15
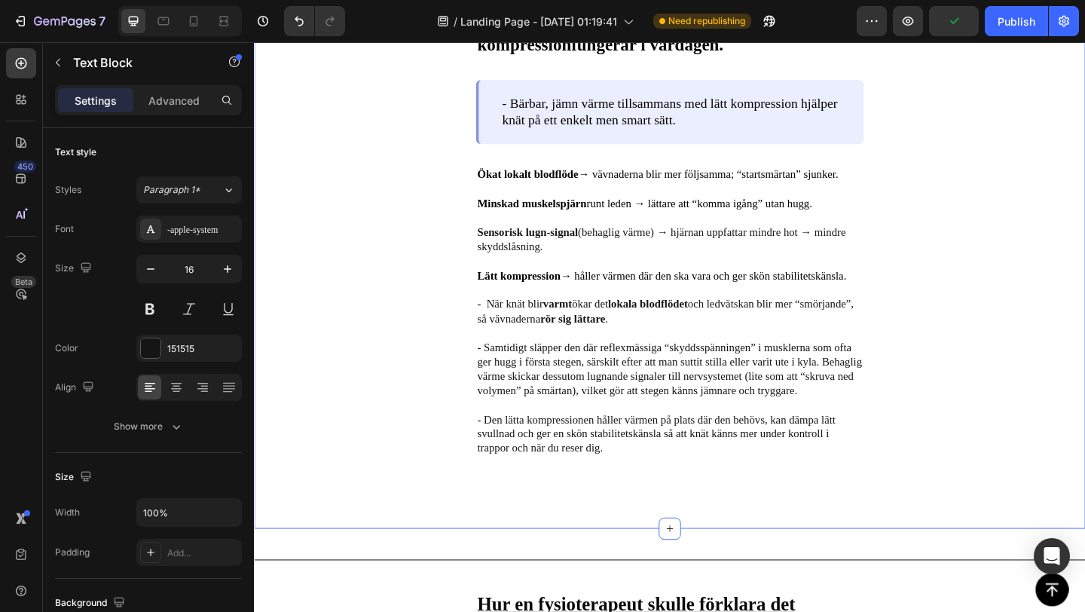
click at [467, 383] on div "Image Varför just bärbar, jämn värme + lätt kompression fungerar i vardagen. Te…" at bounding box center [706, 178] width 904 height 786
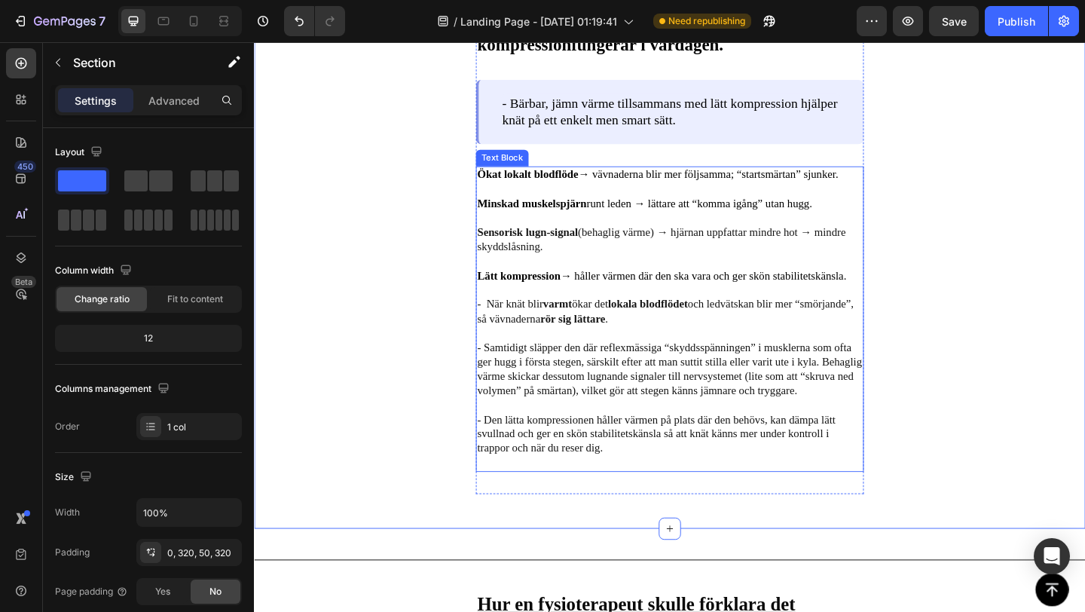
click at [578, 376] on p "- Samtidigt släpper den där reflexmässiga “skyddsspänningen” i musklerna som of…" at bounding box center [705, 398] width 419 height 63
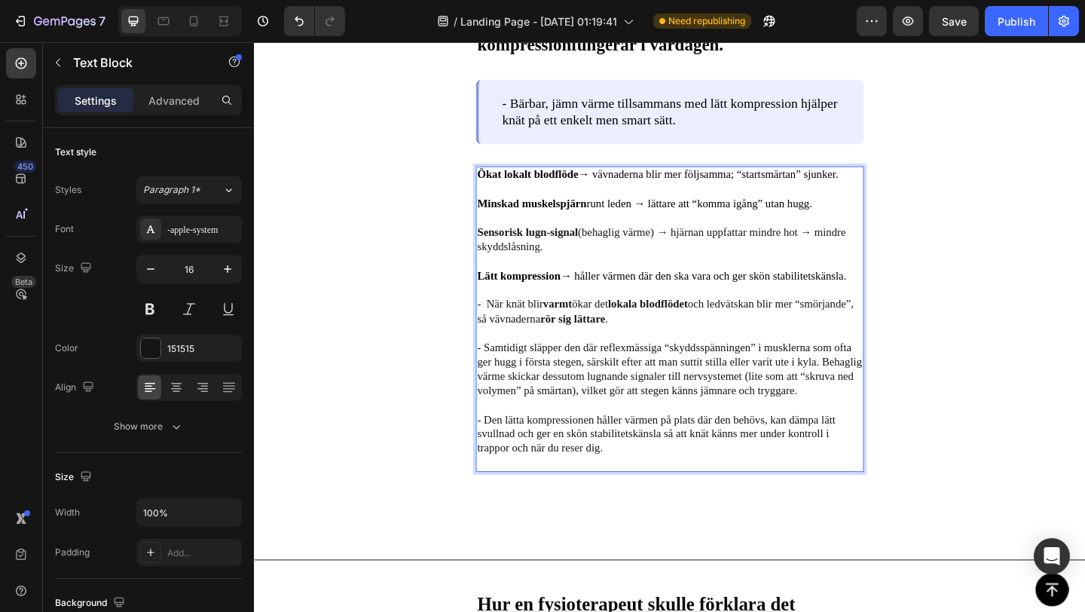
click at [618, 376] on p "- Samtidigt släpper den där reflexmässiga “skyddsspänningen” i musklerna som of…" at bounding box center [705, 398] width 419 height 63
click at [628, 377] on p "- Samtidigt släpper den där reflexmässiga “skyddsspänningen” i musklerna som of…" at bounding box center [705, 398] width 419 height 63
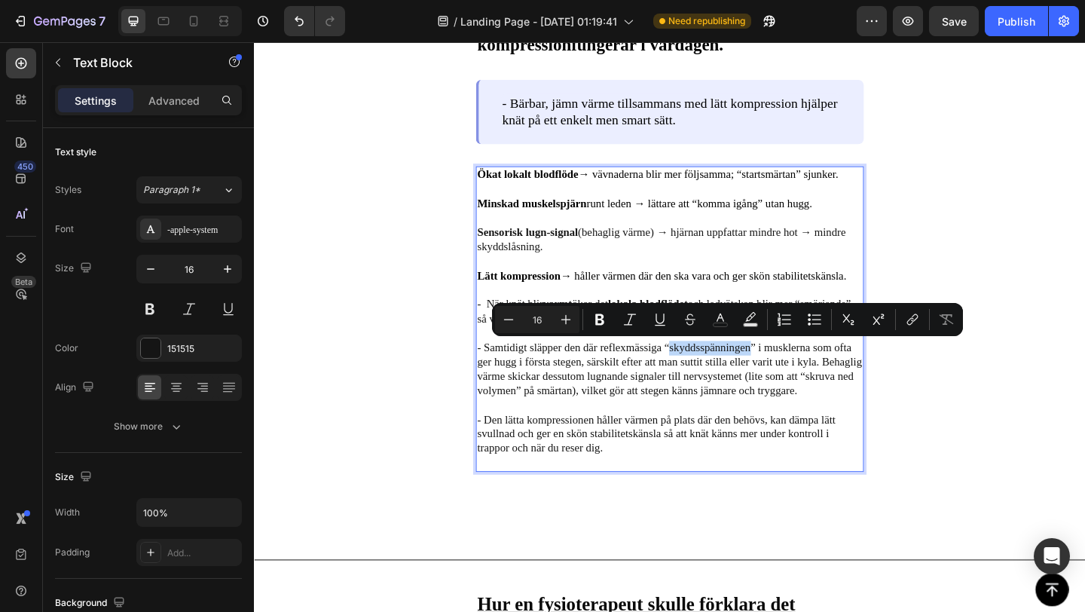
drag, startPoint x: 706, startPoint y: 374, endPoint x: 791, endPoint y: 376, distance: 85.1
click at [791, 376] on p "- Samtidigt släpper den där reflexmässiga “skyddsspänningen” i musklerna som of…" at bounding box center [705, 398] width 419 height 63
click at [597, 322] on icon "Editor contextual toolbar" at bounding box center [599, 319] width 9 height 11
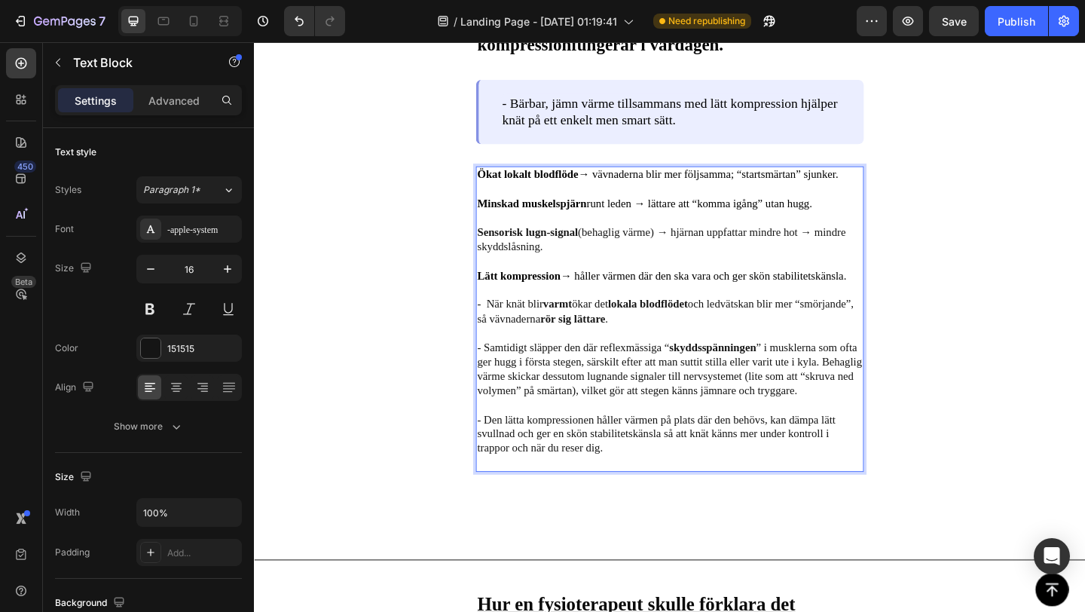
click at [459, 441] on div "Image Varför just bärbar, jämn värme + lätt kompression fungerar i vardagen. Te…" at bounding box center [706, 178] width 904 height 786
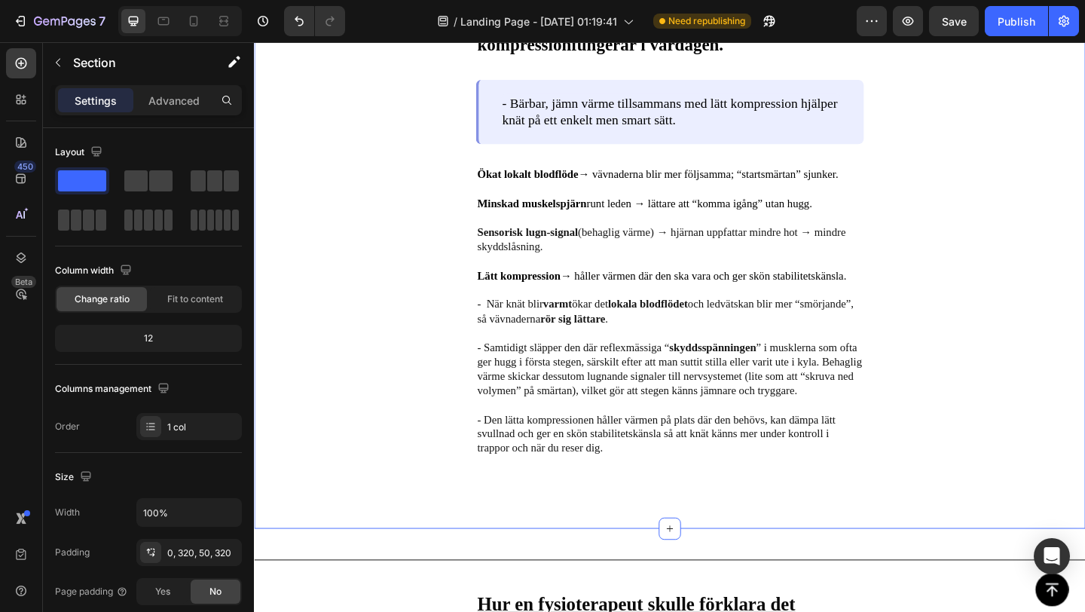
click at [463, 365] on div "Image Varför just bärbar, jämn värme + lätt kompression fungerar i vardagen. Te…" at bounding box center [706, 178] width 904 height 786
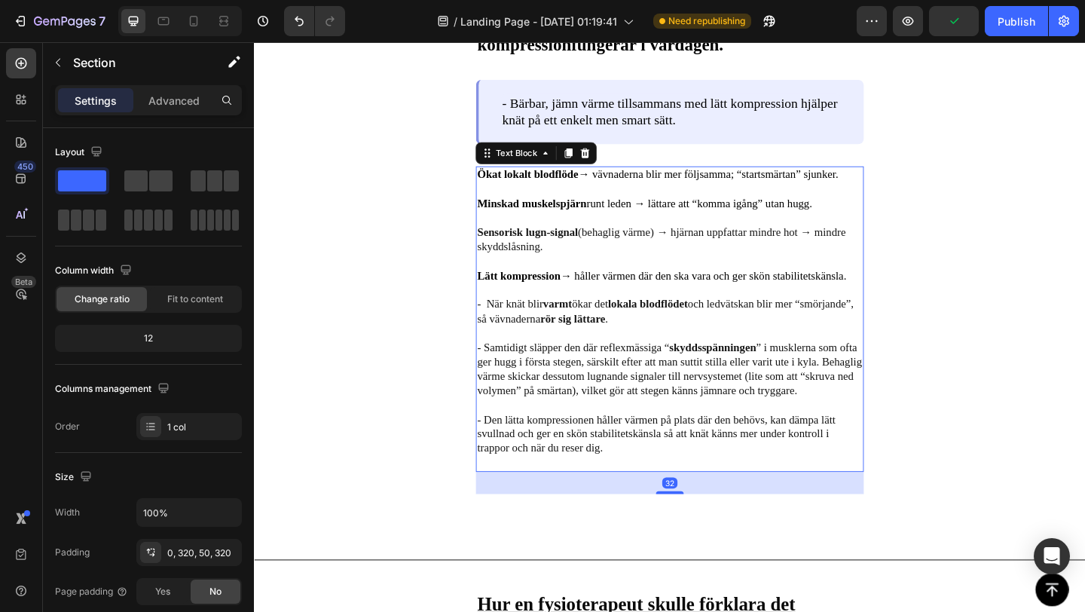
click at [567, 383] on p "- Samtidigt släpper den där reflexmässiga “ skyddsspänningen ” i musklerna som …" at bounding box center [705, 398] width 419 height 63
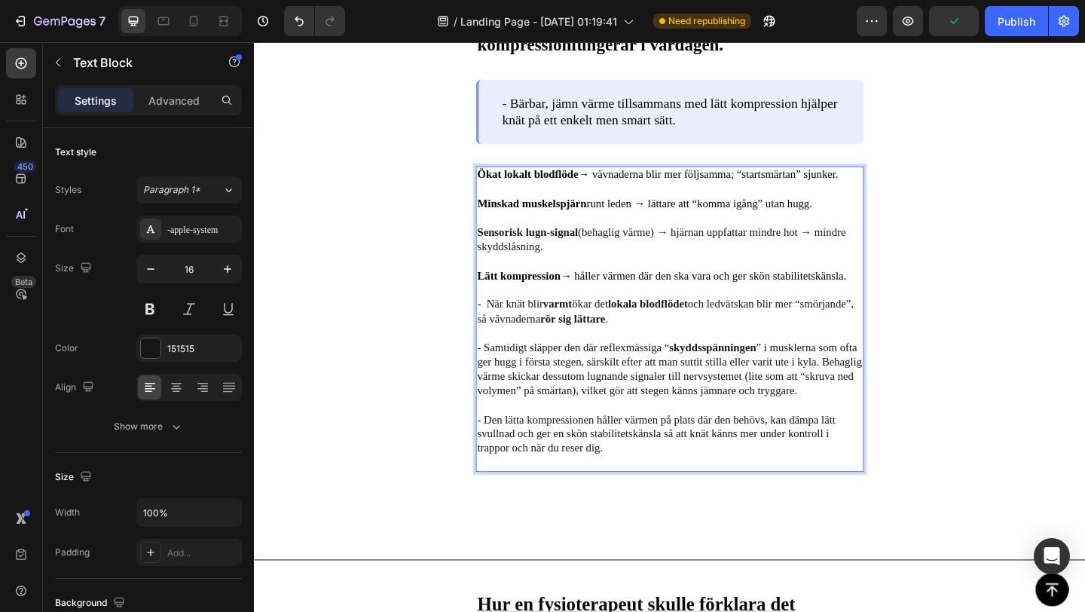
click at [523, 391] on p "- Samtidigt släpper den där reflexmässiga “ skyddsspänningen ” i musklerna som …" at bounding box center [705, 398] width 419 height 63
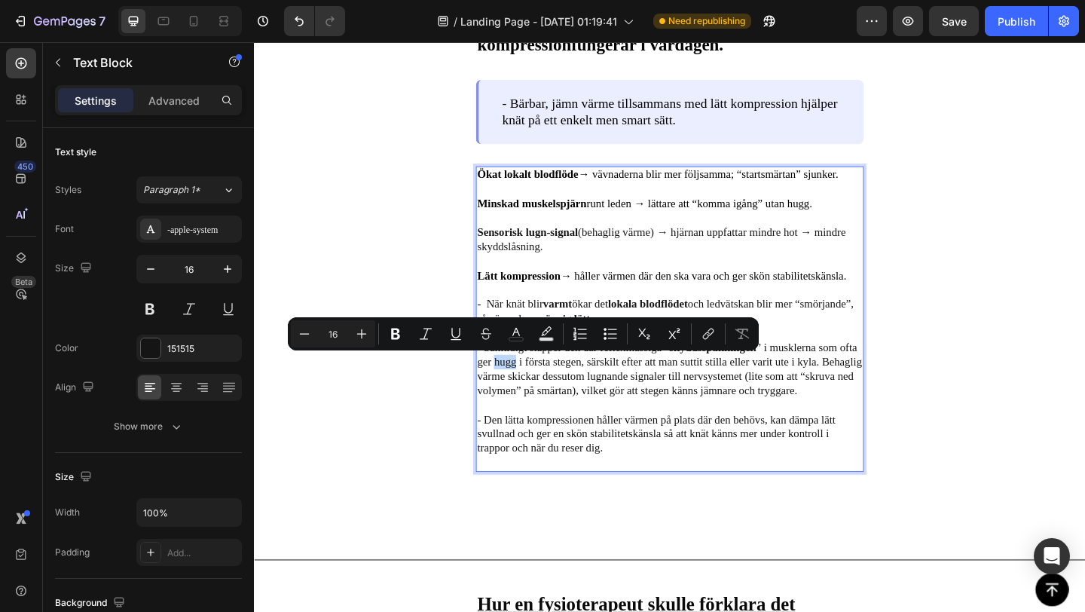
drag, startPoint x: 514, startPoint y: 391, endPoint x: 537, endPoint y: 392, distance: 22.6
click at [537, 392] on p "- Samtidigt släpper den där reflexmässiga “ skyddsspänningen ” i musklerna som …" at bounding box center [705, 398] width 419 height 63
click at [395, 334] on icon "Editor contextual toolbar" at bounding box center [395, 333] width 9 height 11
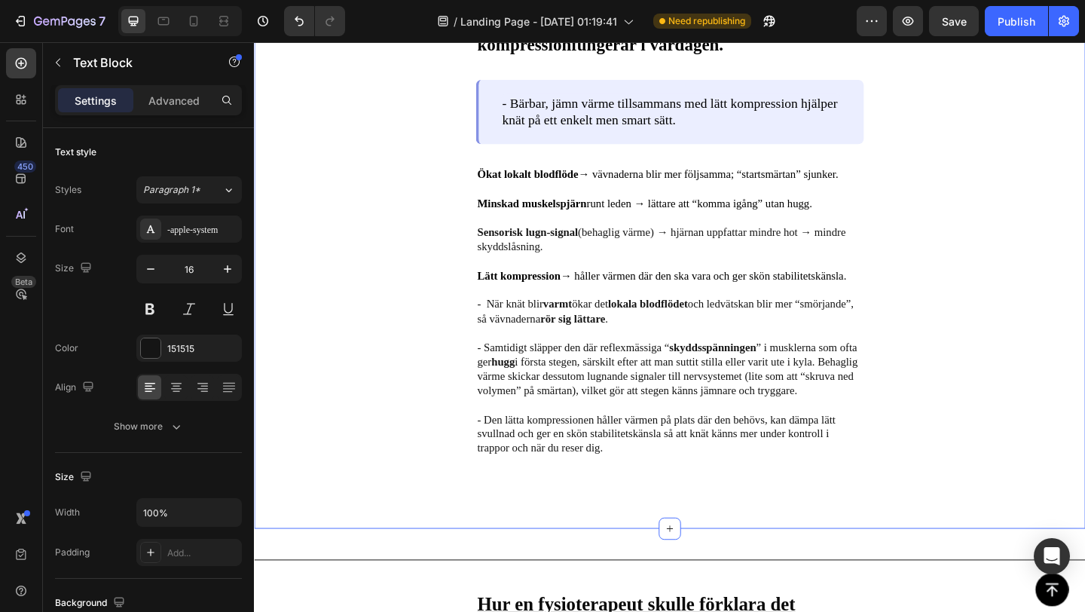
click at [472, 429] on div "Image Varför just bärbar, jämn värme + lätt kompression fungerar i vardagen. Te…" at bounding box center [706, 178] width 904 height 786
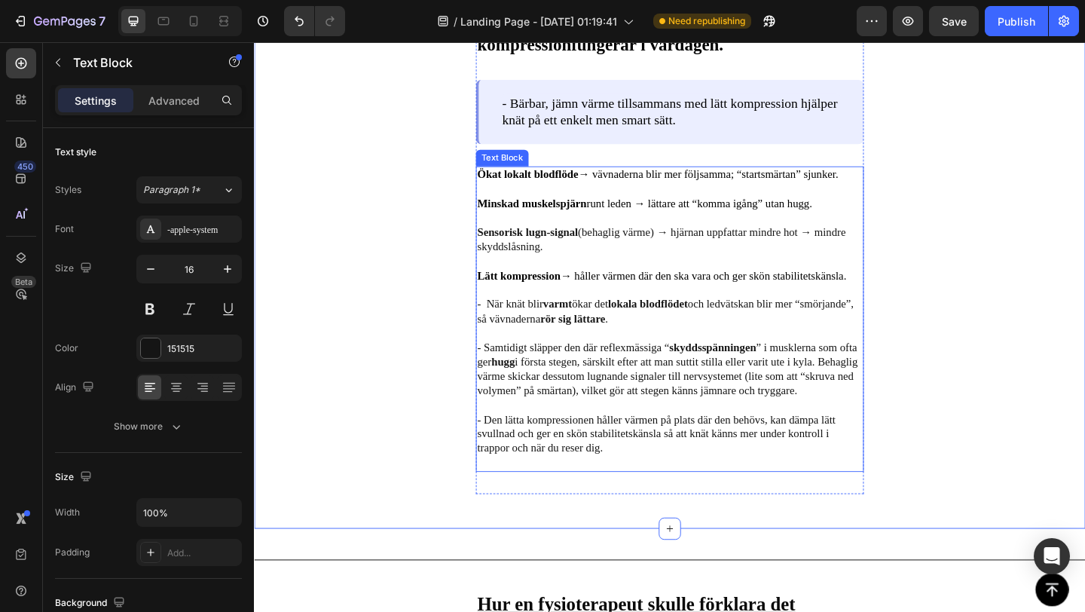
click at [726, 407] on p "- Samtidigt släpper den där reflexmässiga “ skyddsspänningen ” i musklerna som …" at bounding box center [705, 398] width 419 height 63
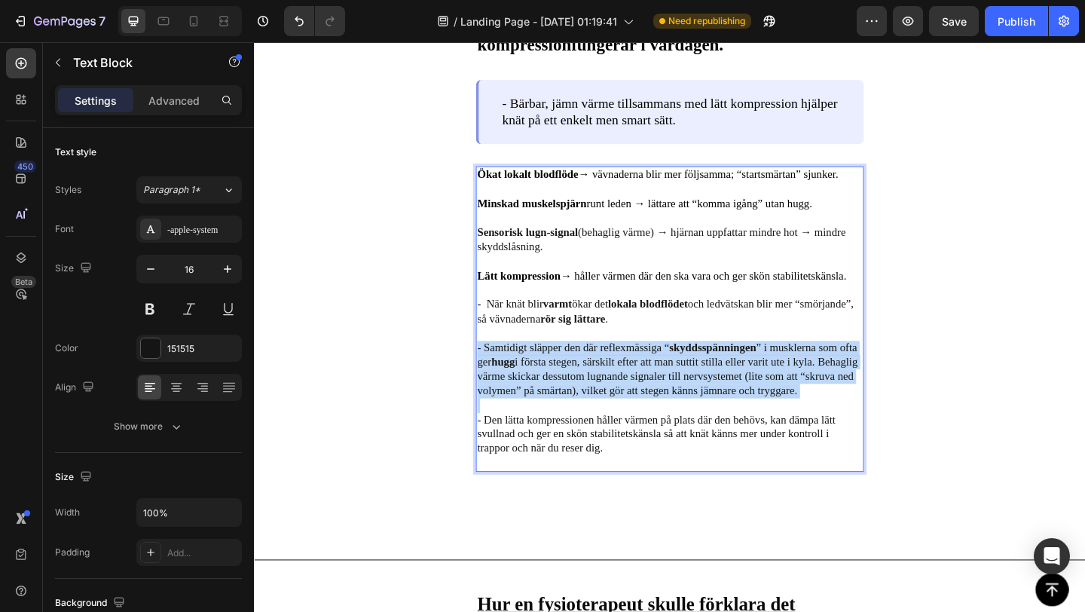
click at [726, 407] on p "- Samtidigt släpper den där reflexmässiga “ skyddsspänningen ” i musklerna som …" at bounding box center [705, 398] width 419 height 63
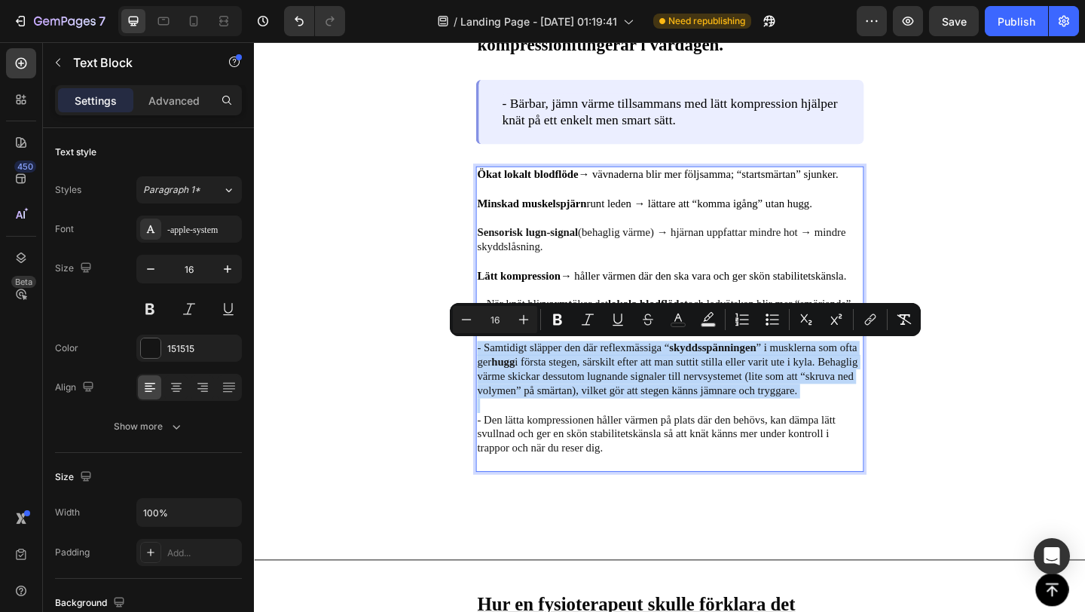
click at [665, 438] on p "Rich Text Editor. Editing area: main" at bounding box center [705, 437] width 419 height 16
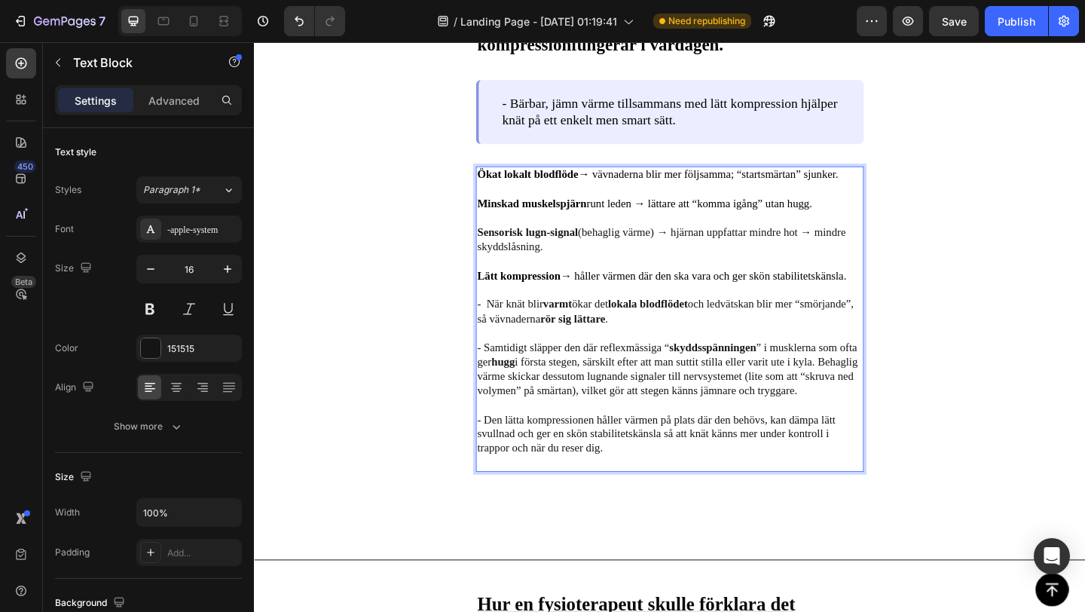
click at [678, 410] on p "- Samtidigt släpper den där reflexmässiga “ skyddsspänningen ” i musklerna som …" at bounding box center [705, 398] width 419 height 63
drag, startPoint x: 662, startPoint y: 407, endPoint x: 832, endPoint y: 411, distance: 169.5
click at [832, 411] on p "- Samtidigt släpper den där reflexmässiga “ skyddsspänningen ” i musklerna som …" at bounding box center [705, 398] width 419 height 63
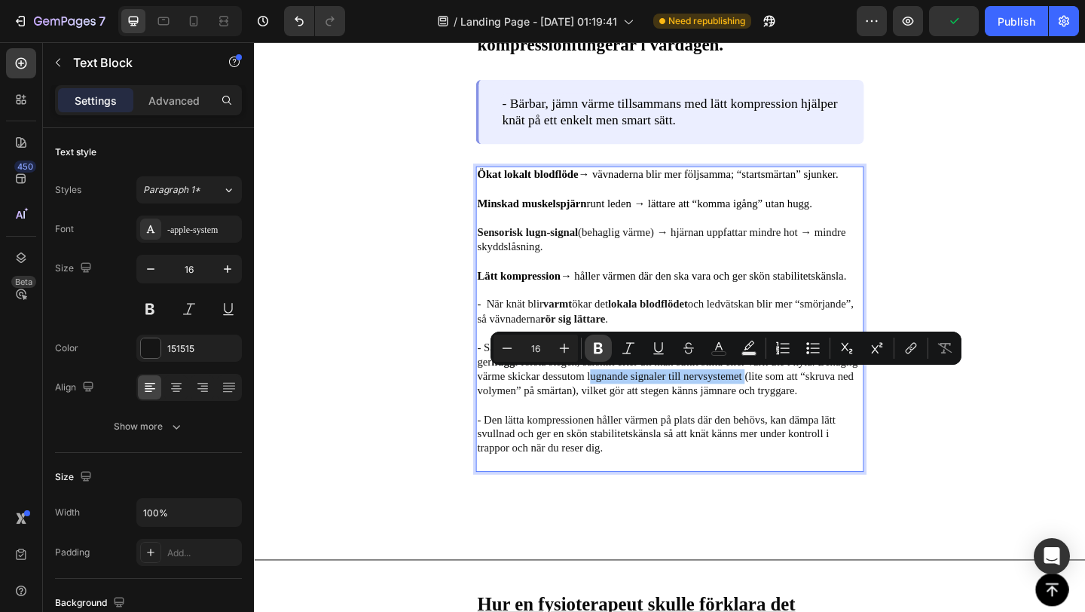
click at [596, 350] on icon "Editor contextual toolbar" at bounding box center [598, 347] width 15 height 15
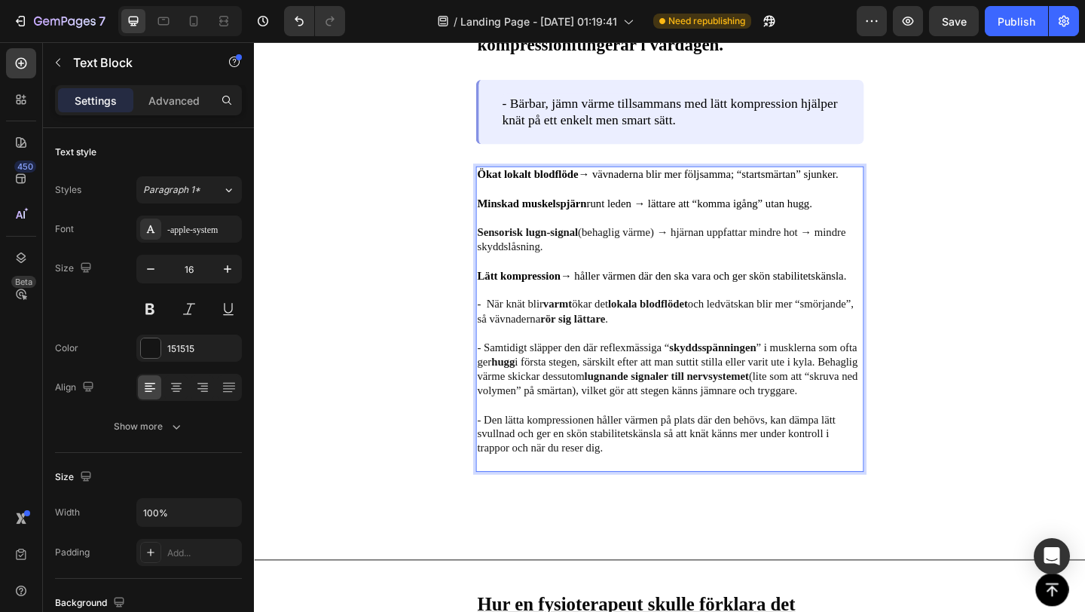
click at [533, 389] on strong "hugg" at bounding box center [524, 389] width 26 height 13
click at [535, 392] on strong "hugg" at bounding box center [524, 389] width 26 height 13
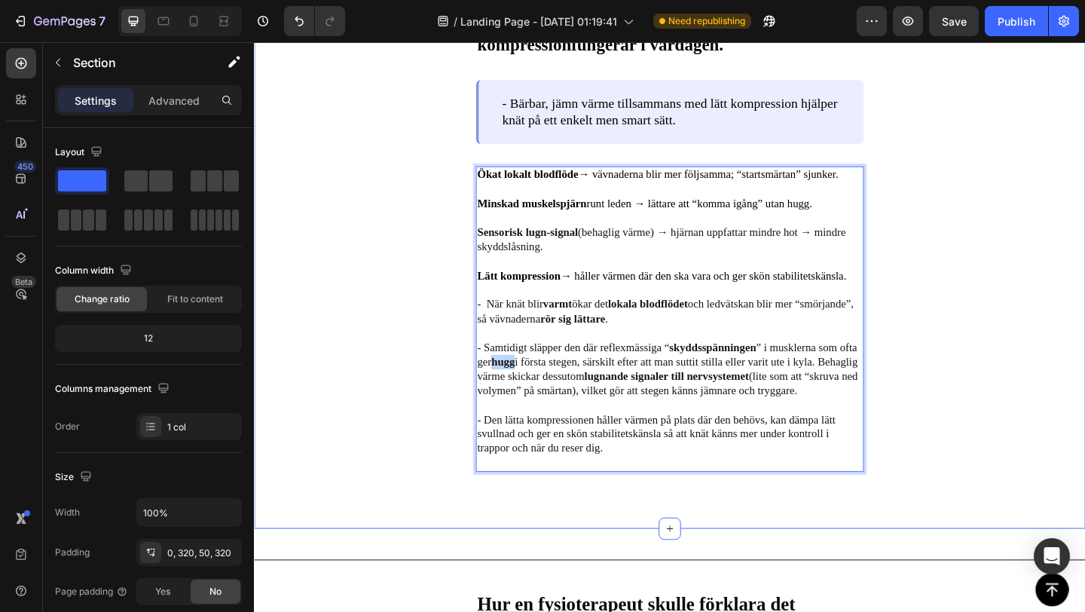
click at [404, 448] on div "Image Varför just bärbar, jämn värme + lätt kompression fungerar i vardagen. Te…" at bounding box center [706, 178] width 904 height 786
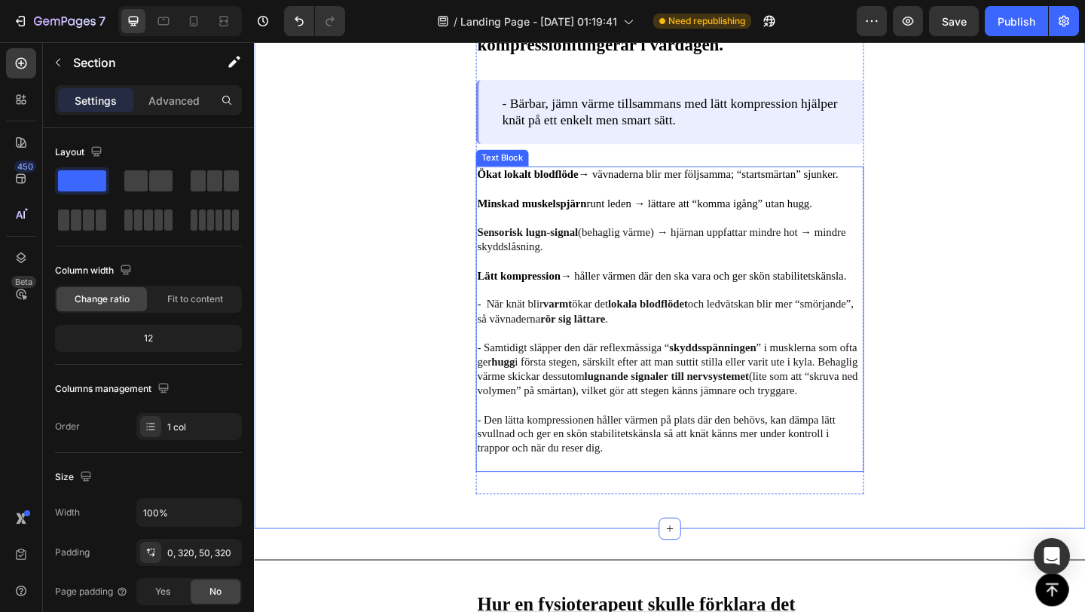
click at [526, 391] on strong "hugg" at bounding box center [524, 389] width 26 height 13
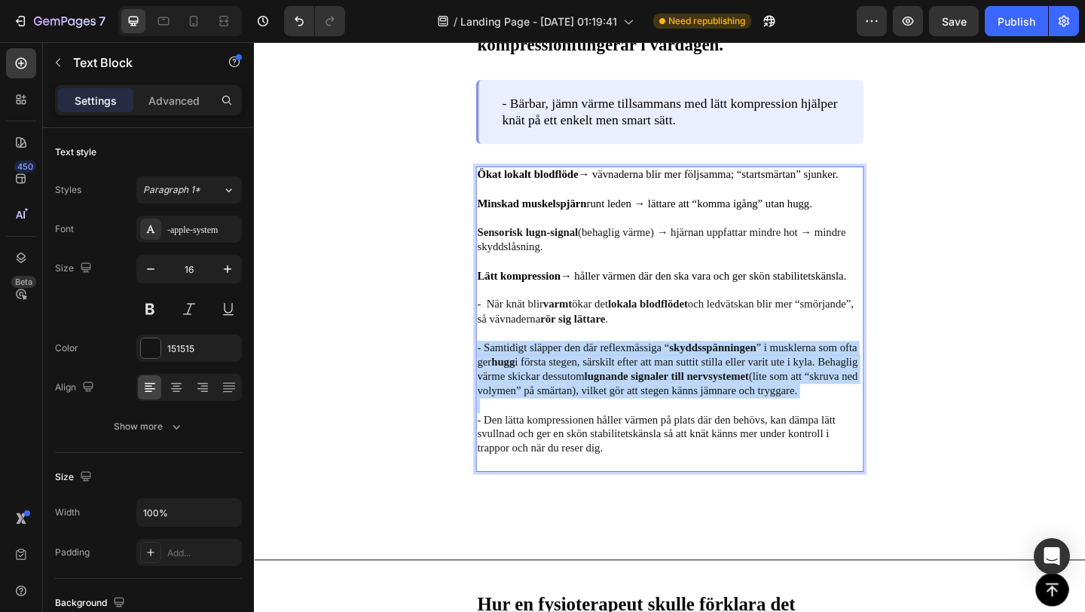
click at [526, 391] on strong "hugg" at bounding box center [524, 389] width 26 height 13
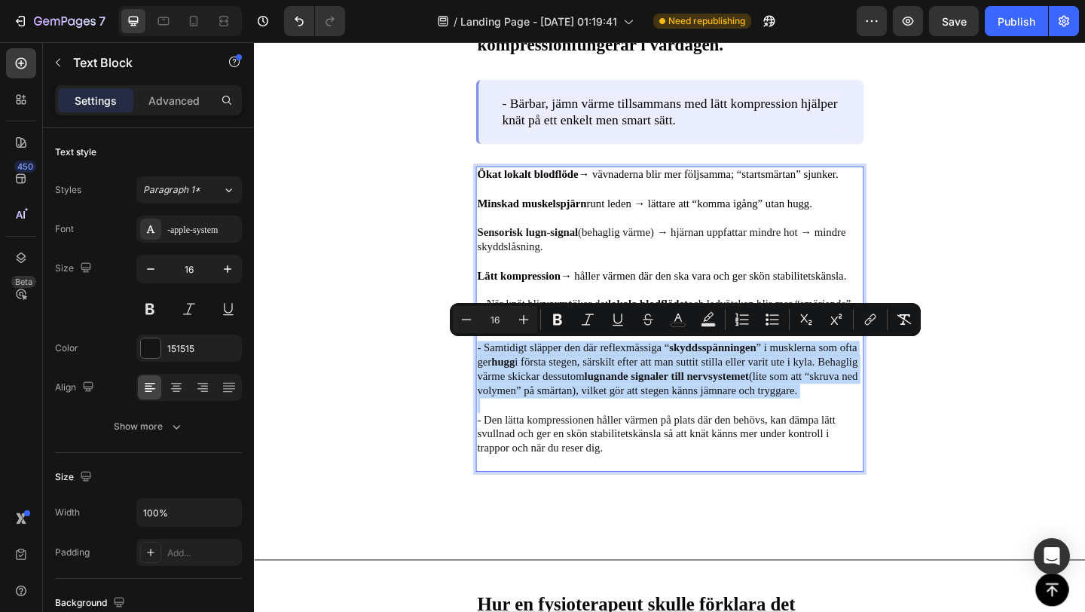
click at [527, 392] on strong "hugg" at bounding box center [524, 389] width 26 height 13
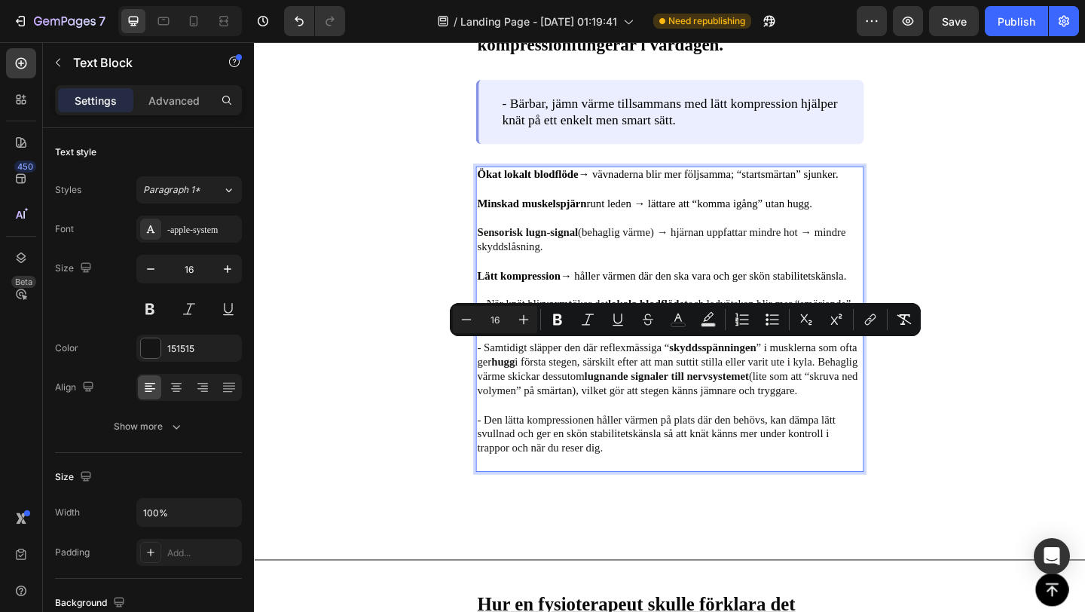
click at [530, 450] on p "- Den lätta kompressionen håller värmen på plats där den behövs, kan dämpa lätt…" at bounding box center [705, 468] width 419 height 47
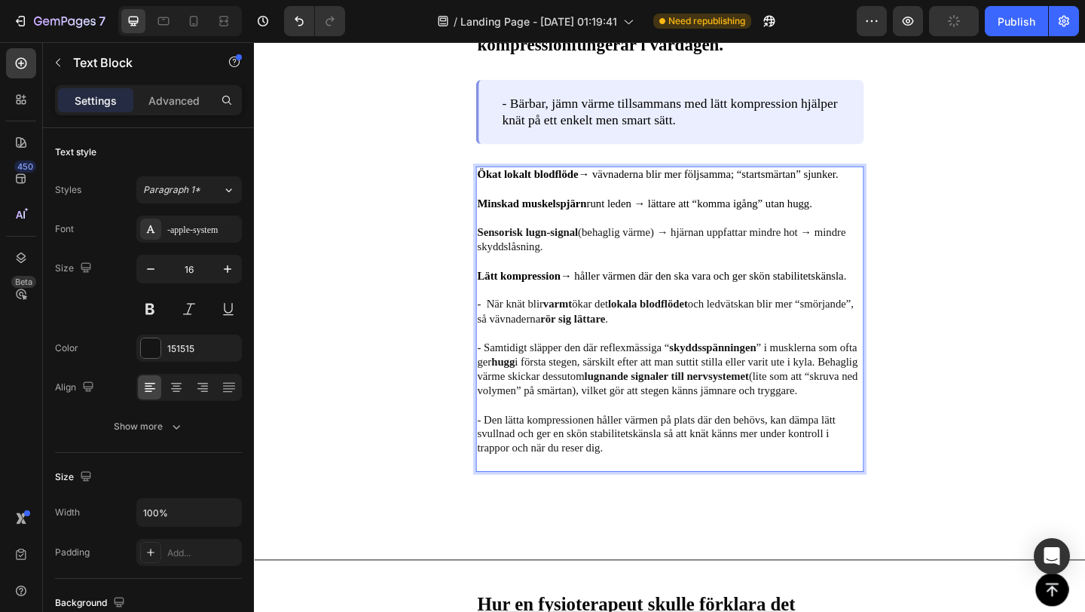
click at [529, 390] on strong "hugg" at bounding box center [524, 389] width 26 height 13
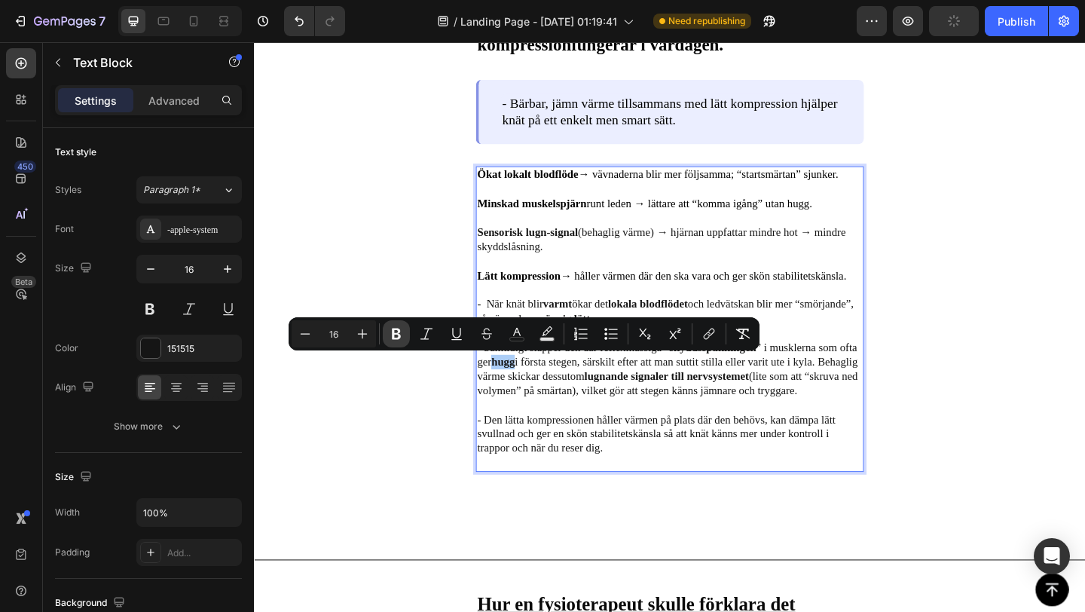
click at [399, 337] on icon "Editor contextual toolbar" at bounding box center [396, 333] width 9 height 11
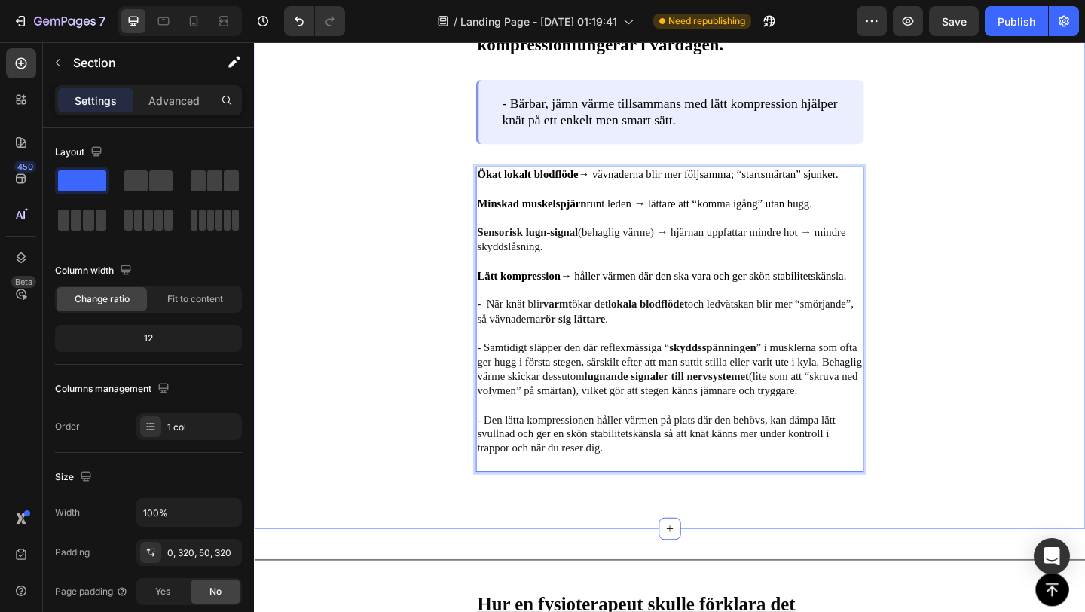
click at [427, 473] on div "Image Varför just bärbar, jämn värme + lätt kompression fungerar i vardagen. Te…" at bounding box center [706, 178] width 904 height 786
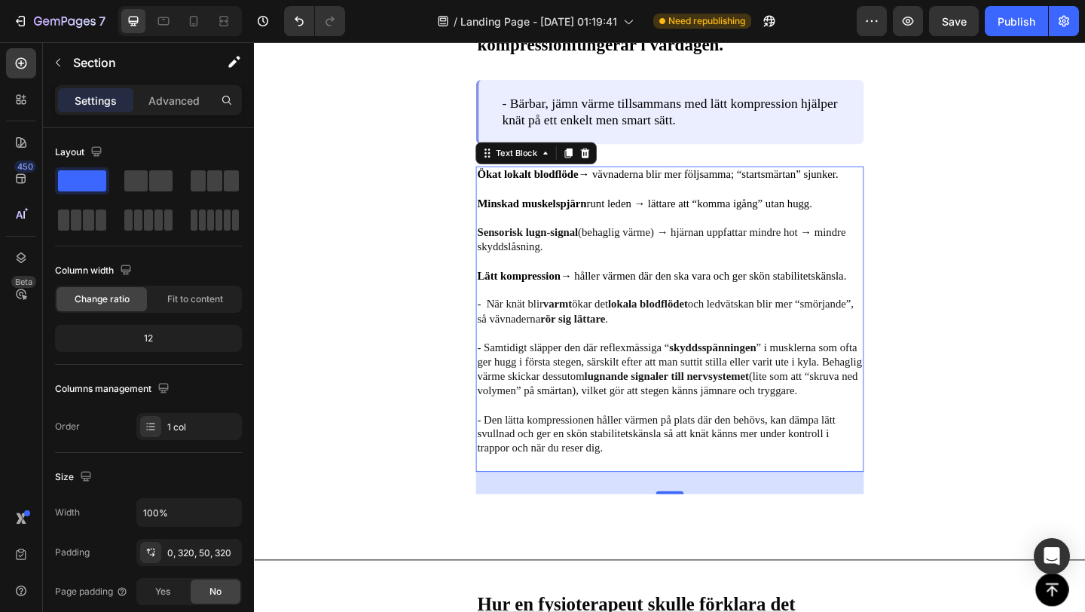
click at [562, 374] on p "- Samtidigt släpper den där reflexmässiga “ skyddsspänningen ” i musklerna som …" at bounding box center [705, 398] width 419 height 63
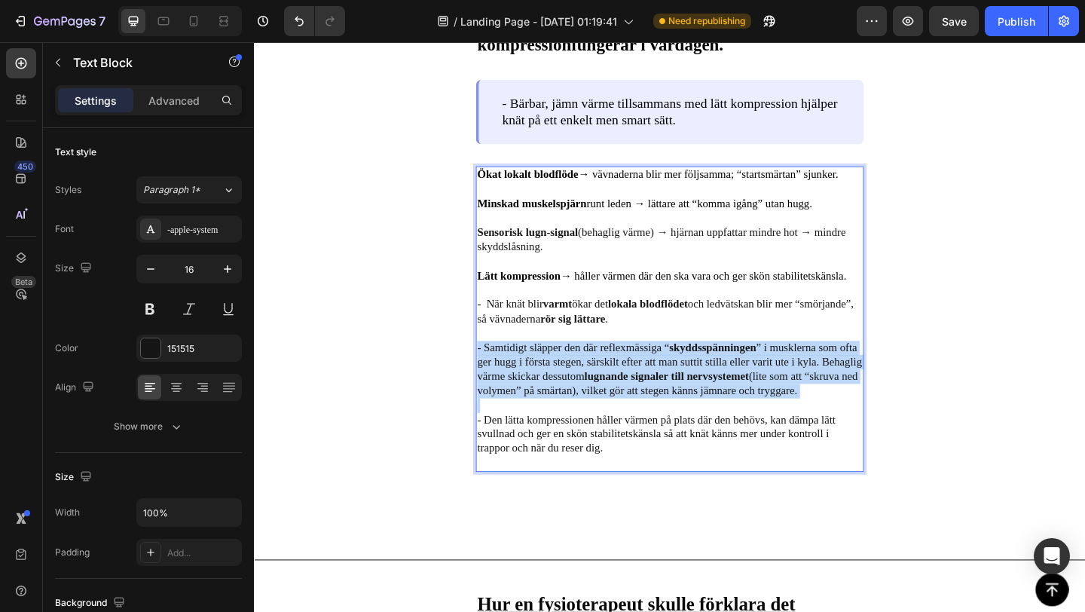
click at [562, 374] on p "- Samtidigt släpper den där reflexmässiga “ skyddsspänningen ” i musklerna som …" at bounding box center [705, 398] width 419 height 63
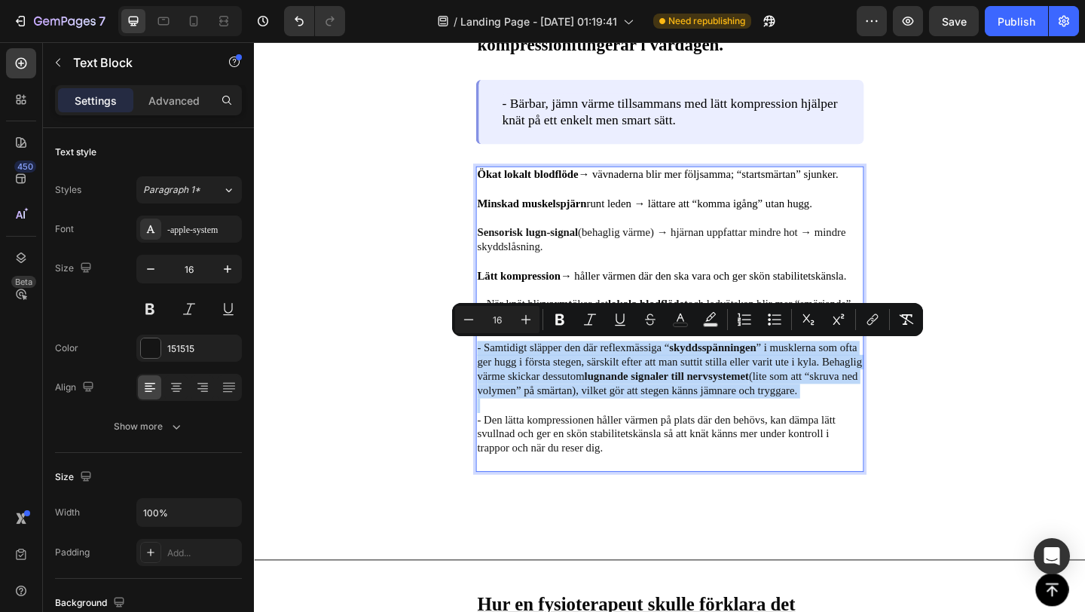
click at [598, 404] on p "- Samtidigt släpper den där reflexmässiga “ skyddsspänningen ” i musklerna som …" at bounding box center [705, 398] width 419 height 63
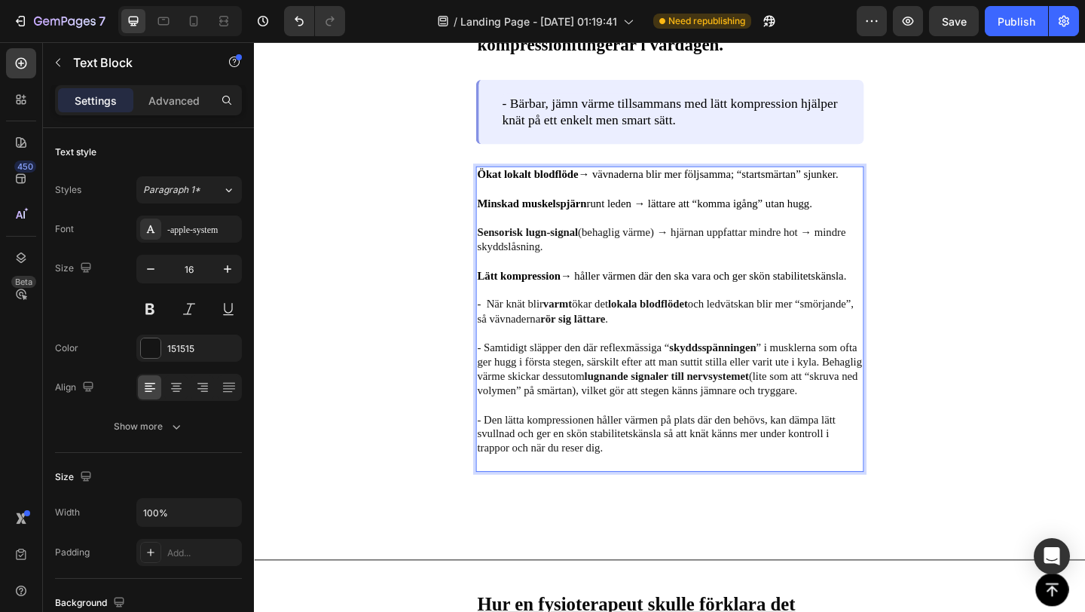
click at [577, 377] on p "- Samtidigt släpper den där reflexmässiga “ skyddsspänningen ” i musklerna som …" at bounding box center [705, 398] width 419 height 63
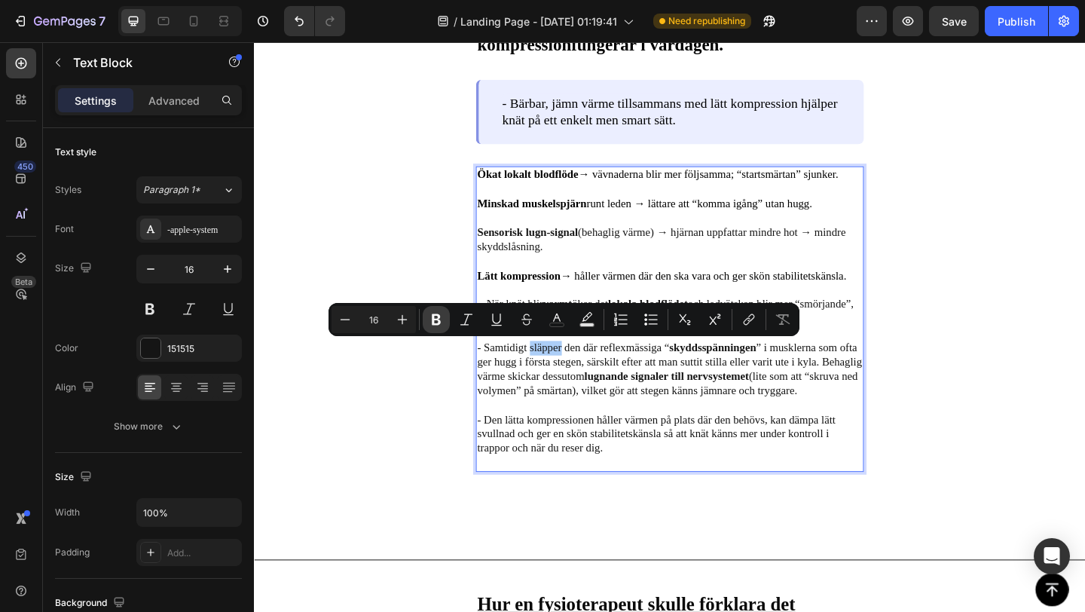
click at [438, 322] on icon "Editor contextual toolbar" at bounding box center [436, 319] width 9 height 11
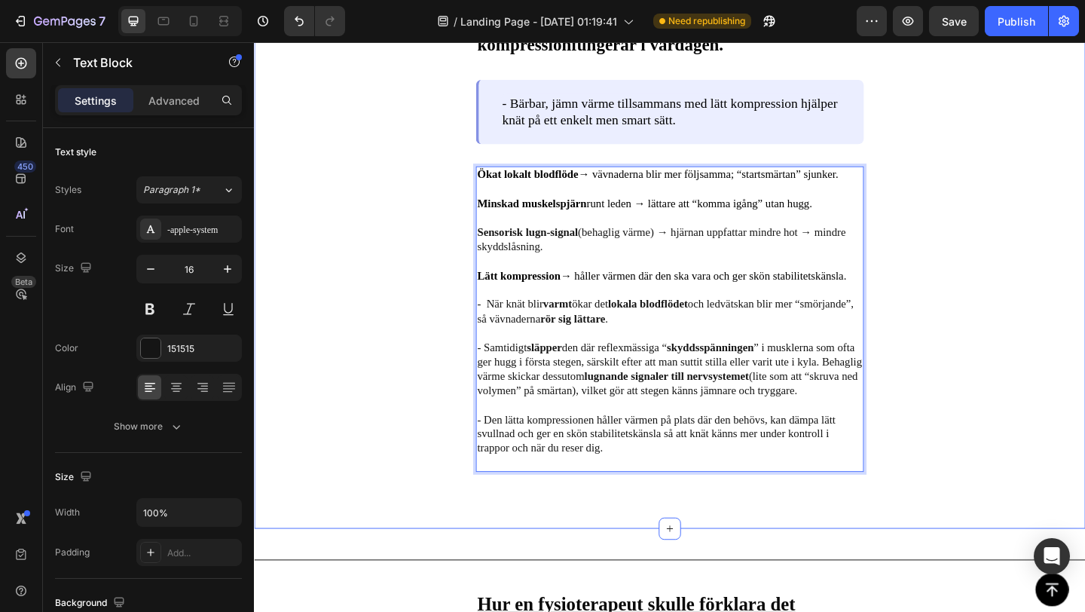
click at [453, 404] on div "Image Varför just bärbar, jämn värme + lätt kompression fungerar i vardagen. Te…" at bounding box center [706, 178] width 904 height 786
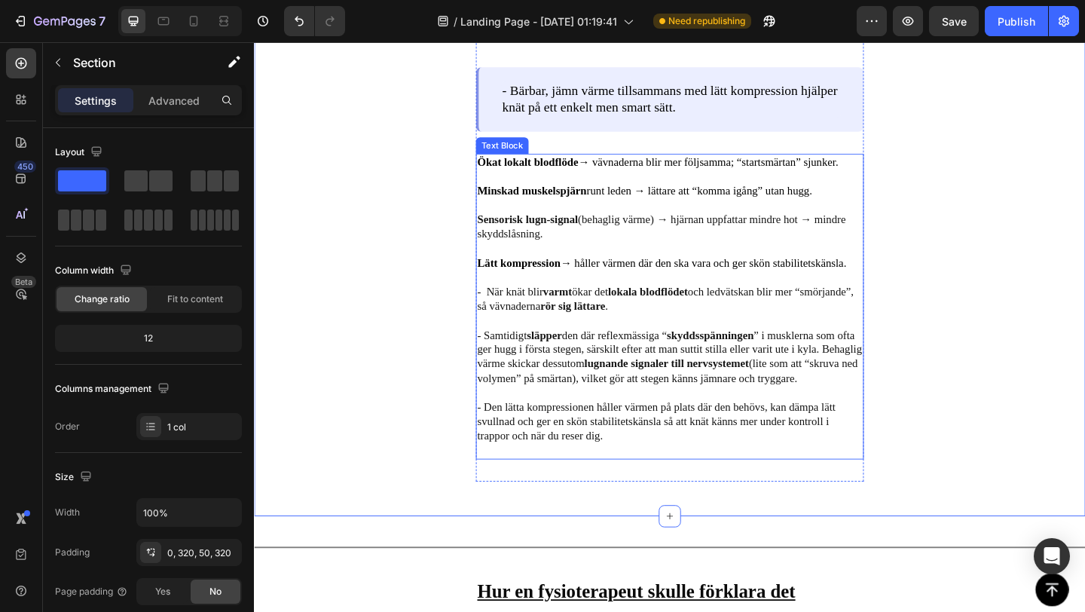
scroll to position [4126, 0]
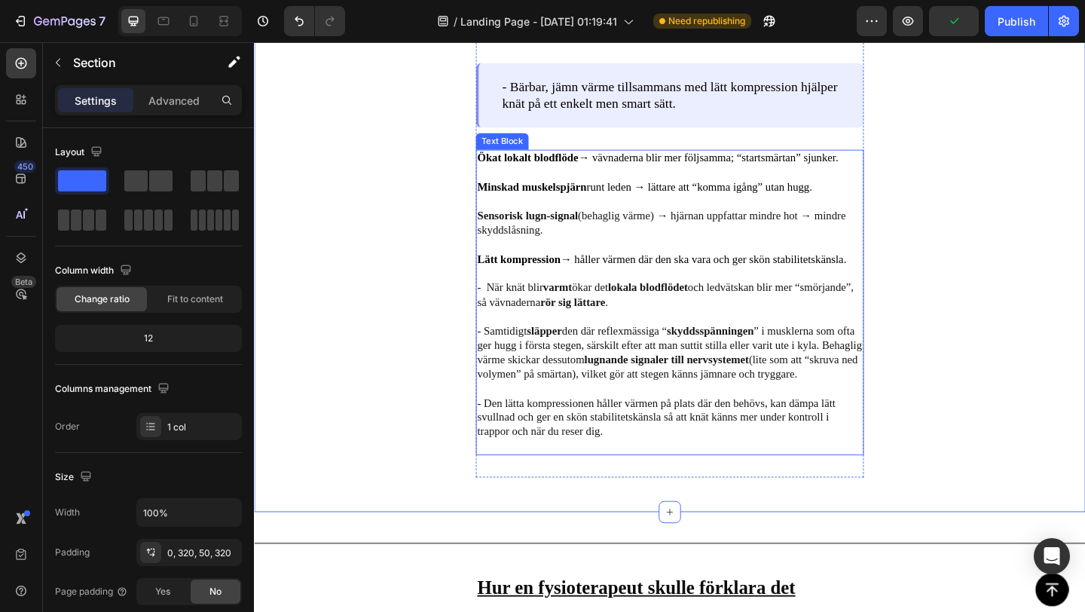
click at [749, 413] on p "Rich Text Editor. Editing area: main" at bounding box center [705, 419] width 419 height 16
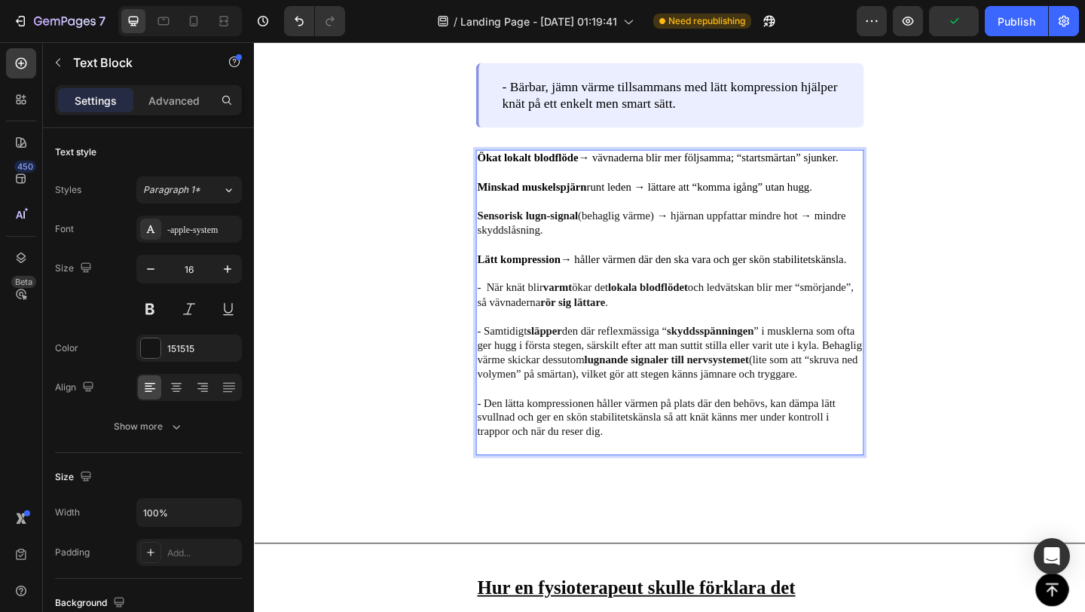
click at [762, 404] on p "- Samtidigt släpper den där reflexmässiga “ skyddsspänningen ” i musklerna som …" at bounding box center [705, 380] width 419 height 63
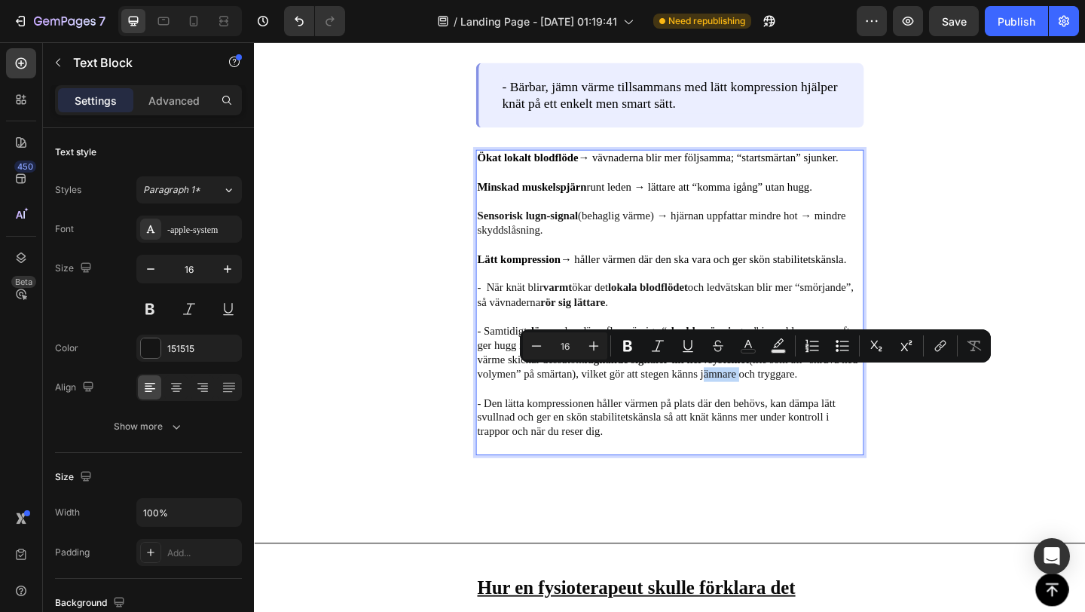
drag, startPoint x: 760, startPoint y: 404, endPoint x: 796, endPoint y: 405, distance: 36.2
click at [796, 405] on p "- Samtidigt släpper den där reflexmässiga “ skyddsspänningen ” i musklerna som …" at bounding box center [705, 380] width 419 height 63
click at [635, 349] on button "Bold" at bounding box center [627, 345] width 27 height 27
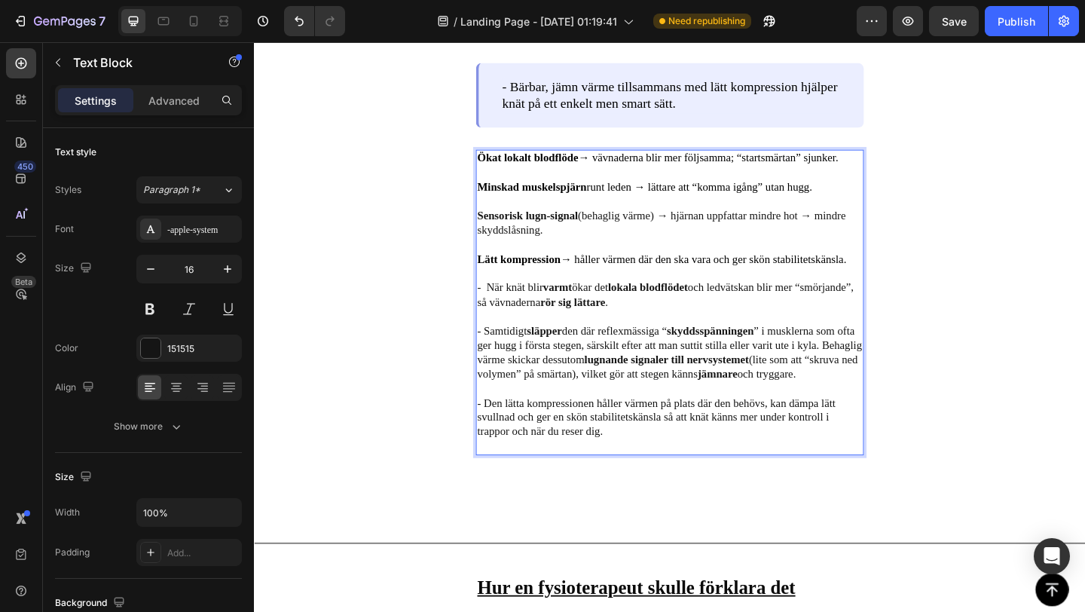
click at [847, 431] on p "- Den lätta kompressionen håller värmen på plats där den behövs, kan dämpa lätt…" at bounding box center [705, 450] width 419 height 47
click at [820, 536] on div "Image Varför just bärbar, jämn värme + lätt kompression fungerar i vardagen. Te…" at bounding box center [706, 160] width 904 height 786
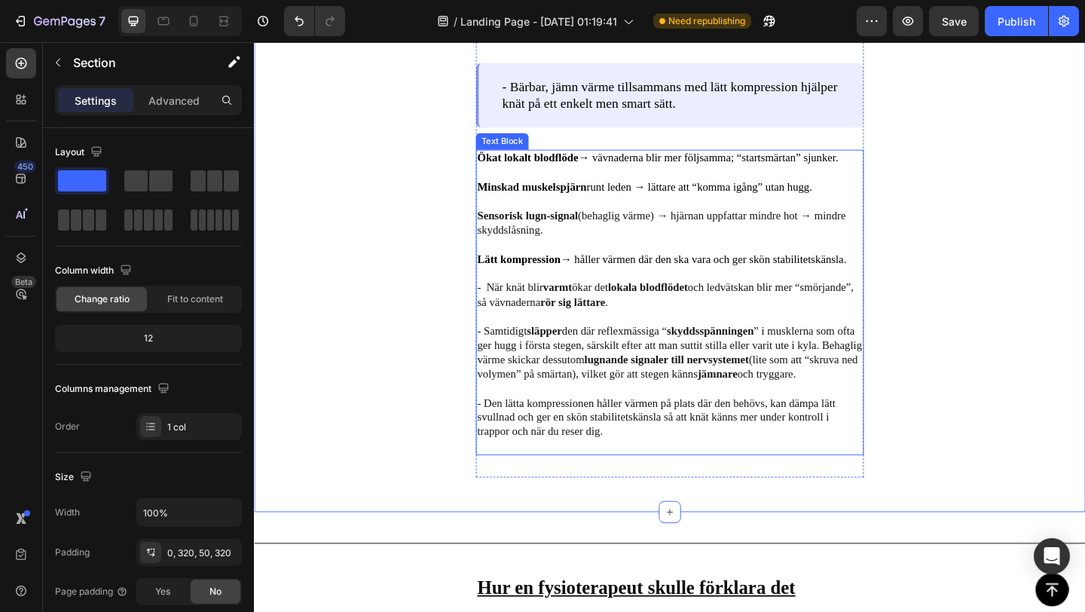
click at [844, 398] on p "- Samtidigt släpper den där reflexmässiga “ skyddsspänningen ” i musklerna som …" at bounding box center [705, 380] width 419 height 63
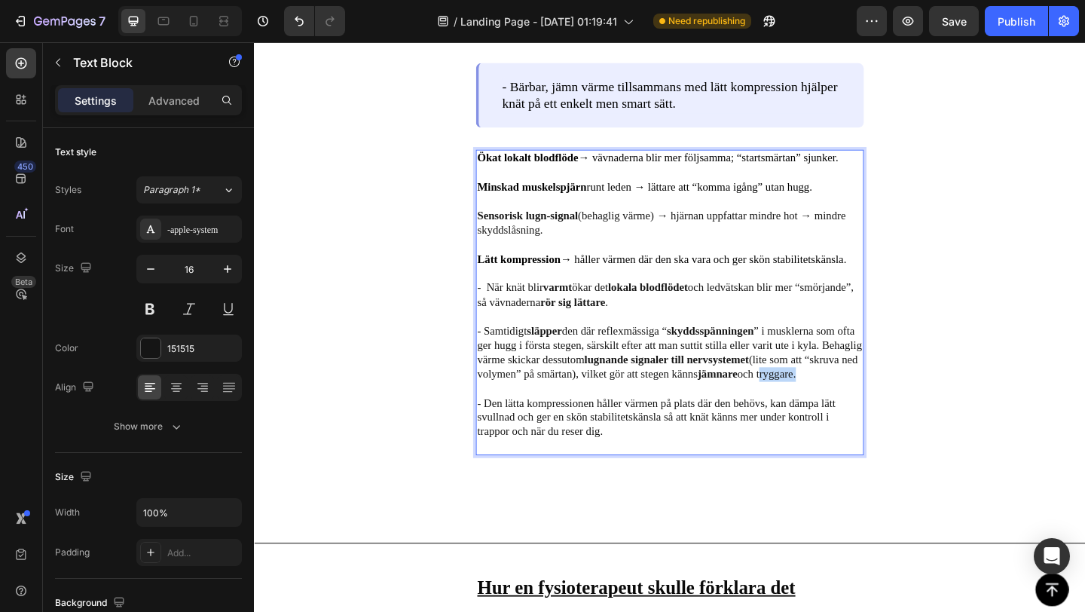
click at [844, 405] on p "- Samtidigt släpper den där reflexmässiga “ skyddsspänningen ” i musklerna som …" at bounding box center [705, 380] width 419 height 63
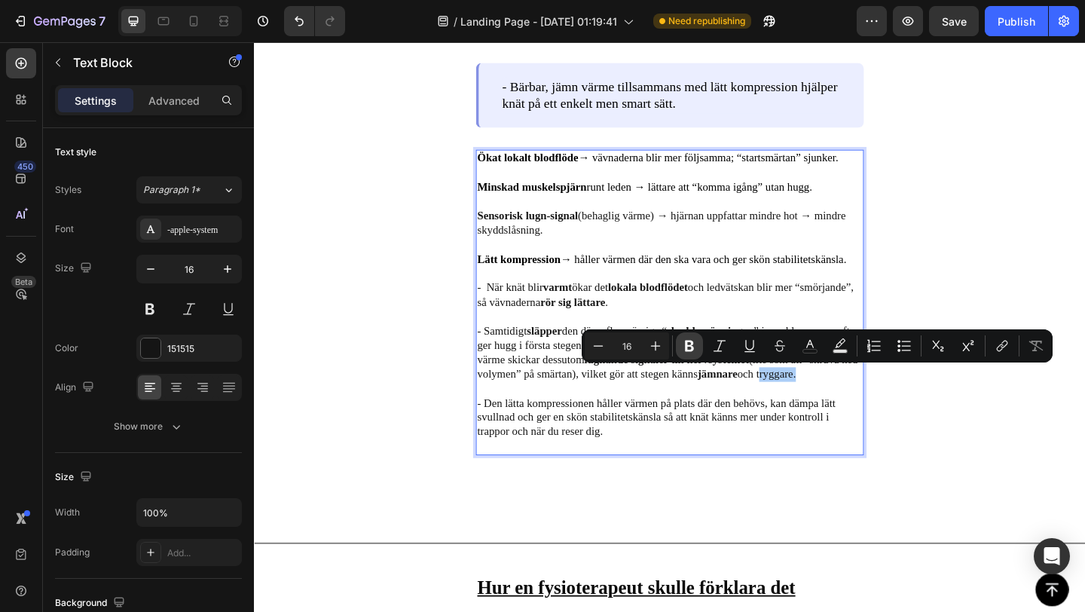
click at [689, 344] on icon "Editor contextual toolbar" at bounding box center [689, 345] width 9 height 11
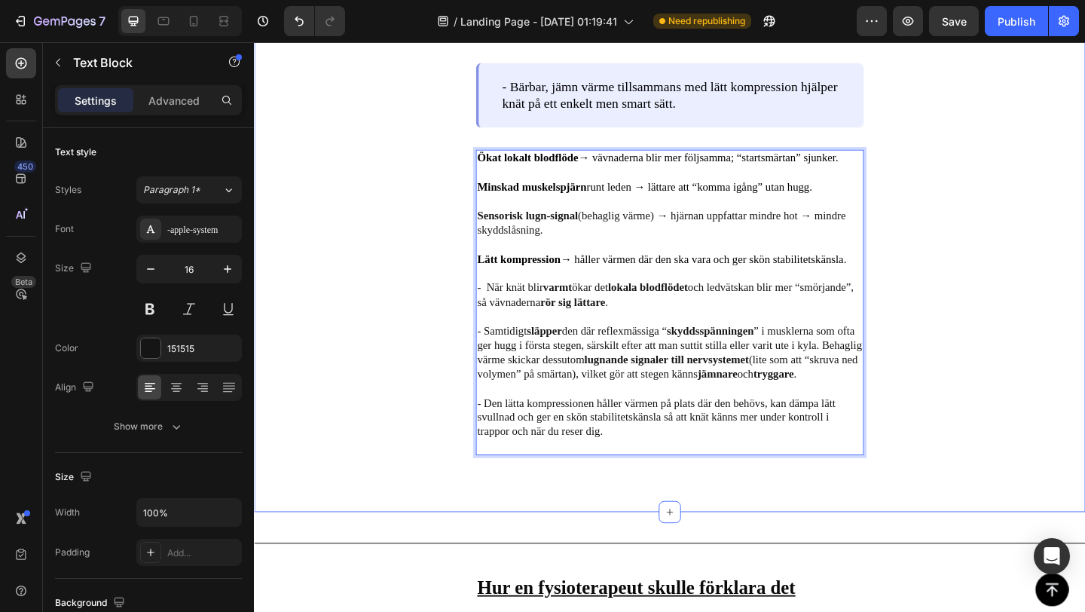
click at [952, 440] on div "Image Varför just bärbar, jämn värme + lätt kompression fungerar i vardagen. Te…" at bounding box center [706, 160] width 904 height 786
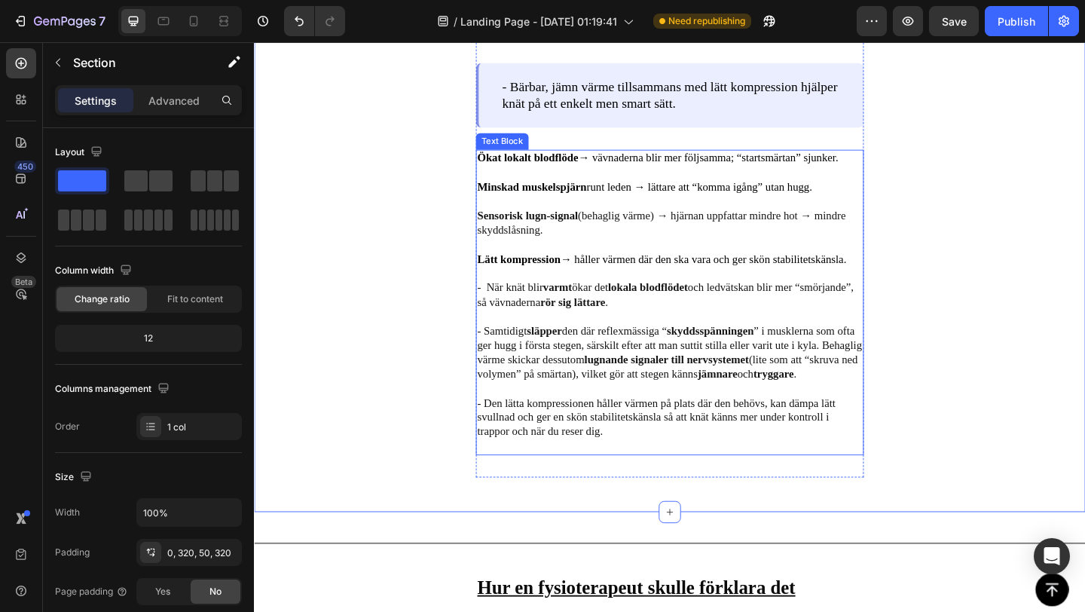
click at [698, 437] on p "- Den lätta kompressionen håller värmen på plats där den behövs, kan dämpa lätt…" at bounding box center [705, 450] width 419 height 47
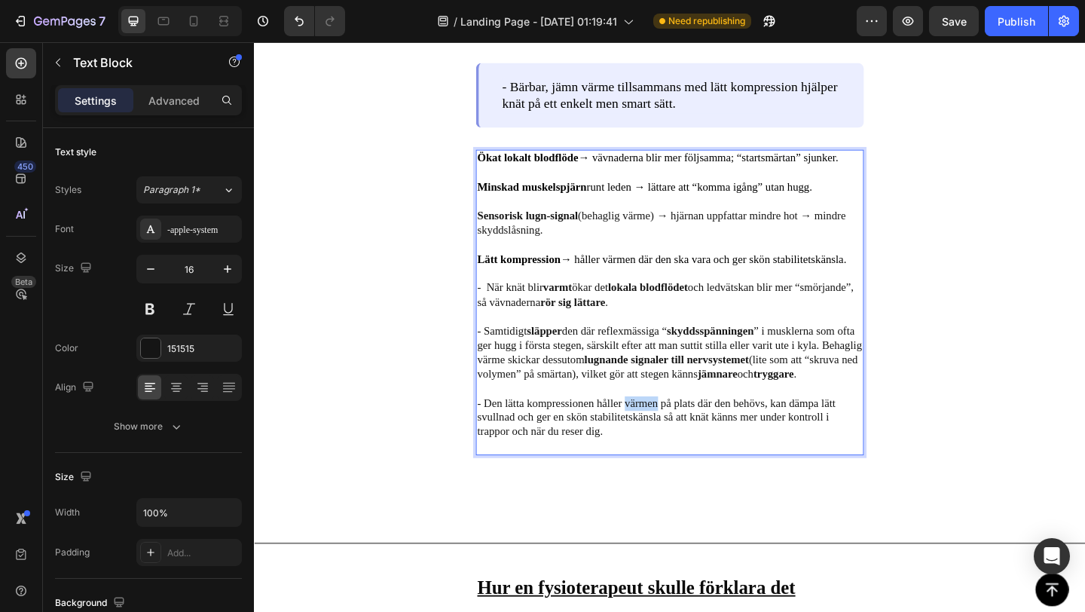
click at [686, 436] on p "- Den lätta kompressionen håller värmen på plats där den behövs, kan dämpa lätt…" at bounding box center [705, 450] width 419 height 47
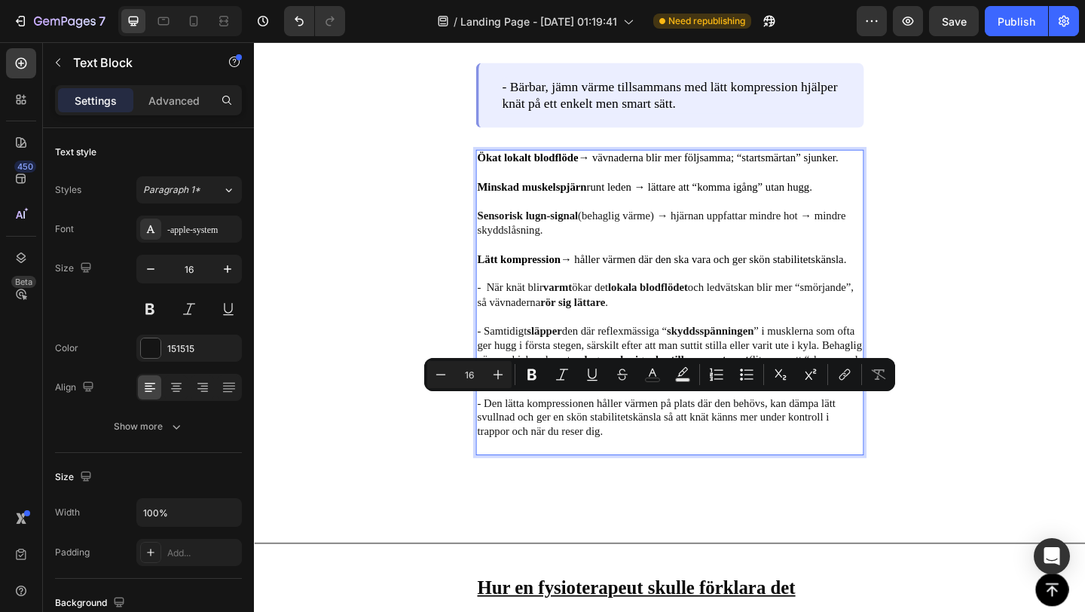
click at [700, 439] on p "- Den lätta kompressionen håller värmen på plats där den behövs, kan dämpa lätt…" at bounding box center [705, 450] width 419 height 47
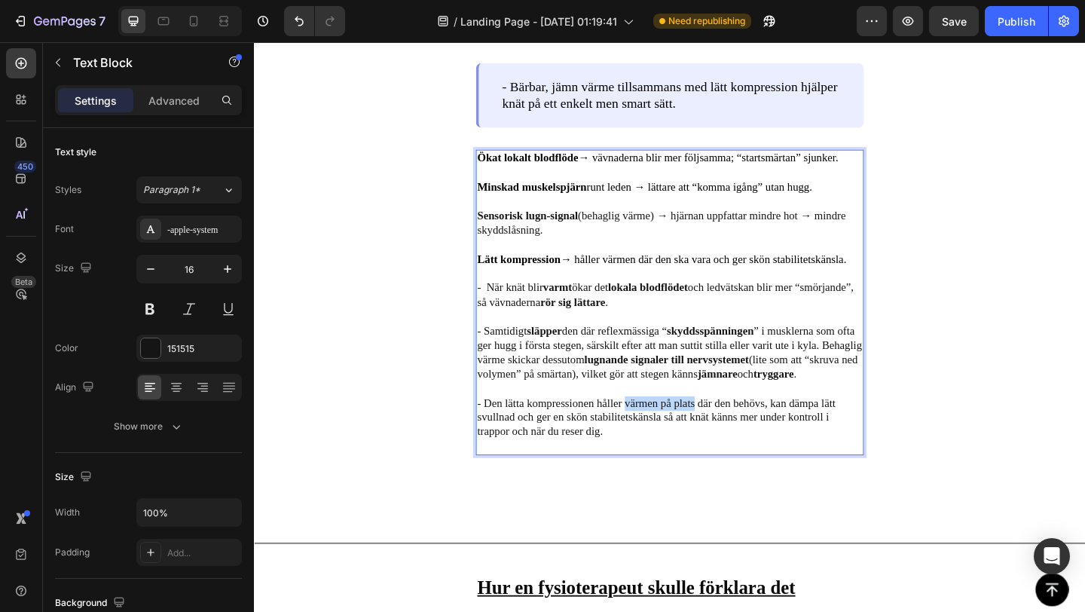
drag, startPoint x: 656, startPoint y: 435, endPoint x: 731, endPoint y: 437, distance: 74.6
click at [731, 437] on p "- Den lätta kompressionen håller värmen på plats där den behövs, kan dämpa lätt…" at bounding box center [705, 450] width 419 height 47
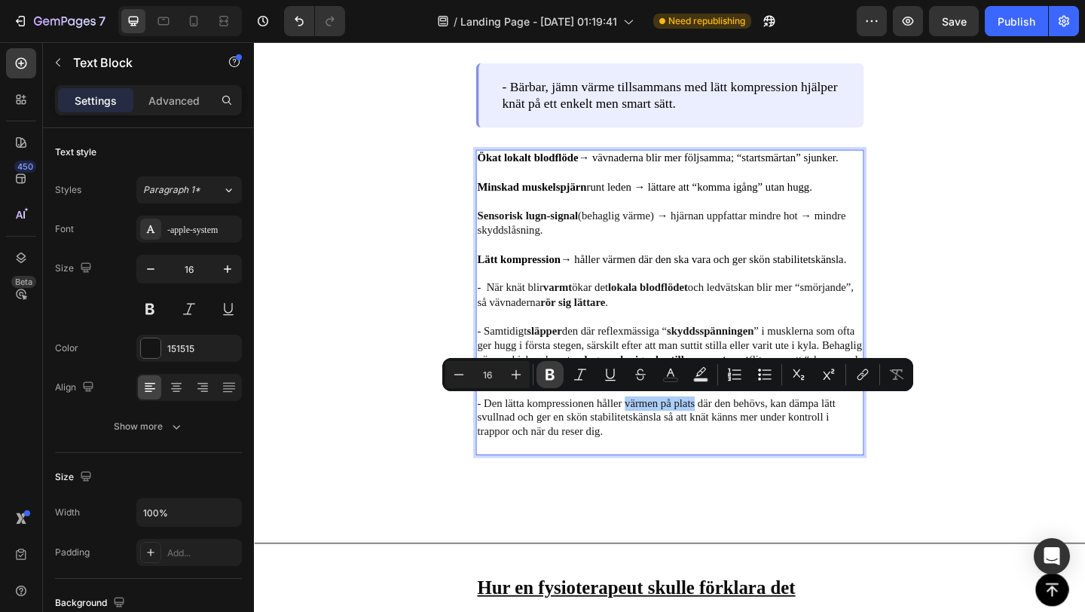
click at [547, 375] on icon "Editor contextual toolbar" at bounding box center [549, 374] width 9 height 11
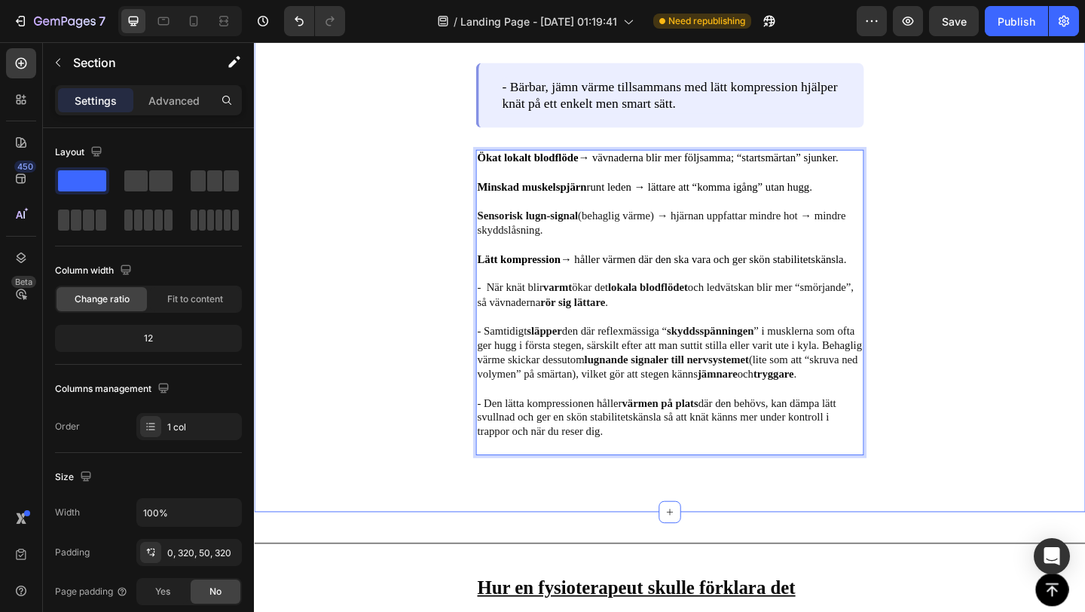
click at [433, 498] on div "Image Varför just bärbar, jämn värme + lätt kompression fungerar i vardagen. Te…" at bounding box center [706, 160] width 904 height 786
click at [861, 443] on p "- Den lätta kompressionen håller värmen på plats där den behövs, kan dämpa lätt…" at bounding box center [705, 450] width 419 height 47
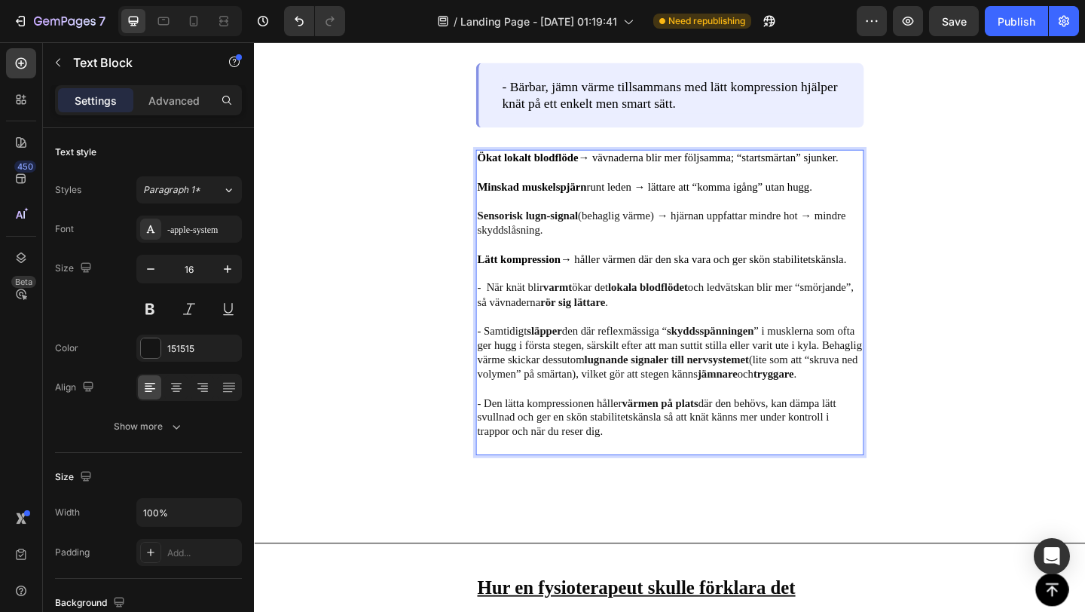
click at [845, 430] on p "- Den lätta kompressionen håller värmen på plats där den behövs, kan dämpa lätt…" at bounding box center [705, 450] width 419 height 47
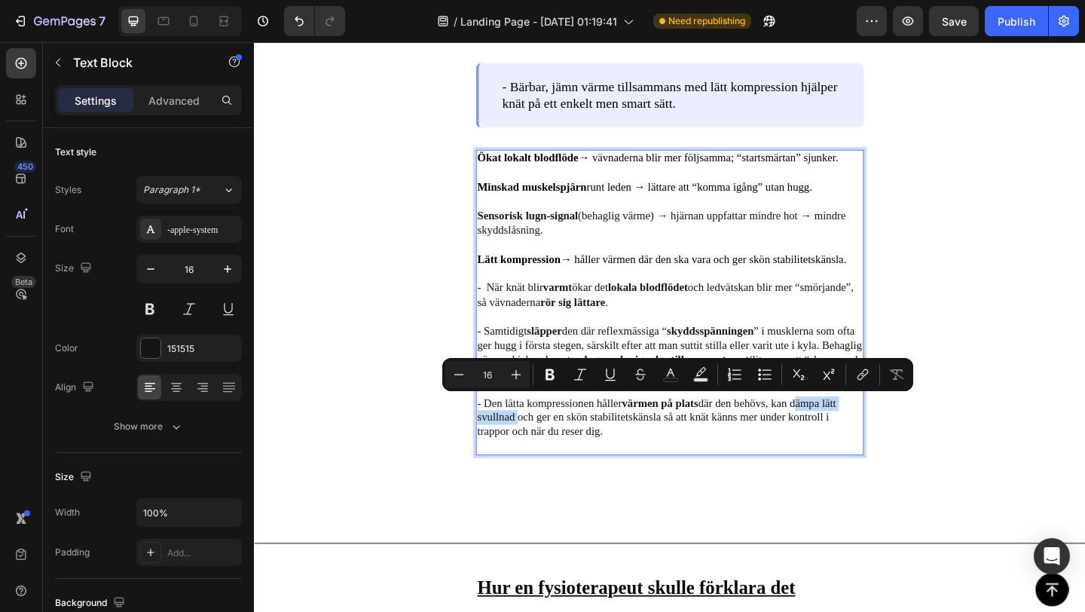
drag, startPoint x: 842, startPoint y: 434, endPoint x: 536, endPoint y: 450, distance: 306.3
click at [537, 450] on p "- Den lätta kompressionen håller värmen på plats där den behövs, kan dämpa lätt…" at bounding box center [705, 450] width 419 height 47
click at [553, 366] on button "Bold" at bounding box center [549, 374] width 27 height 27
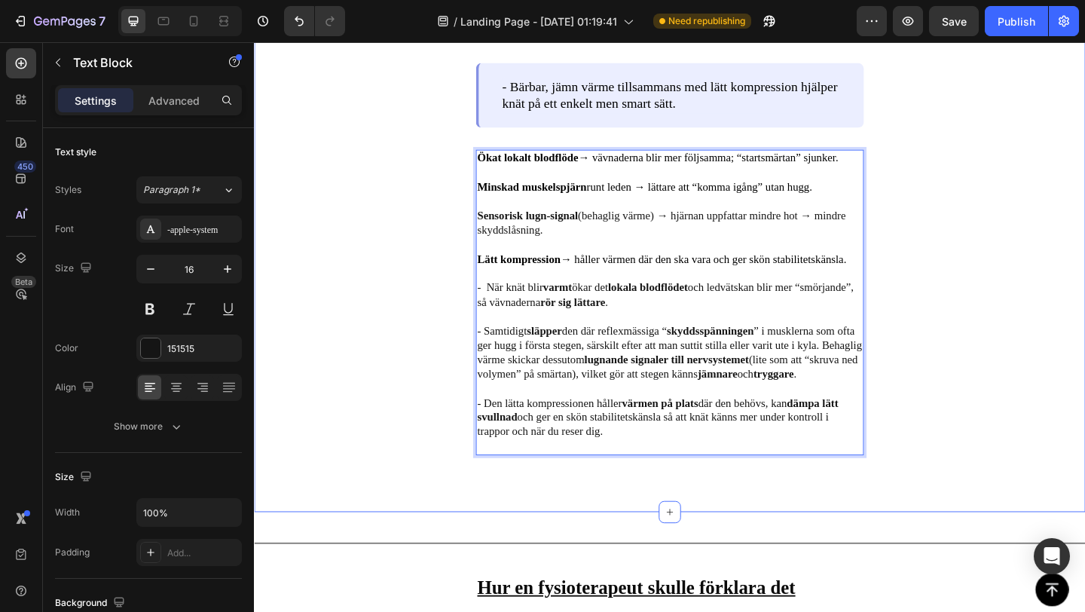
click at [655, 545] on div "Image Varför just bärbar, jämn värme + lätt kompression fungerar i vardagen. Te…" at bounding box center [706, 160] width 904 height 786
click at [654, 456] on p "- Den lätta kompressionen håller värmen på plats där den behövs, kan dämpa lätt…" at bounding box center [705, 450] width 419 height 47
click at [653, 453] on p "- Den lätta kompressionen håller värmen på plats där den behövs, kan dämpa lätt…" at bounding box center [705, 450] width 419 height 47
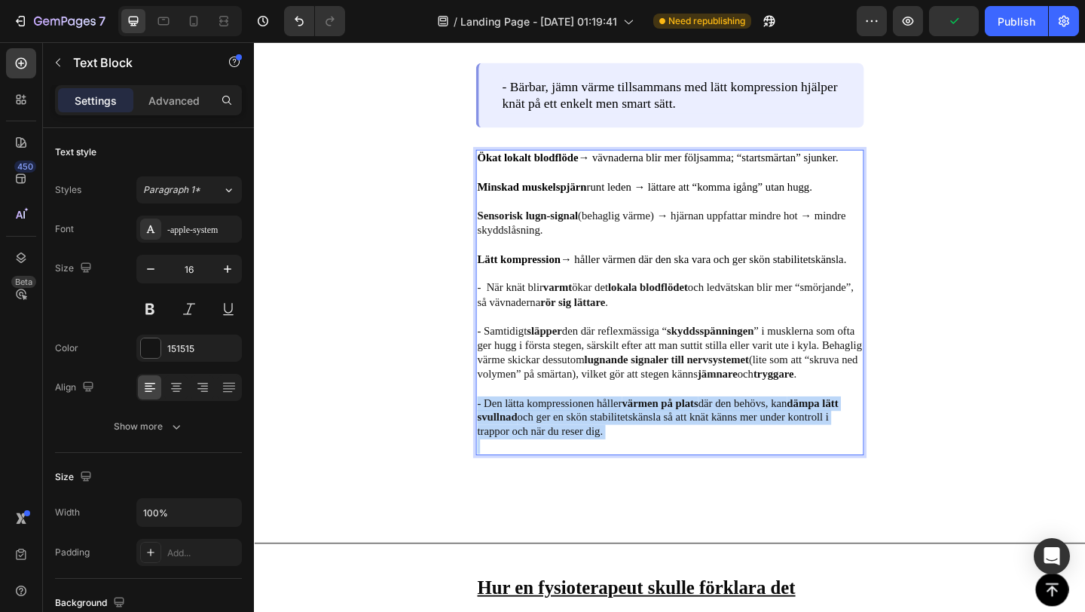
click at [653, 453] on p "- Den lätta kompressionen håller värmen på plats där den behövs, kan dämpa lätt…" at bounding box center [705, 450] width 419 height 47
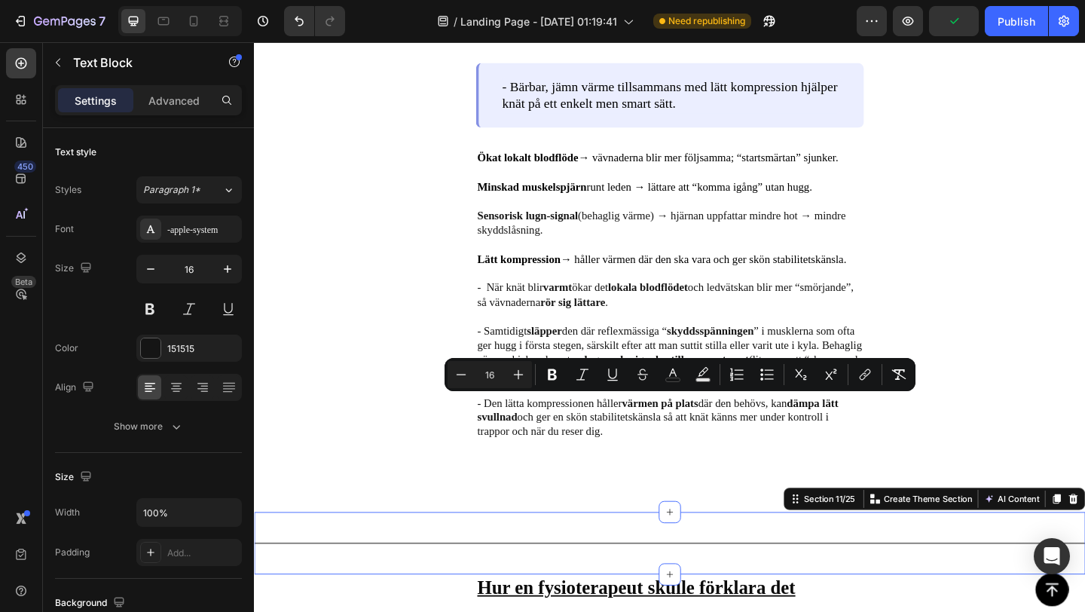
click at [648, 558] on div "Title Line Section 11/25 You can create reusable sections Create Theme Section …" at bounding box center [706, 587] width 904 height 68
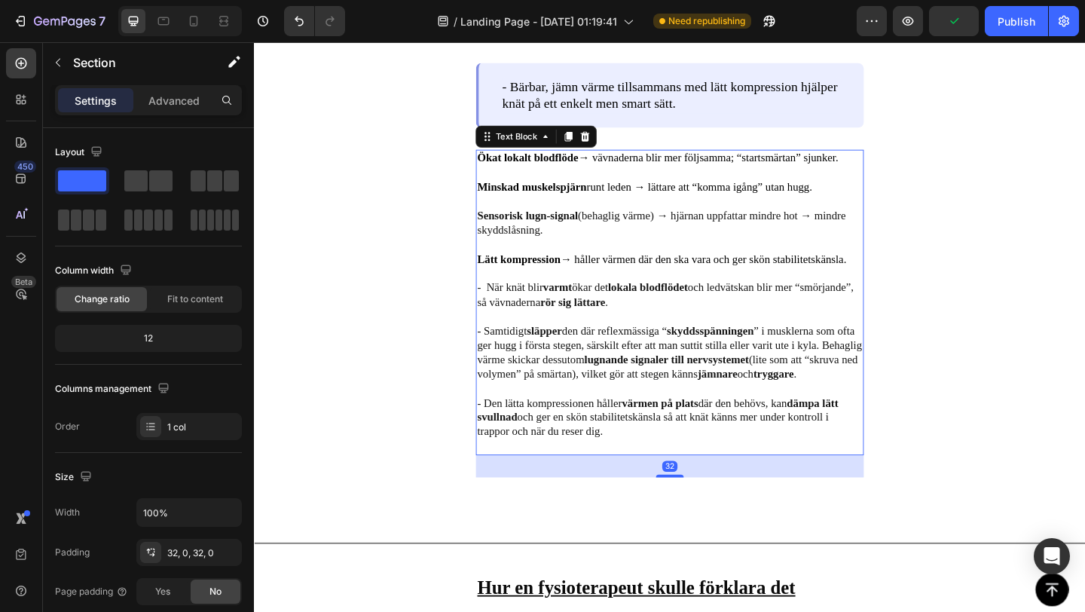
click at [651, 447] on p "- Den lätta kompressionen håller värmen på plats där den behövs, kan dämpa lätt…" at bounding box center [705, 450] width 419 height 47
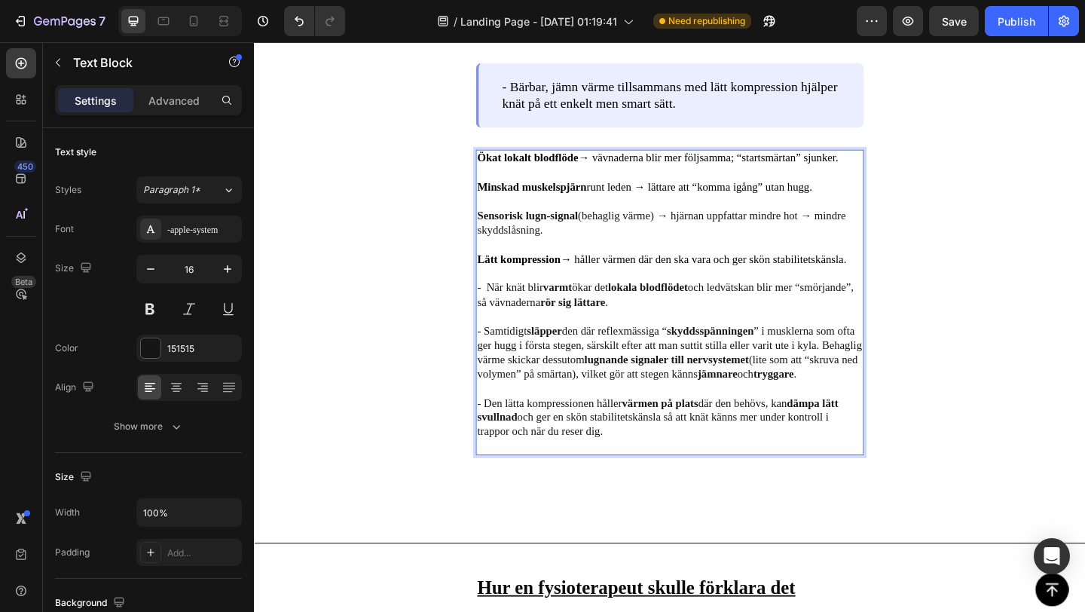
click at [651, 449] on p "- Den lätta kompressionen håller värmen på plats där den behövs, kan dämpa lätt…" at bounding box center [705, 450] width 419 height 47
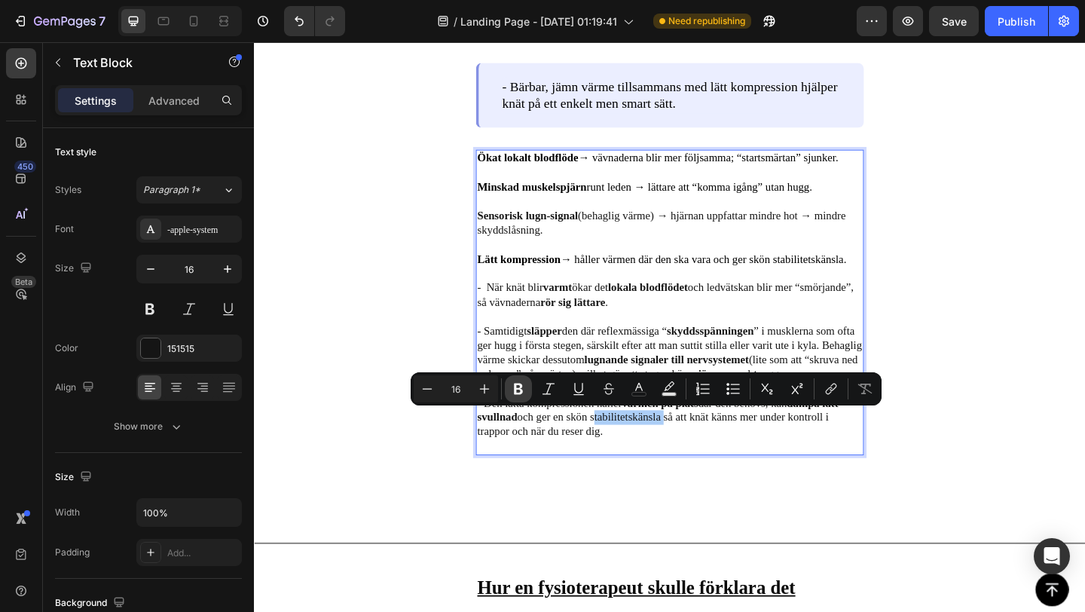
click at [518, 390] on icon "Editor contextual toolbar" at bounding box center [518, 388] width 15 height 15
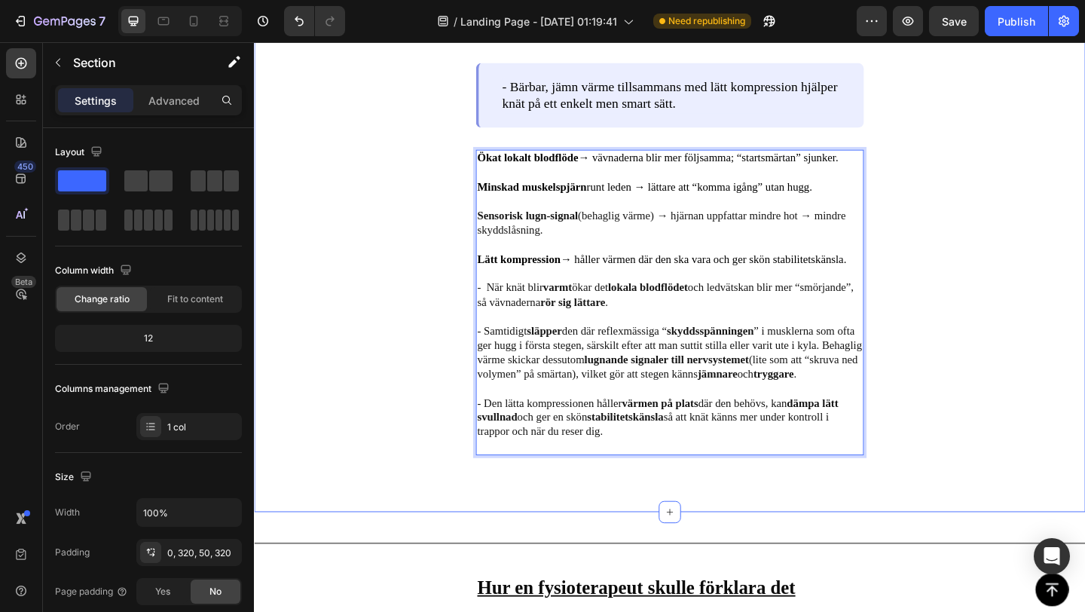
click at [432, 468] on div "Image Varför just bärbar, jämn värme + lätt kompression fungerar i vardagen. Te…" at bounding box center [706, 160] width 904 height 786
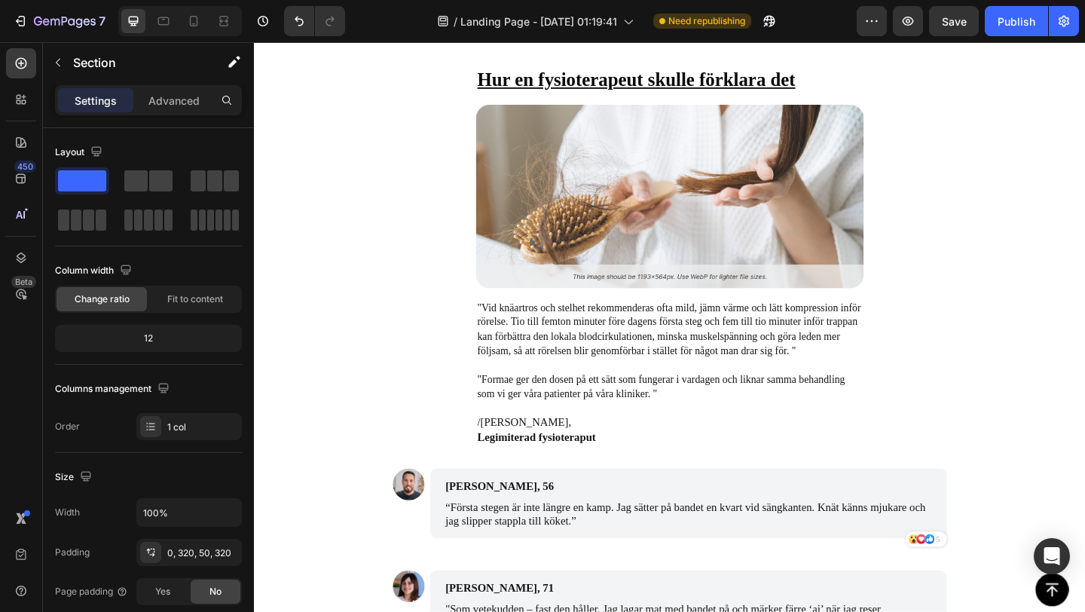
scroll to position [4696, 0]
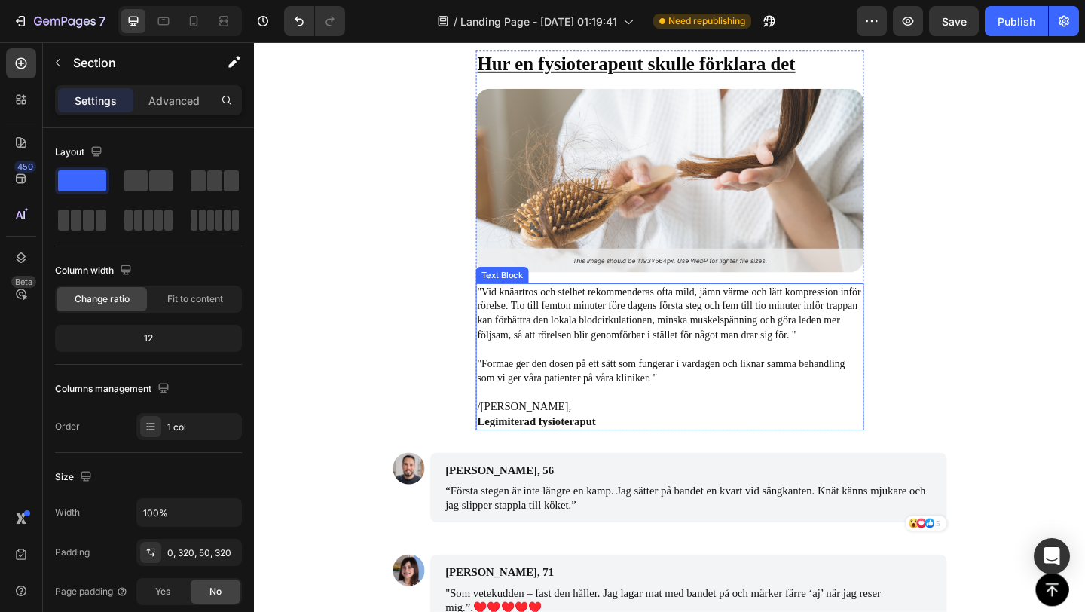
click at [532, 317] on span ""Vid knäartros och stelhet rekommenderas ofta mild, jämn värme och lätt kompres…" at bounding box center [704, 336] width 417 height 59
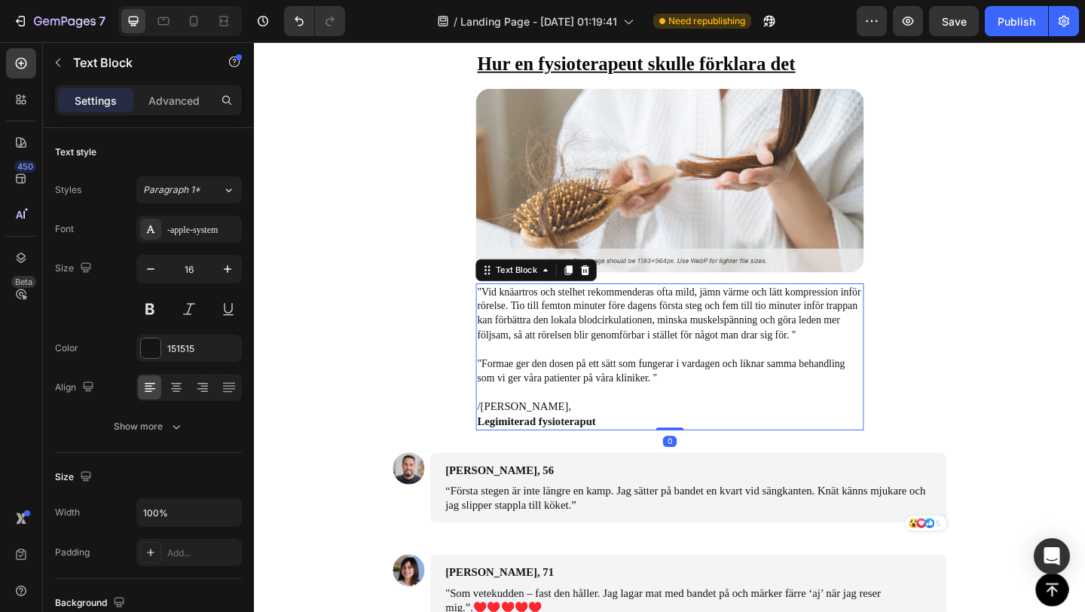
click at [522, 316] on span ""Vid knäartros och stelhet rekommenderas ofta mild, jämn värme och lätt kompres…" at bounding box center [704, 336] width 417 height 59
drag, startPoint x: 522, startPoint y: 315, endPoint x: 561, endPoint y: 315, distance: 39.2
click at [562, 315] on span ""Vid knäartros och stelhet rekommenderas ofta mild, jämn värme och lätt kompres…" at bounding box center [704, 336] width 417 height 59
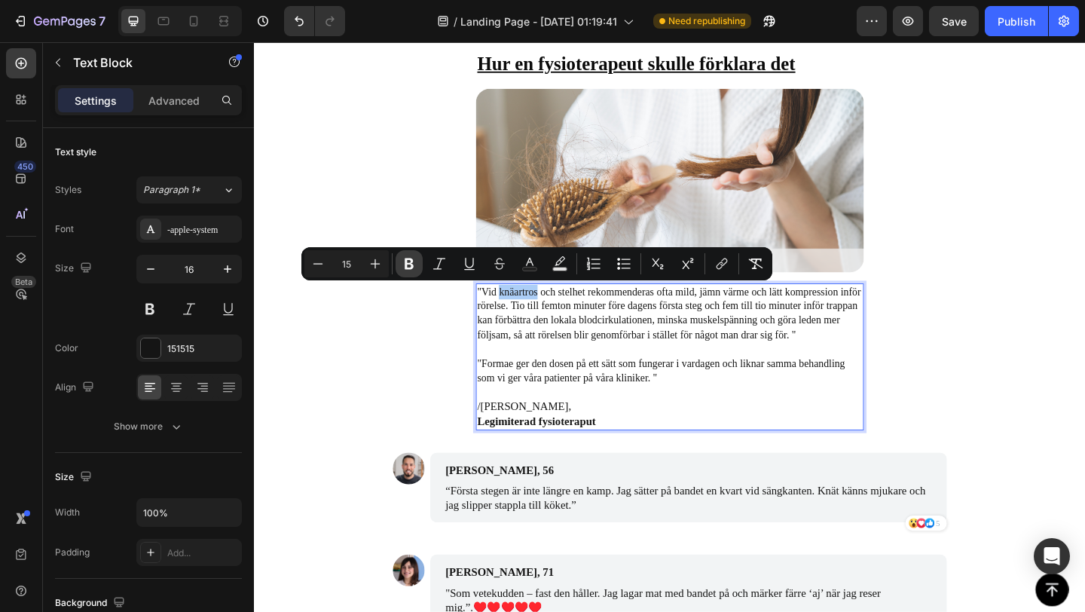
click at [414, 264] on icon "Editor contextual toolbar" at bounding box center [408, 263] width 15 height 15
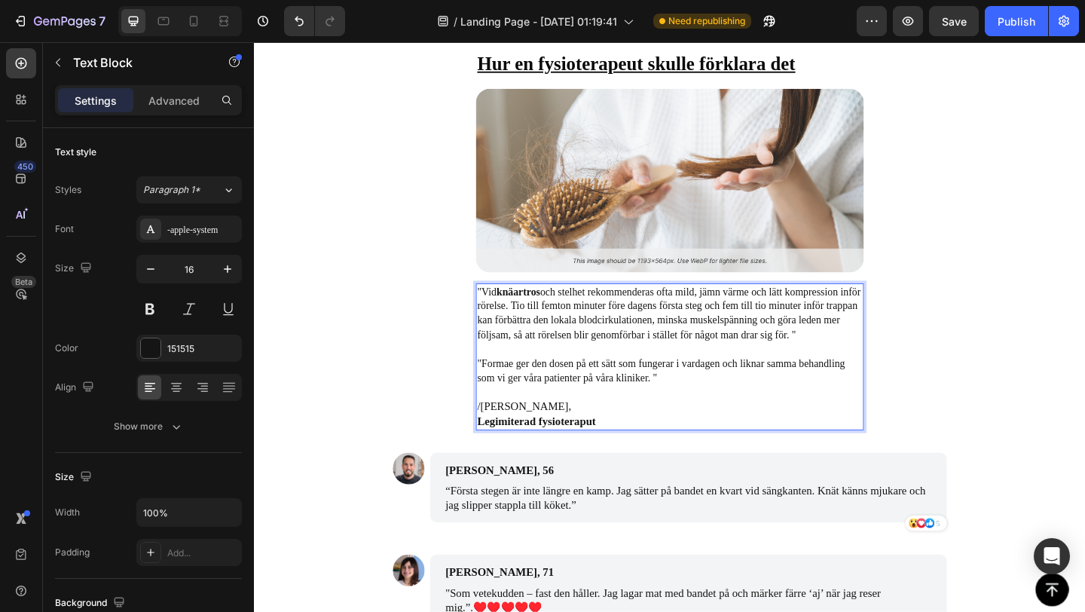
click at [593, 379] on p "Rich Text Editor. Editing area: main" at bounding box center [705, 376] width 419 height 16
drag, startPoint x: 590, startPoint y: 316, endPoint x: 618, endPoint y: 316, distance: 28.6
click at [618, 316] on span ""Vid knäartros och stelhet rekommenderas ofta mild, jämn värme och lätt kompres…" at bounding box center [704, 336] width 417 height 59
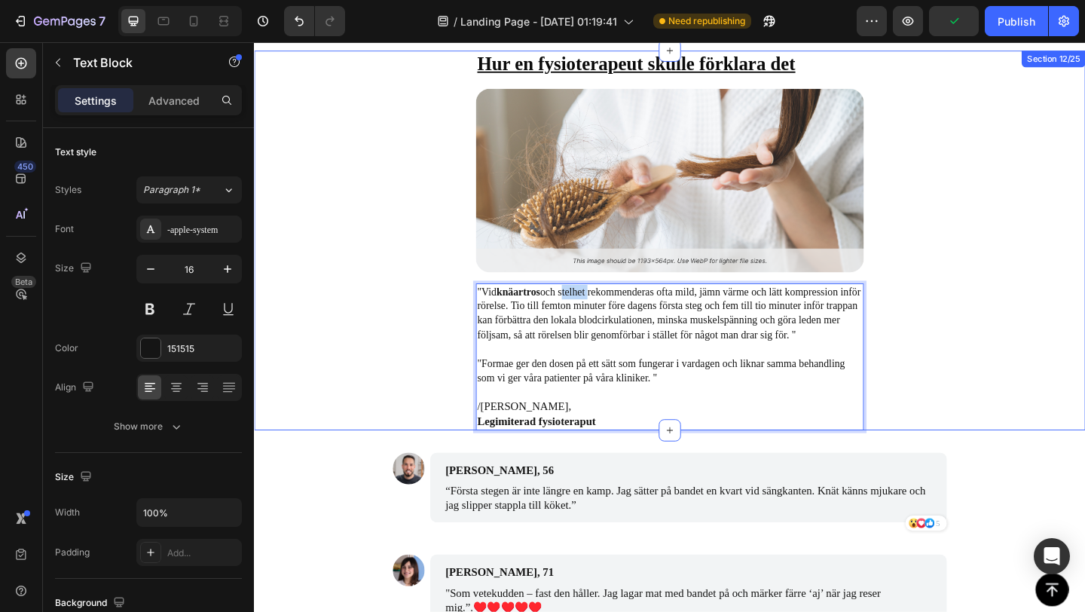
click at [421, 407] on div "Hur en fysioterapeut skulle förklara det Text Block Image "Vid knäartros och st…" at bounding box center [706, 257] width 904 height 413
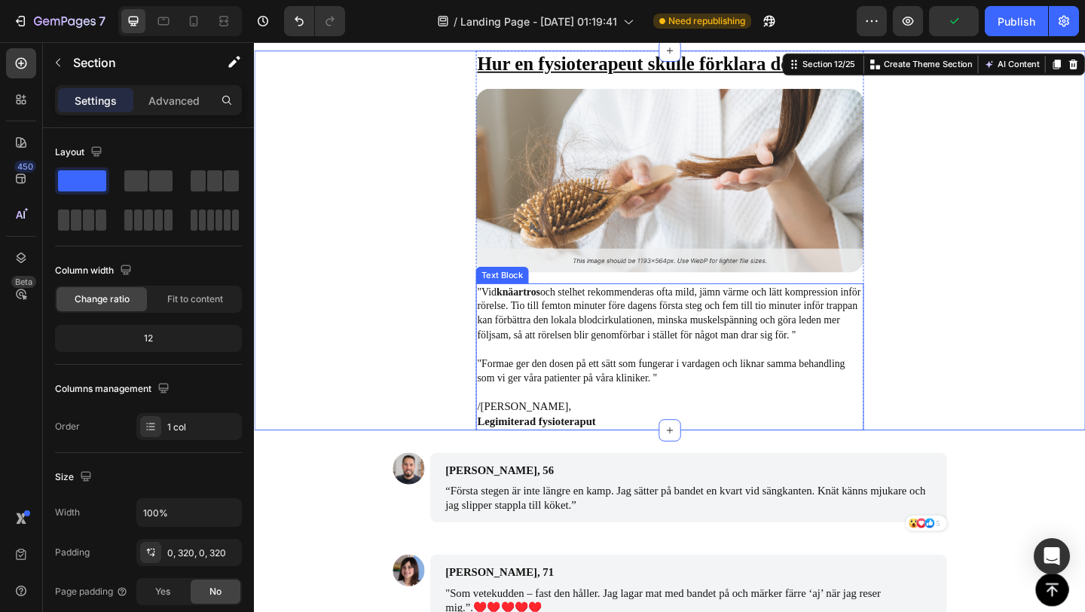
click at [610, 308] on span ""Vid knäartros och stelhet rekommenderas ofta mild, jämn värme och lätt kompres…" at bounding box center [704, 336] width 417 height 59
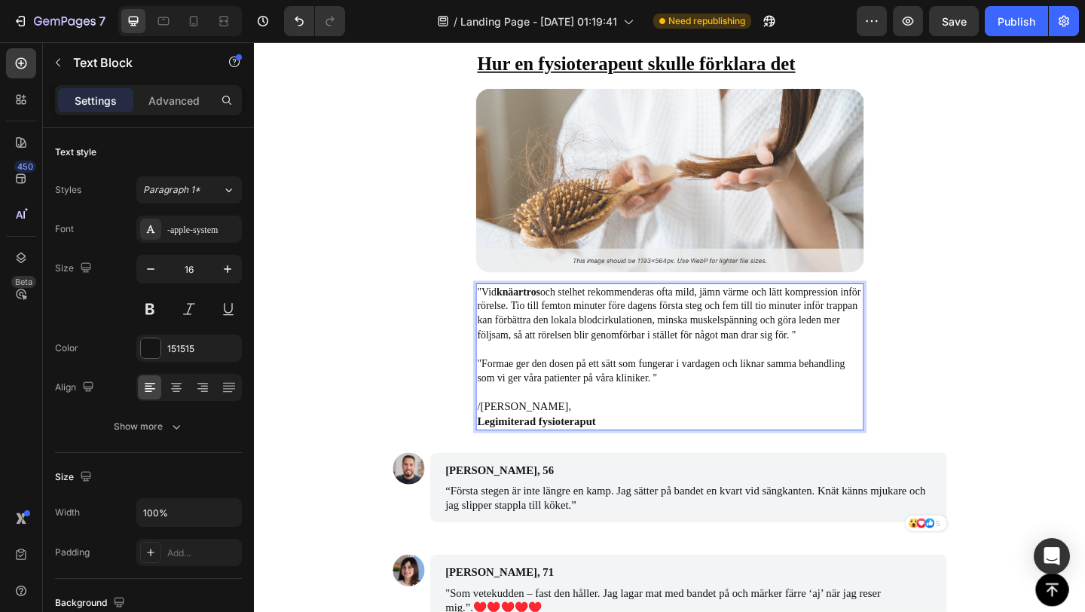
click at [569, 344] on span ""Vid knäartros och stelhet rekommenderas ofta mild, jämn värme och lätt kompres…" at bounding box center [704, 336] width 417 height 59
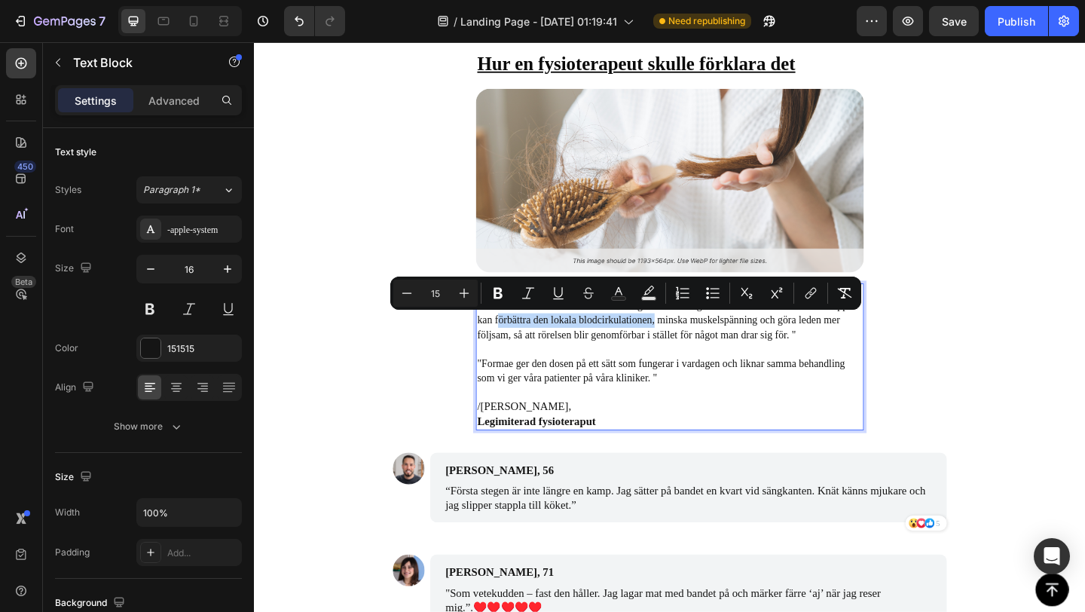
drag, startPoint x: 553, startPoint y: 344, endPoint x: 722, endPoint y: 352, distance: 168.9
click at [722, 352] on span ""Vid knäartros och stelhet rekommenderas ofta mild, jämn värme och lätt kompres…" at bounding box center [704, 336] width 417 height 59
click at [505, 295] on icon "Editor contextual toolbar" at bounding box center [497, 292] width 15 height 15
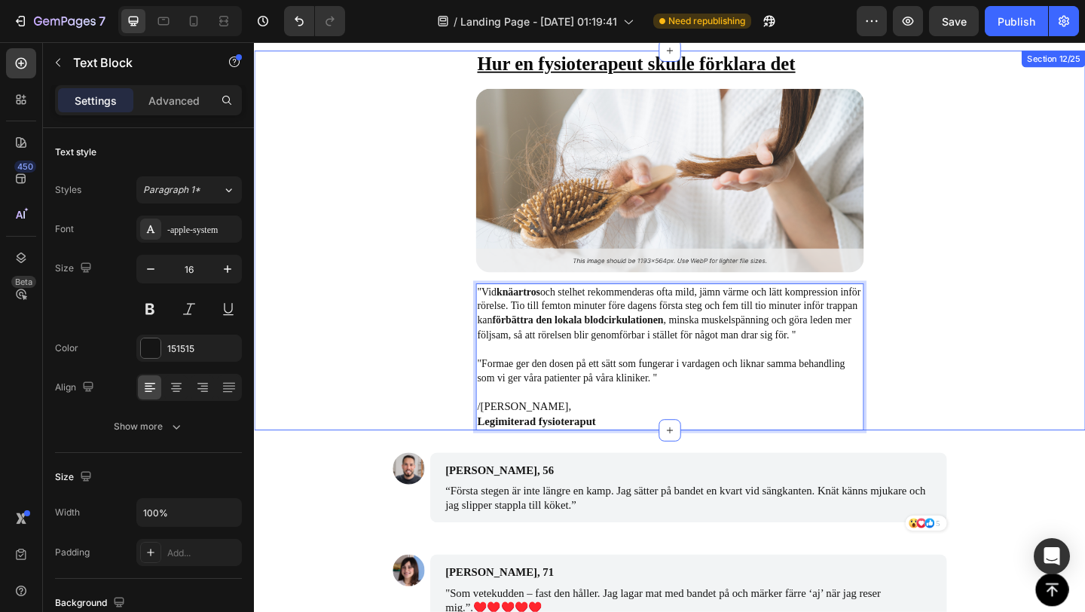
click at [407, 397] on div "Hur en fysioterapeut skulle förklara det Text Block Image "Vid knäartros och st…" at bounding box center [706, 257] width 904 height 413
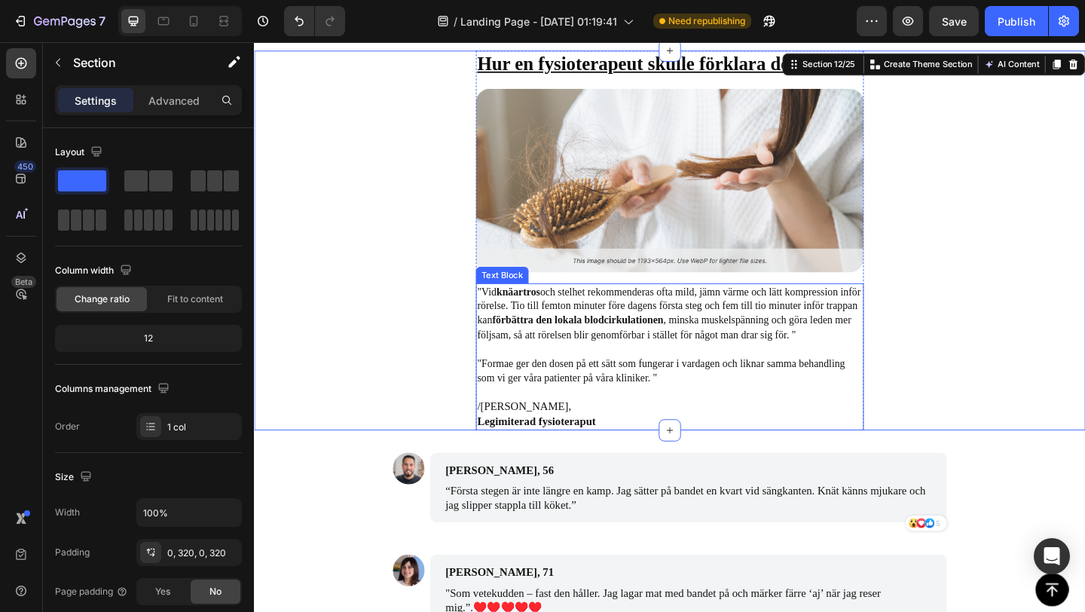
click at [844, 348] on span ""Vid knäartros och stelhet rekommenderas ofta mild, jämn värme och lätt kompres…" at bounding box center [704, 336] width 417 height 59
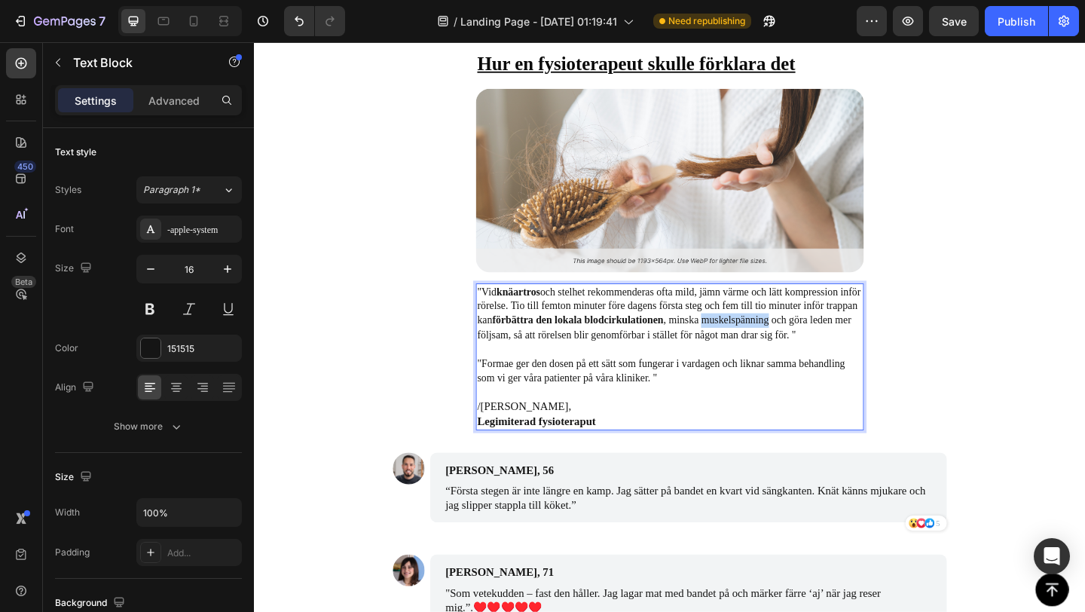
click at [828, 346] on span ""Vid knäartros och stelhet rekommenderas ofta mild, jämn värme och lätt kompres…" at bounding box center [704, 336] width 417 height 59
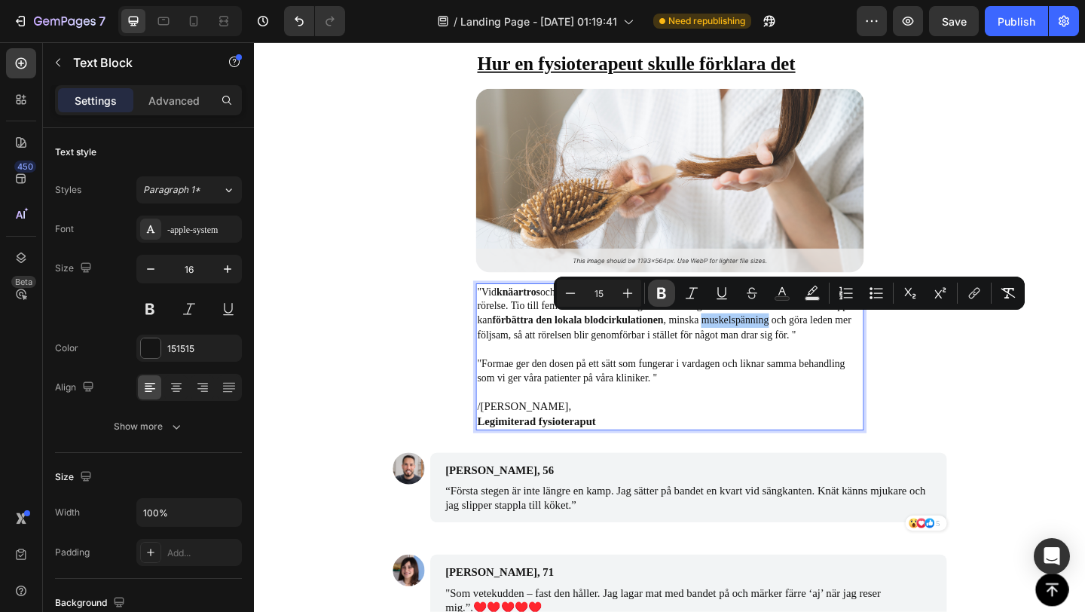
click at [667, 290] on icon "Editor contextual toolbar" at bounding box center [661, 292] width 15 height 15
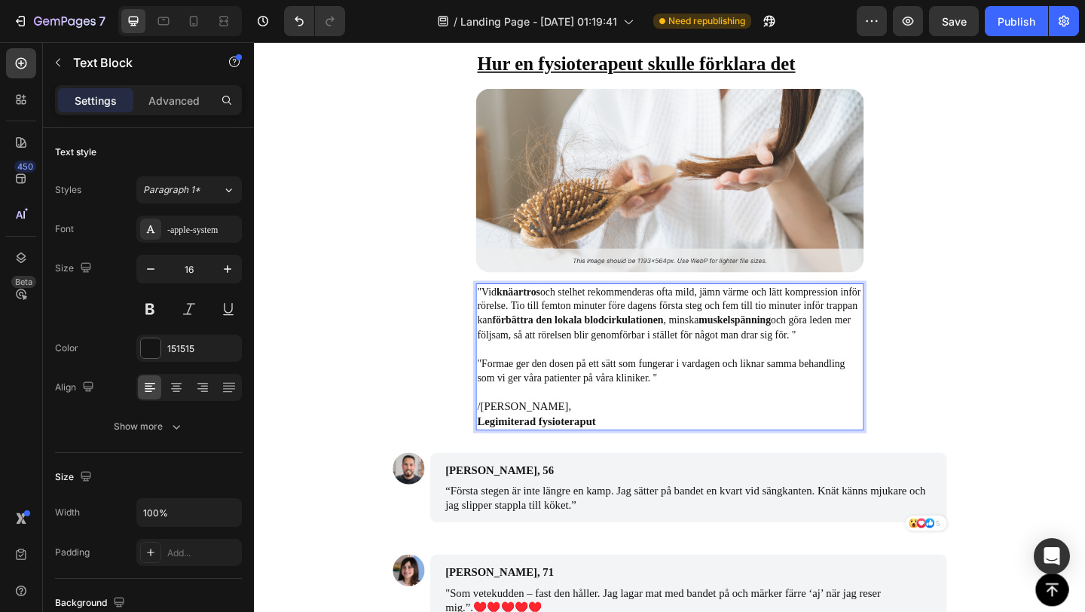
click at [557, 362] on span ""Vid knäartros och stelhet rekommenderas ofta mild, jämn värme och lätt kompres…" at bounding box center [704, 336] width 417 height 59
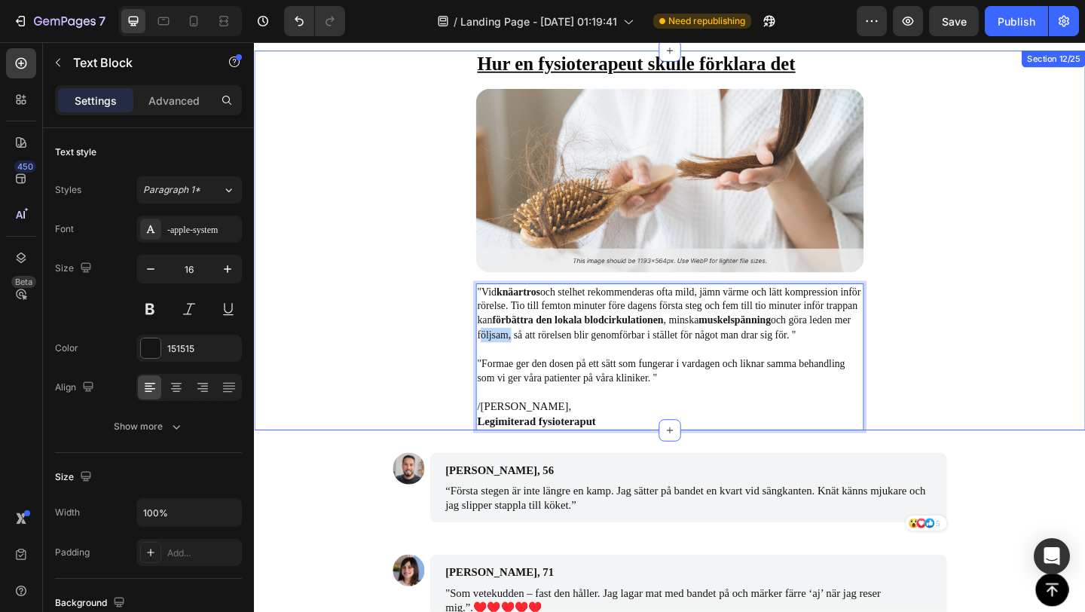
click at [434, 453] on div "Hur en fysioterapeut skulle förklara det Text Block Image "Vid knäartros och st…" at bounding box center [706, 257] width 904 height 413
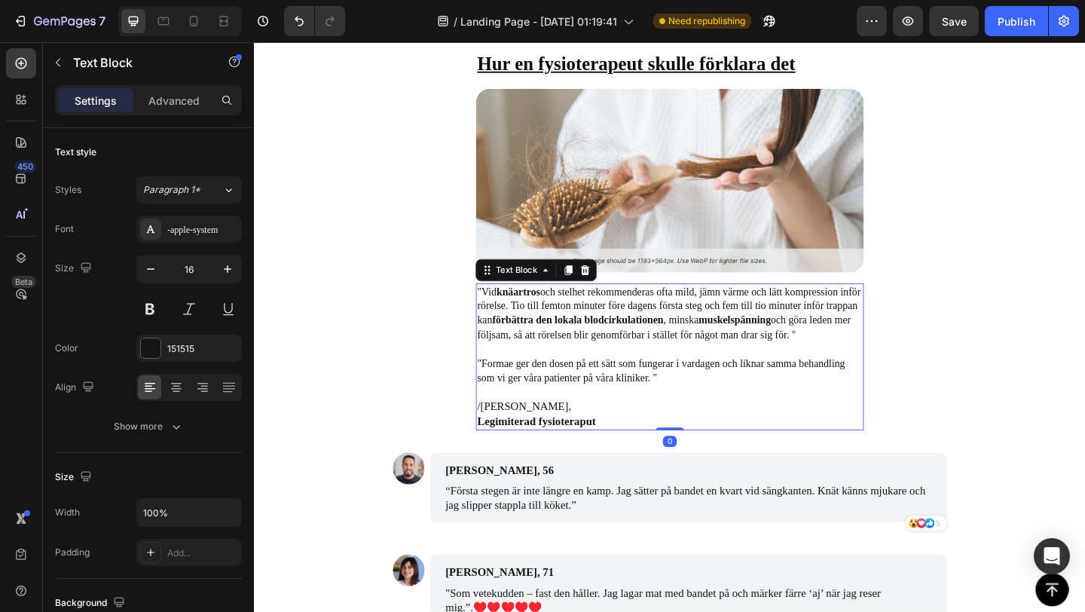
click at [563, 366] on span ""Vid knäartros och stelhet rekommenderas ofta mild, jämn värme och lätt kompres…" at bounding box center [704, 336] width 417 height 59
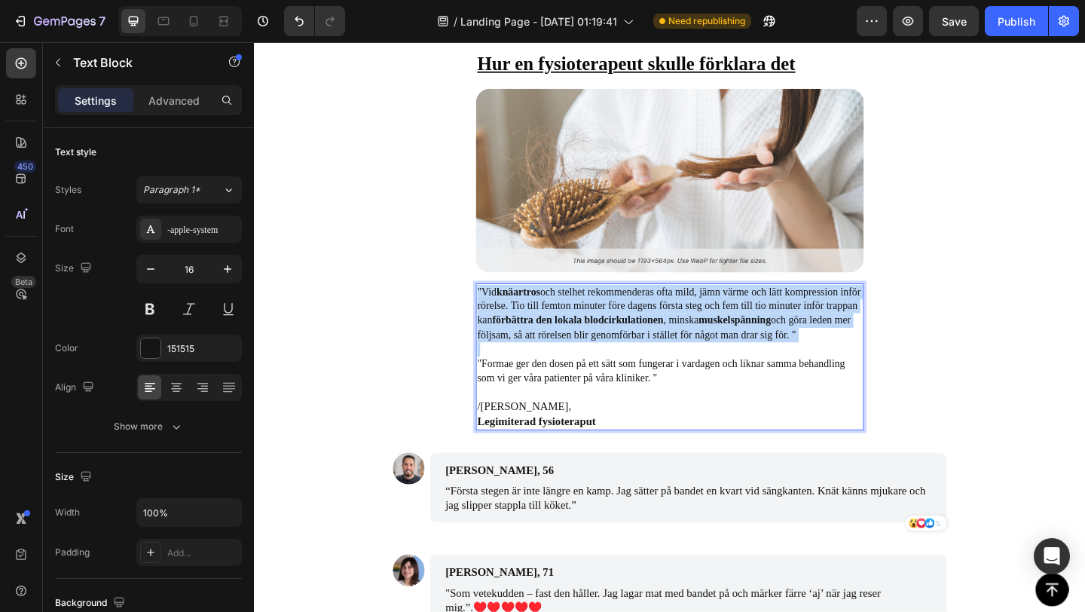
click at [563, 366] on span ""Vid knäartros och stelhet rekommenderas ofta mild, jämn värme och lätt kompres…" at bounding box center [704, 336] width 417 height 59
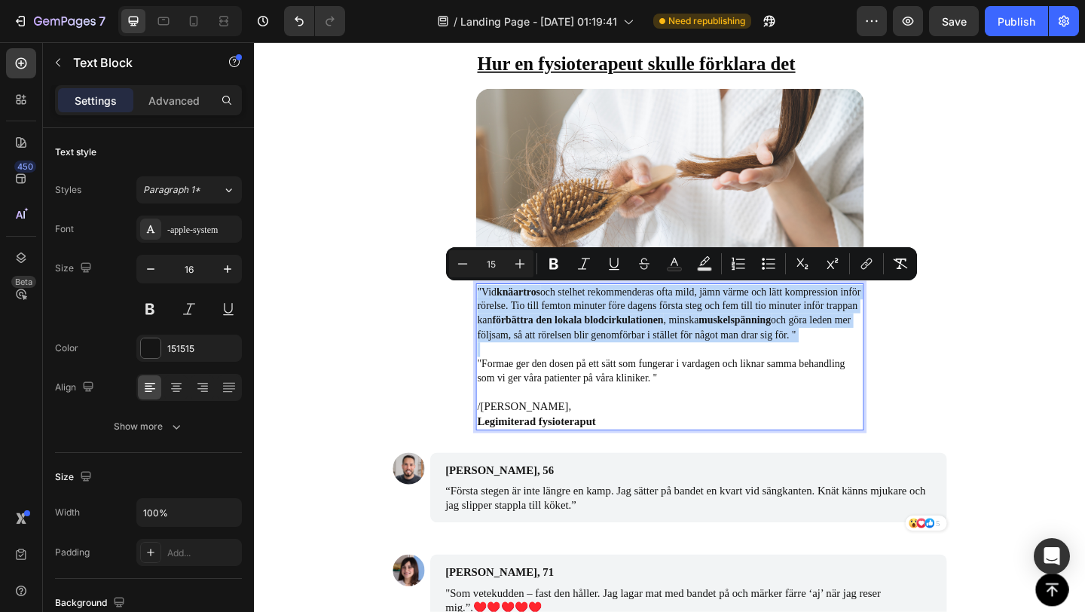
click at [559, 359] on span ""Vid knäartros och stelhet rekommenderas ofta mild, jämn värme och lätt kompres…" at bounding box center [704, 336] width 417 height 59
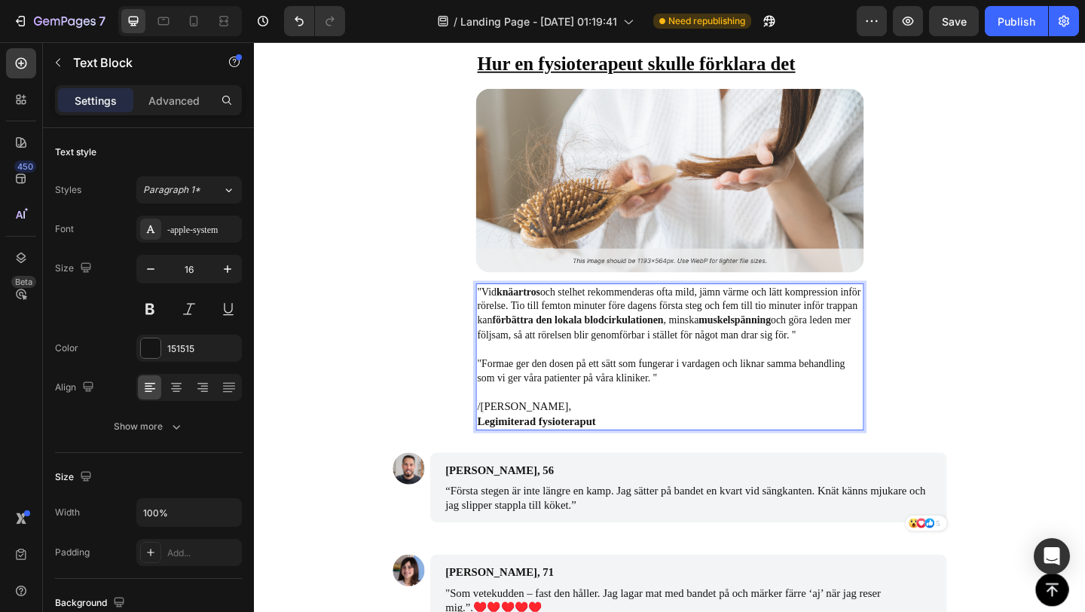
click at [560, 361] on span ""Vid knäartros och stelhet rekommenderas ofta mild, jämn värme och lätt kompres…" at bounding box center [704, 336] width 417 height 59
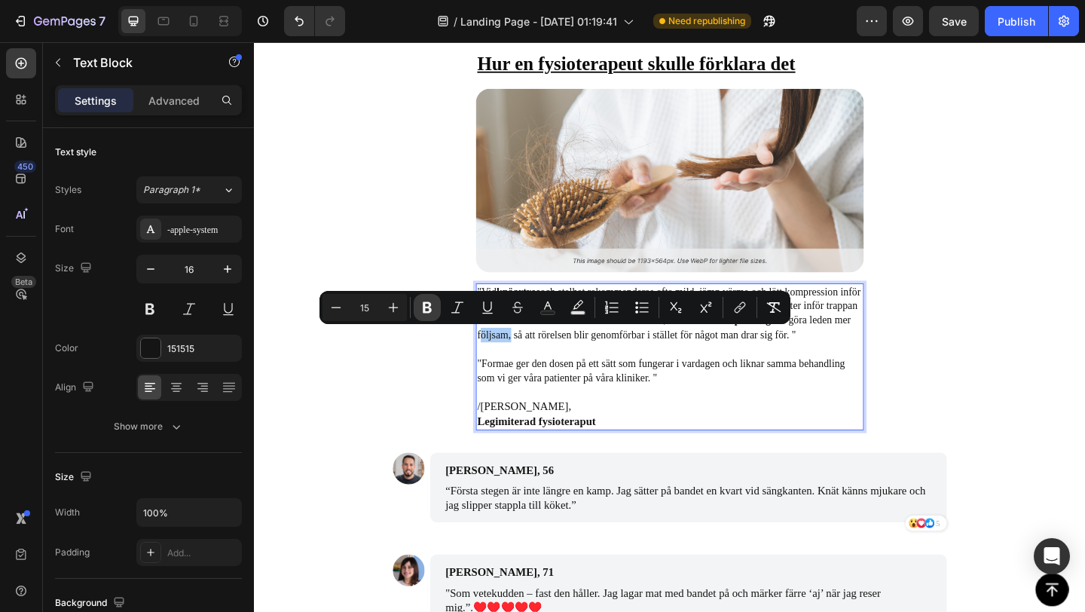
click at [421, 312] on icon "Editor contextual toolbar" at bounding box center [427, 307] width 15 height 15
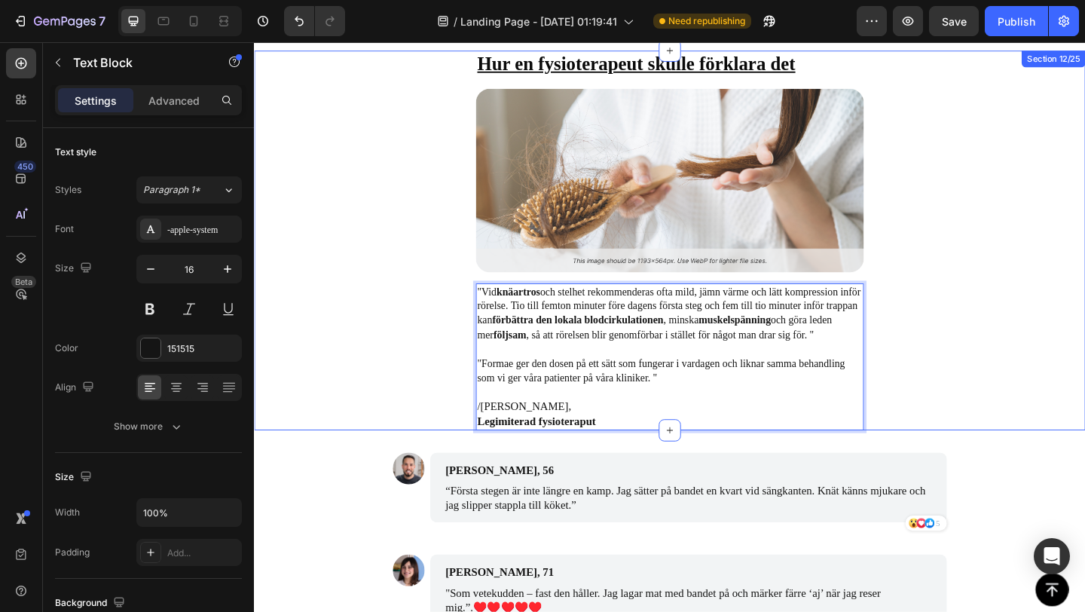
click at [435, 403] on div "Hur en fysioterapeut skulle förklara det Text Block Image "Vid knäartros och st…" at bounding box center [706, 257] width 904 height 413
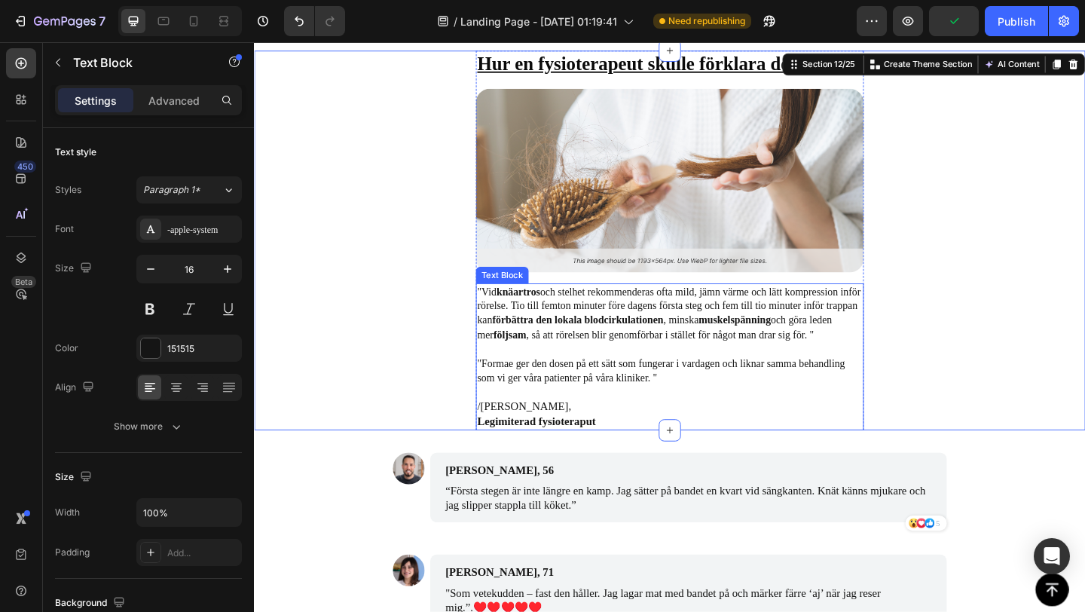
click at [606, 400] on p ""Formae ger den dosen på ett sätt som fungerar i vardagen och liknar samma beha…" at bounding box center [705, 400] width 419 height 32
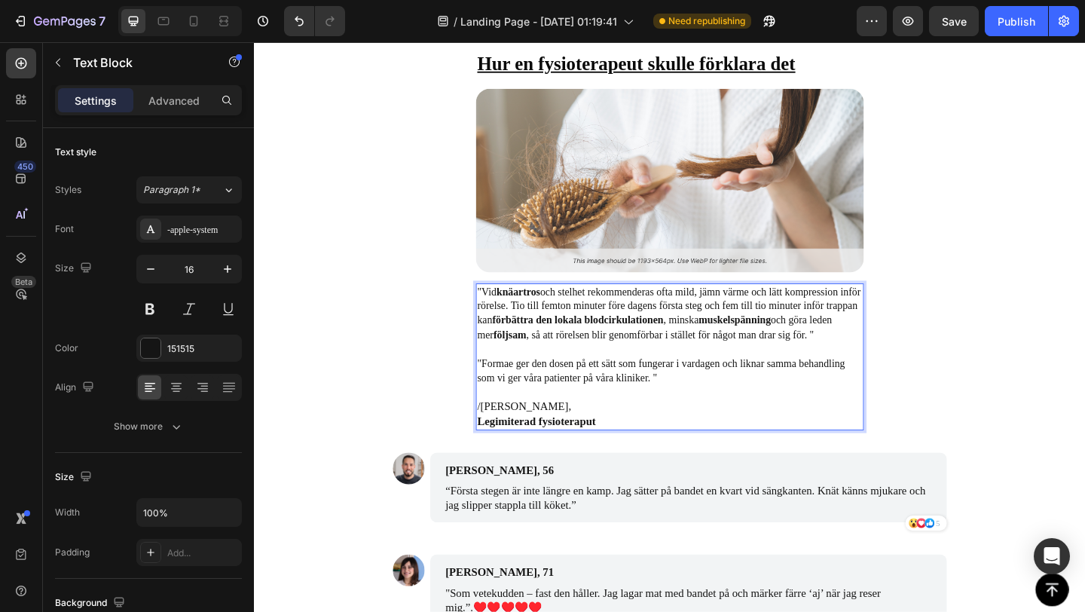
click at [700, 399] on span ""Formae ger den dosen på ett sätt som fungerar i vardagen och liknar samma beha…" at bounding box center [696, 400] width 400 height 28
drag, startPoint x: 781, startPoint y: 392, endPoint x: 896, endPoint y: 401, distance: 115.5
click at [896, 401] on p ""Formae ger den dosen på ett sätt som fungerar i vardagen och liknar samma beha…" at bounding box center [705, 400] width 419 height 32
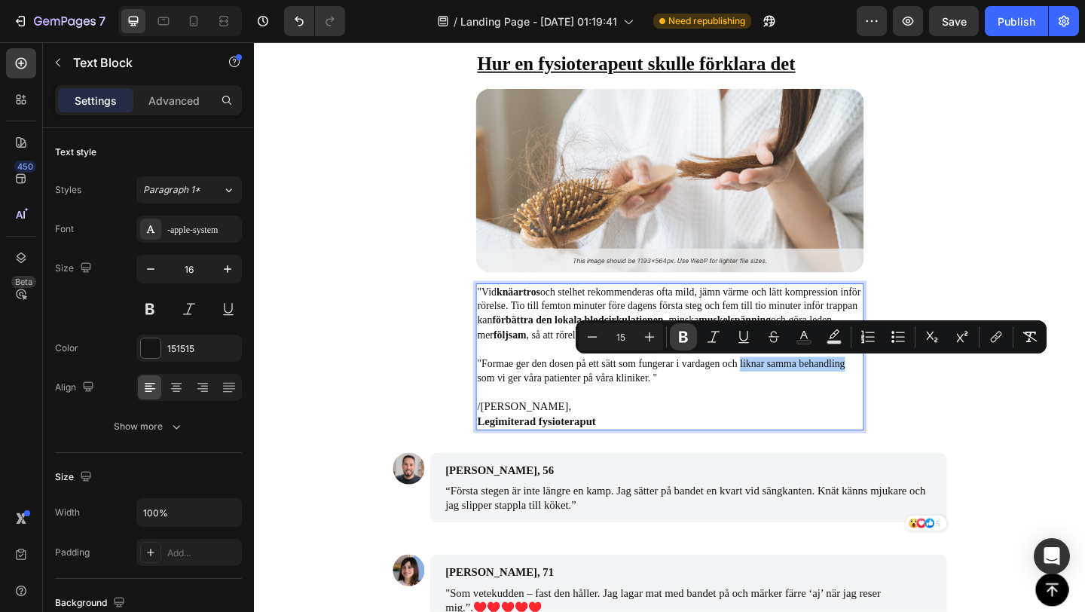
click at [684, 328] on button "Bold" at bounding box center [683, 336] width 27 height 27
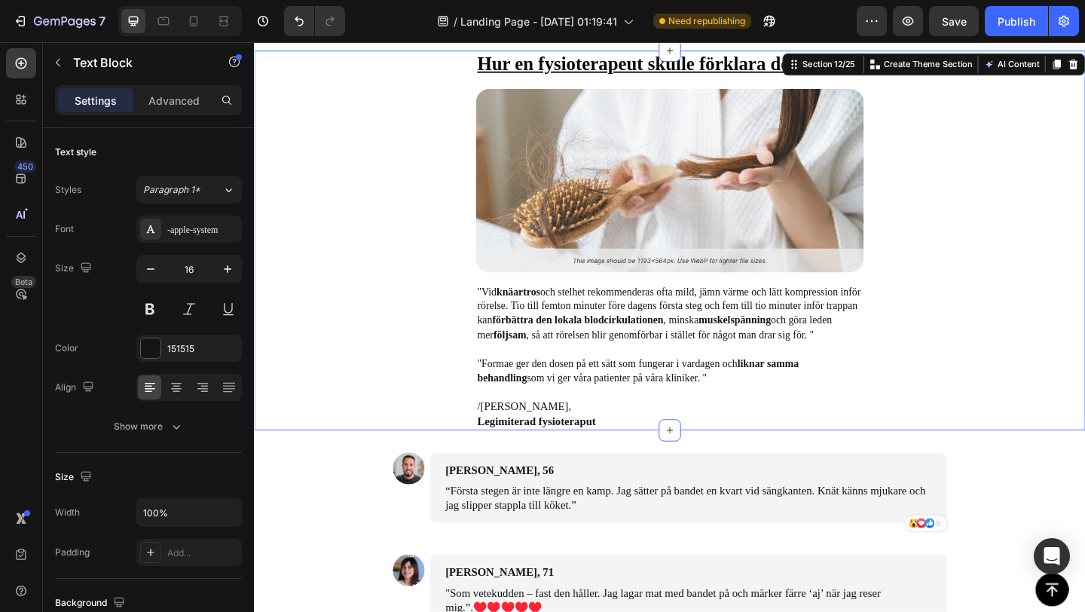
click at [960, 412] on div "Hur en fysioterapeut skulle förklara det Text Block Image "Vid knäartros och st…" at bounding box center [706, 257] width 904 height 413
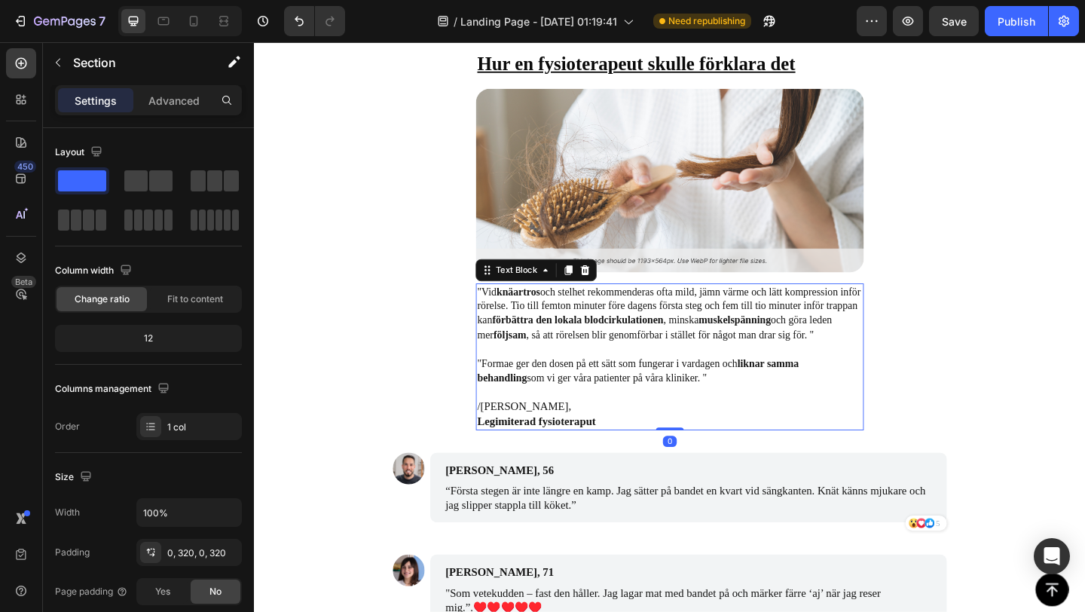
click at [642, 410] on span ""Formae ger den dosen på ett sätt som fungerar i vardagen och liknar samma beha…" at bounding box center [671, 400] width 350 height 28
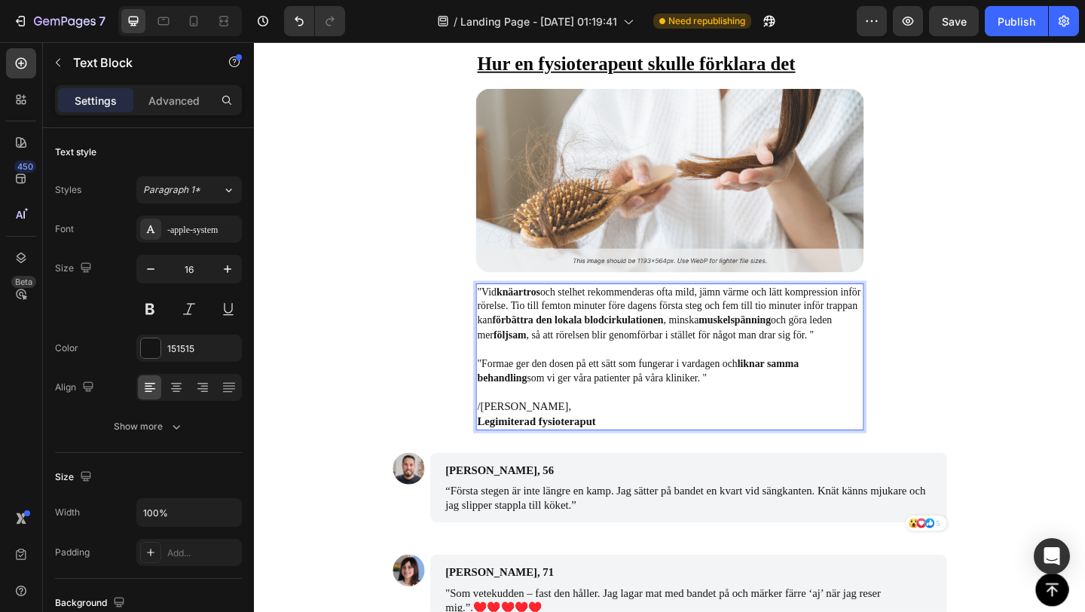
click at [646, 410] on span ""Formae ger den dosen på ett sätt som fungerar i vardagen och liknar samma beha…" at bounding box center [671, 400] width 350 height 28
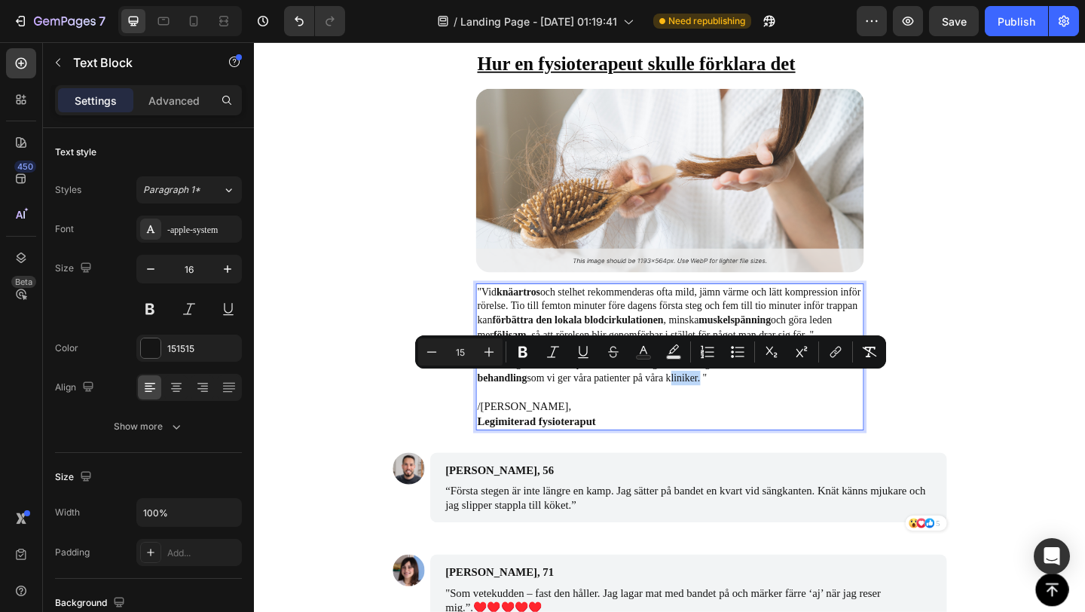
drag, startPoint x: 646, startPoint y: 410, endPoint x: 676, endPoint y: 410, distance: 29.4
click at [676, 410] on span ""Formae ger den dosen på ett sätt som fungerar i vardagen och liknar samma beha…" at bounding box center [671, 400] width 350 height 28
click at [528, 350] on icon "Editor contextual toolbar" at bounding box center [522, 351] width 15 height 15
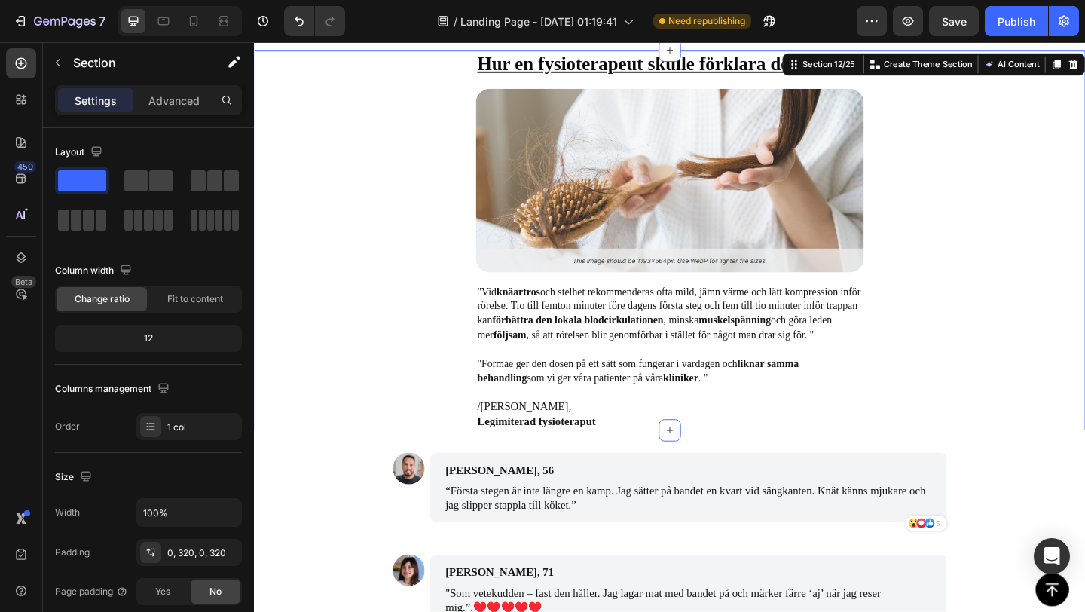
click at [382, 446] on div "Hur en fysioterapeut skulle förklara det Text Block Image "Vid knäartros och st…" at bounding box center [706, 257] width 904 height 413
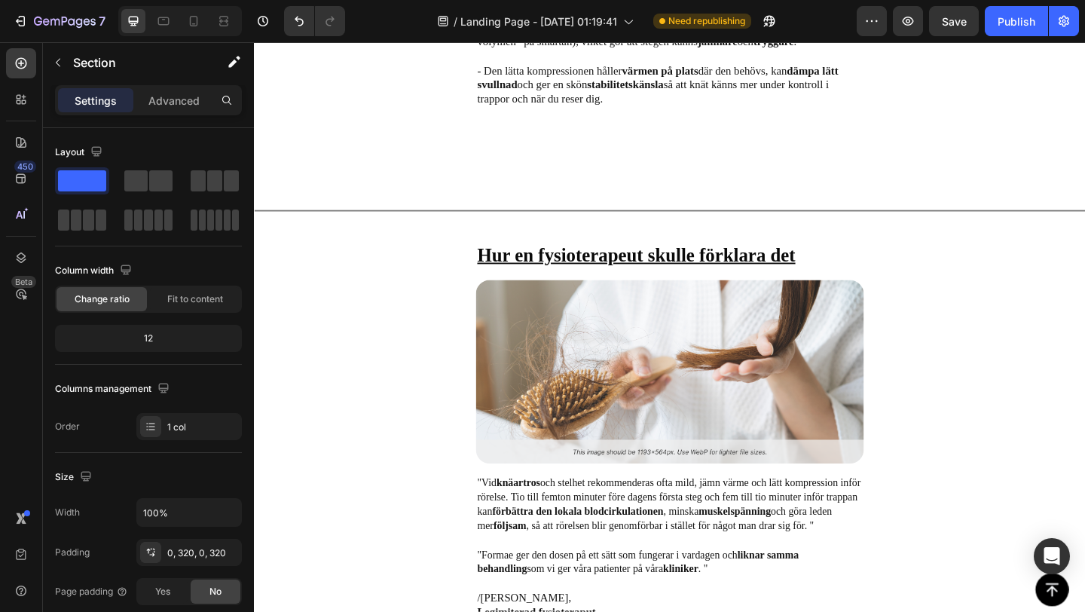
scroll to position [4233, 0]
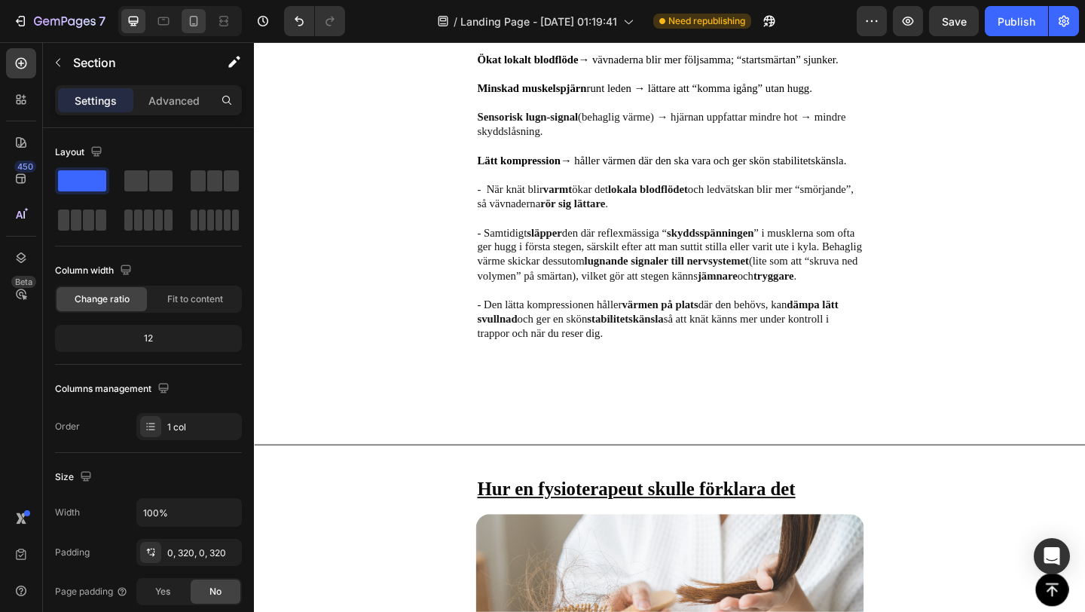
click at [200, 23] on icon at bounding box center [193, 21] width 15 height 15
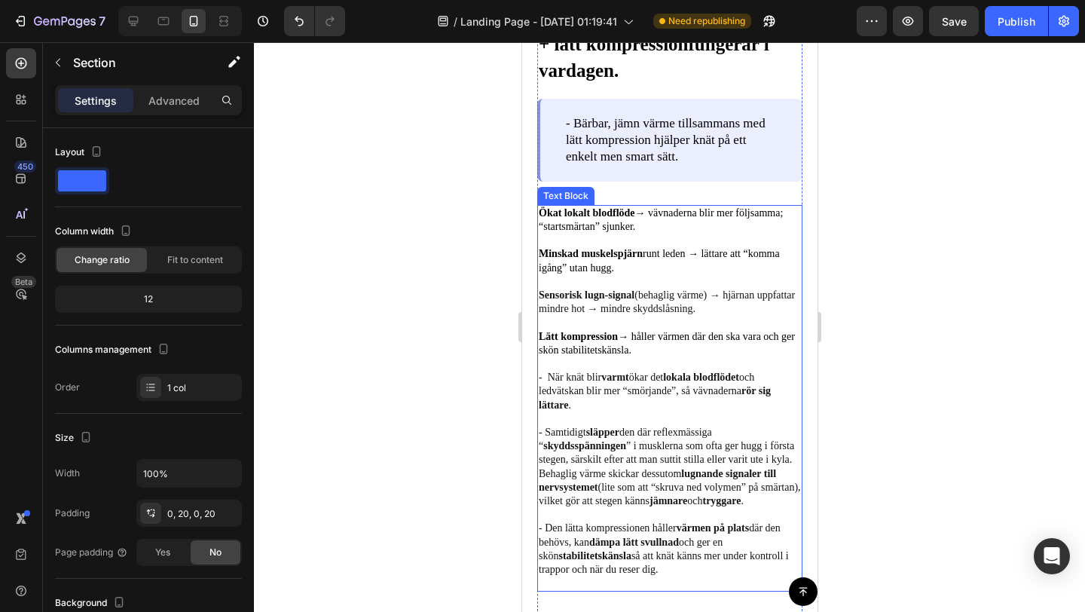
scroll to position [3775, 0]
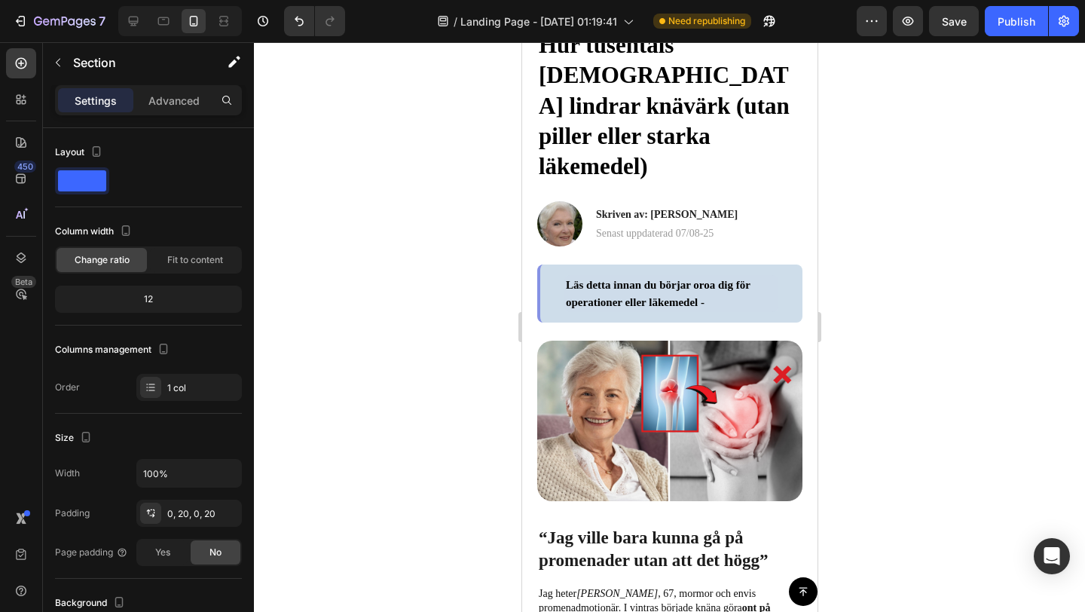
scroll to position [66, 0]
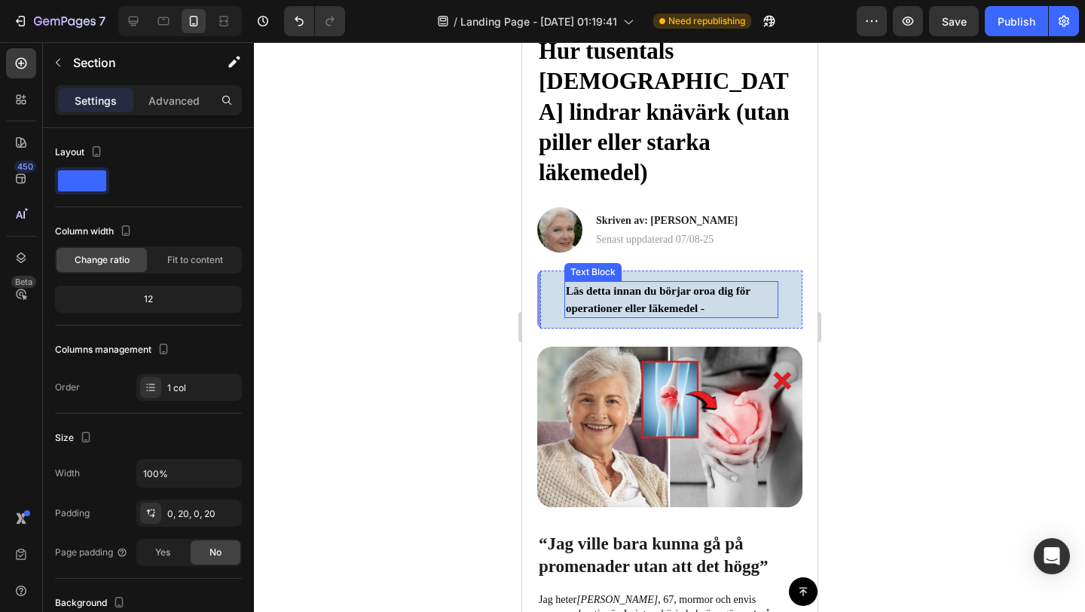
click at [620, 285] on span "Läs detta innan du börjar oroa dig för operationer eller läkemedel -" at bounding box center [657, 299] width 185 height 29
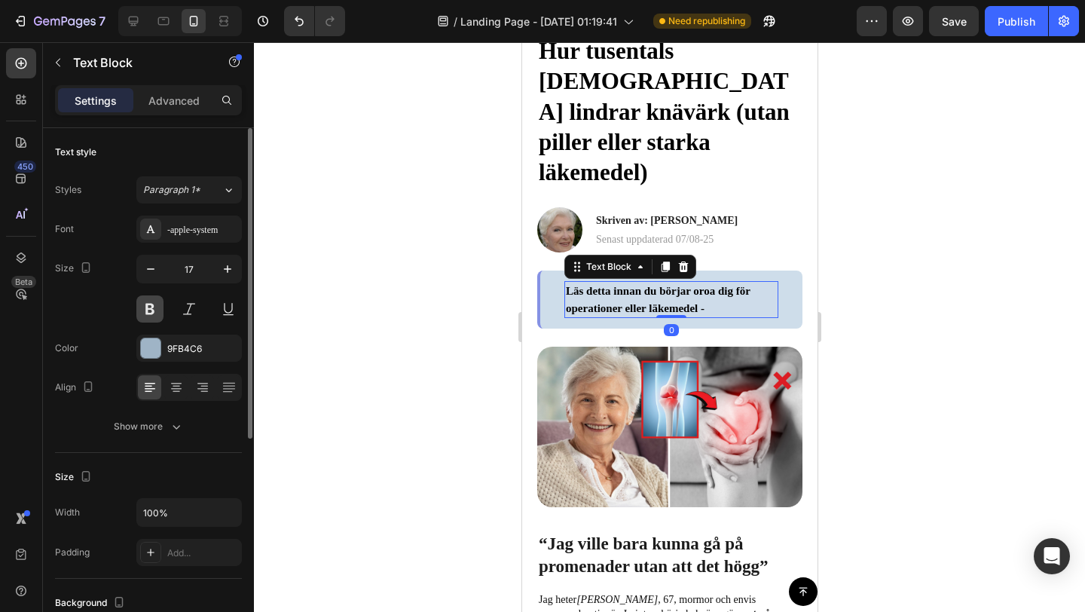
click at [153, 313] on button at bounding box center [149, 308] width 27 height 27
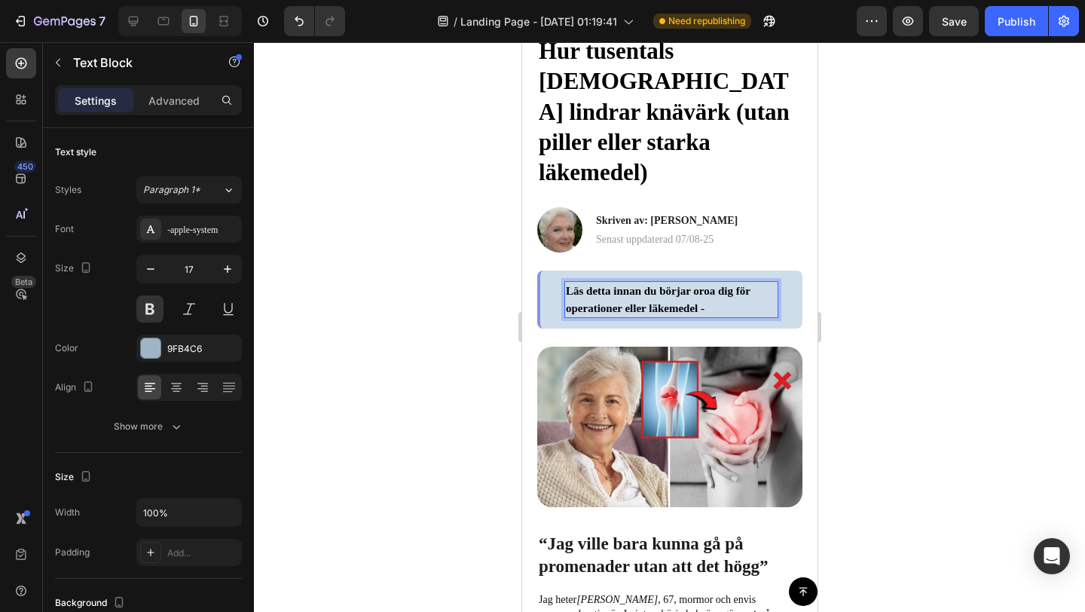
click at [574, 285] on span "Läs detta innan du börjar oroa dig för operationer eller läkemedel -" at bounding box center [657, 299] width 185 height 29
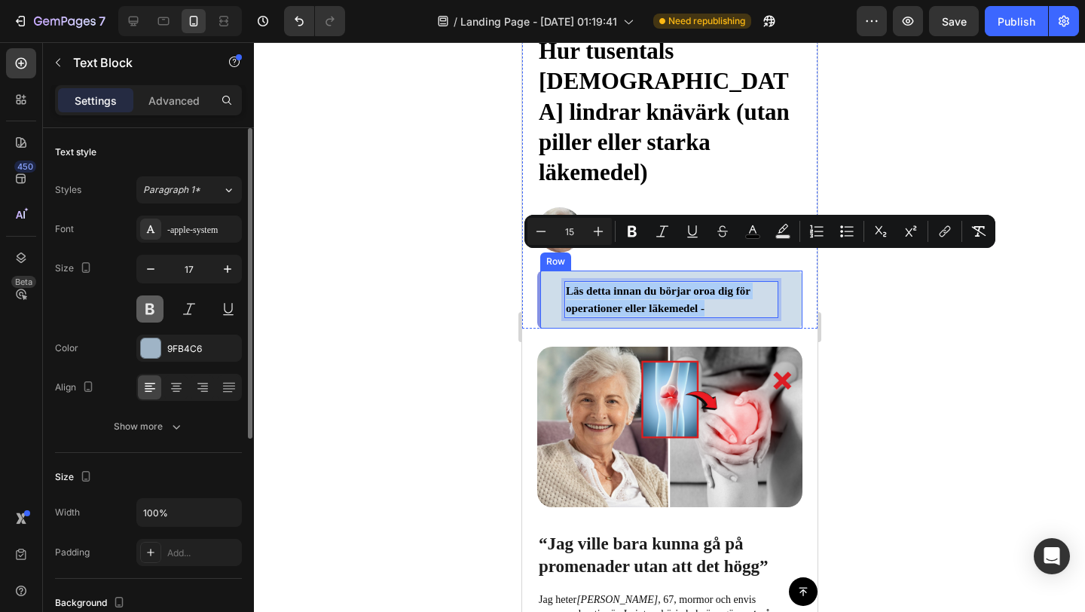
click at [157, 312] on button at bounding box center [149, 308] width 27 height 27
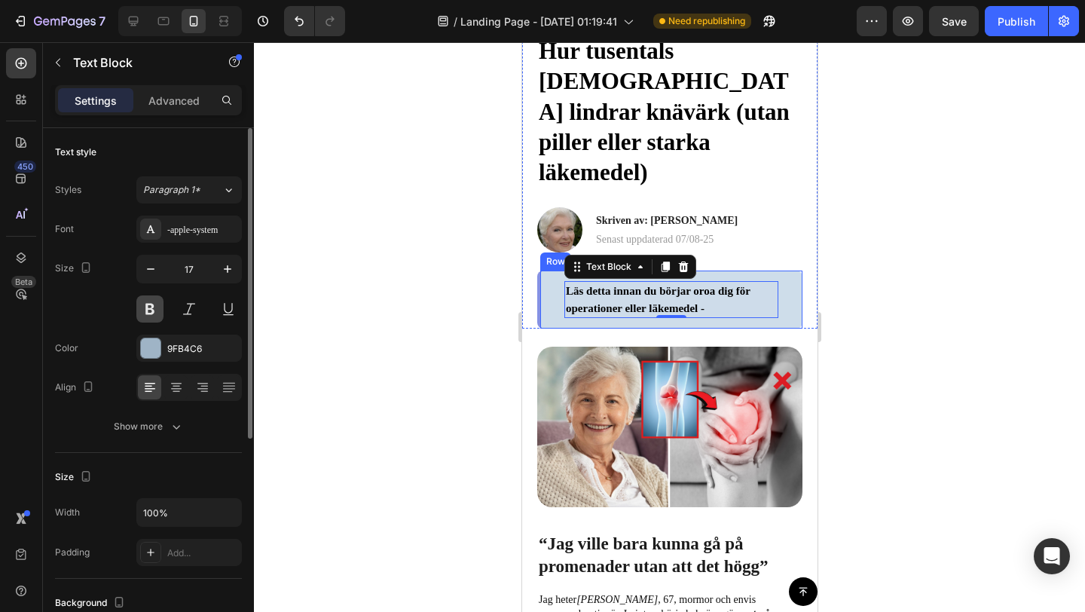
click at [153, 310] on button at bounding box center [149, 308] width 27 height 27
click at [594, 285] on span "Läs detta innan du börjar oroa dig för operationer eller läkemedel -" at bounding box center [657, 299] width 185 height 29
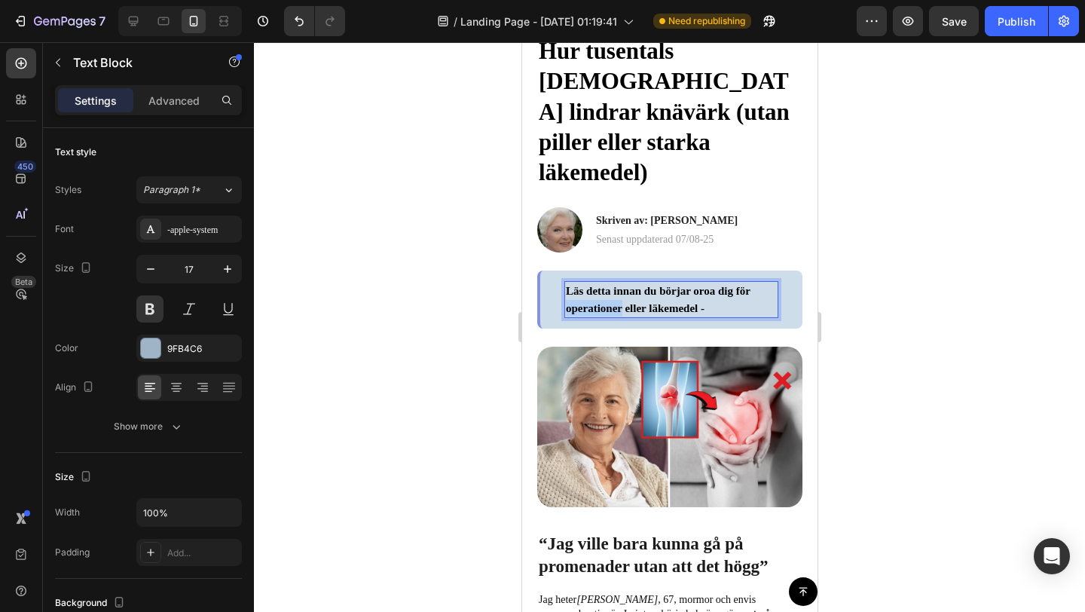
click at [594, 285] on span "Läs detta innan du börjar oroa dig för operationer eller läkemedel -" at bounding box center [657, 299] width 185 height 29
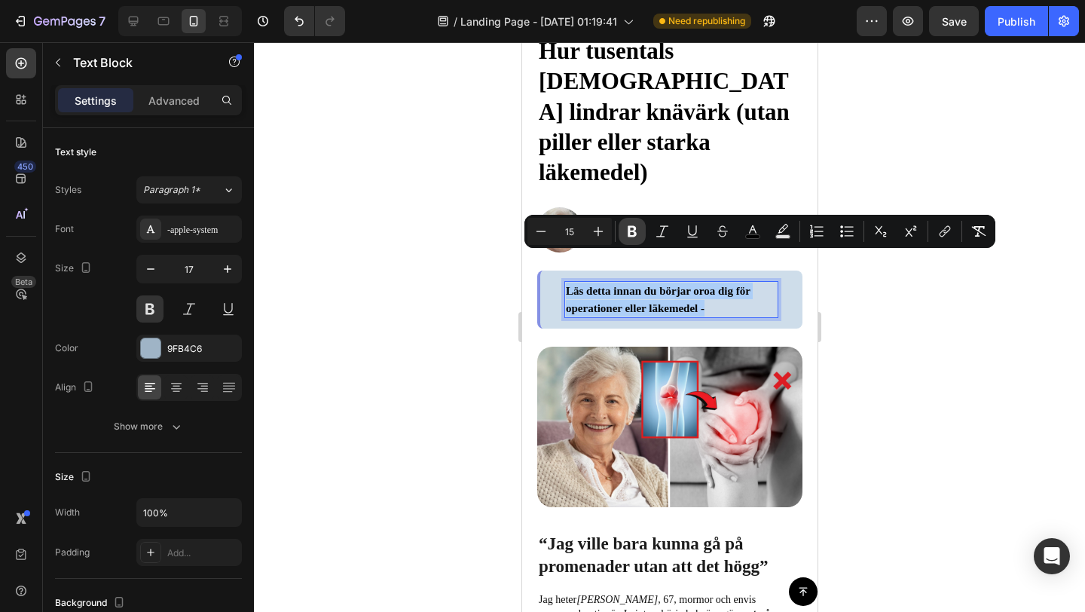
click at [633, 228] on icon "Editor contextual toolbar" at bounding box center [631, 231] width 9 height 11
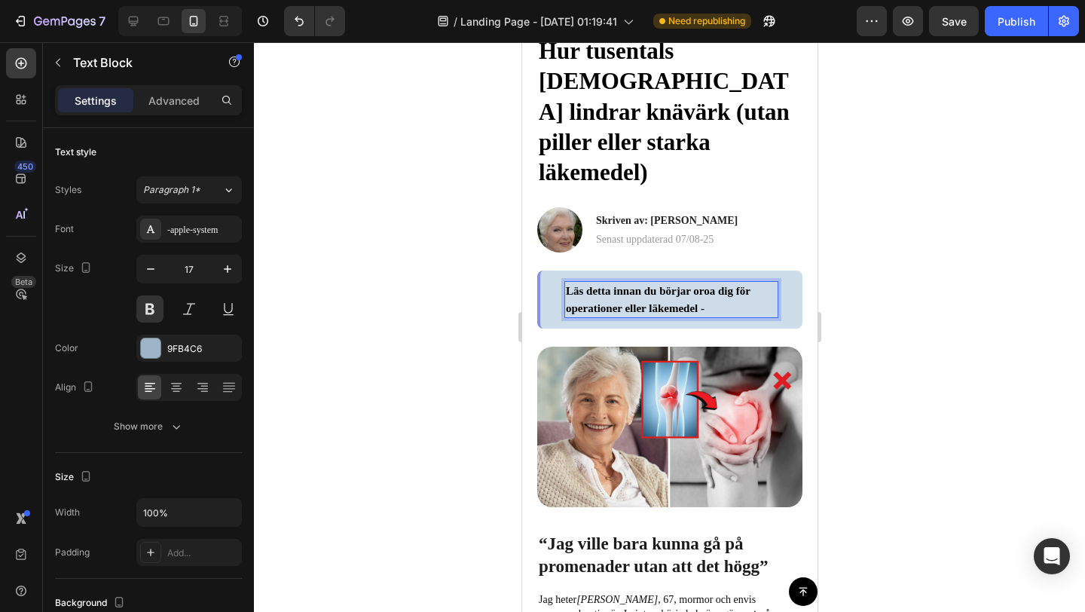
click at [633, 285] on strong "Läs detta innan du börjar oroa dig för operationer eller läkemedel -" at bounding box center [657, 299] width 185 height 29
click at [419, 313] on div at bounding box center [669, 326] width 831 height 569
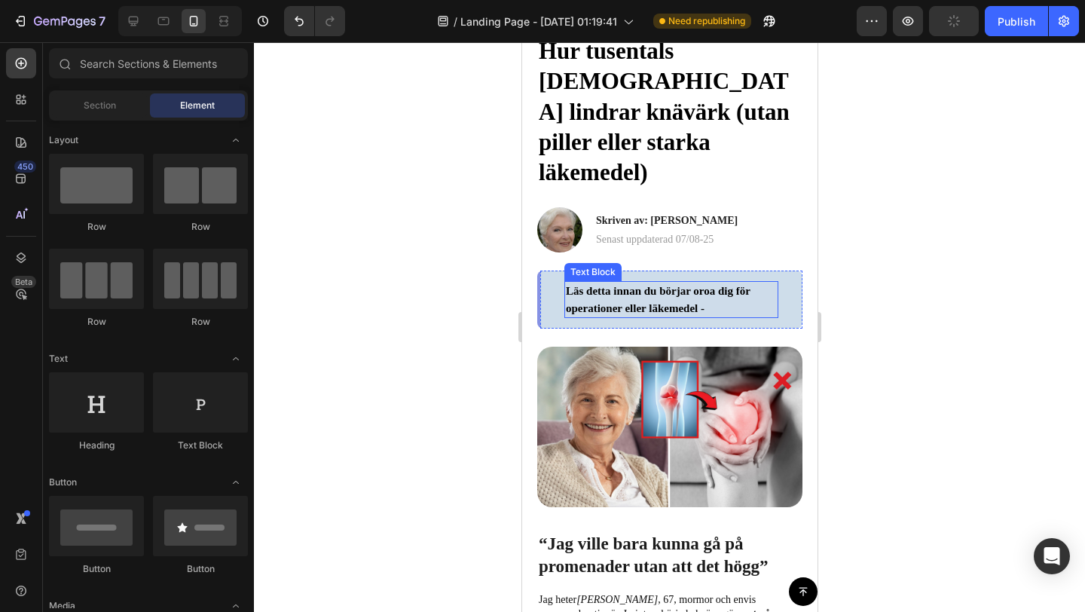
click at [655, 285] on strong "Läs detta innan du börjar oroa dig för operationer eller läkemedel -" at bounding box center [657, 299] width 185 height 29
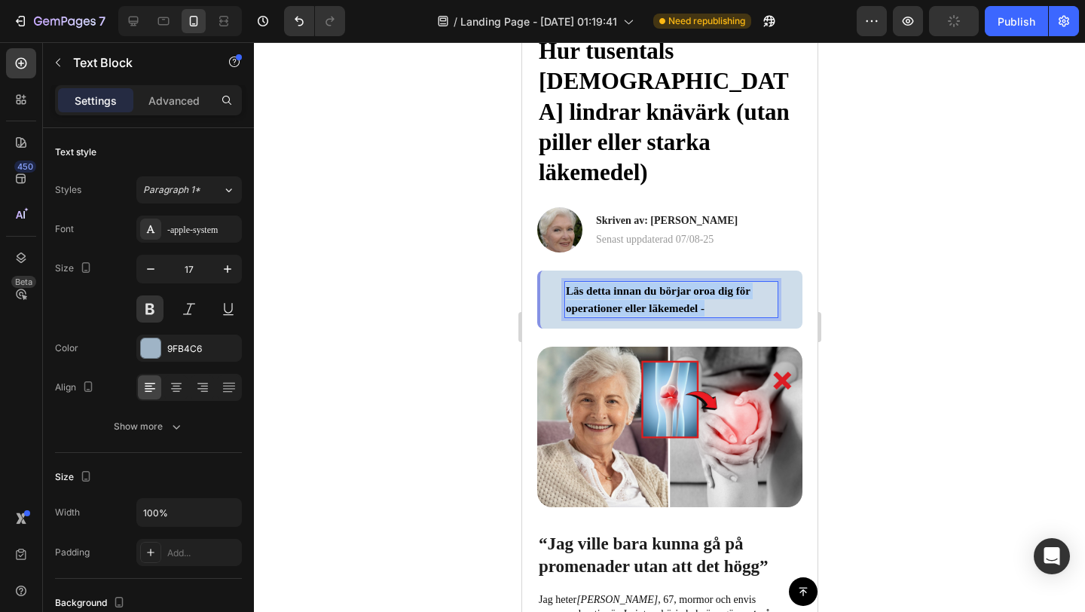
click at [655, 285] on strong "Läs detta innan du börjar oroa dig för operationer eller läkemedel -" at bounding box center [657, 299] width 185 height 29
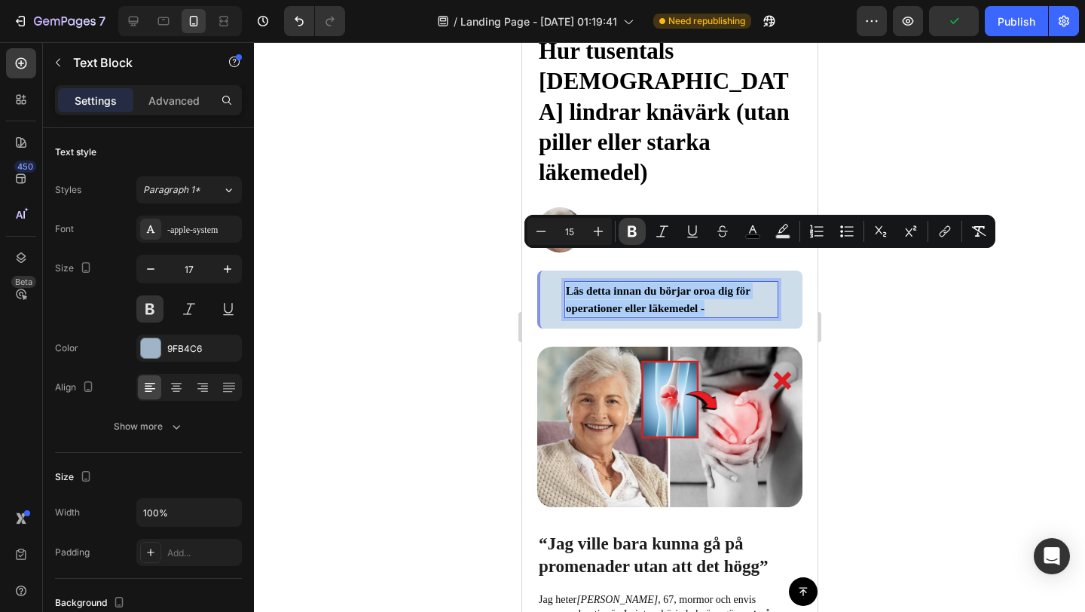
click at [630, 230] on icon "Editor contextual toolbar" at bounding box center [631, 231] width 9 height 11
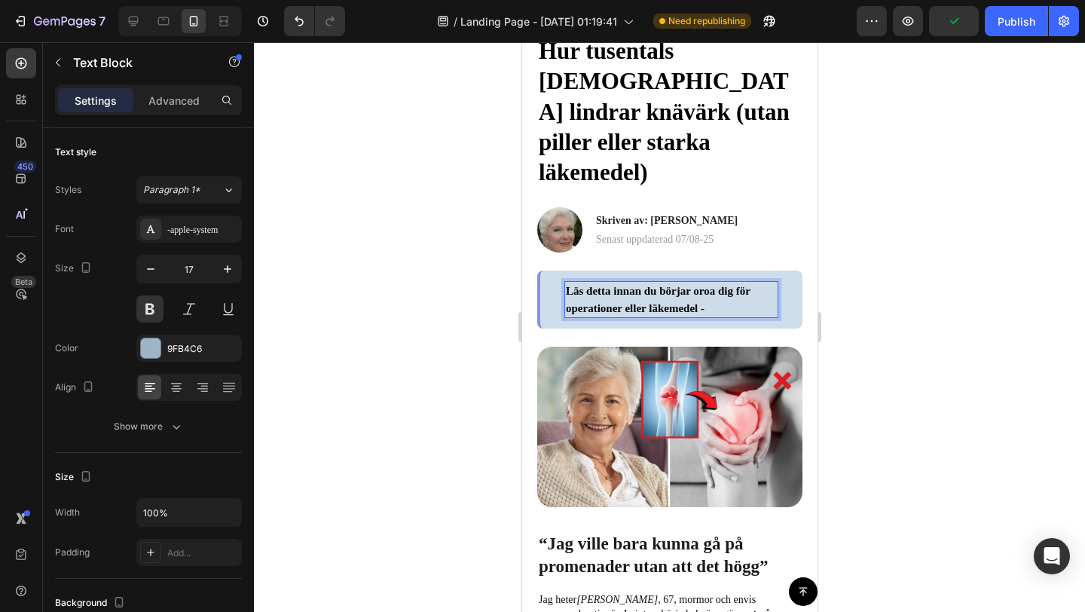
click at [624, 285] on span "Läs detta innan du börjar oroa dig för operationer eller läkemedel -" at bounding box center [657, 299] width 185 height 29
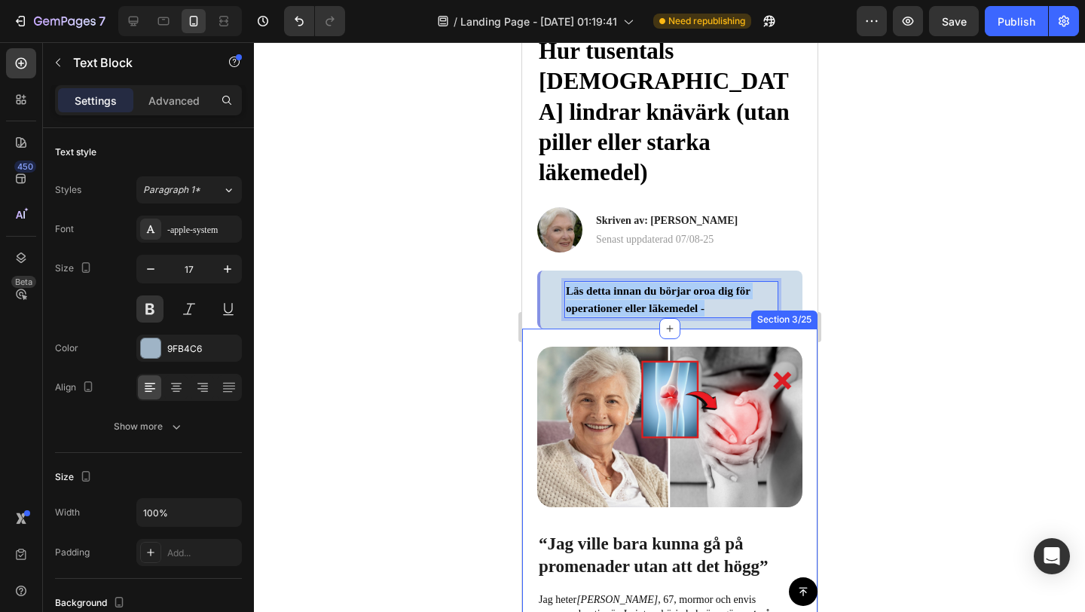
click at [420, 350] on div at bounding box center [669, 326] width 831 height 569
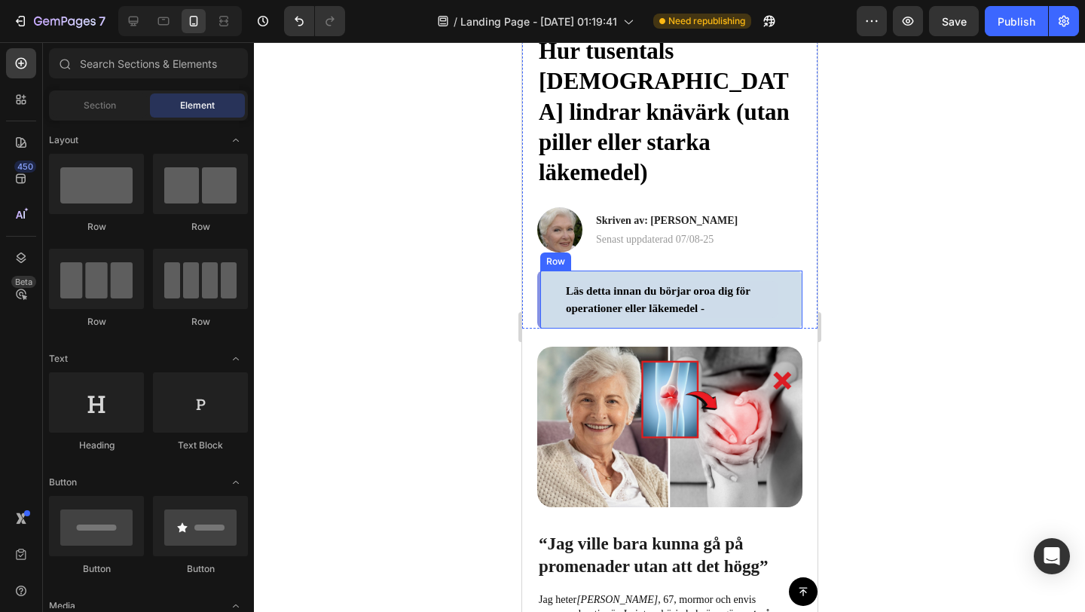
click at [630, 282] on p "Läs detta innan du börjar oroa dig för operationer eller läkemedel -" at bounding box center [670, 298] width 211 height 33
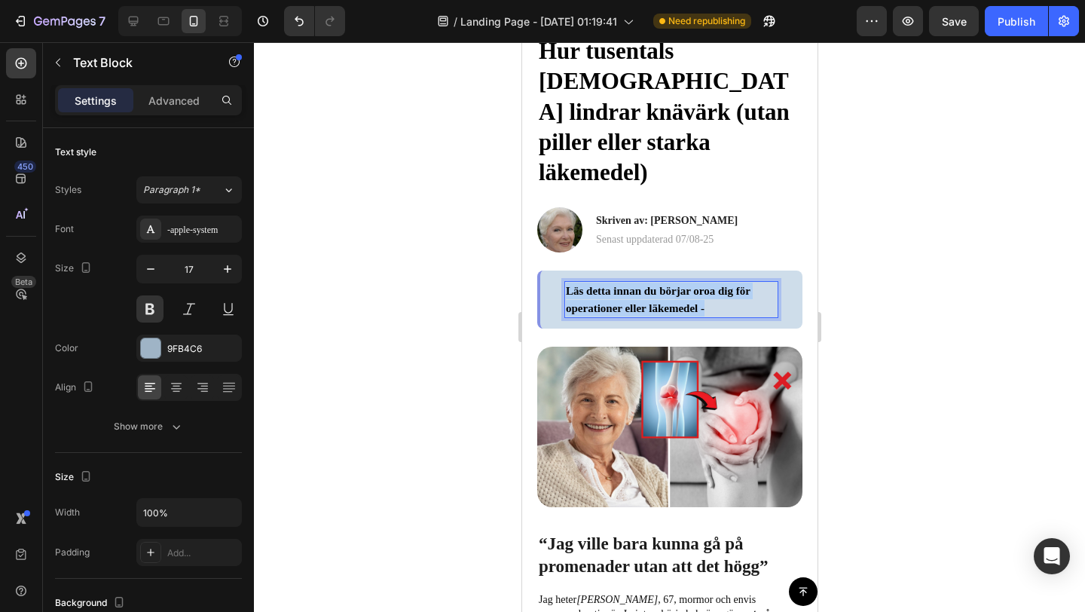
click at [630, 285] on span "Läs detta innan du börjar oroa dig för operationer eller läkemedel -" at bounding box center [657, 299] width 185 height 29
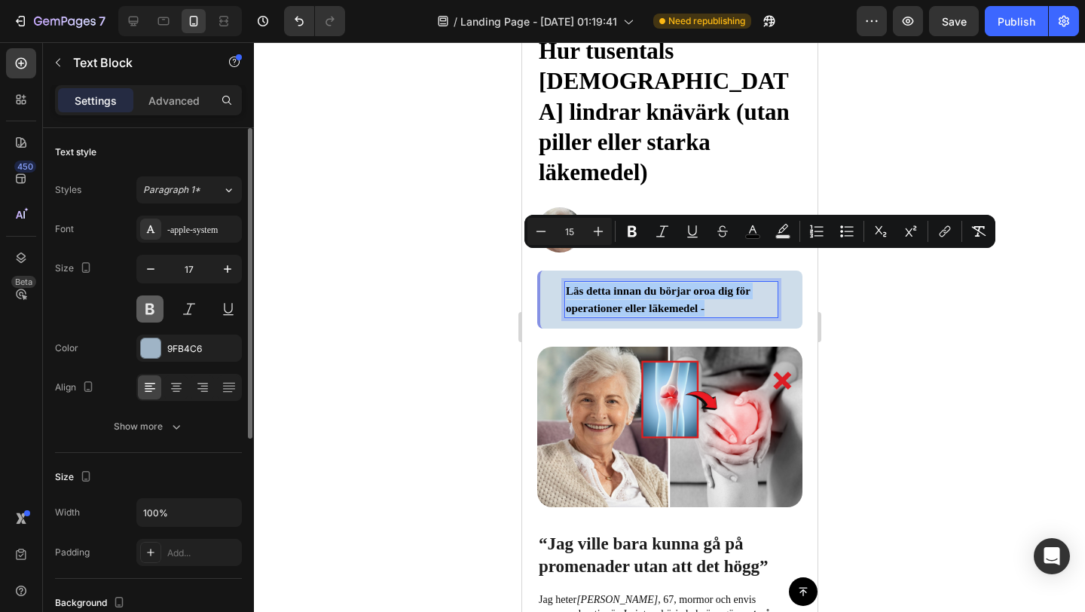
click at [152, 315] on button at bounding box center [149, 308] width 27 height 27
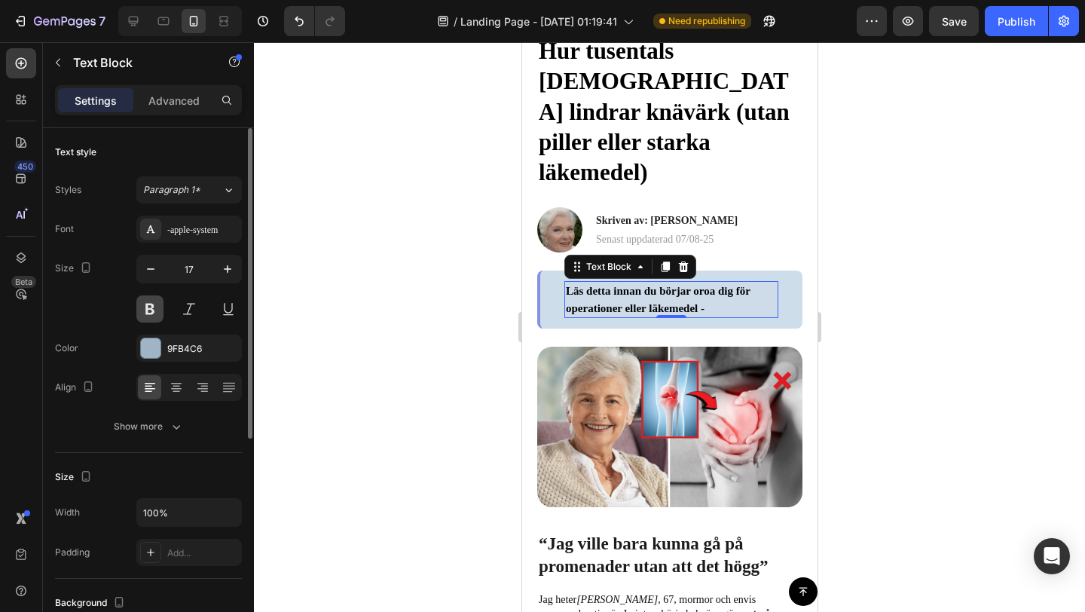
click at [152, 315] on button at bounding box center [149, 308] width 27 height 27
click at [154, 316] on button at bounding box center [149, 308] width 27 height 27
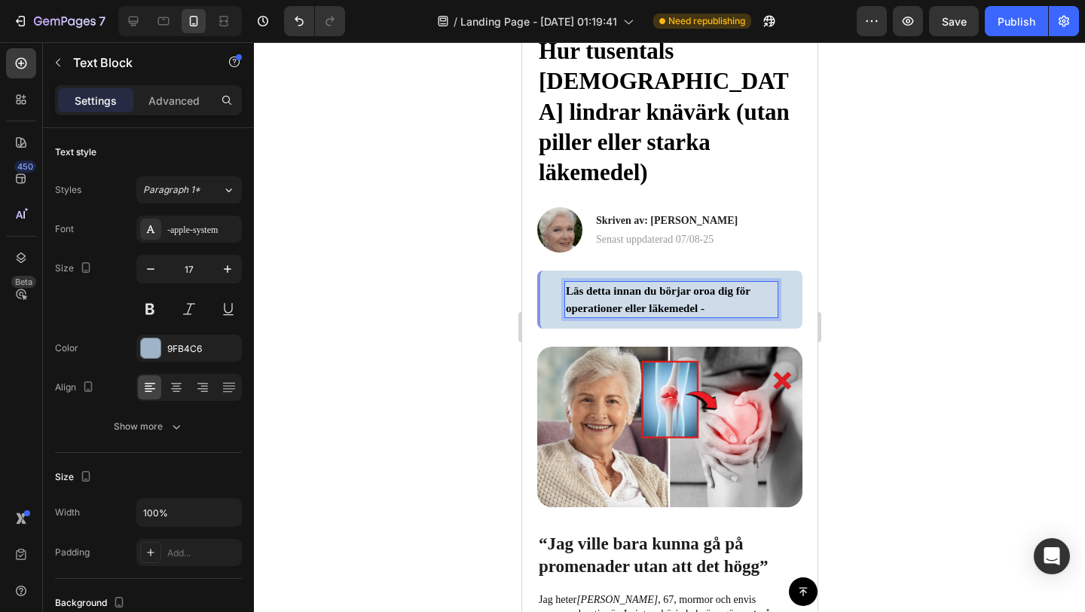
click at [587, 285] on p "Läs detta innan du börjar oroa dig för operationer eller läkemedel -" at bounding box center [670, 298] width 211 height 33
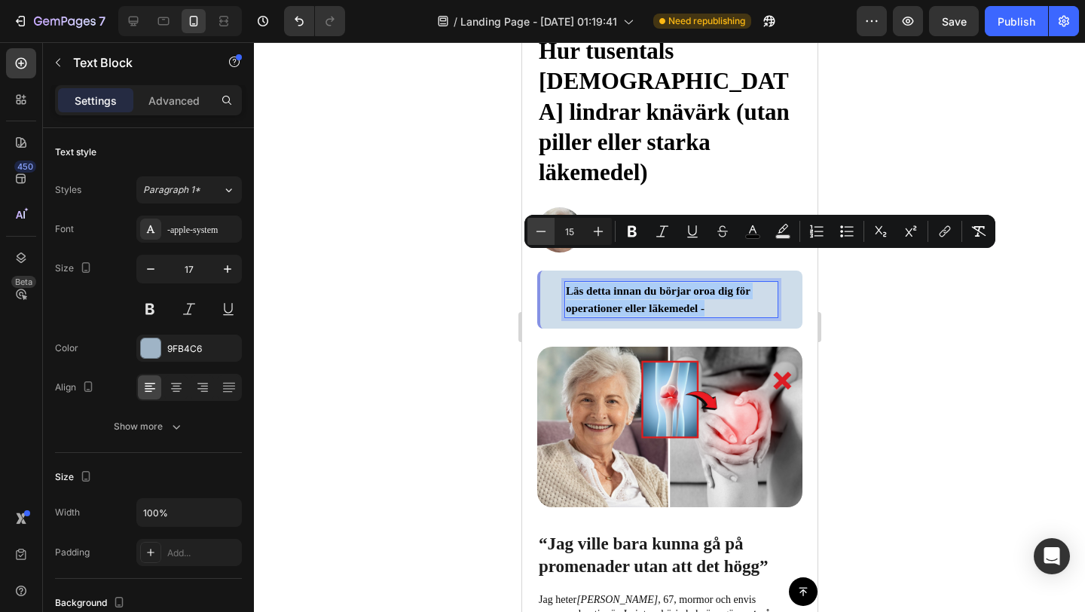
click at [543, 231] on icon "Editor contextual toolbar" at bounding box center [541, 230] width 10 height 1
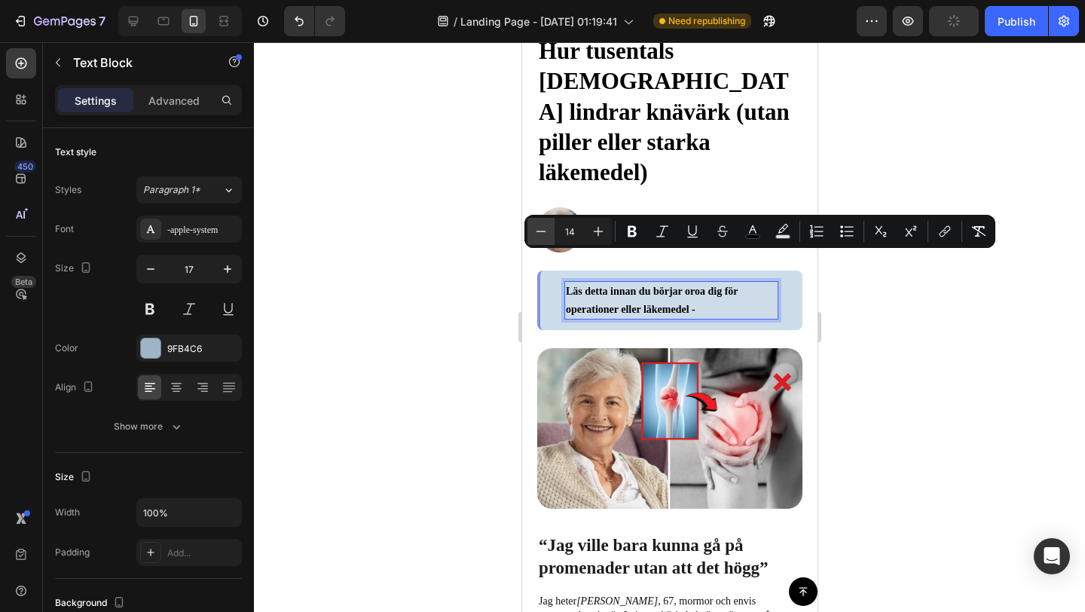
click at [543, 231] on icon "Editor contextual toolbar" at bounding box center [541, 230] width 10 height 1
type input "13"
click at [485, 290] on div at bounding box center [669, 326] width 831 height 569
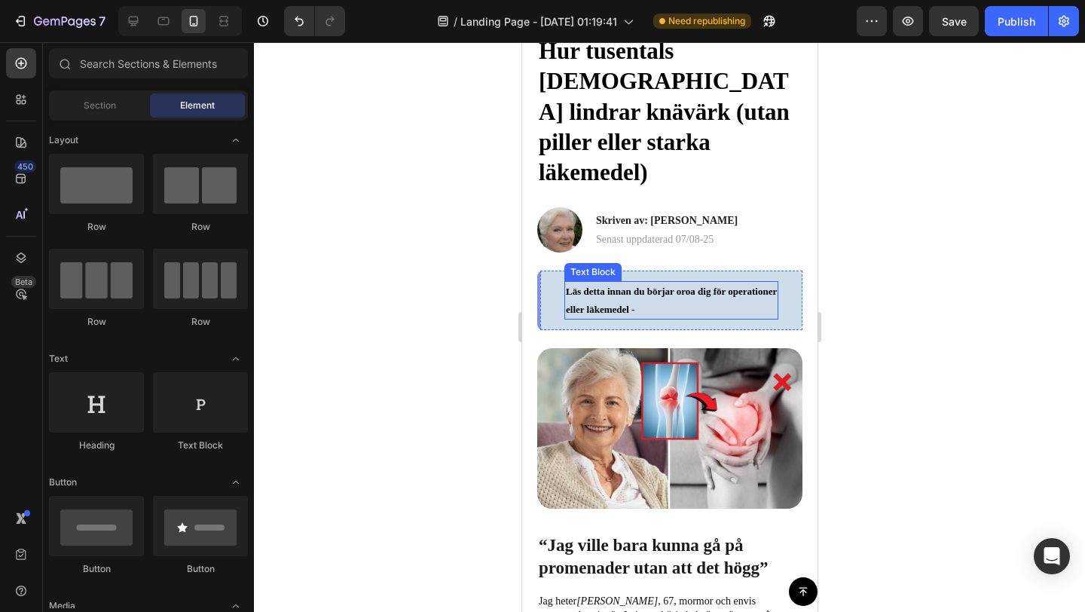
click at [641, 282] on p "Läs detta innan du börjar oroa dig för operationer eller läkemedel -" at bounding box center [670, 299] width 211 height 35
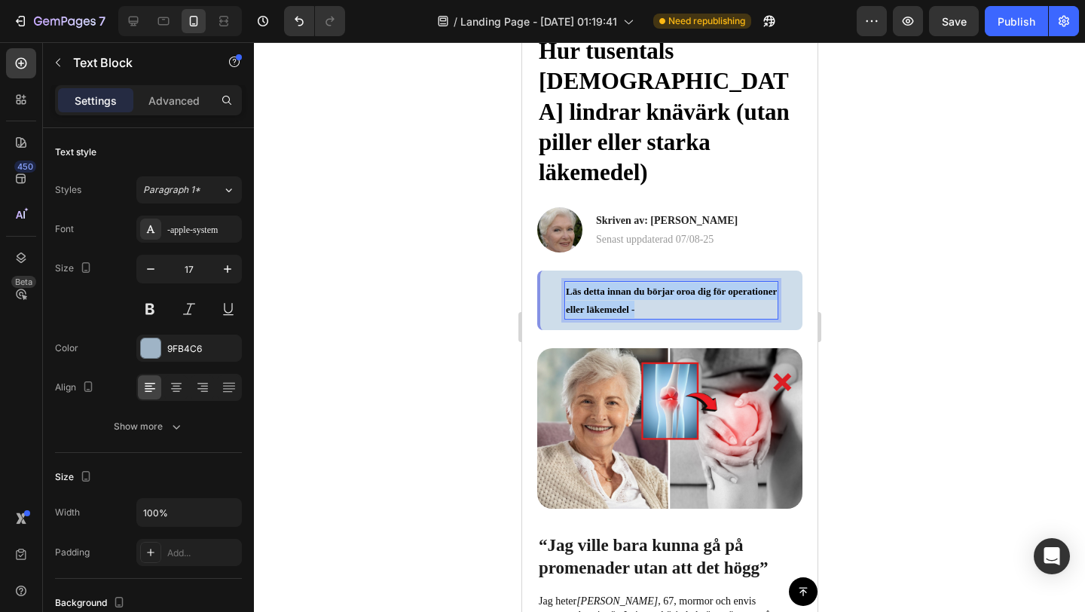
click at [641, 282] on p "Läs detta innan du börjar oroa dig för operationer eller läkemedel -" at bounding box center [670, 299] width 211 height 35
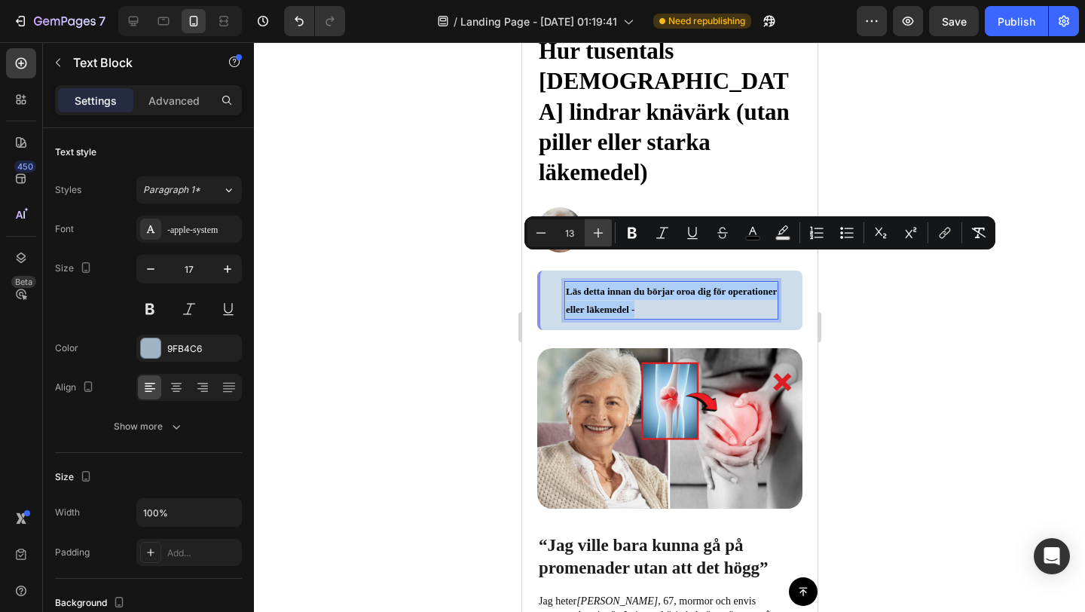
click at [596, 230] on icon "Editor contextual toolbar" at bounding box center [598, 232] width 15 height 15
type input "15"
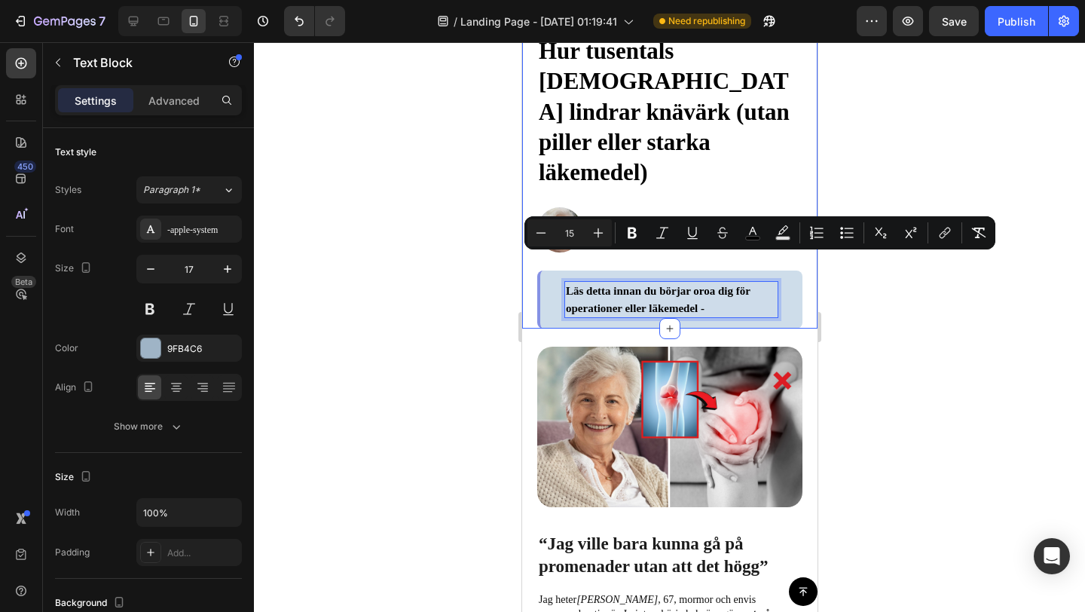
click at [429, 317] on div at bounding box center [669, 326] width 831 height 569
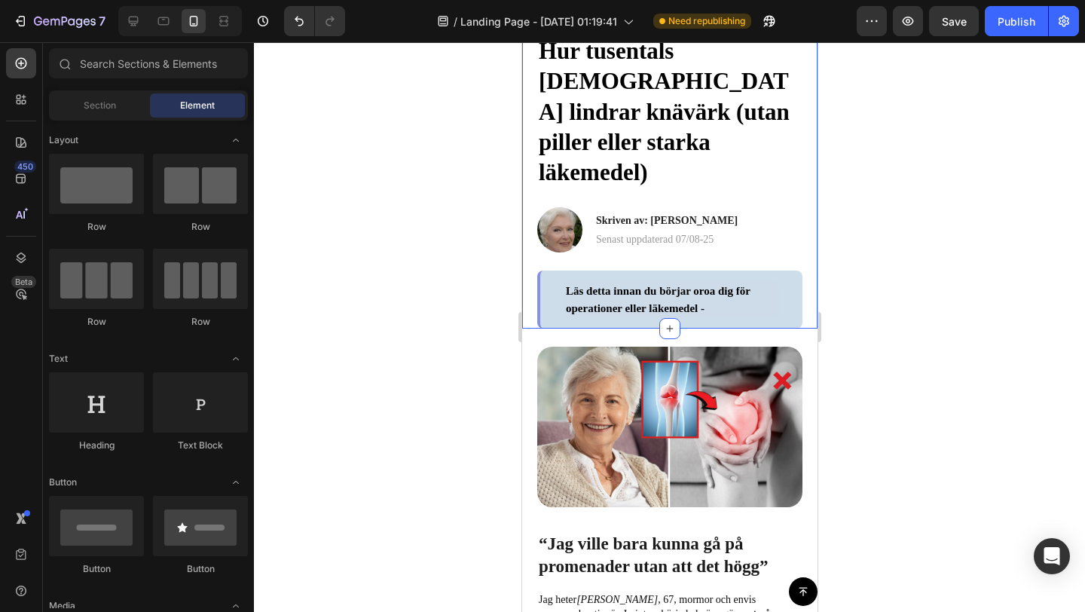
click at [425, 414] on div at bounding box center [669, 326] width 831 height 569
click at [649, 282] on p "Läs detta innan du börjar oroa dig för operationer eller läkemedel -" at bounding box center [670, 298] width 211 height 33
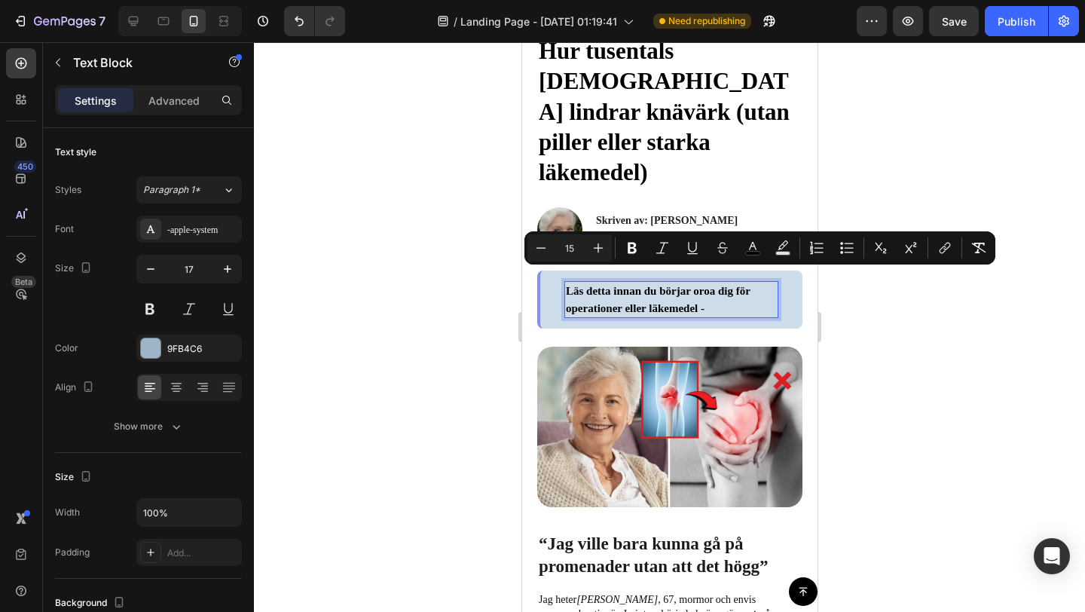
click at [649, 282] on p "Läs detta innan du börjar oroa dig för operationer eller läkemedel -" at bounding box center [670, 298] width 211 height 33
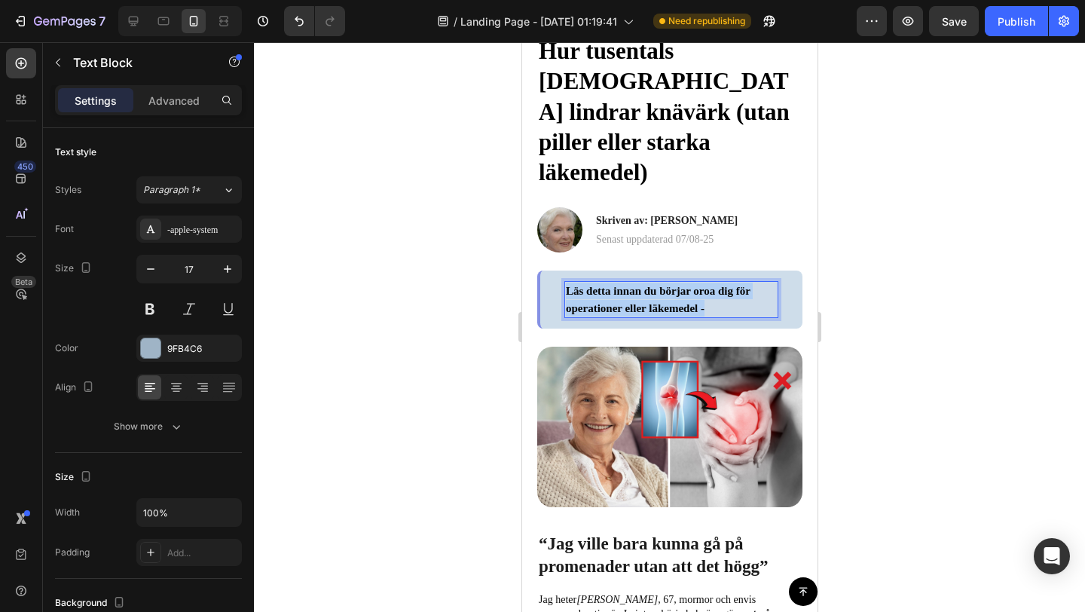
click at [649, 282] on p "Läs detta innan du börjar oroa dig för operationer eller läkemedel -" at bounding box center [670, 298] width 211 height 33
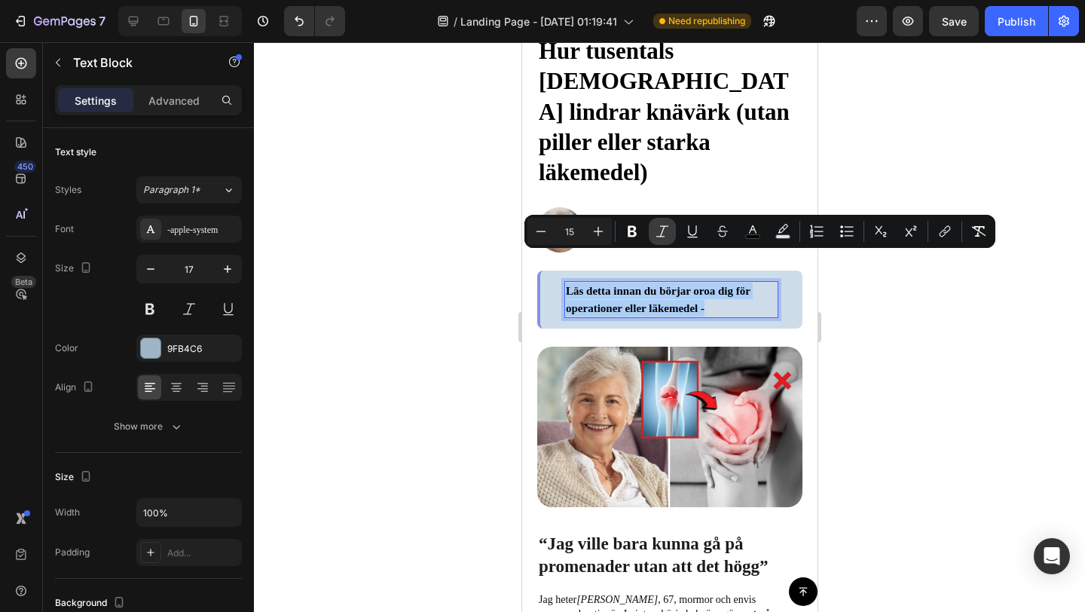
click at [658, 233] on icon "Editor contextual toolbar" at bounding box center [662, 231] width 15 height 15
click at [886, 326] on div at bounding box center [669, 326] width 831 height 569
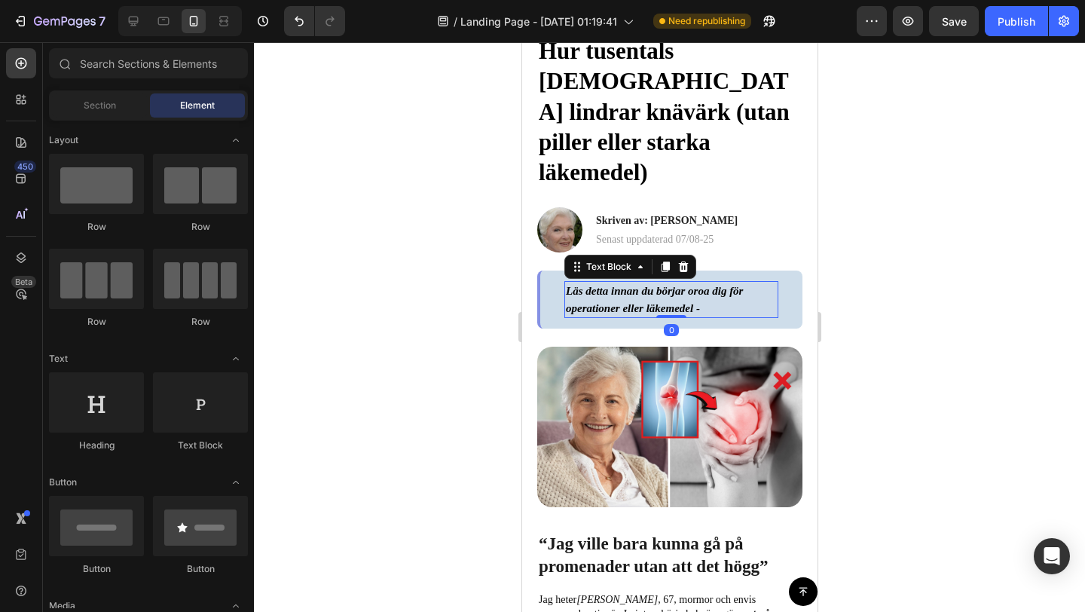
click at [713, 282] on p "Läs detta innan du börjar oroa dig för operationer eller läkemedel -" at bounding box center [670, 298] width 211 height 33
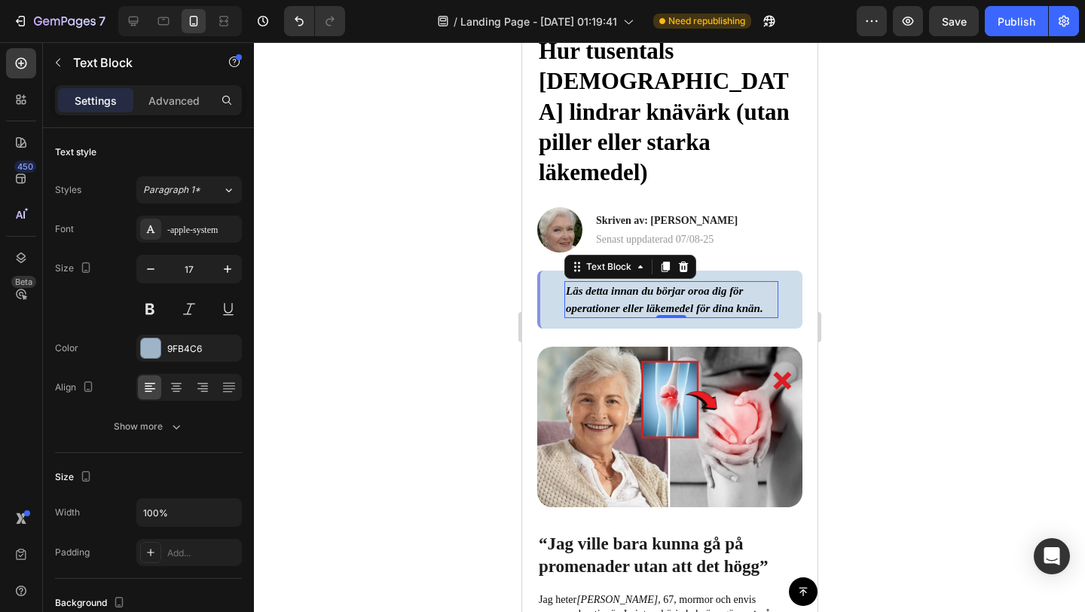
click at [931, 223] on div at bounding box center [669, 326] width 831 height 569
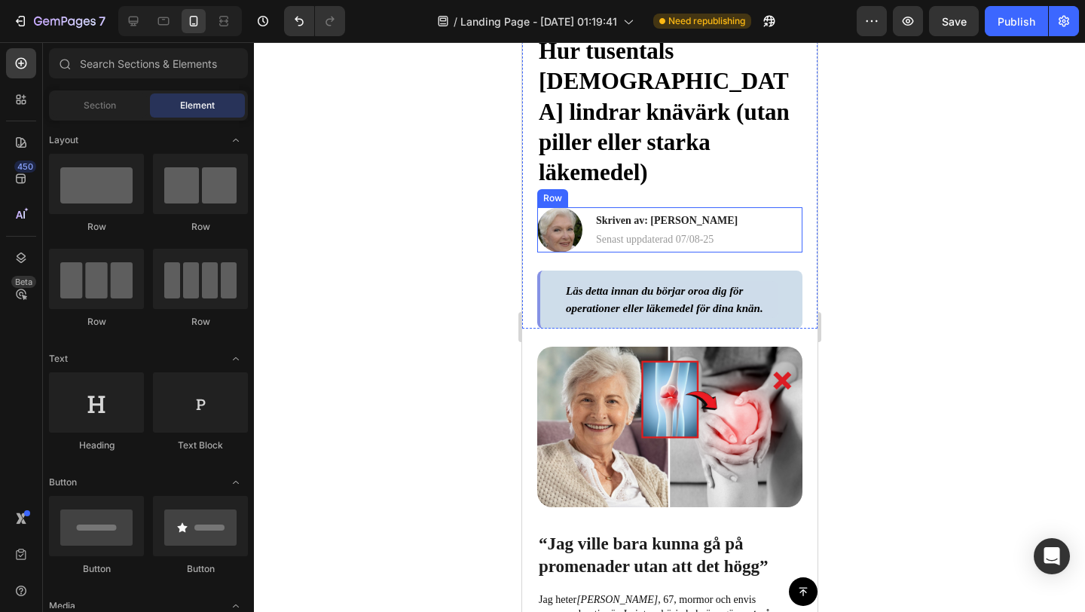
scroll to position [0, 0]
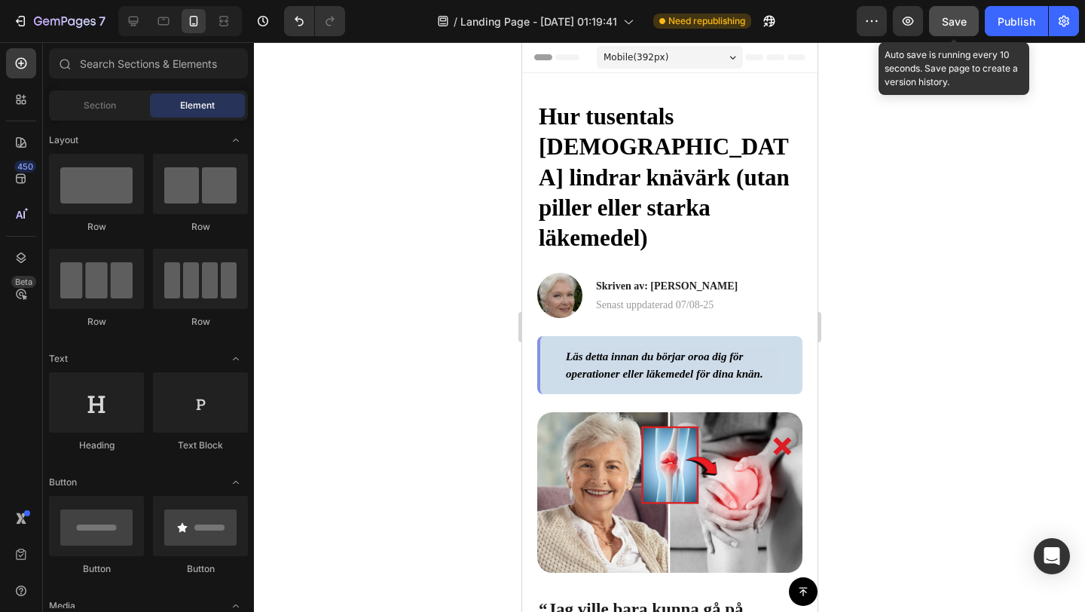
click at [966, 26] on span "Save" at bounding box center [954, 21] width 25 height 13
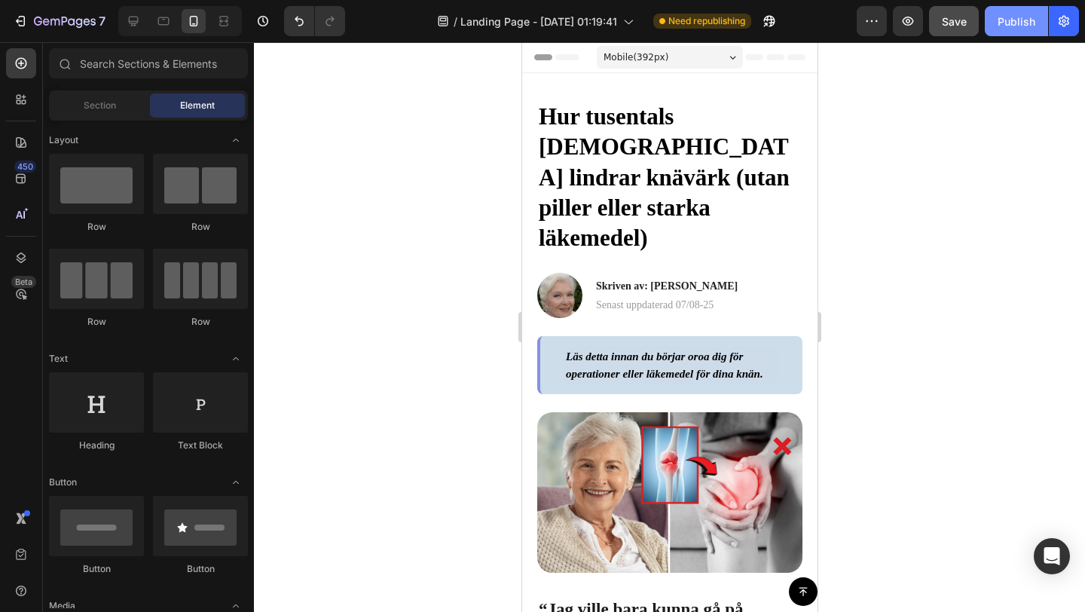
click at [988, 30] on button "Publish" at bounding box center [1015, 21] width 63 height 30
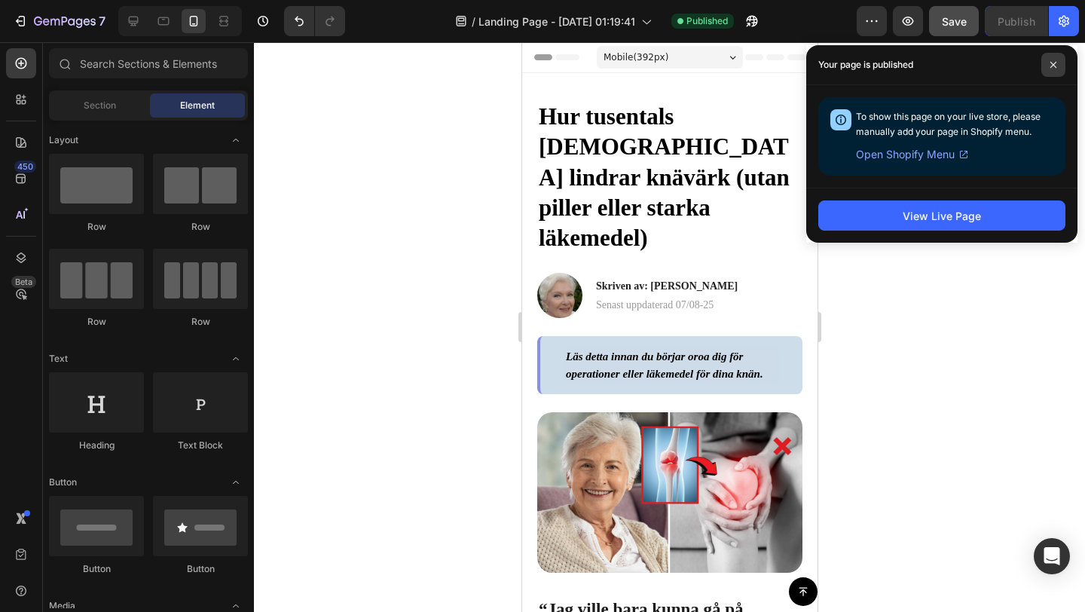
click at [1055, 63] on icon at bounding box center [1053, 65] width 8 height 8
